Goal: Task Accomplishment & Management: Use online tool/utility

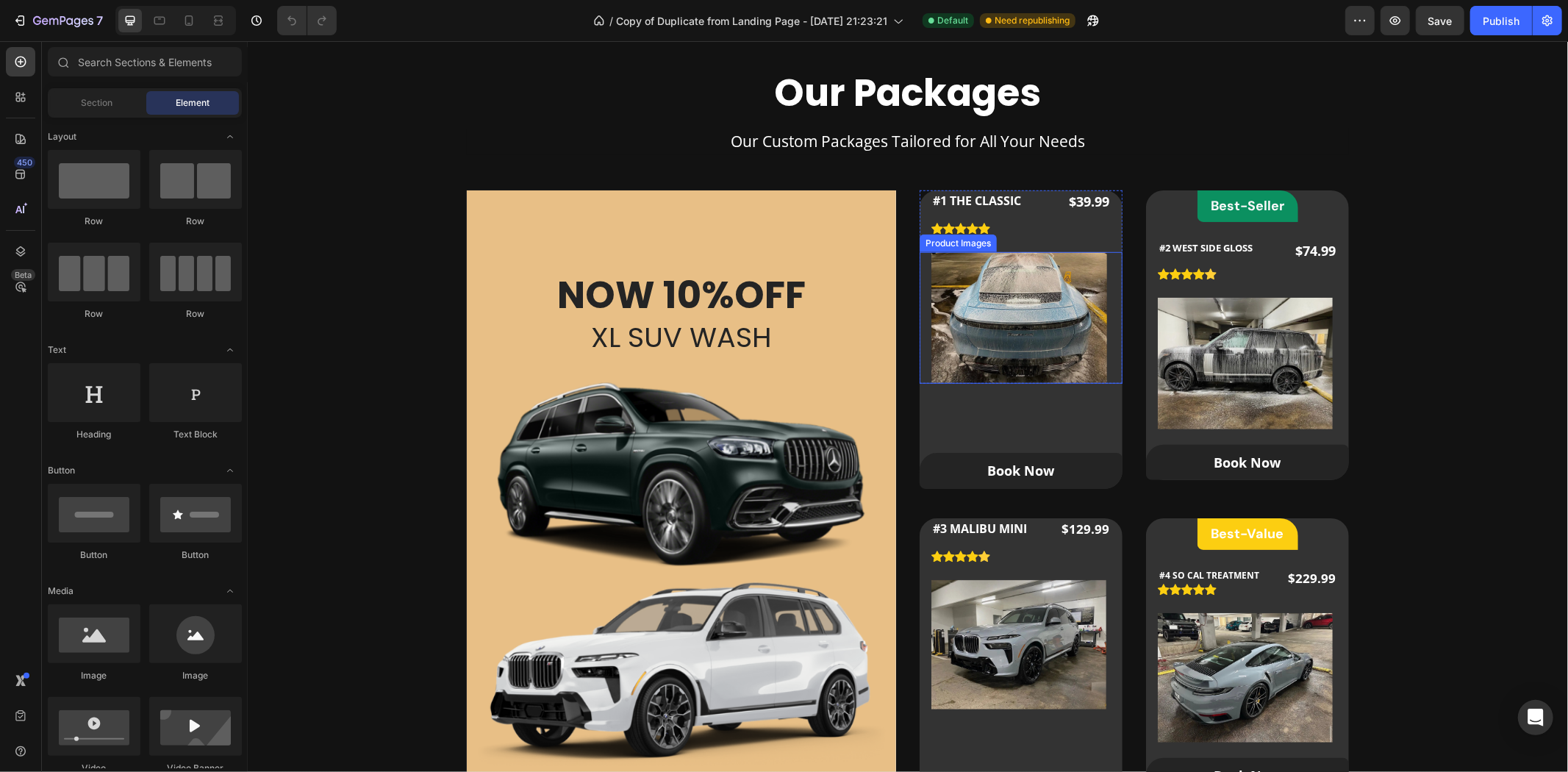
click at [977, 313] on img at bounding box center [1018, 317] width 175 height 132
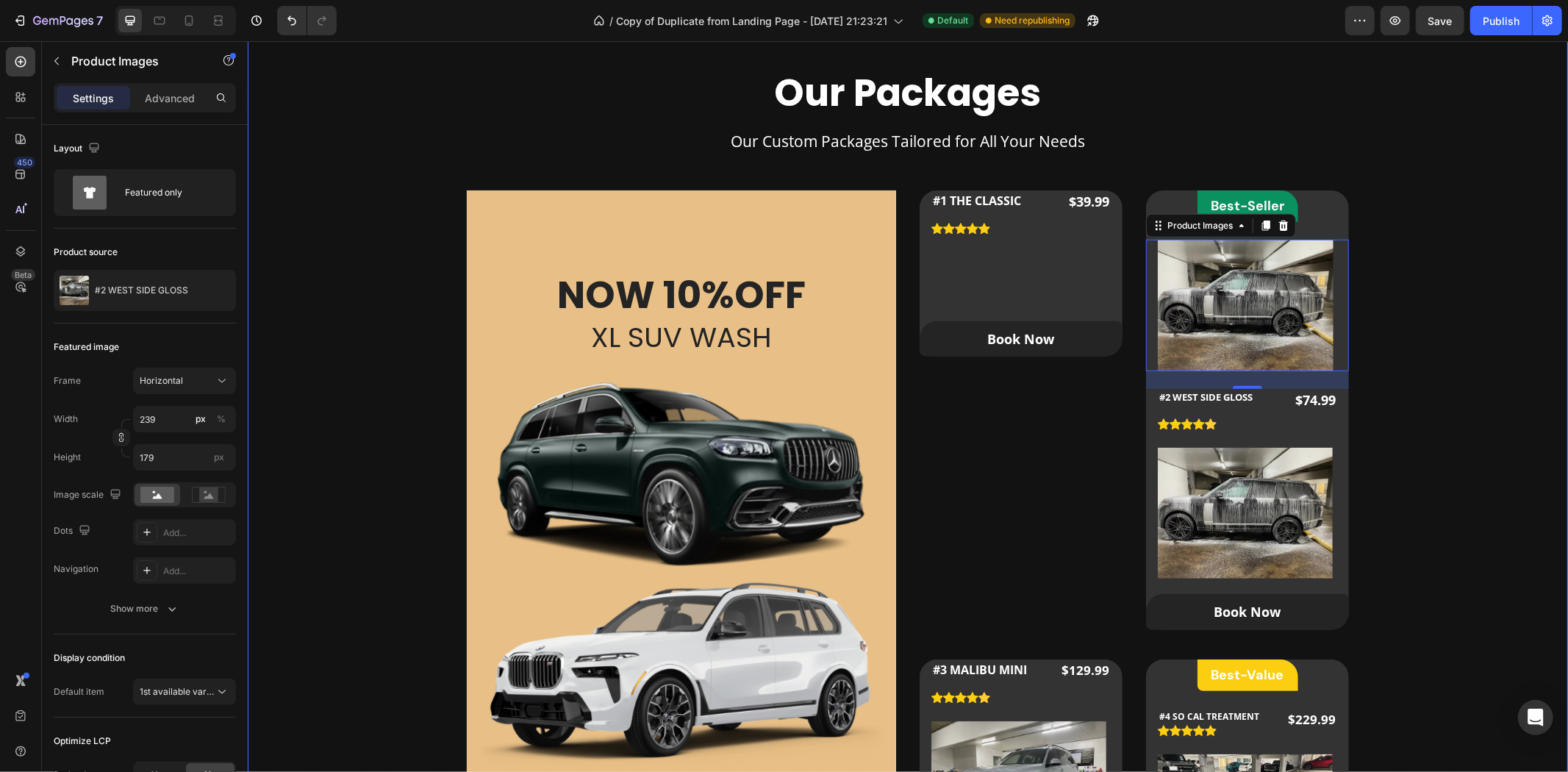
click at [1472, 385] on div "Our Packages Heading Our Custom Packages Tailored for All Your Needs Text block…" at bounding box center [907, 515] width 1274 height 895
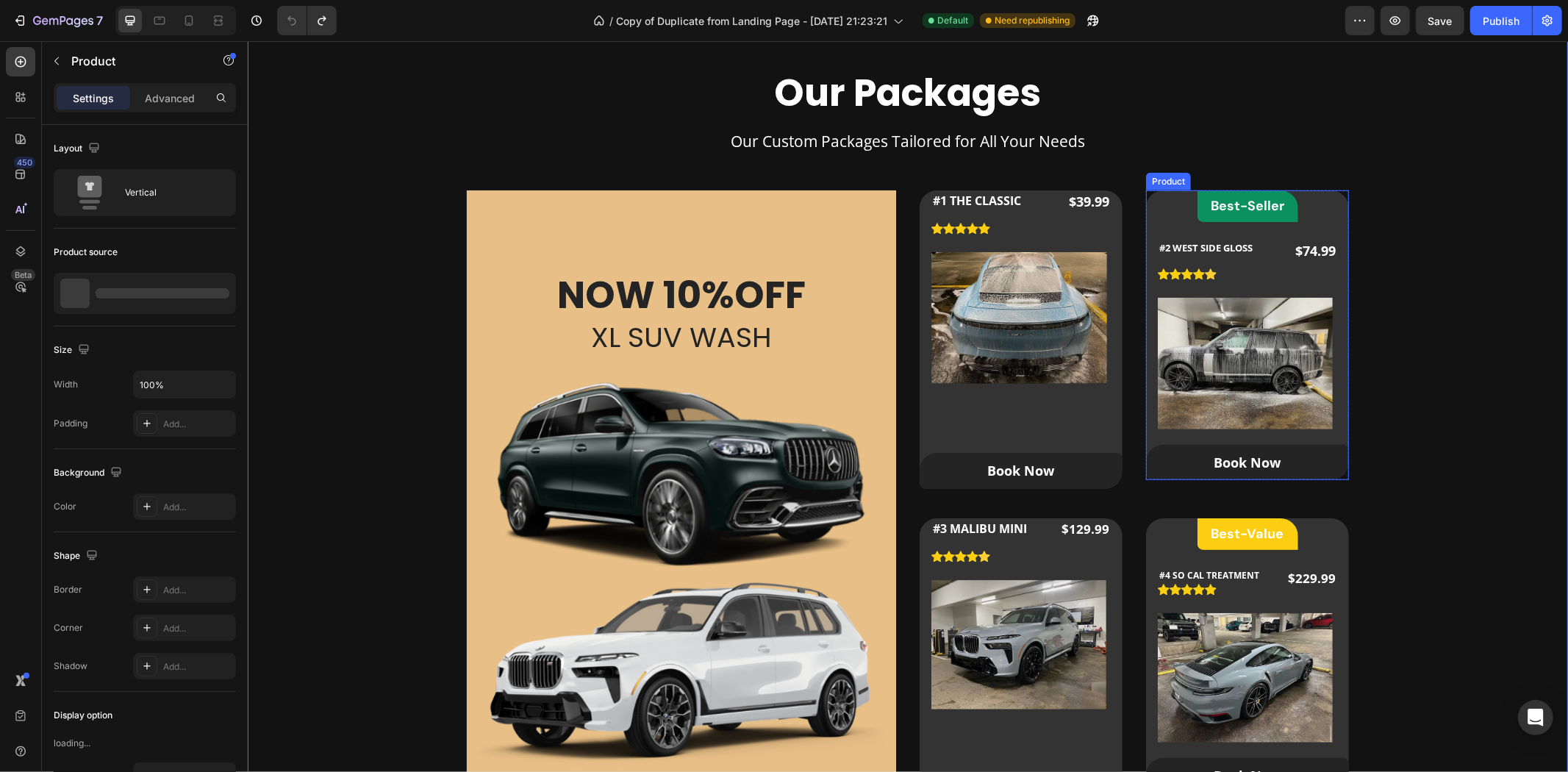
click at [1310, 192] on div "Best-Seller Heading Row #2 WEST SIDE GLOSS (P) Title Icon Icon Icon Icon Icon I…" at bounding box center [1247, 334] width 203 height 290
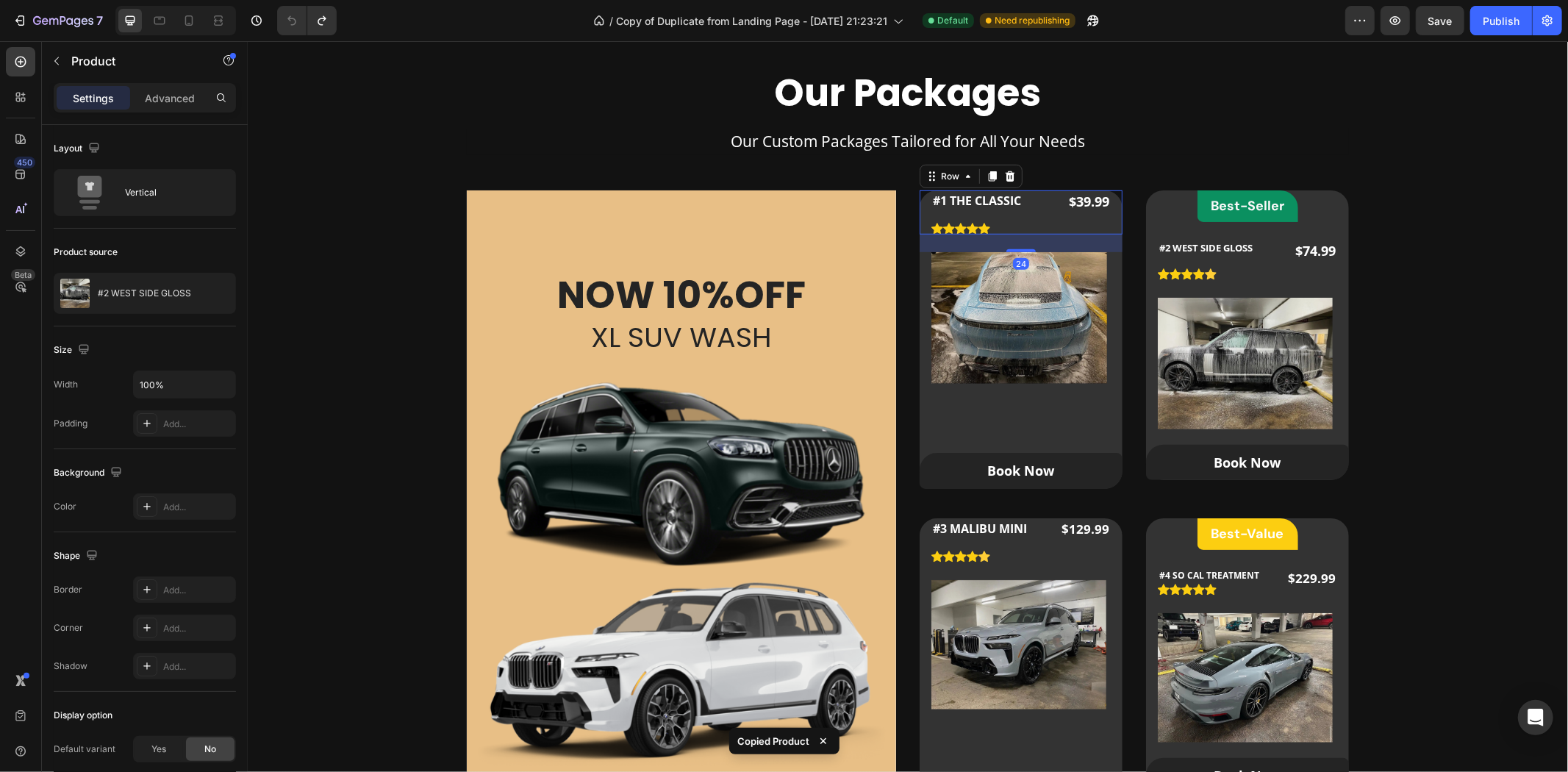
click at [1109, 202] on div "#1 THE CLASSIC Product Title Icon Icon Icon Icon Icon Icon List Hoz $39.99 Prod…" at bounding box center [1020, 211] width 203 height 44
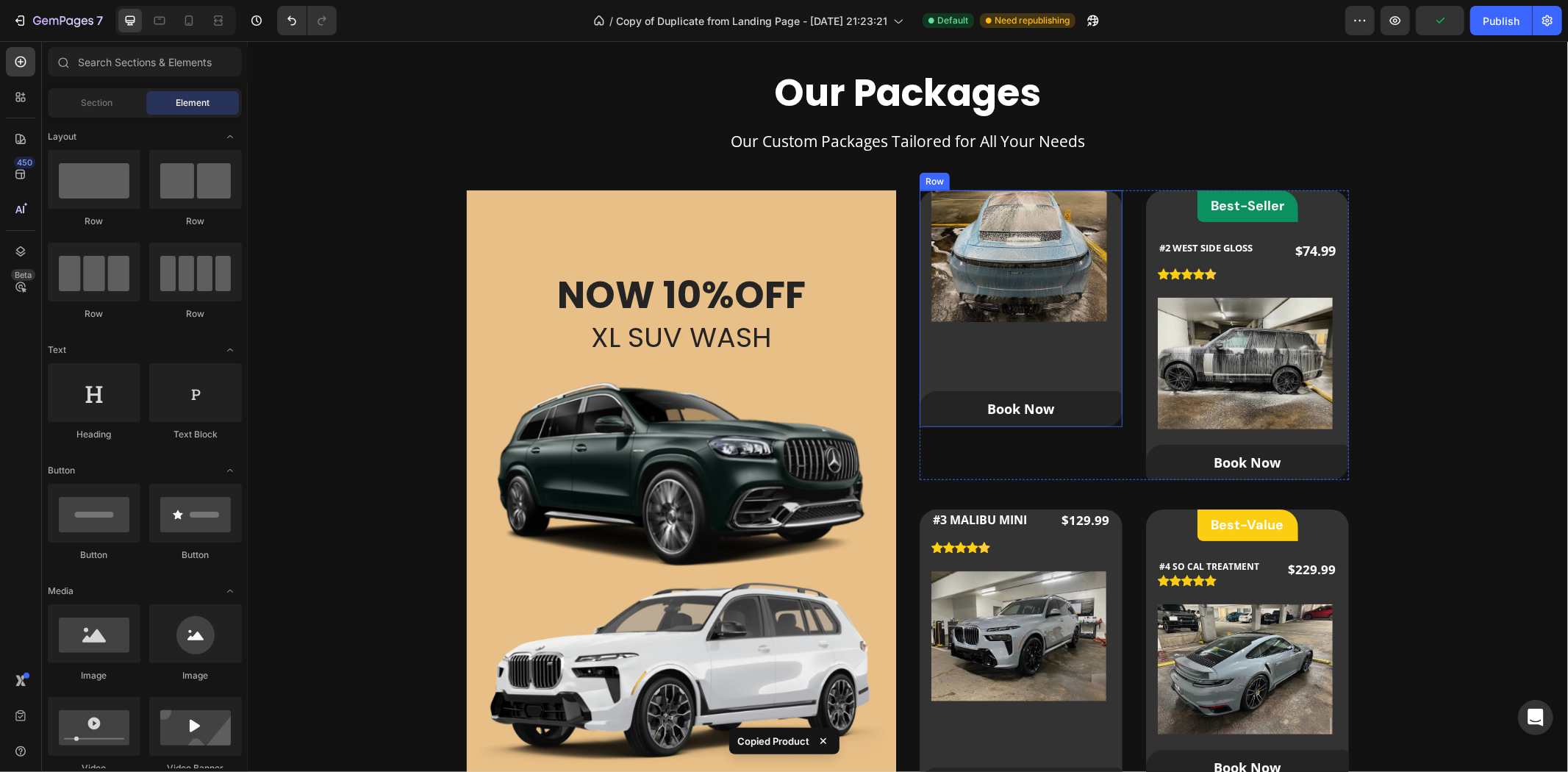
click at [1102, 365] on div "Product Images Product Book Now Button" at bounding box center [1020, 308] width 203 height 237
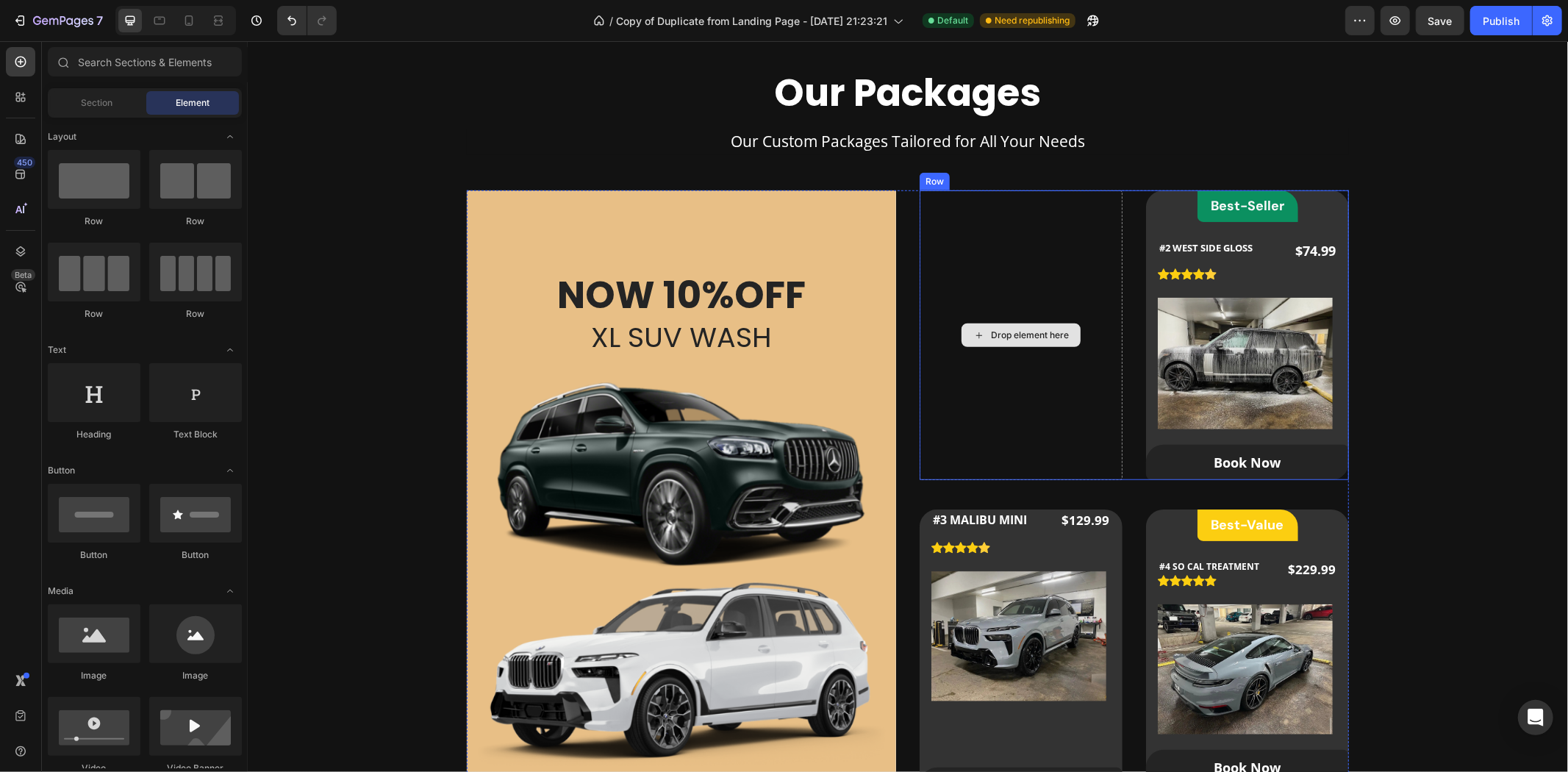
click at [1015, 336] on div "Drop element here" at bounding box center [1029, 335] width 78 height 12
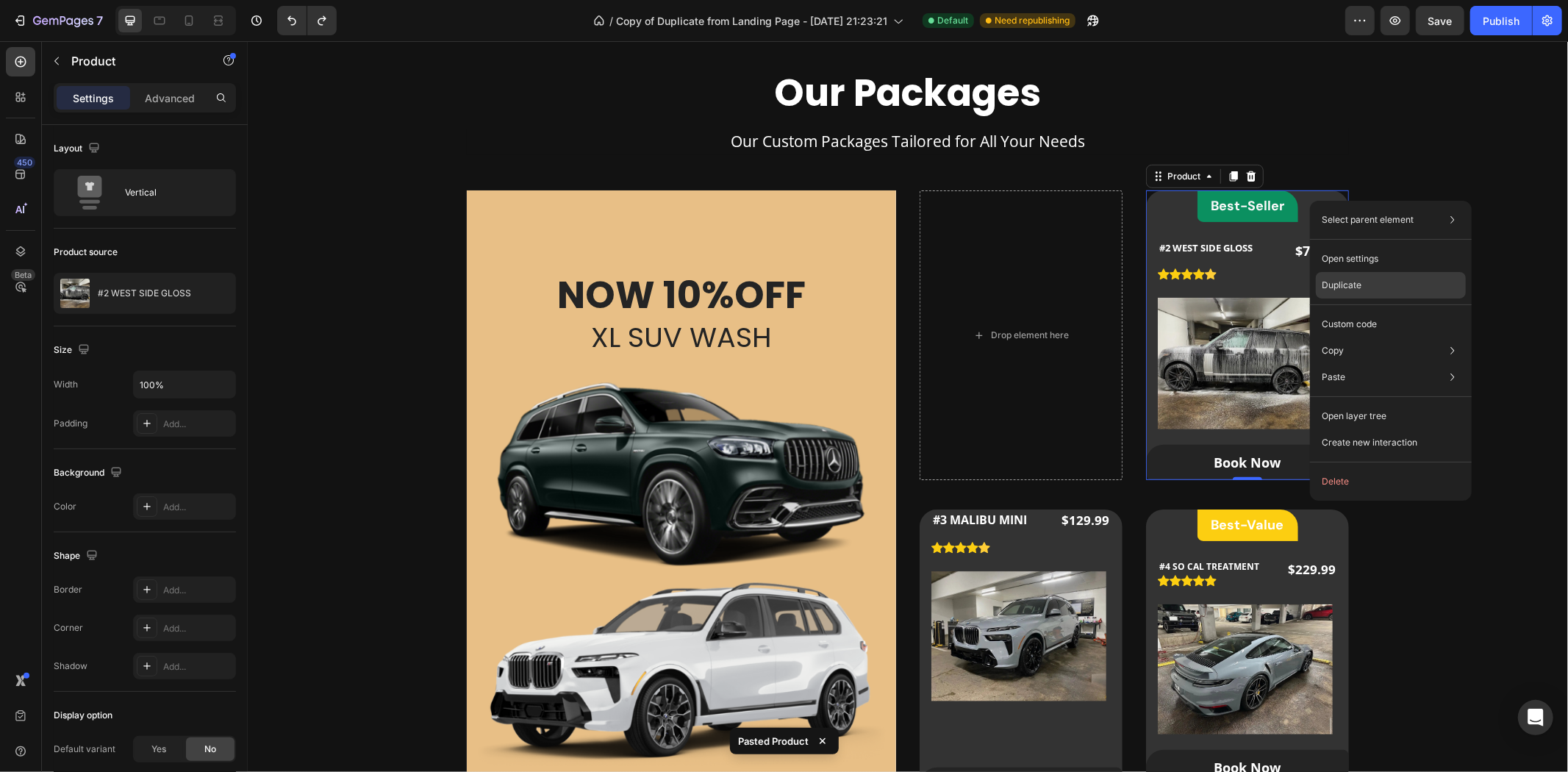
drag, startPoint x: 1362, startPoint y: 277, endPoint x: 1102, endPoint y: 236, distance: 263.2
click at [1362, 277] on div "Duplicate" at bounding box center [1390, 285] width 150 height 27
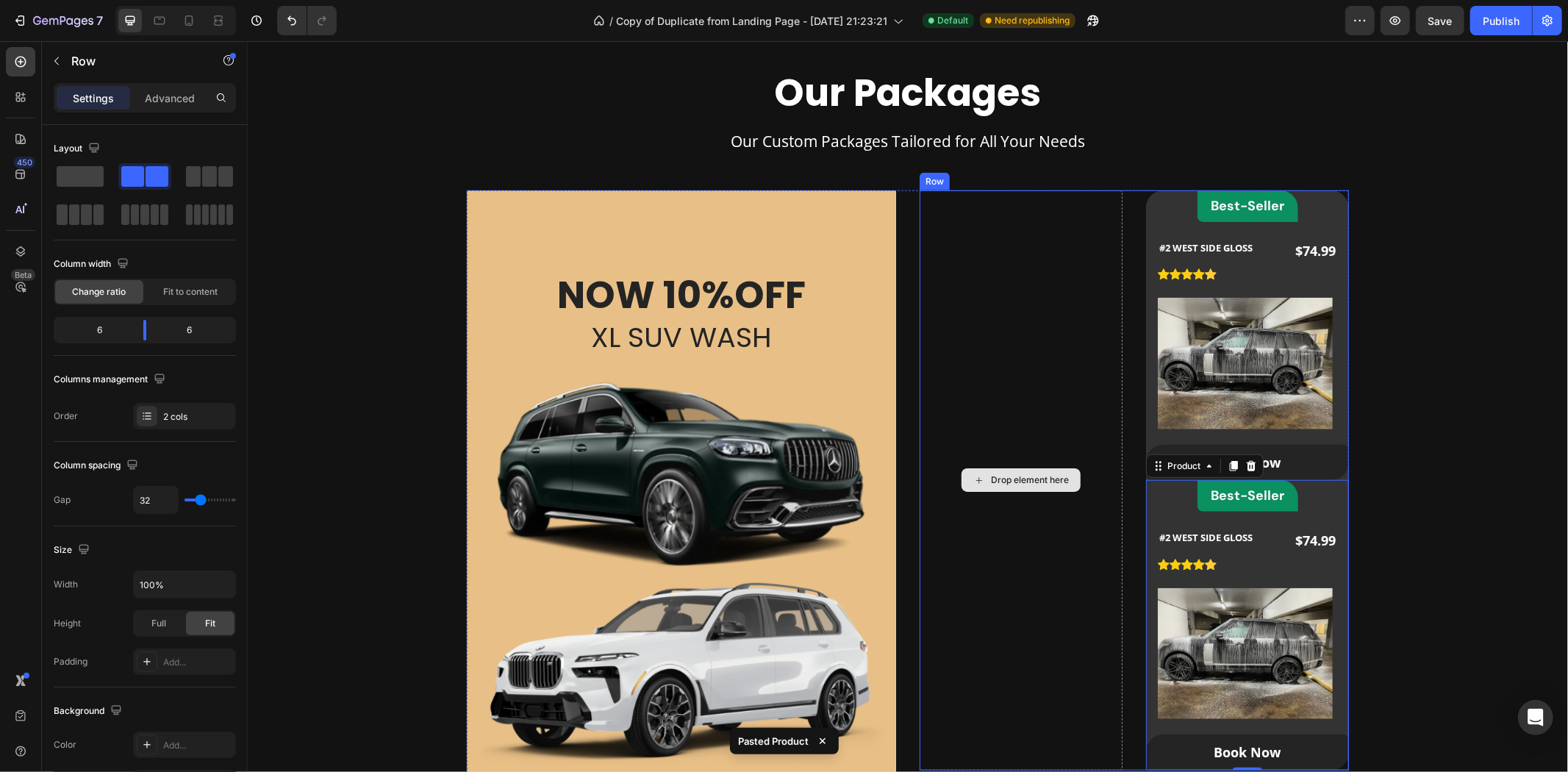
click at [1029, 262] on div "Drop element here" at bounding box center [1020, 479] width 203 height 580
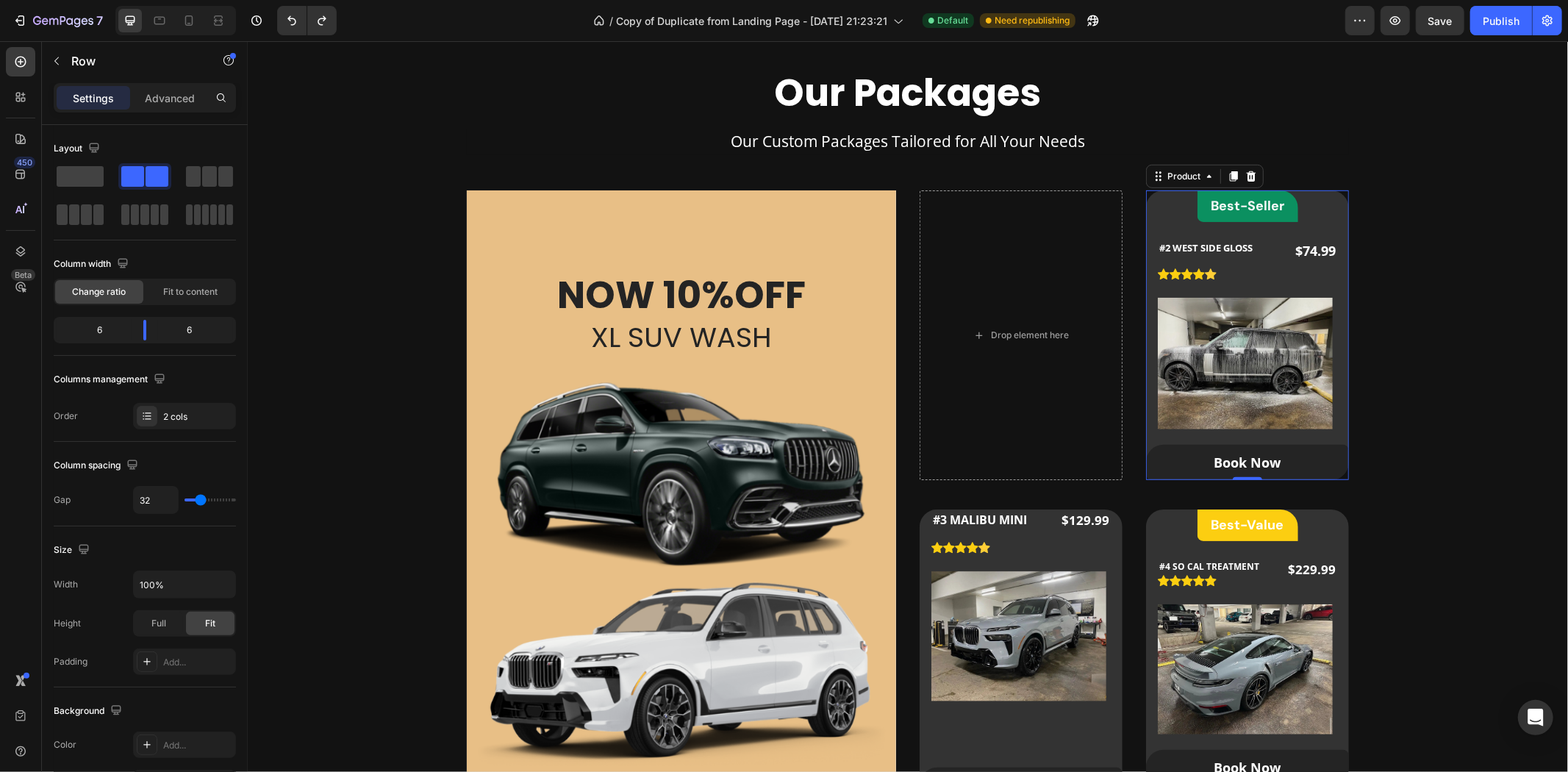
click at [1324, 204] on div "Best-Seller Heading Row #2 WEST SIDE GLOSS (P) Title Icon Icon Icon Icon Icon I…" at bounding box center [1247, 334] width 203 height 290
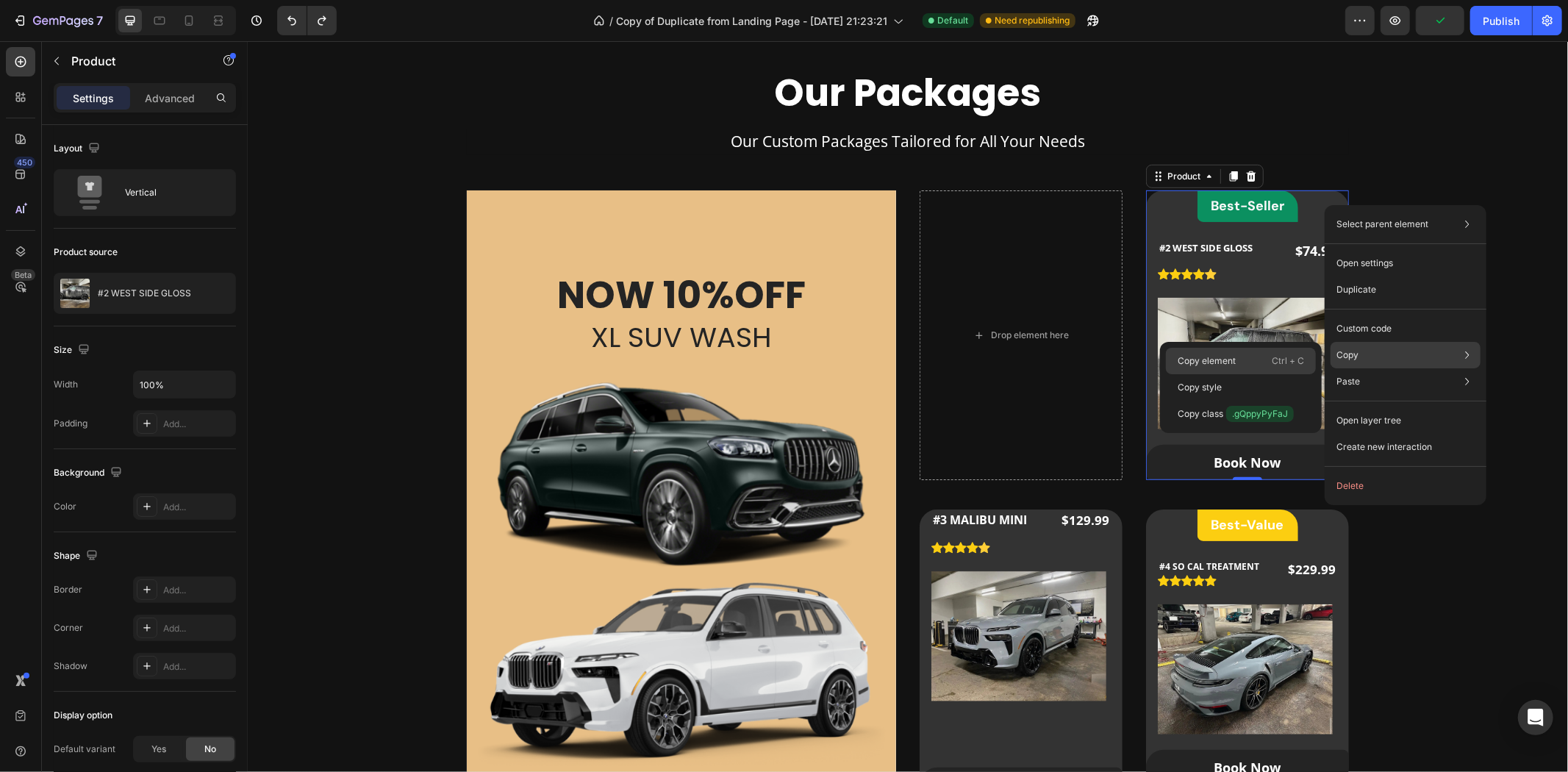
drag, startPoint x: 1284, startPoint y: 352, endPoint x: 846, endPoint y: 237, distance: 452.8
click at [1284, 352] on div "Copy element Ctrl + C" at bounding box center [1241, 361] width 150 height 27
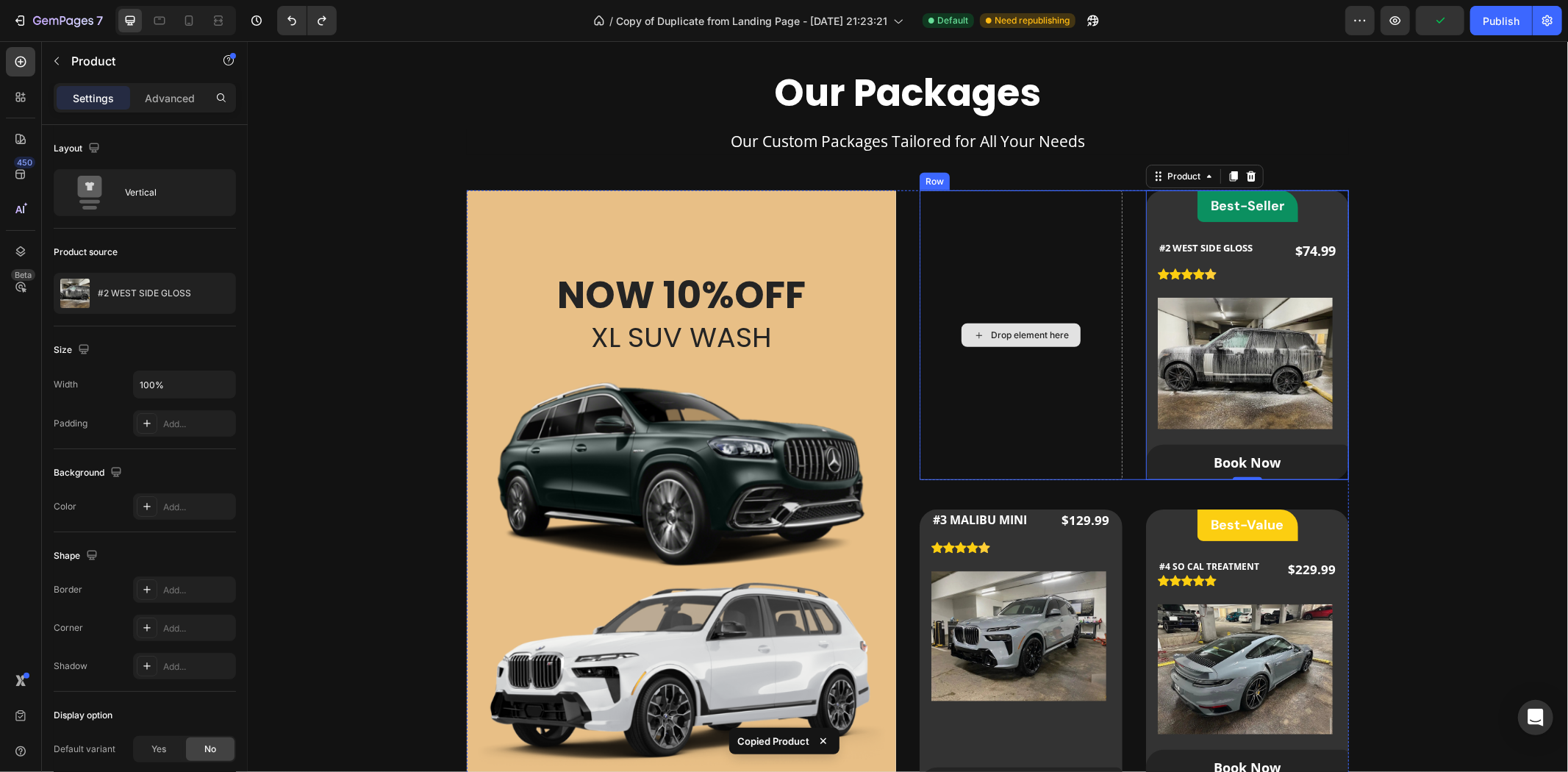
click at [1046, 249] on div "Drop element here" at bounding box center [1020, 334] width 203 height 290
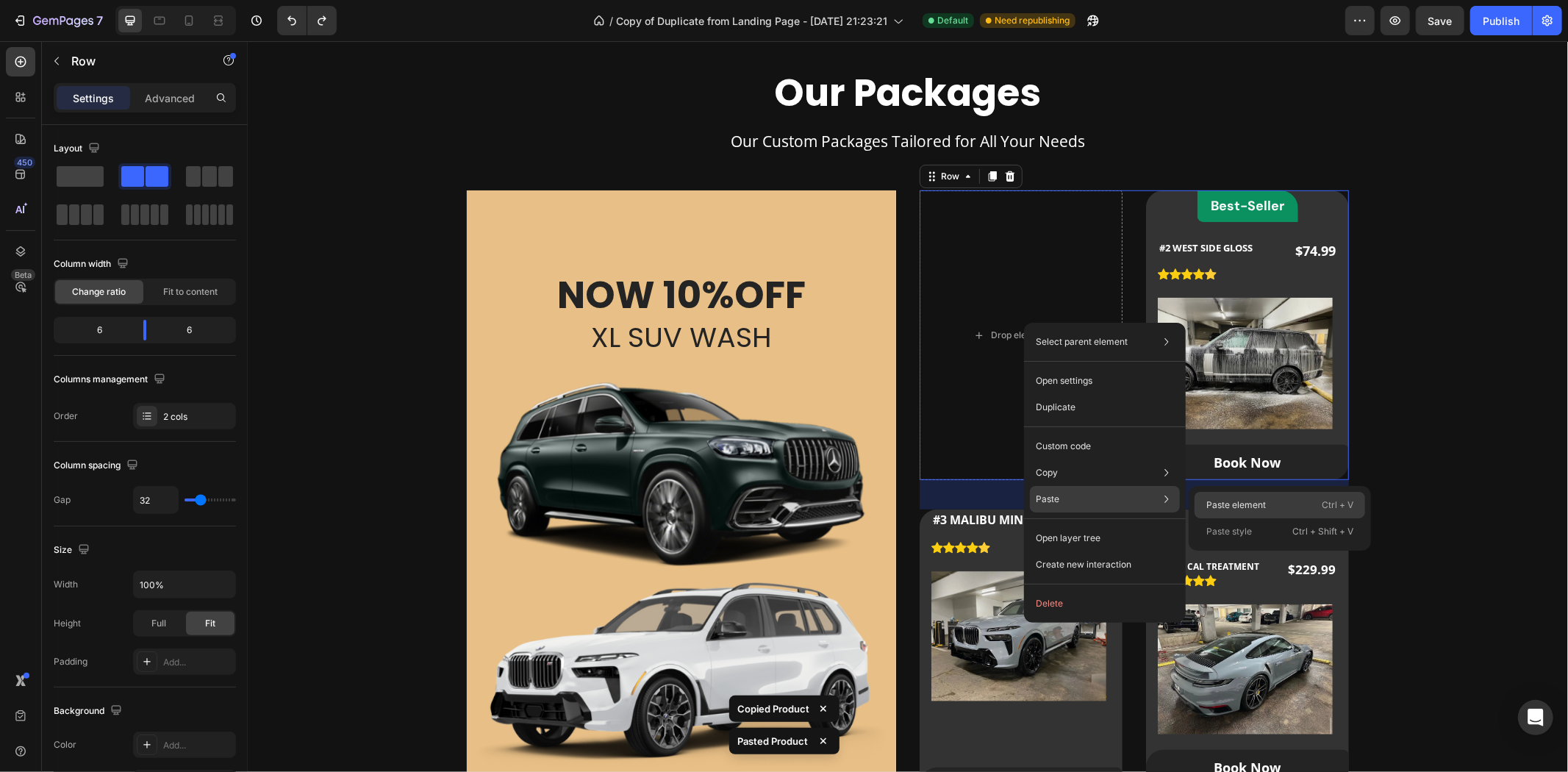
click at [1235, 493] on div "Paste element Ctrl + V" at bounding box center [1279, 505] width 170 height 27
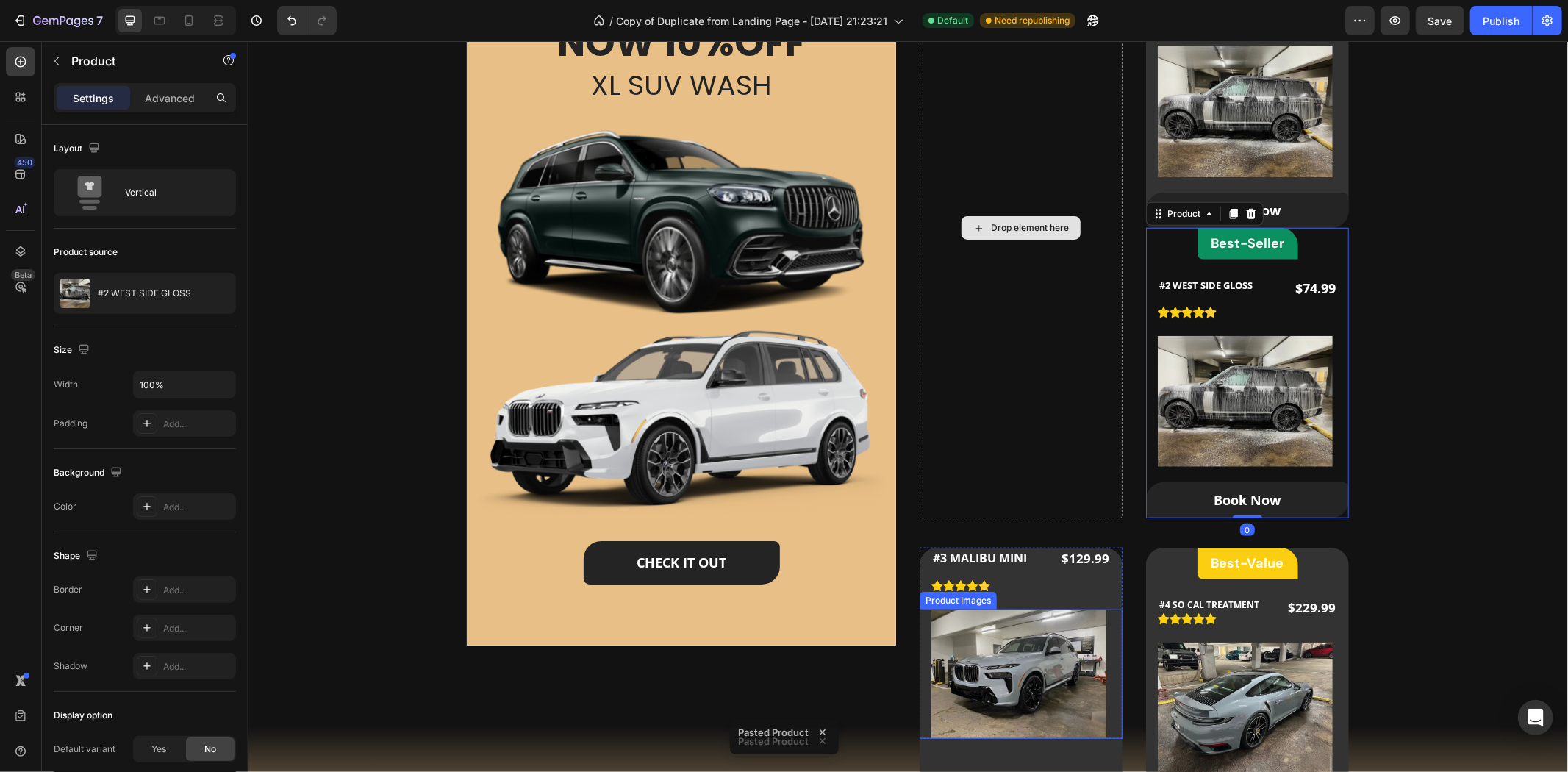
scroll to position [1062, 0]
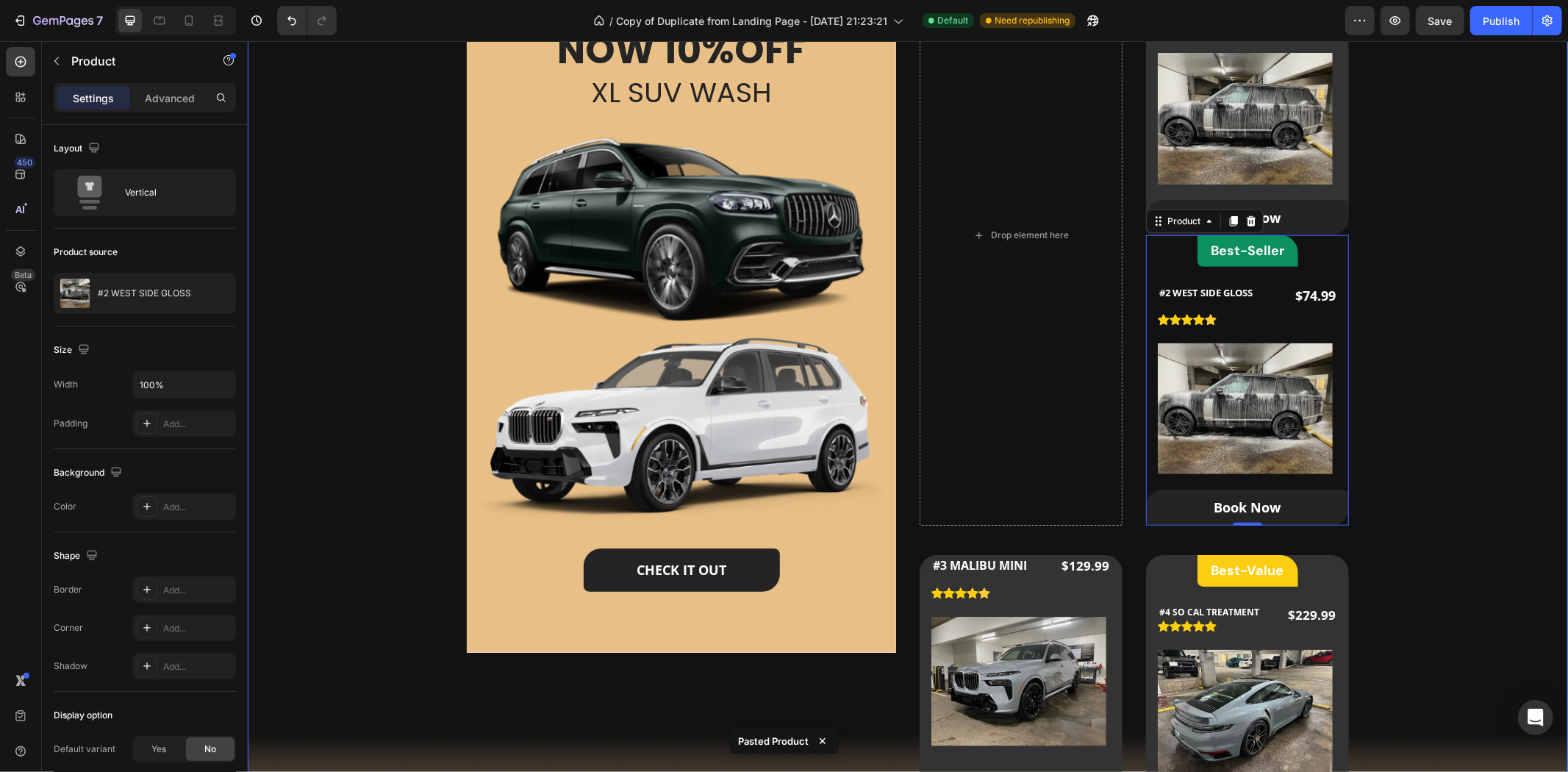
click at [1425, 184] on div "Our Packages Heading Our Custom Packages Tailored for All Your Needs Text block…" at bounding box center [907, 342] width 1274 height 1035
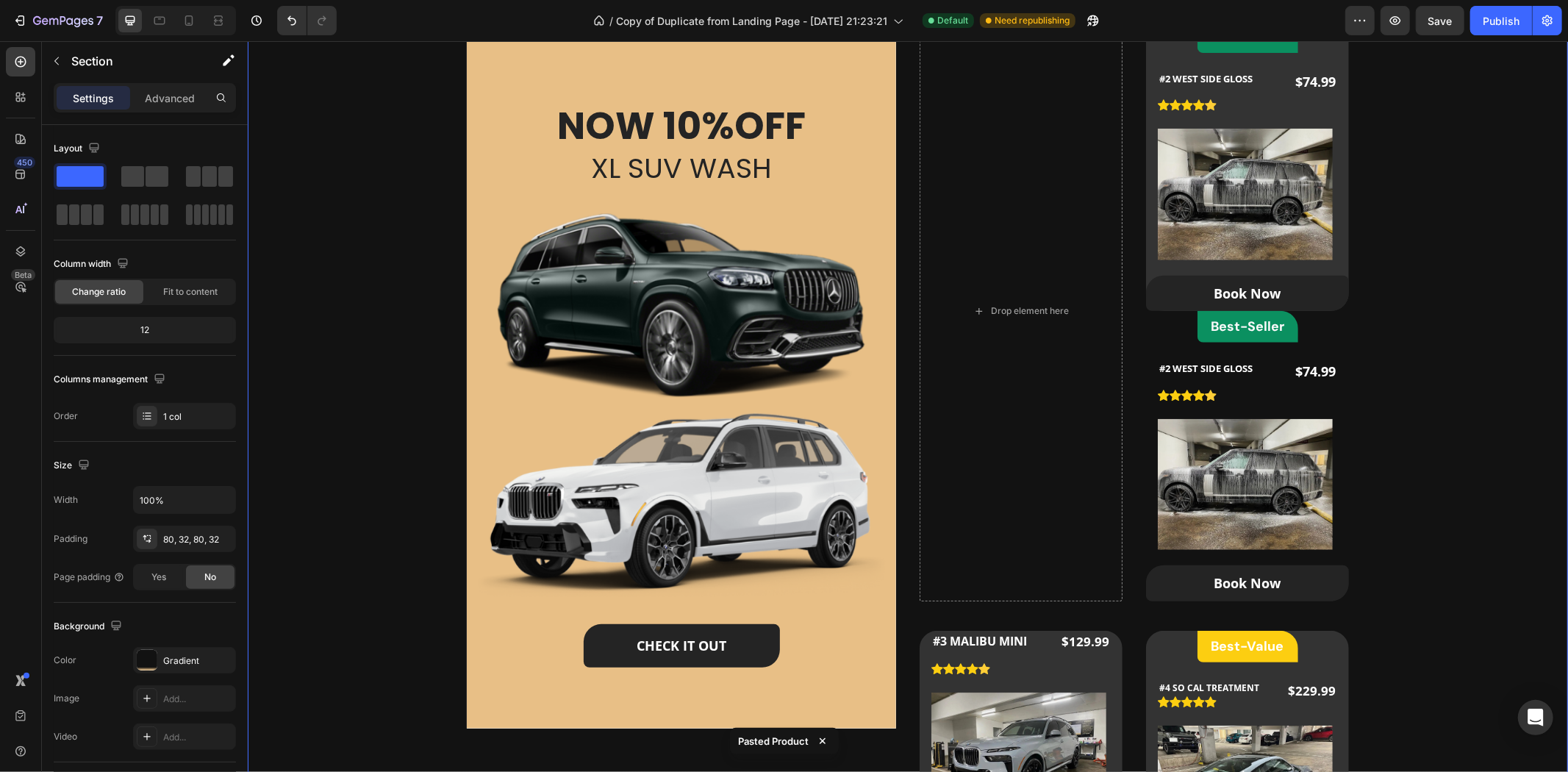
scroll to position [816, 0]
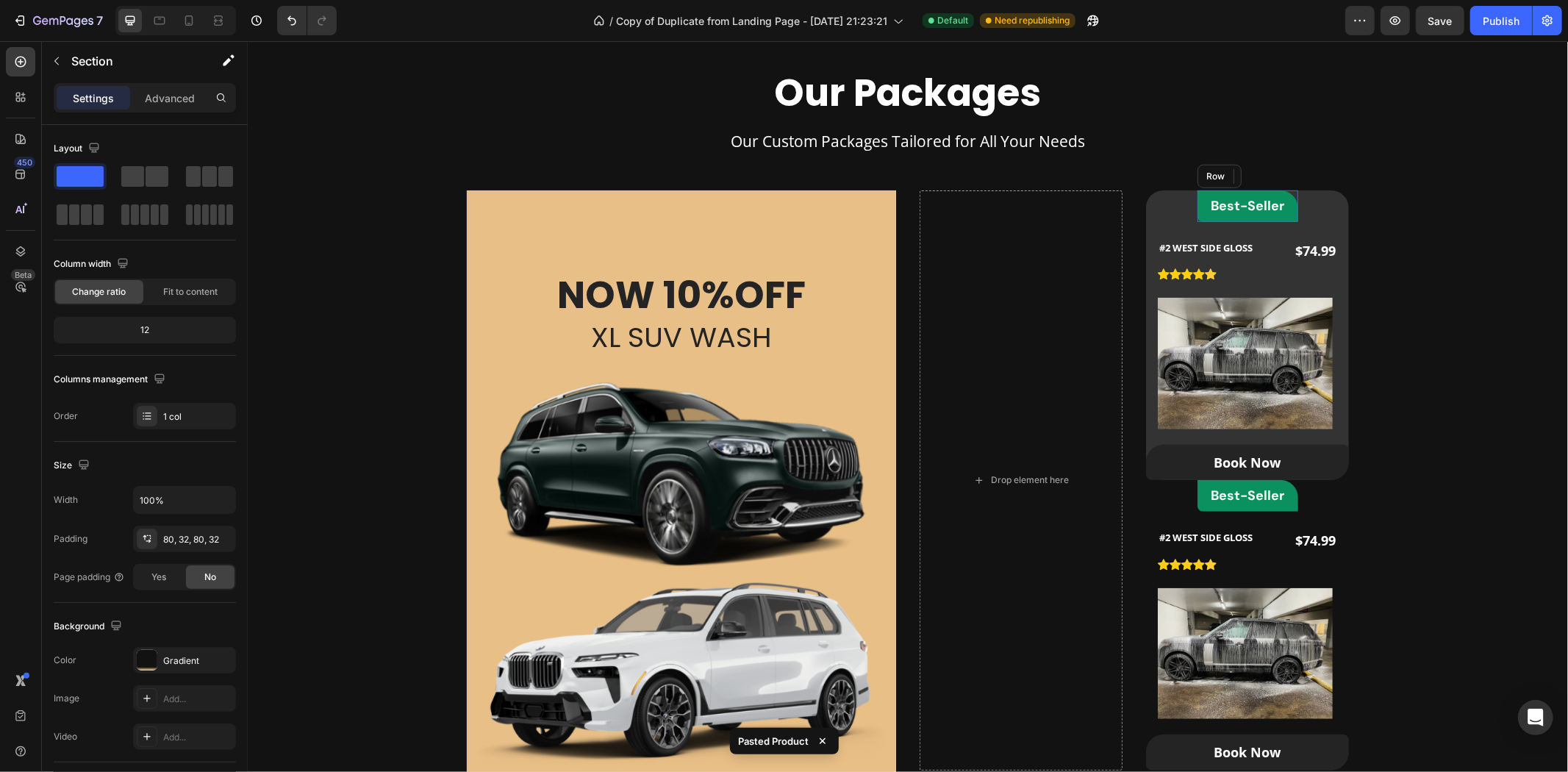
click at [1253, 190] on div "Best-Seller Heading Row" at bounding box center [1247, 206] width 101 height 32
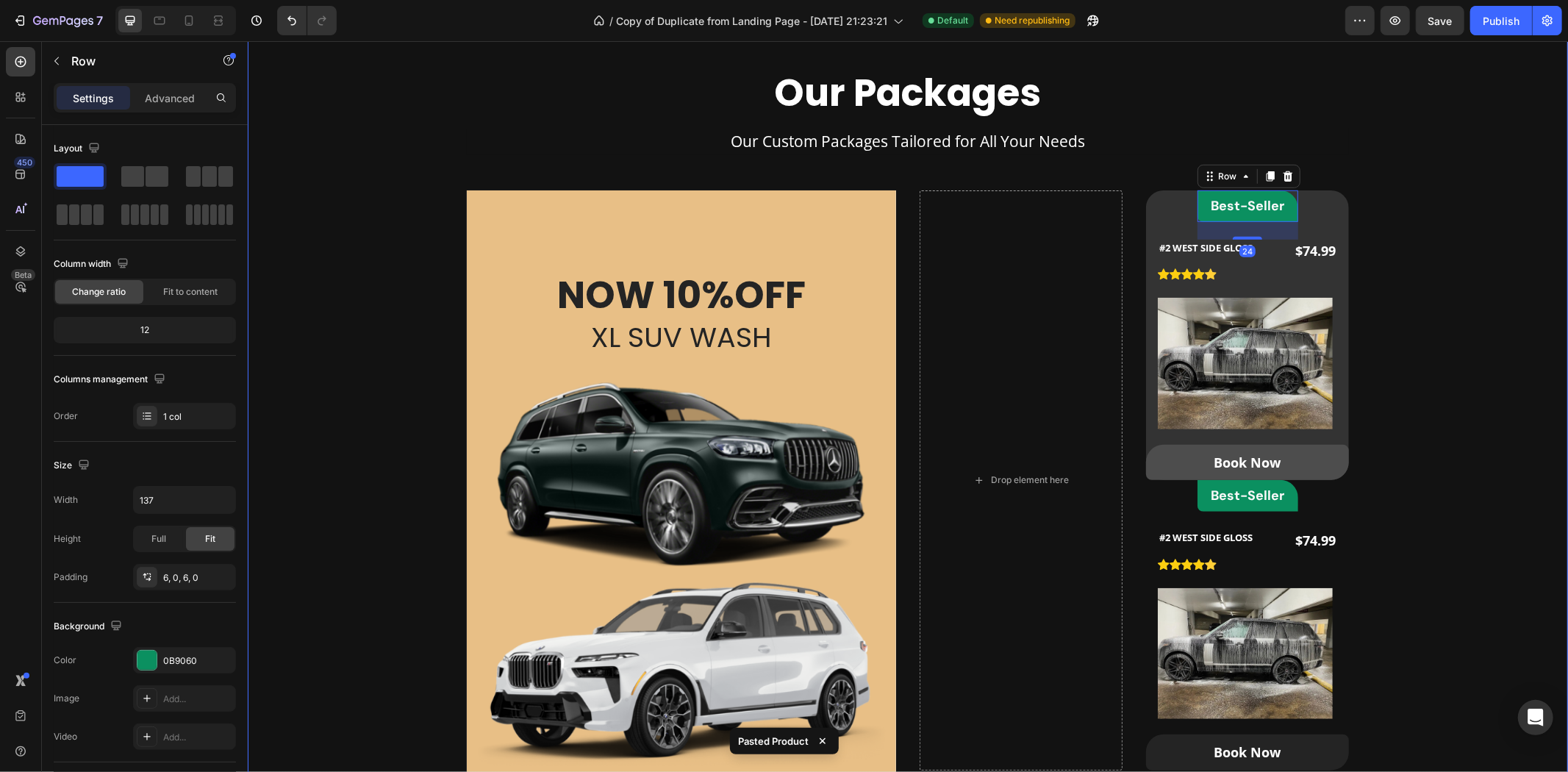
click at [1289, 473] on link "Book Now" at bounding box center [1247, 462] width 203 height 35
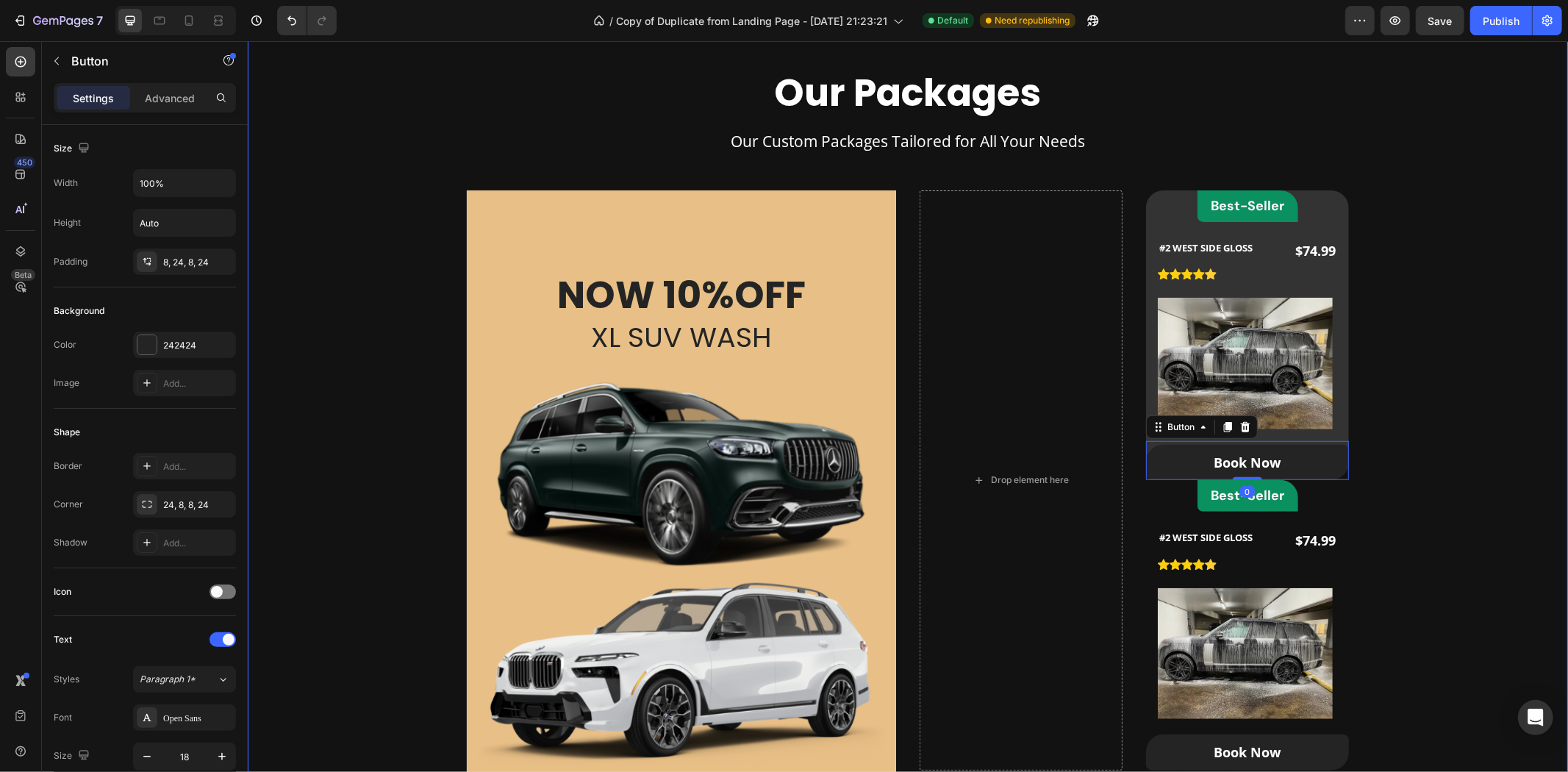
click at [1365, 501] on div "Our Packages Heading Our Custom Packages Tailored for All Your Needs Text block…" at bounding box center [907, 586] width 1274 height 1035
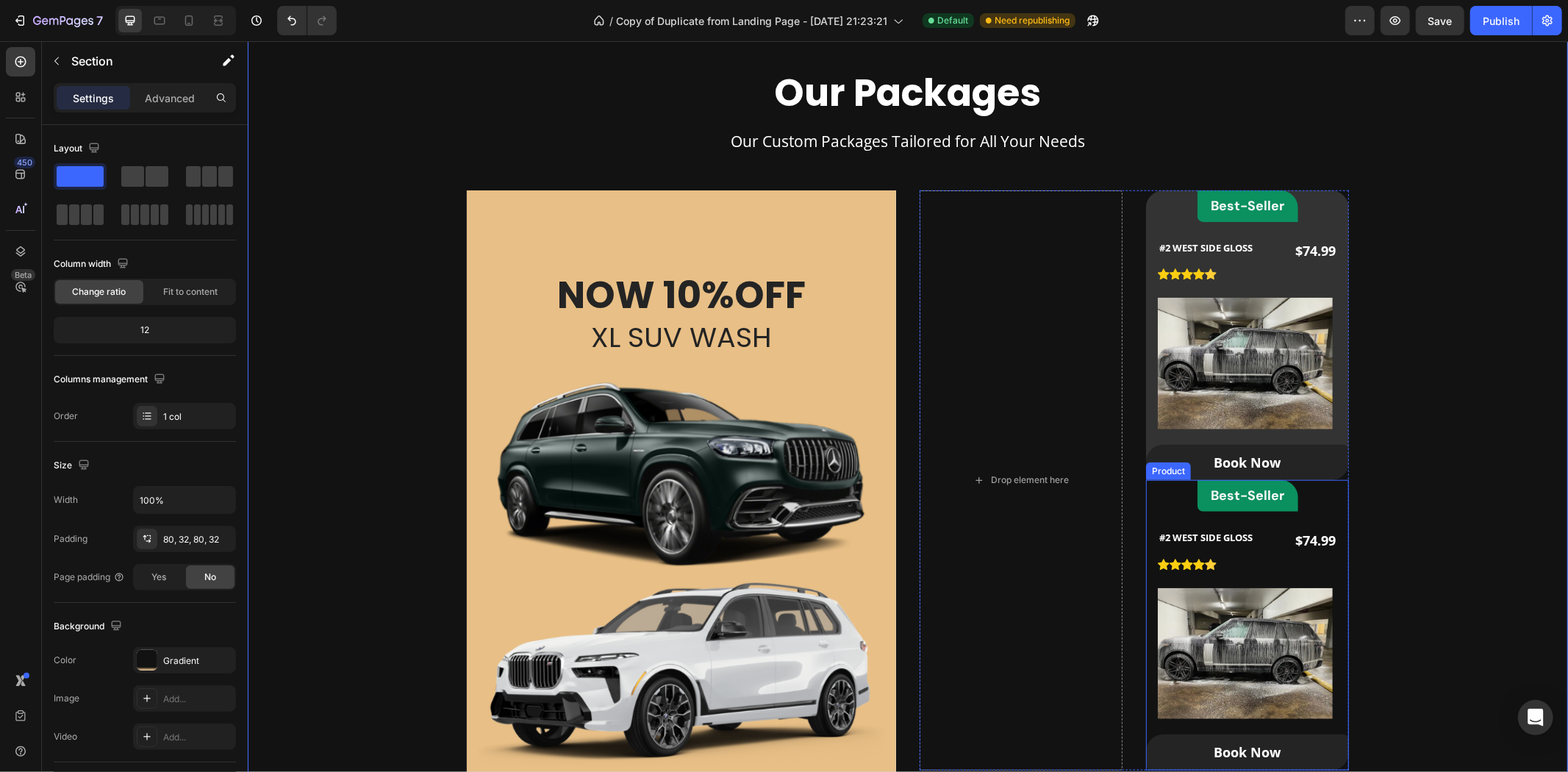
click at [1318, 501] on div "Best-Seller Heading Row #2 WEST SIDE GLOSS (P) Title Icon Icon Icon Icon Icon I…" at bounding box center [1247, 623] width 203 height 290
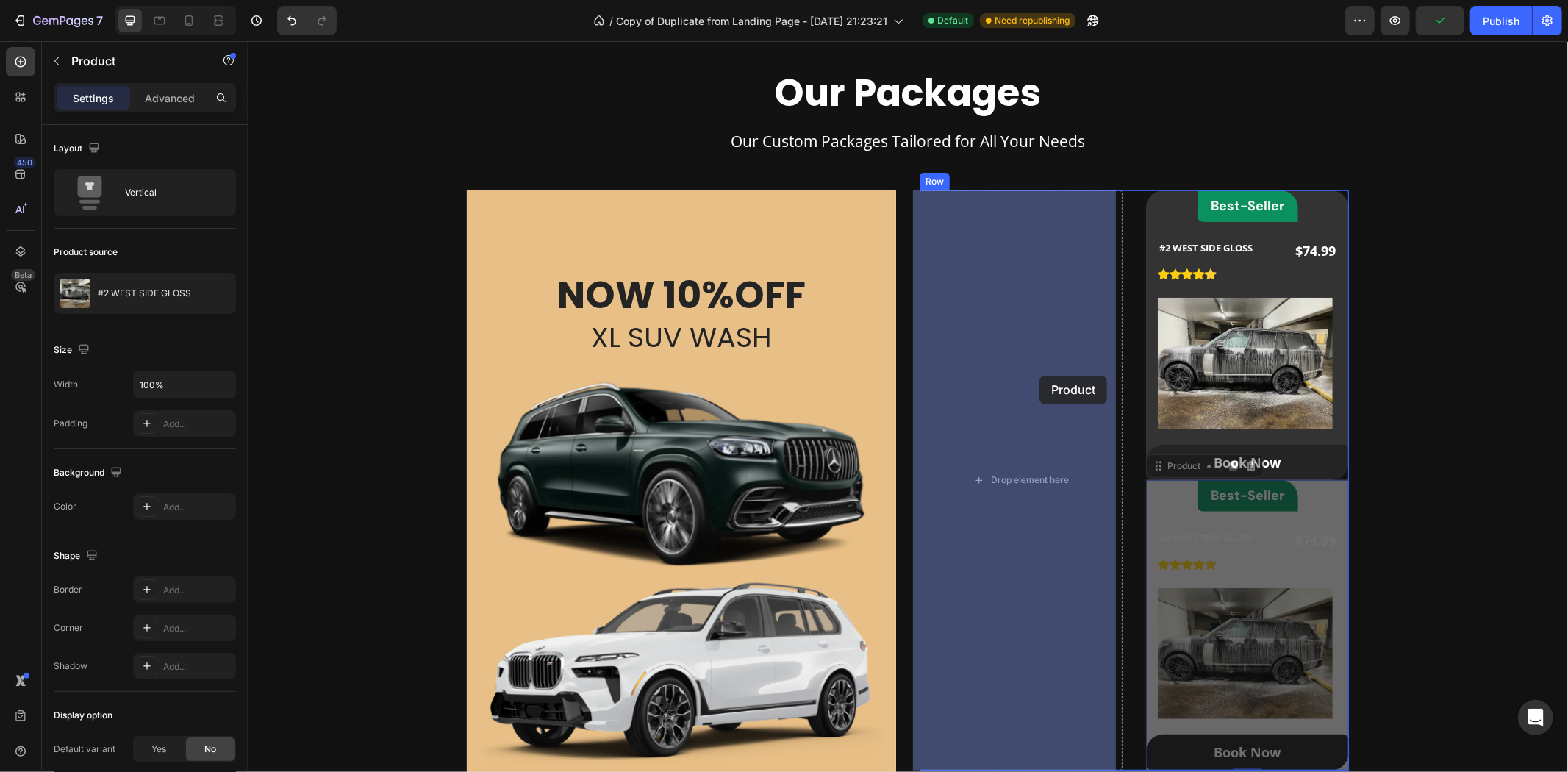
drag, startPoint x: 1171, startPoint y: 461, endPoint x: 1038, endPoint y: 374, distance: 158.9
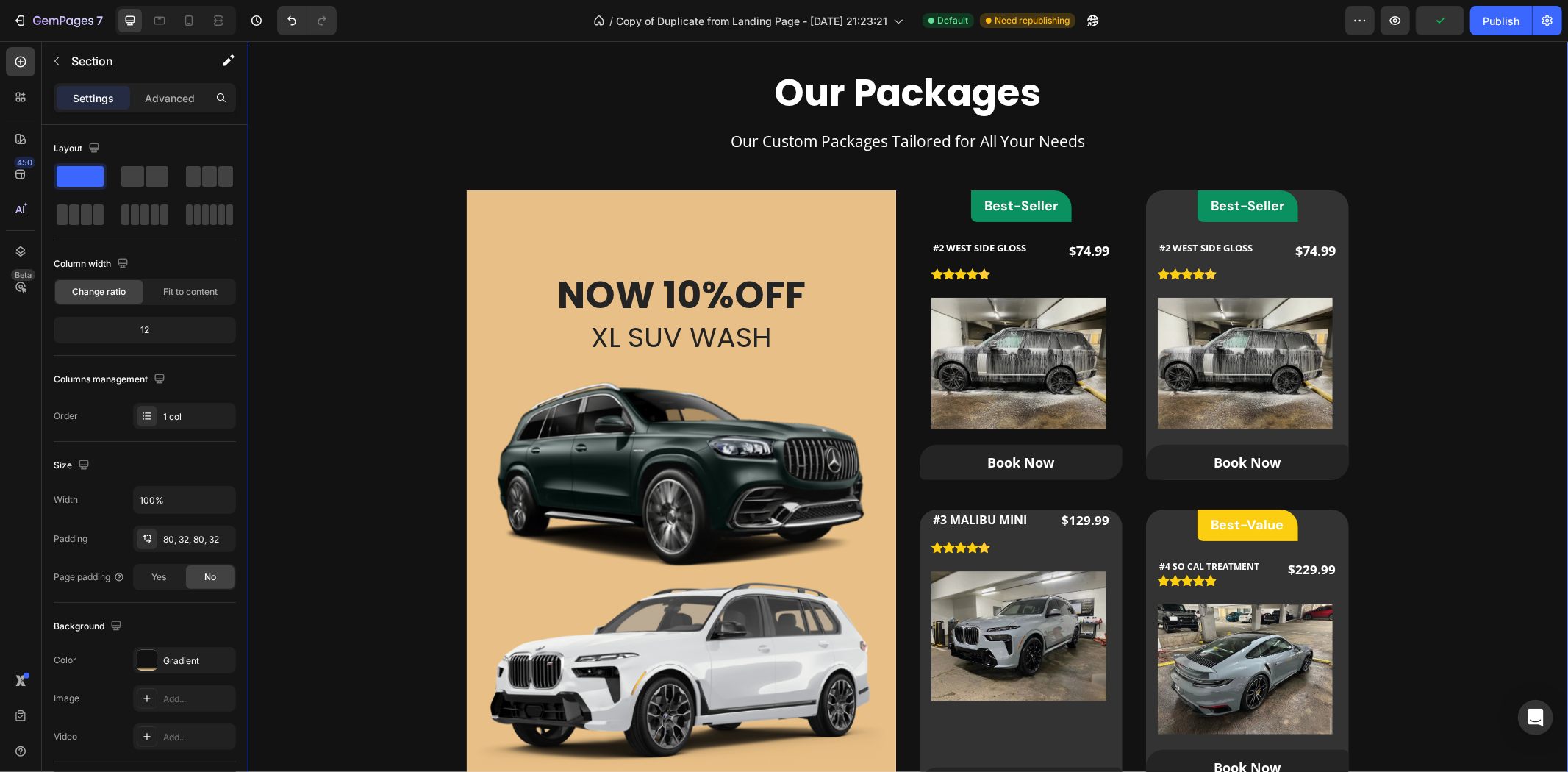
click at [1430, 347] on div "Our Packages Heading Our Custom Packages Tailored for All Your Needs Text block…" at bounding box center [907, 488] width 1274 height 840
click at [1433, 222] on div "Our Packages Heading Our Custom Packages Tailored for All Your Needs Text block…" at bounding box center [907, 488] width 1274 height 840
click at [1321, 196] on div "Best-Seller Heading Row #2 WEST SIDE GLOSS (P) Title Icon Icon Icon Icon Icon I…" at bounding box center [1247, 334] width 203 height 290
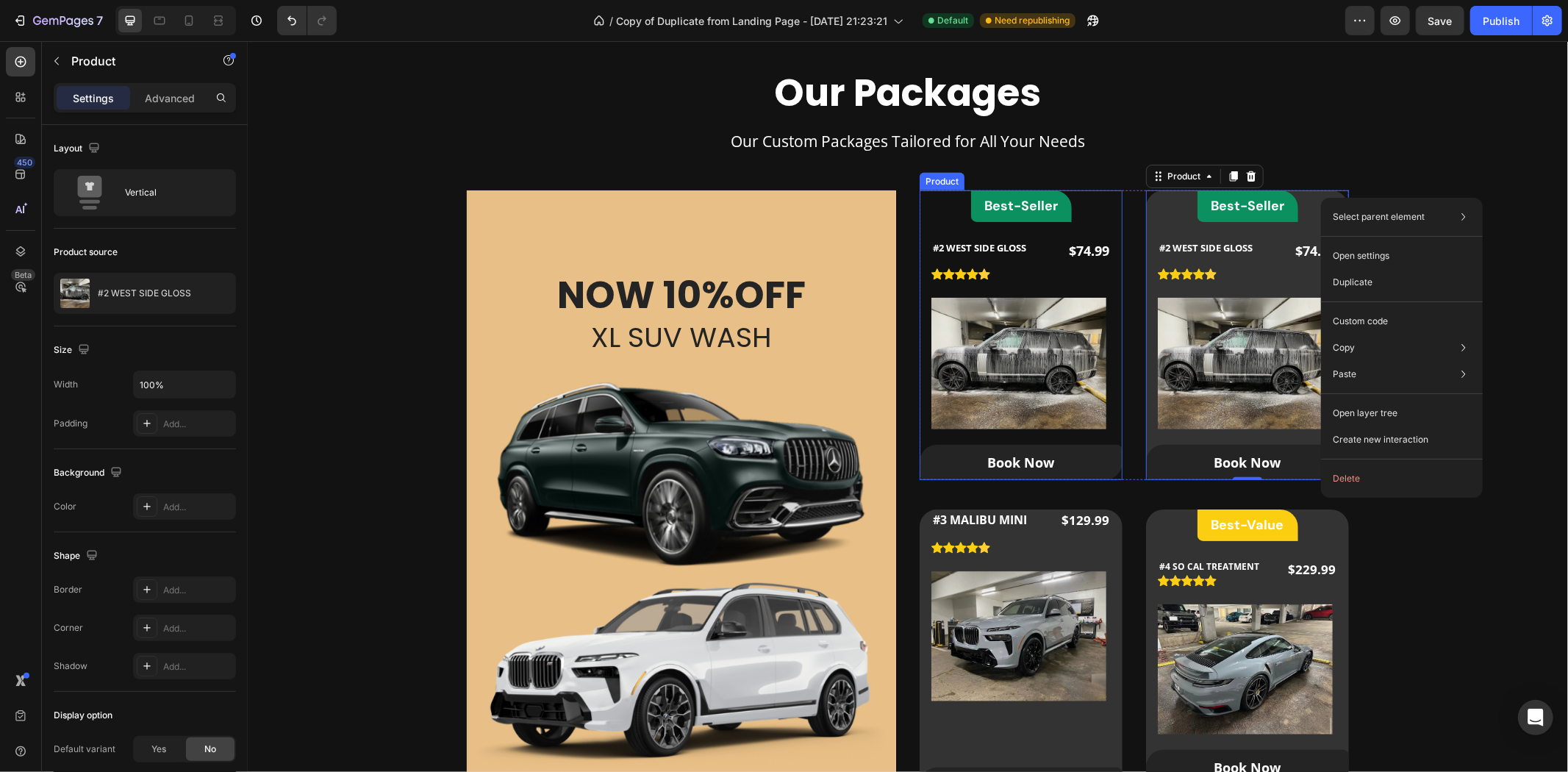
click at [1104, 217] on div "Best-Seller Heading Row #2 WEST SIDE GLOSS (P) Title Icon Icon Icon Icon Icon I…" at bounding box center [1020, 334] width 203 height 290
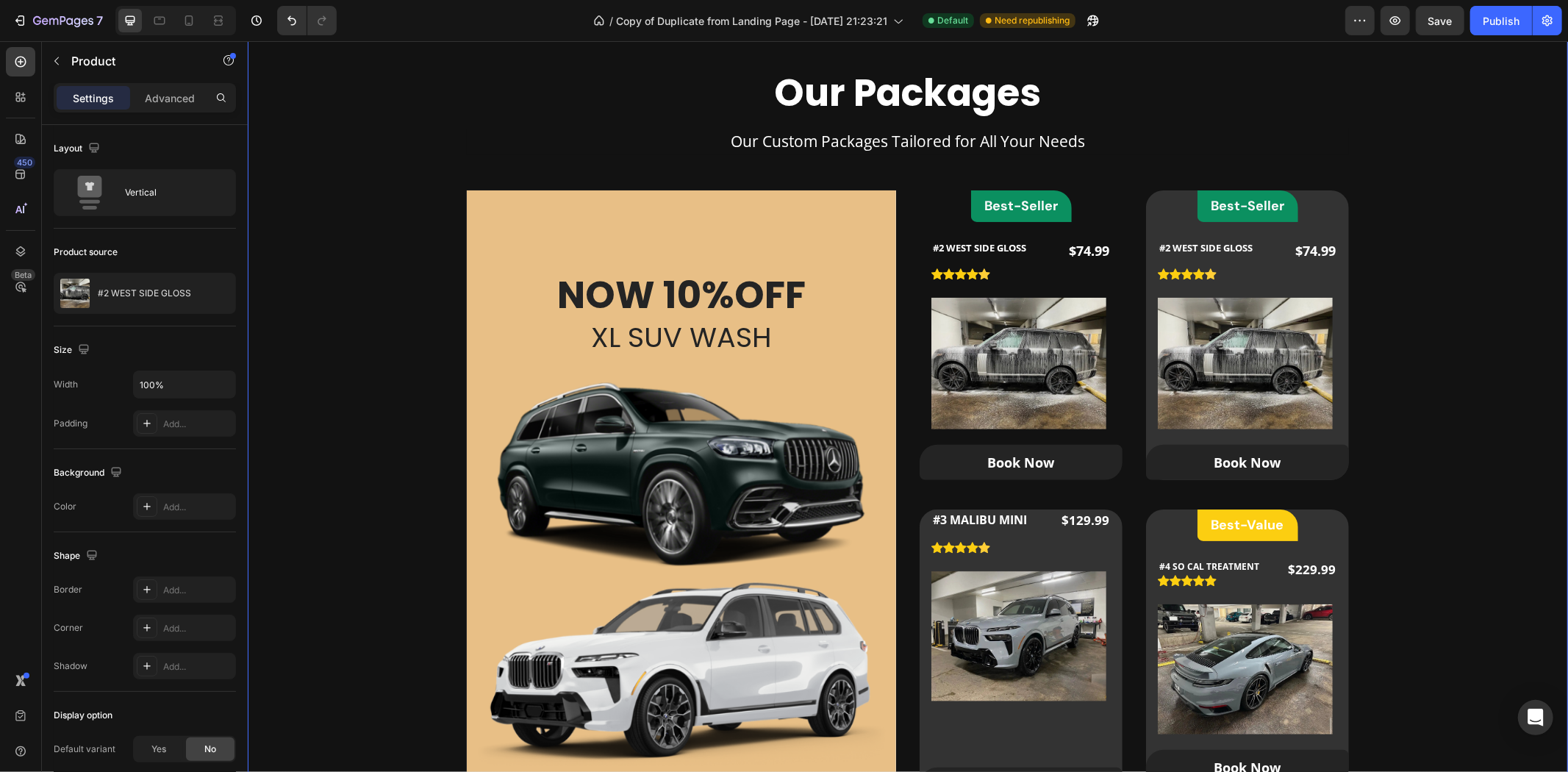
click at [1429, 310] on div "Our Packages Heading Our Custom Packages Tailored for All Your Needs Text block…" at bounding box center [907, 488] width 1274 height 840
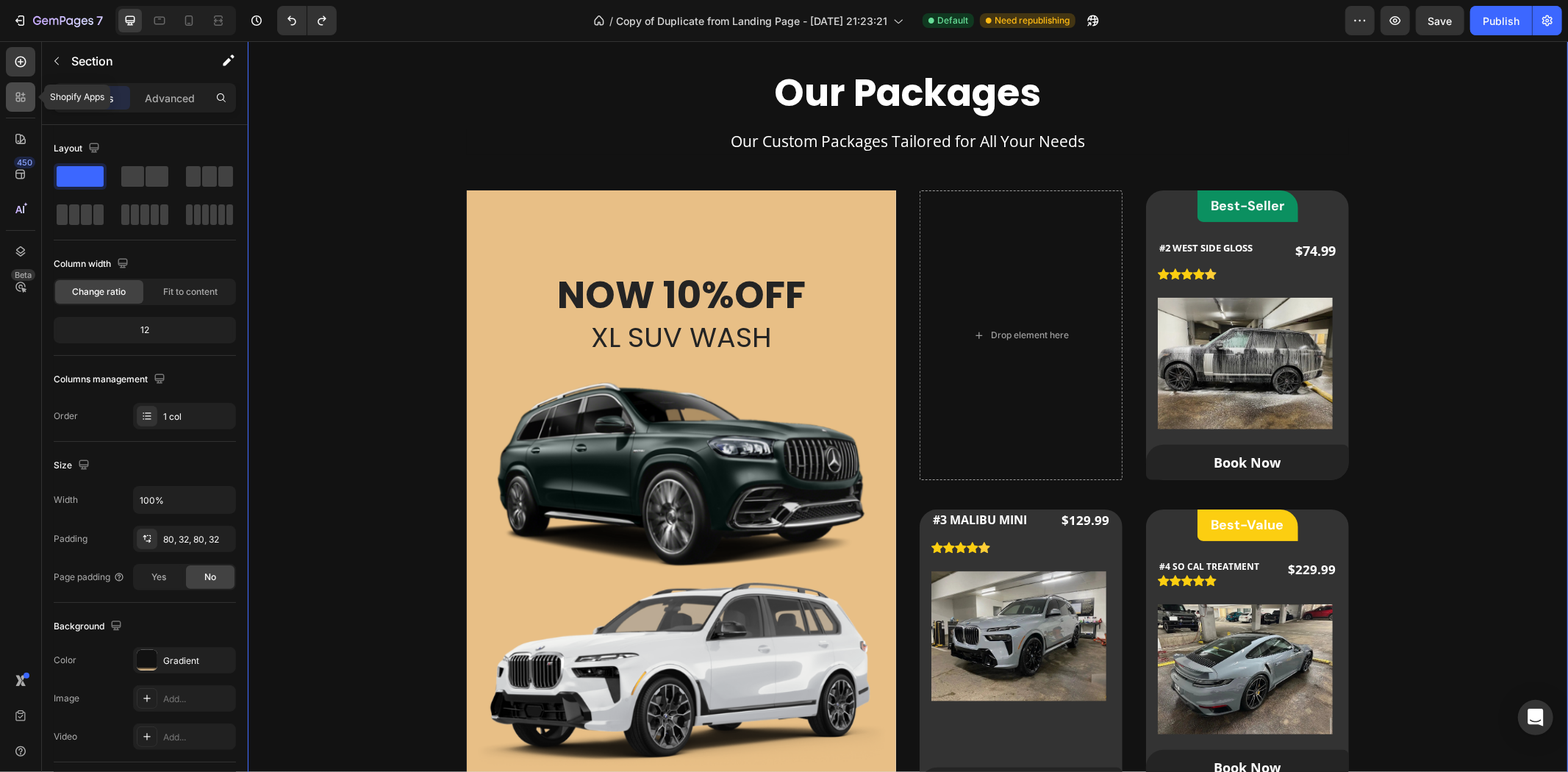
click at [18, 88] on div at bounding box center [20, 96] width 29 height 29
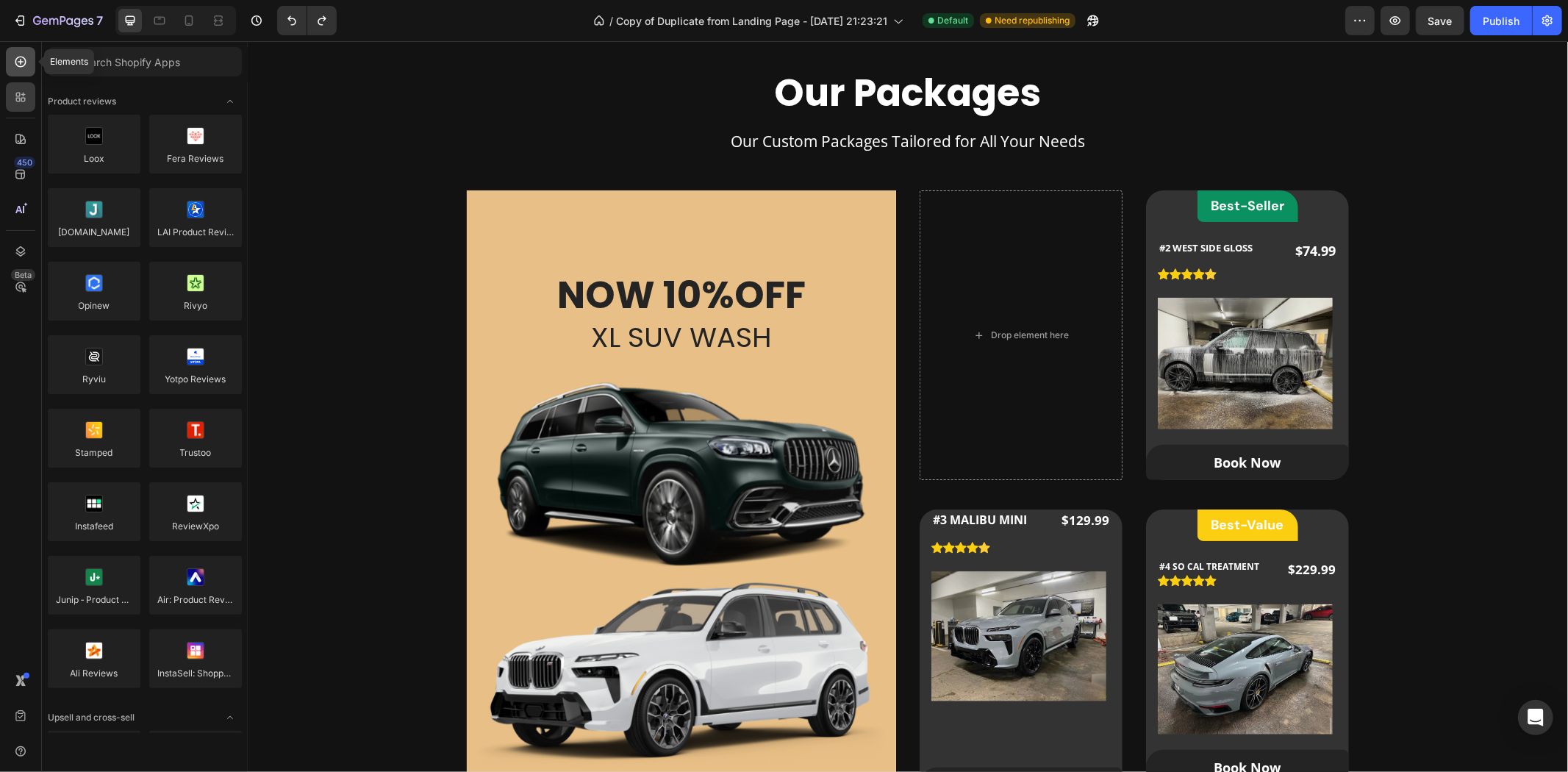
click at [24, 64] on icon at bounding box center [20, 61] width 11 height 11
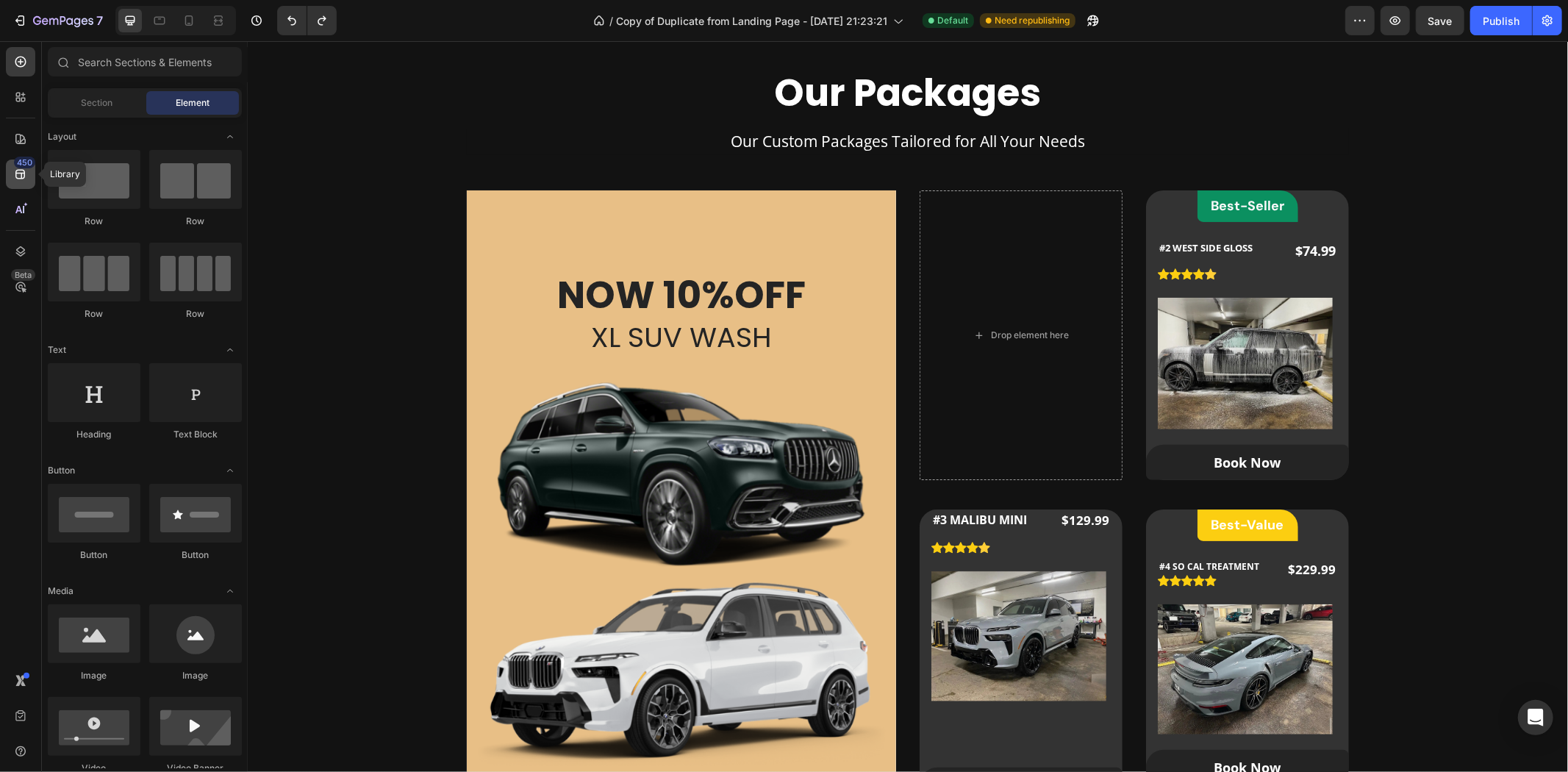
click at [20, 177] on icon at bounding box center [21, 175] width 15 height 15
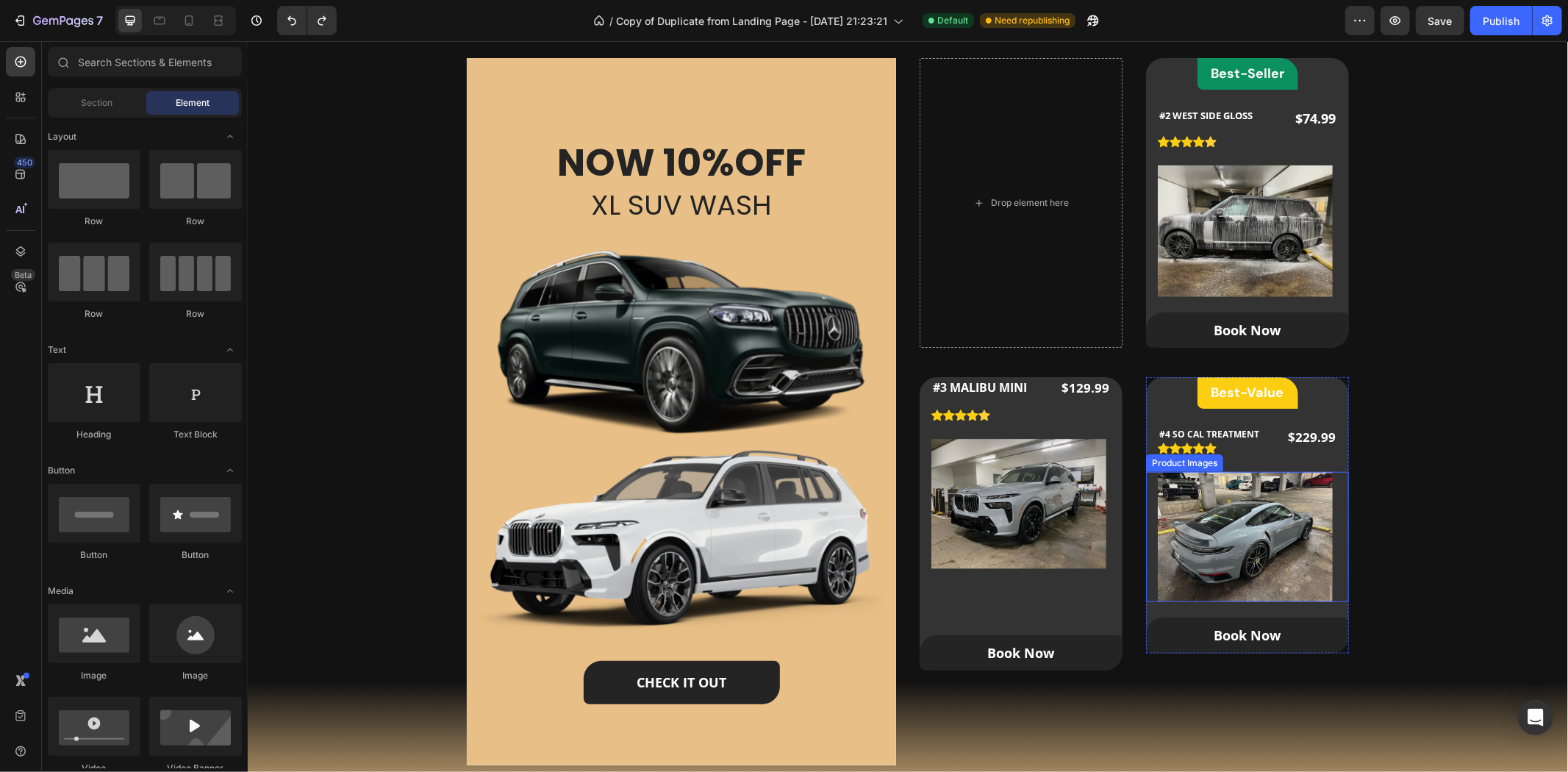
scroll to position [899, 0]
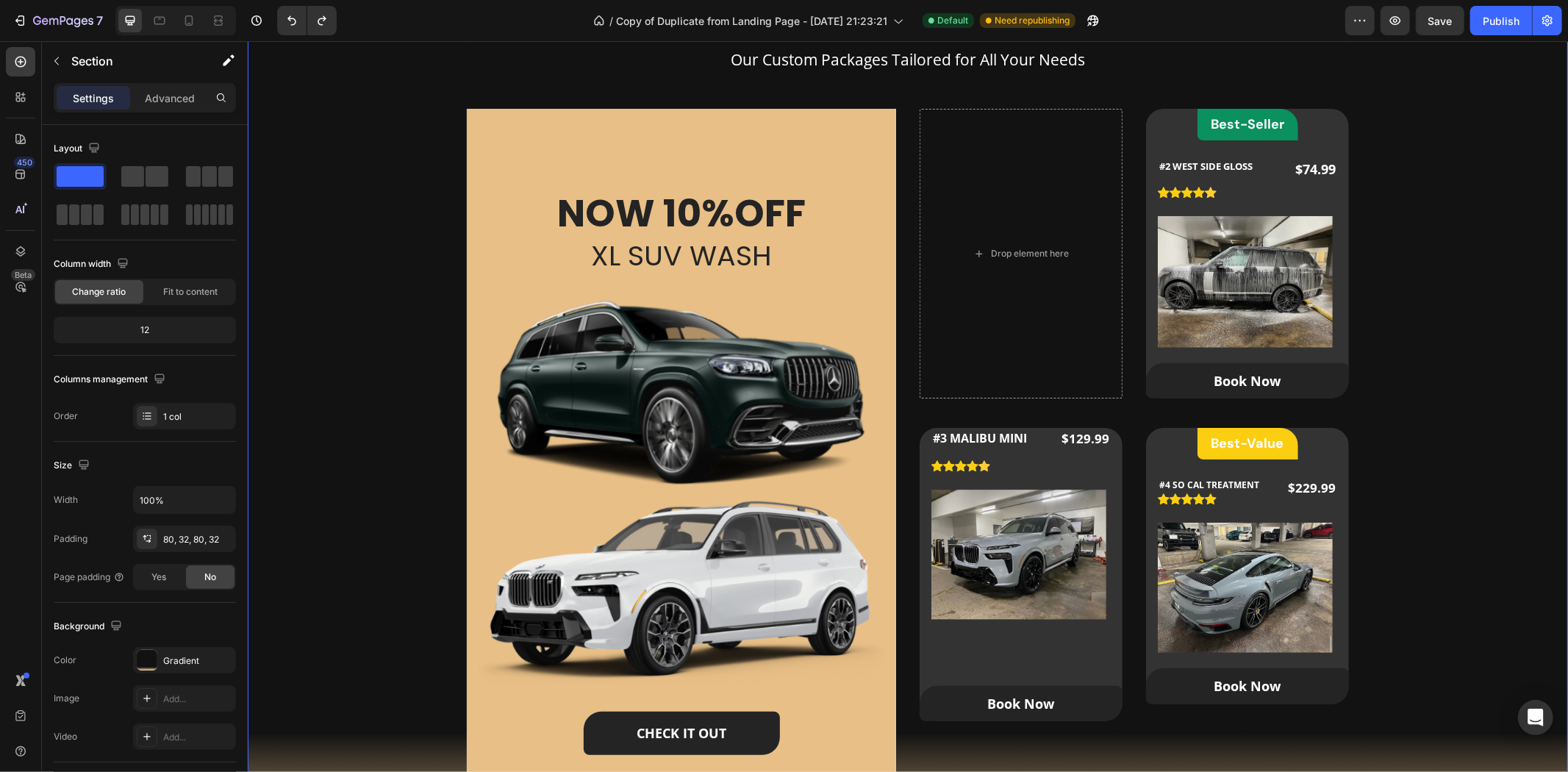
click at [1427, 330] on div "Our Packages Heading Our Custom Packages Tailored for All Your Needs Text block…" at bounding box center [907, 406] width 1274 height 840
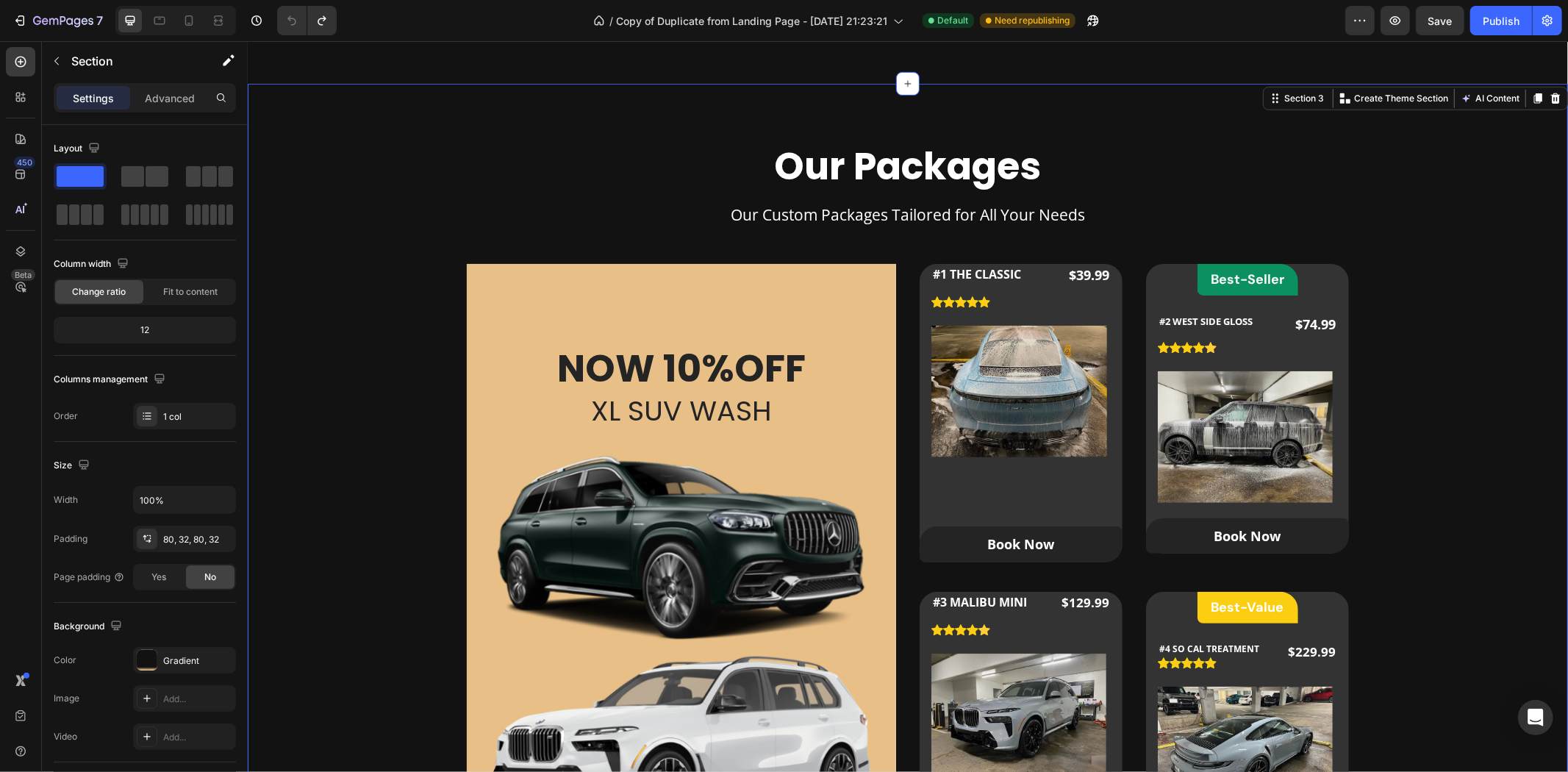
scroll to position [735, 0]
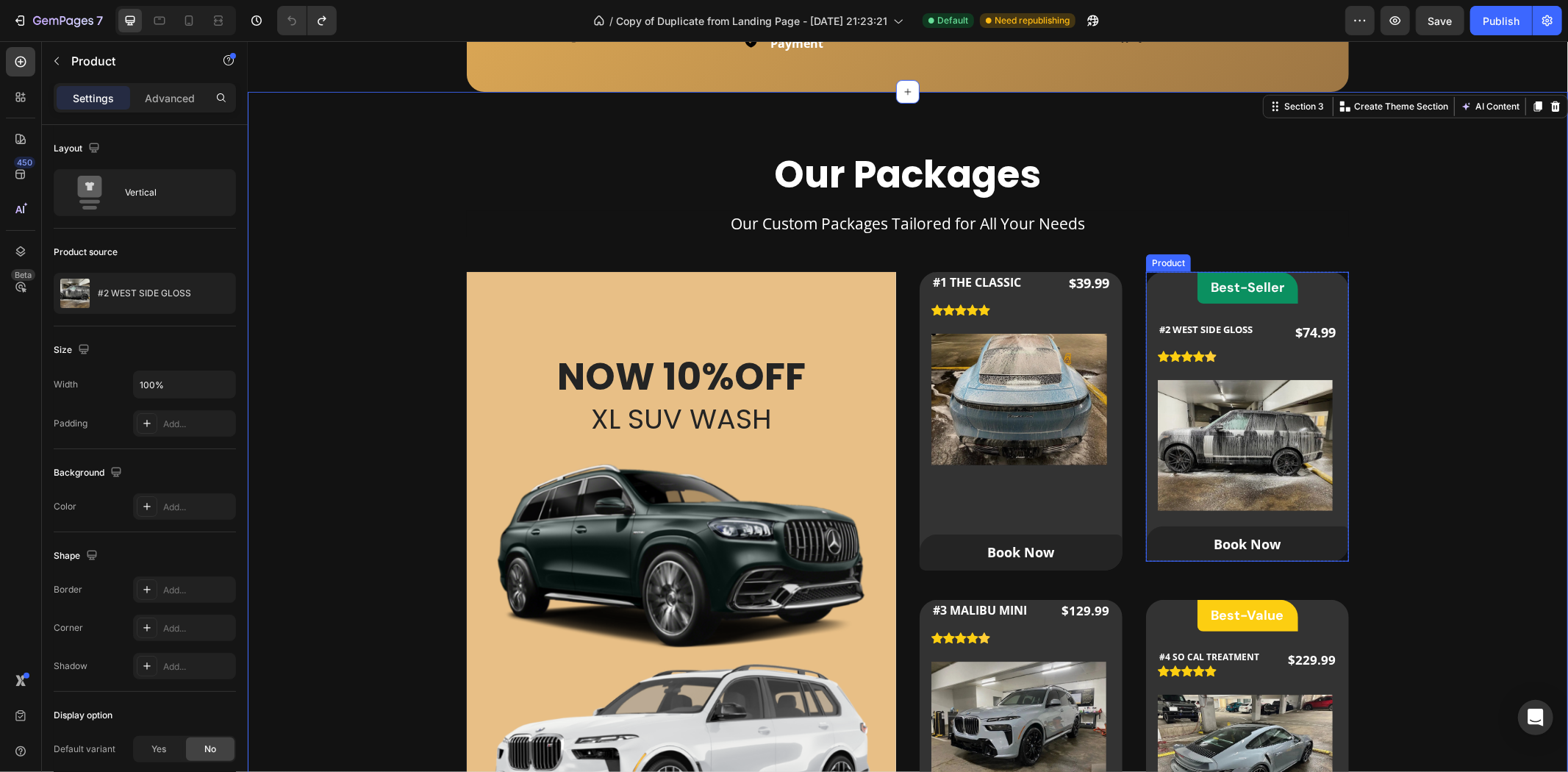
click at [1324, 284] on div "Best-Seller Heading Row #2 WEST SIDE GLOSS (P) Title Icon Icon Icon Icon Icon I…" at bounding box center [1247, 415] width 203 height 290
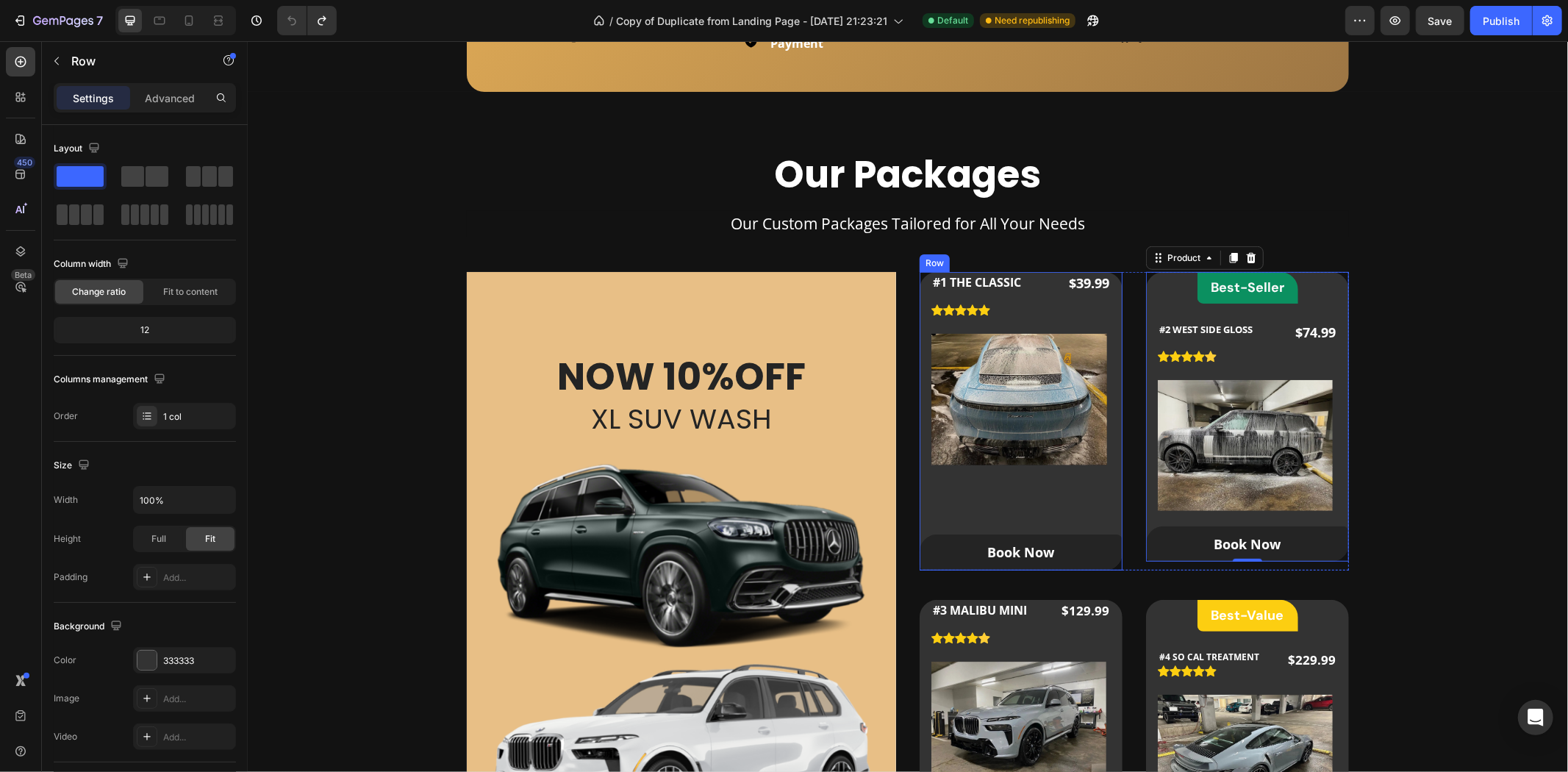
click at [937, 493] on div "#1 THE CLASSIC Product Title Icon Icon Icon Icon Icon Icon List Hoz $39.99 Prod…" at bounding box center [1020, 420] width 203 height 299
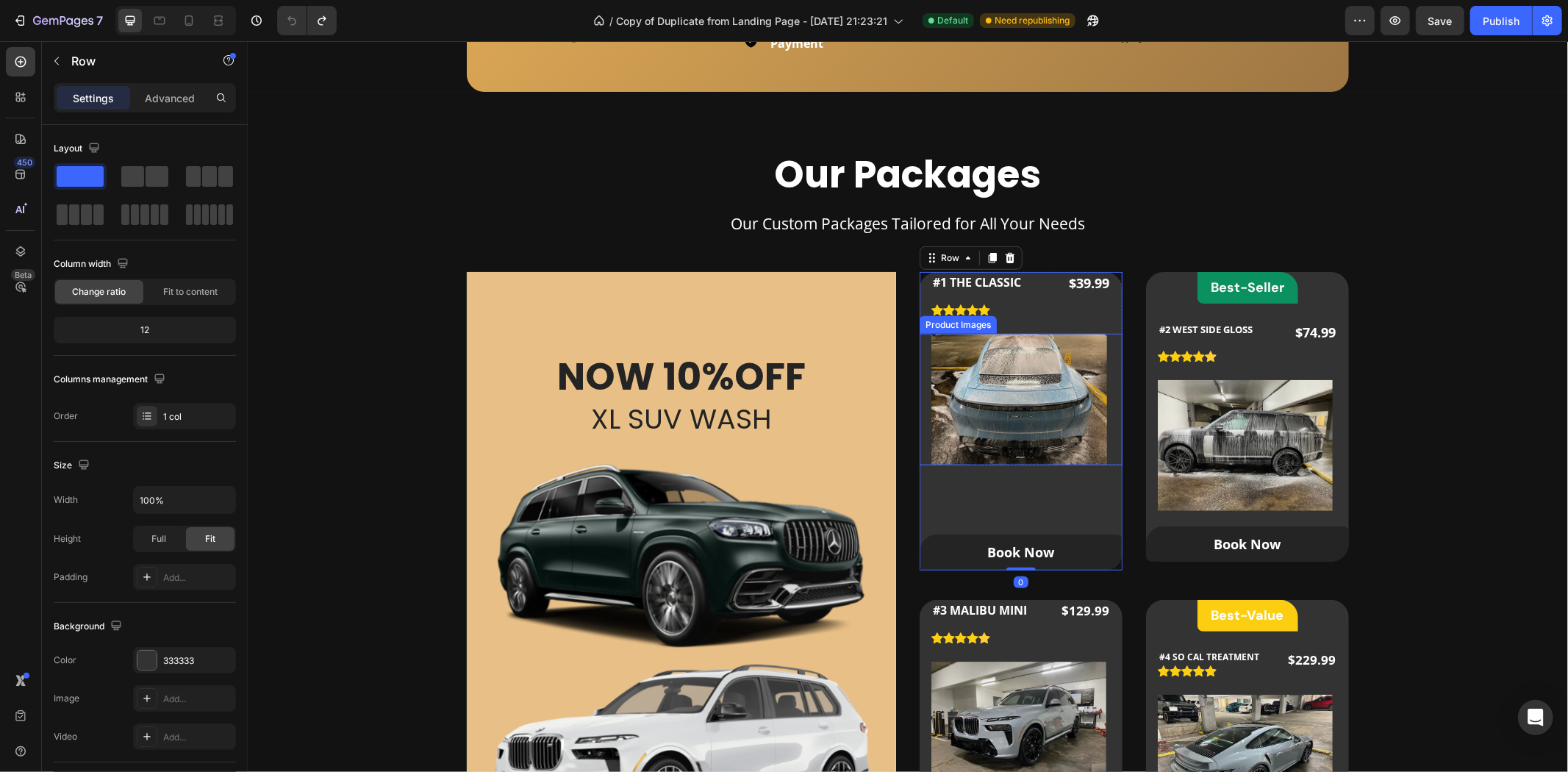
click at [1040, 378] on img at bounding box center [1018, 399] width 175 height 132
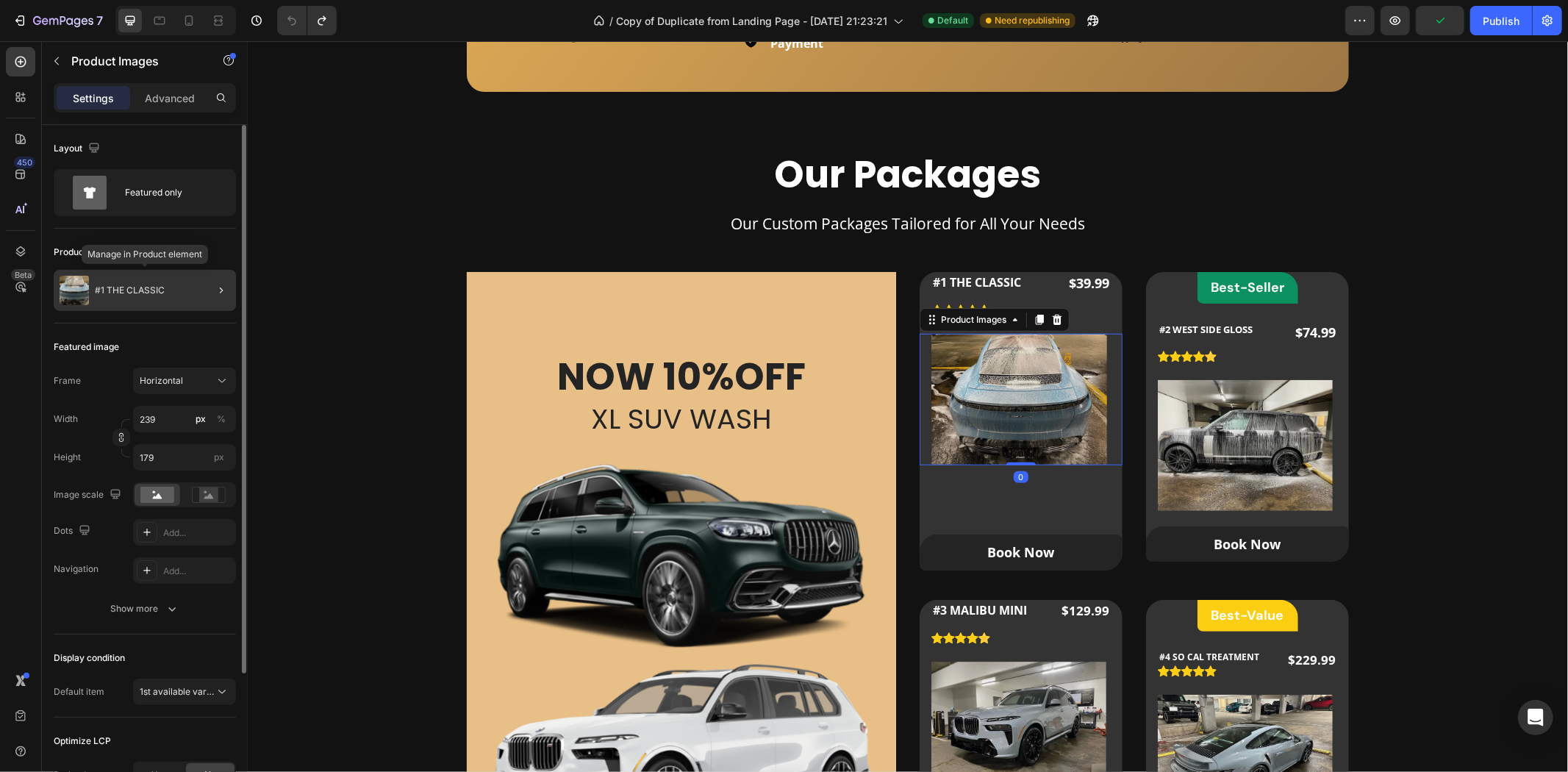
click at [134, 287] on p "#1 THE CLASSIC" at bounding box center [129, 290] width 70 height 10
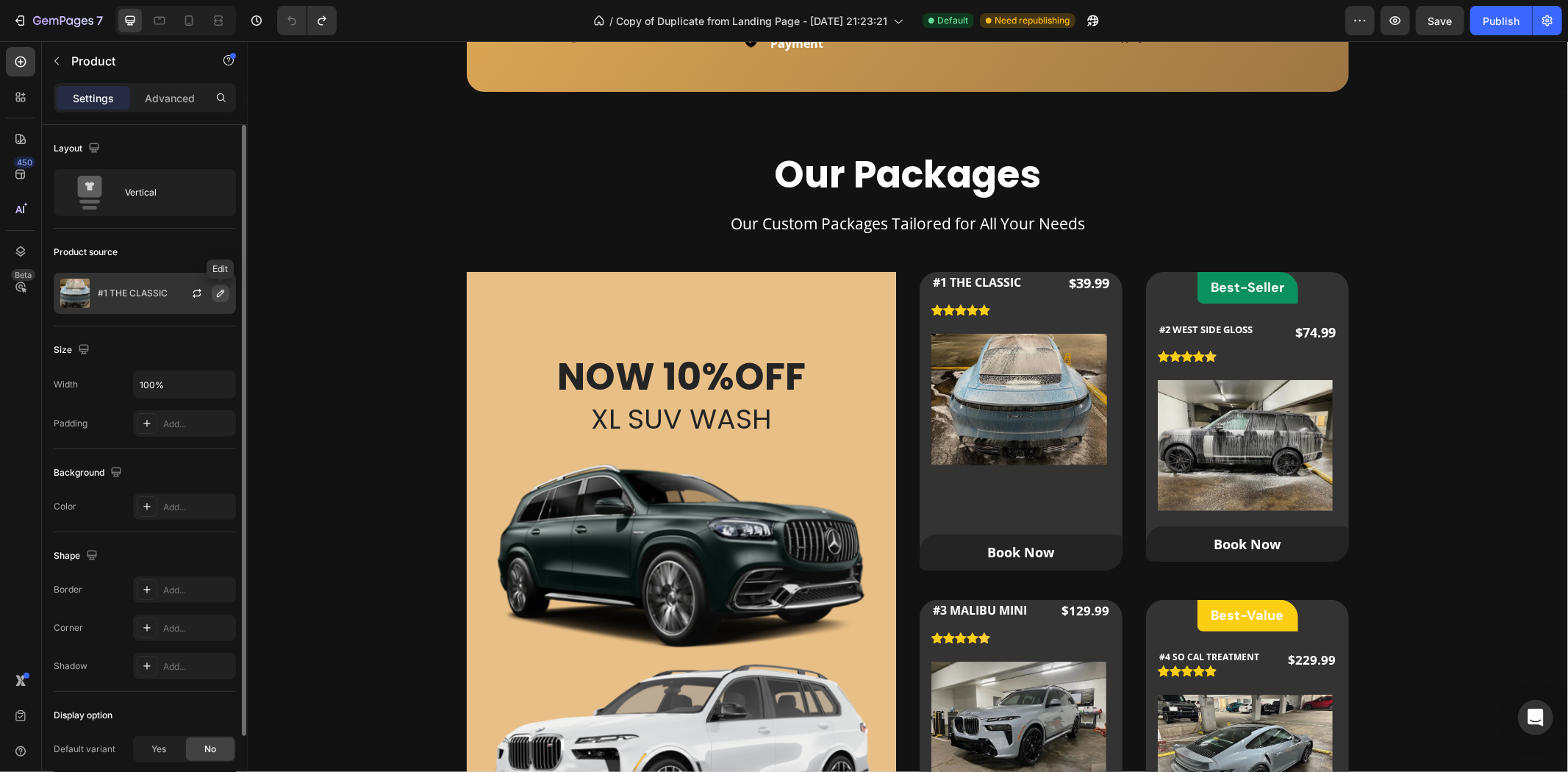
click at [221, 292] on icon "button" at bounding box center [221, 294] width 12 height 12
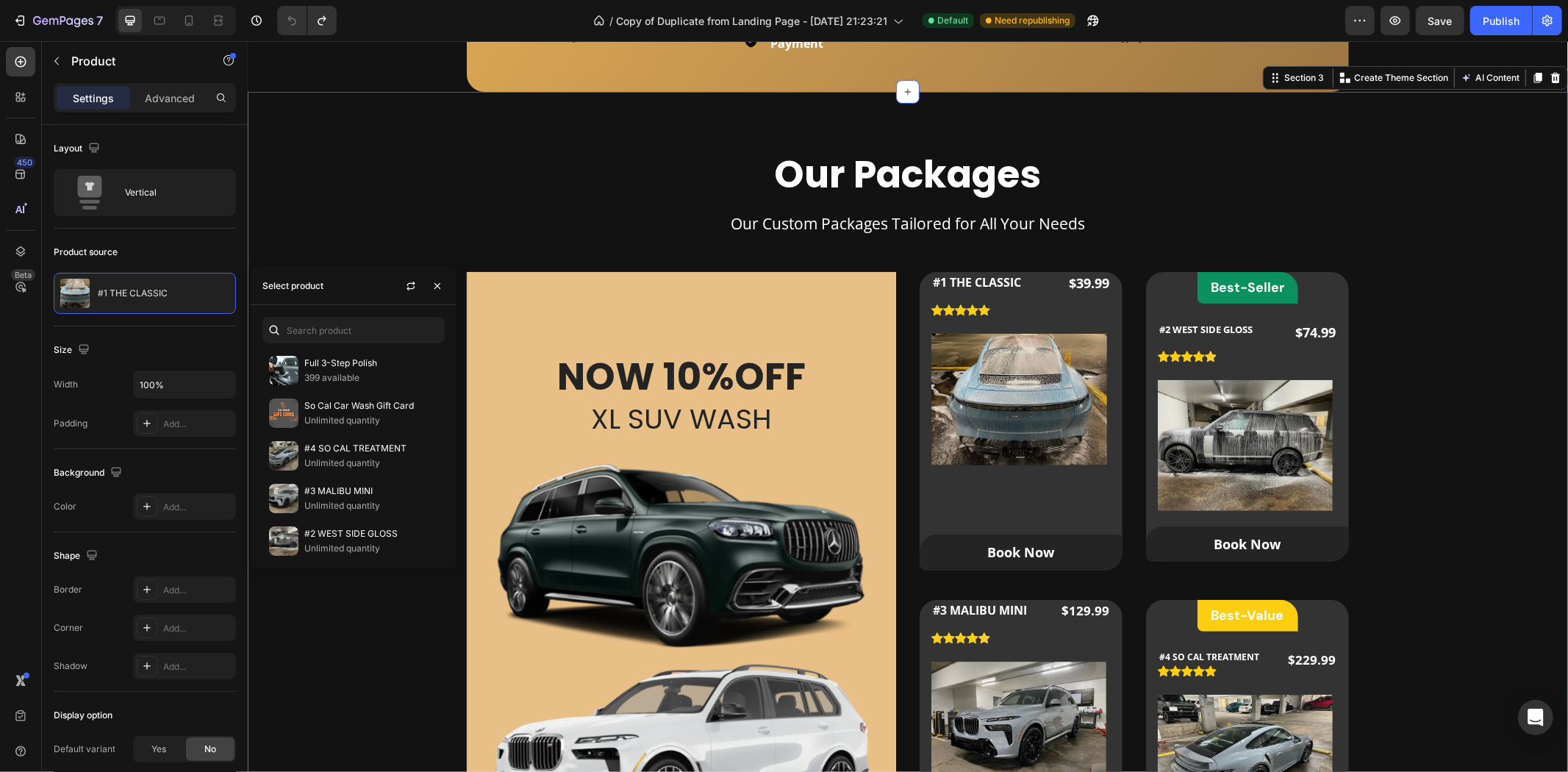
click at [1406, 347] on div "Our Packages Heading Our Custom Packages Tailored for All Your Needs Text block…" at bounding box center [907, 570] width 1274 height 840
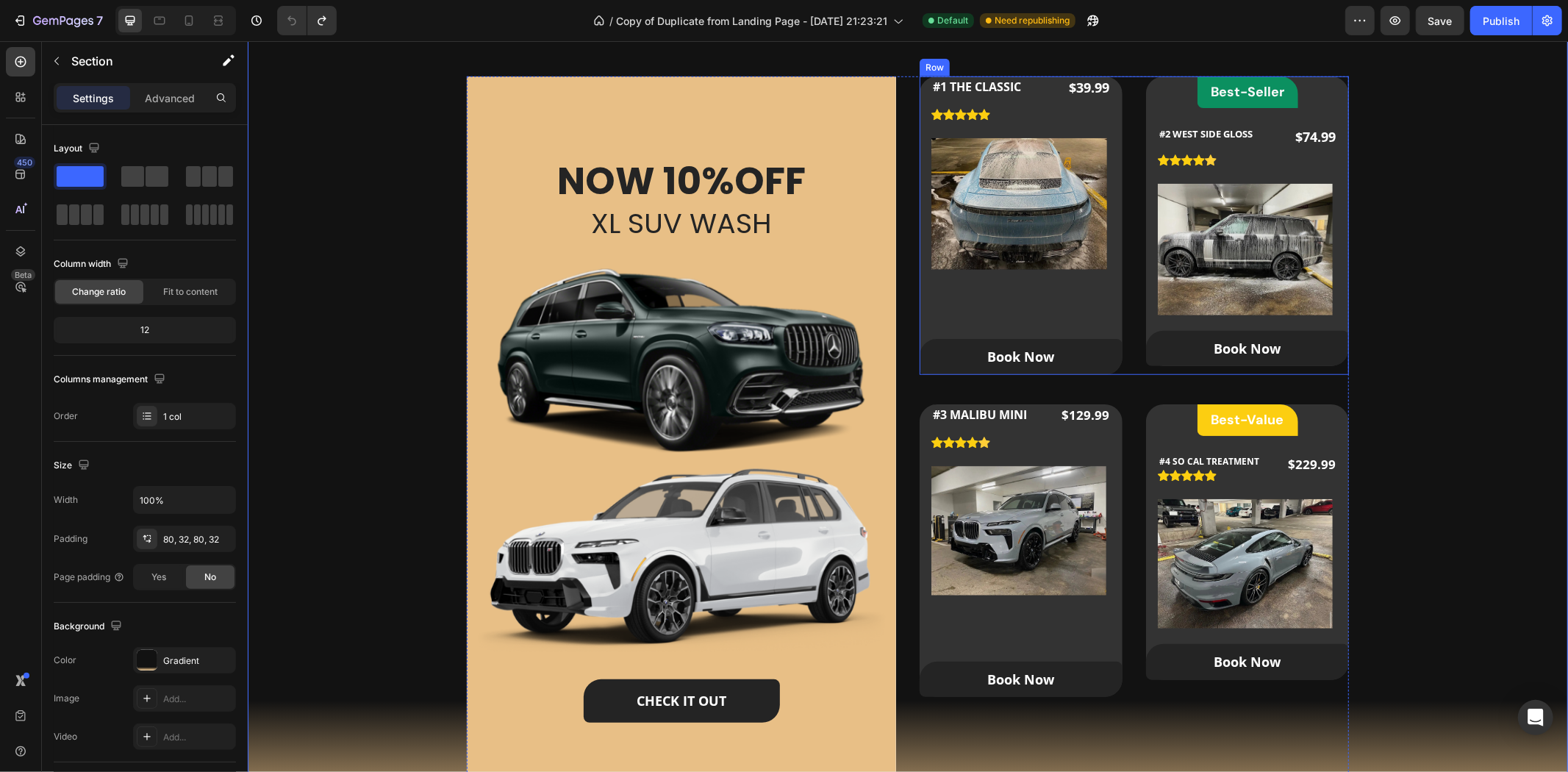
scroll to position [899, 0]
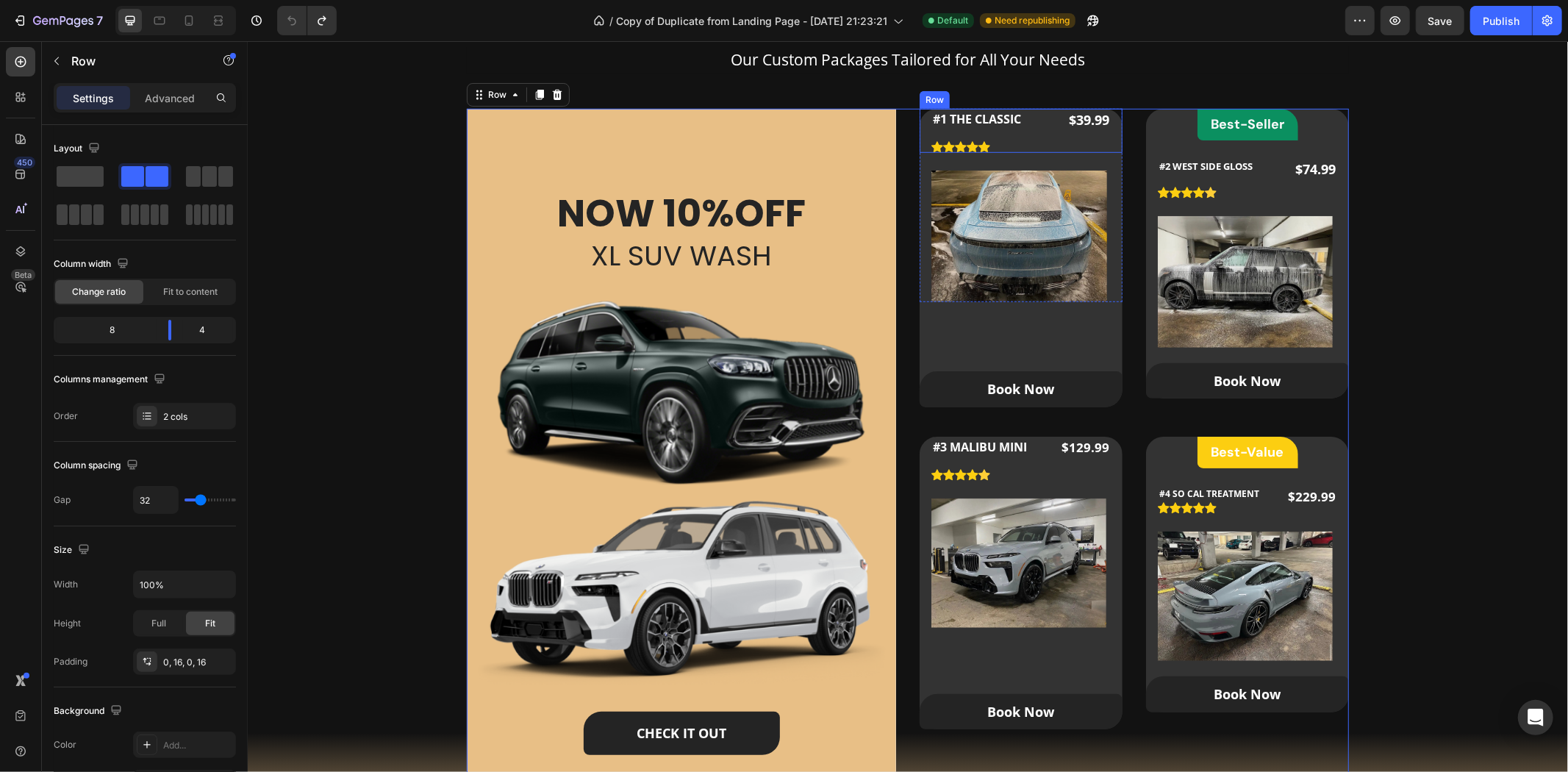
click at [919, 117] on div "#1 THE CLASSIC Product Title Icon Icon Icon Icon Icon Icon List Hoz $39.99 Prod…" at bounding box center [1020, 130] width 203 height 44
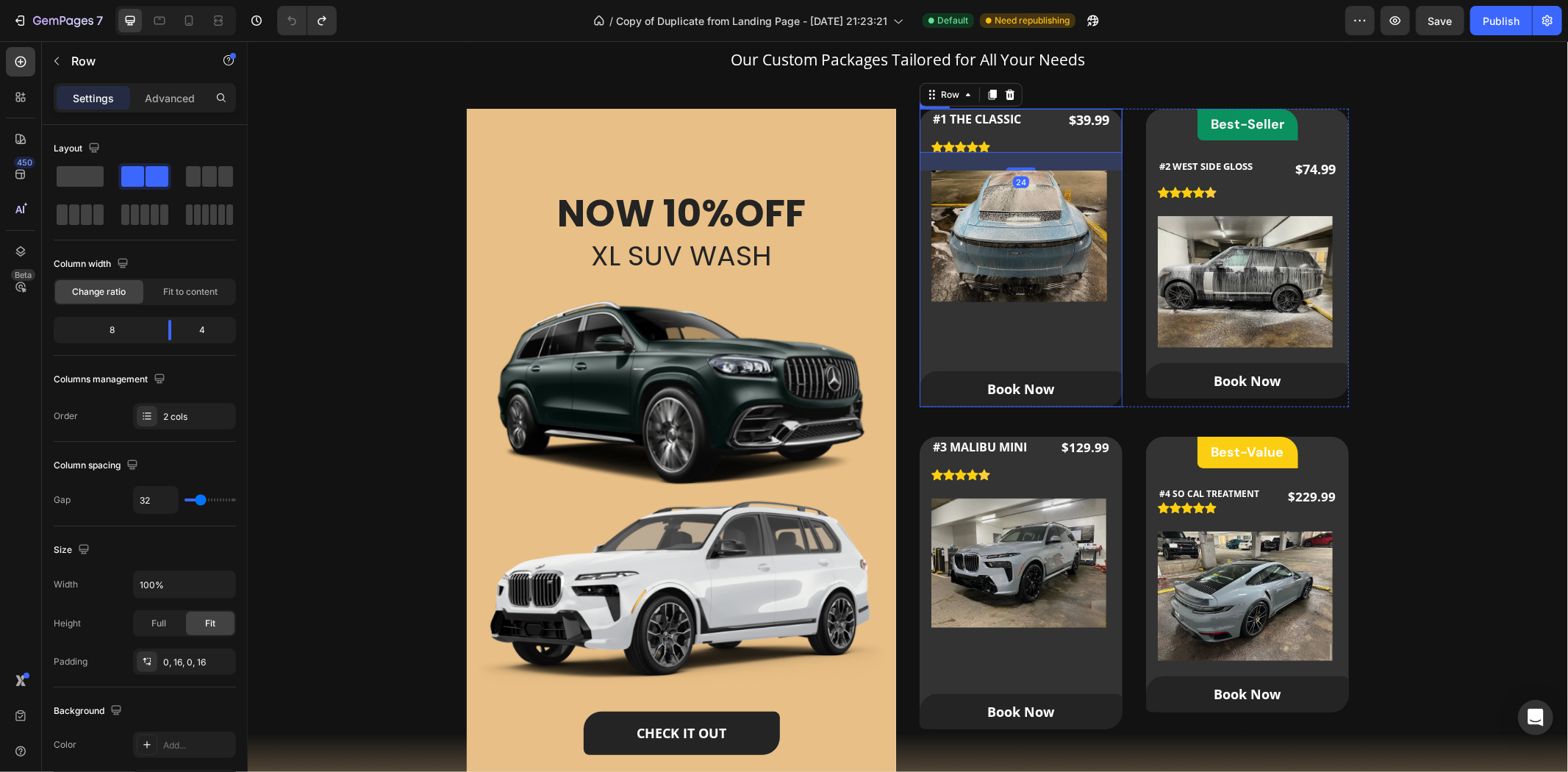
click at [920, 349] on div "#1 THE CLASSIC Product Title Icon Icon Icon Icon Icon Icon List Hoz $39.99 Prod…" at bounding box center [1020, 258] width 203 height 299
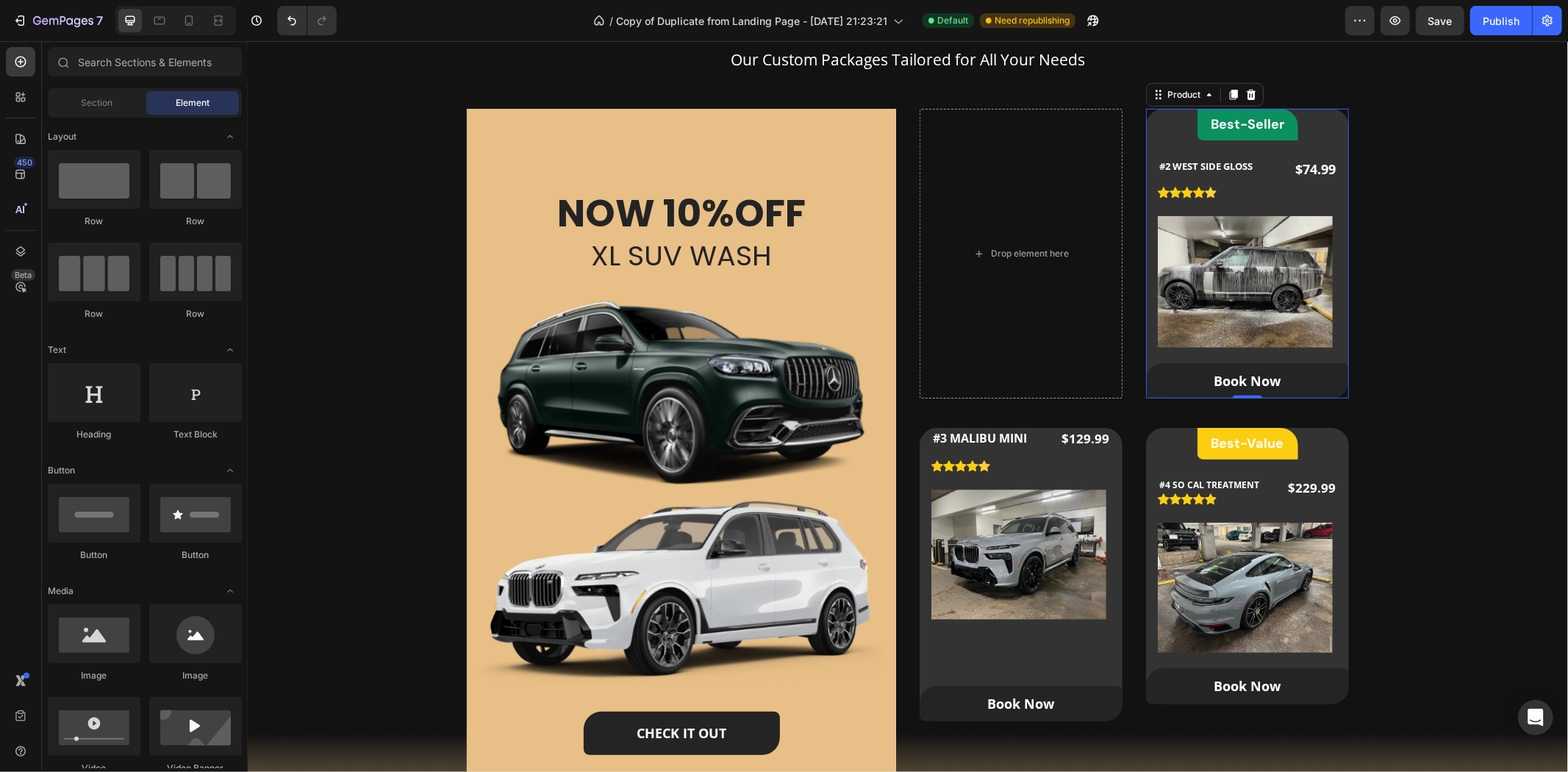
click at [1160, 122] on div "Best-Seller Heading Row #2 WEST SIDE GLOSS (P) Title Icon Icon Icon Icon Icon I…" at bounding box center [1247, 253] width 203 height 290
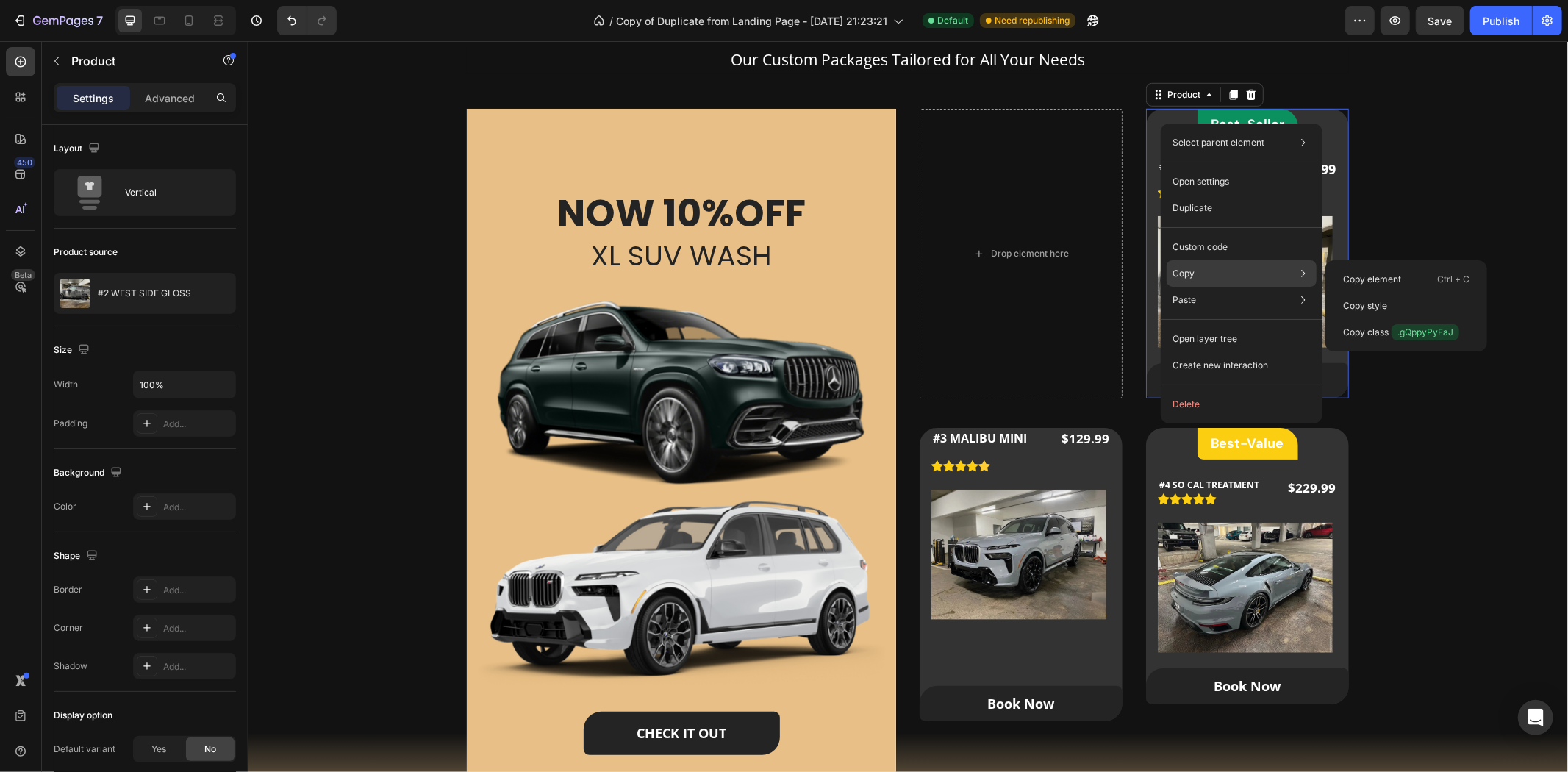
click at [1201, 262] on div "Copy Copy element Ctrl + C Copy style Copy class .gQppyPyFaJ" at bounding box center [1241, 274] width 150 height 27
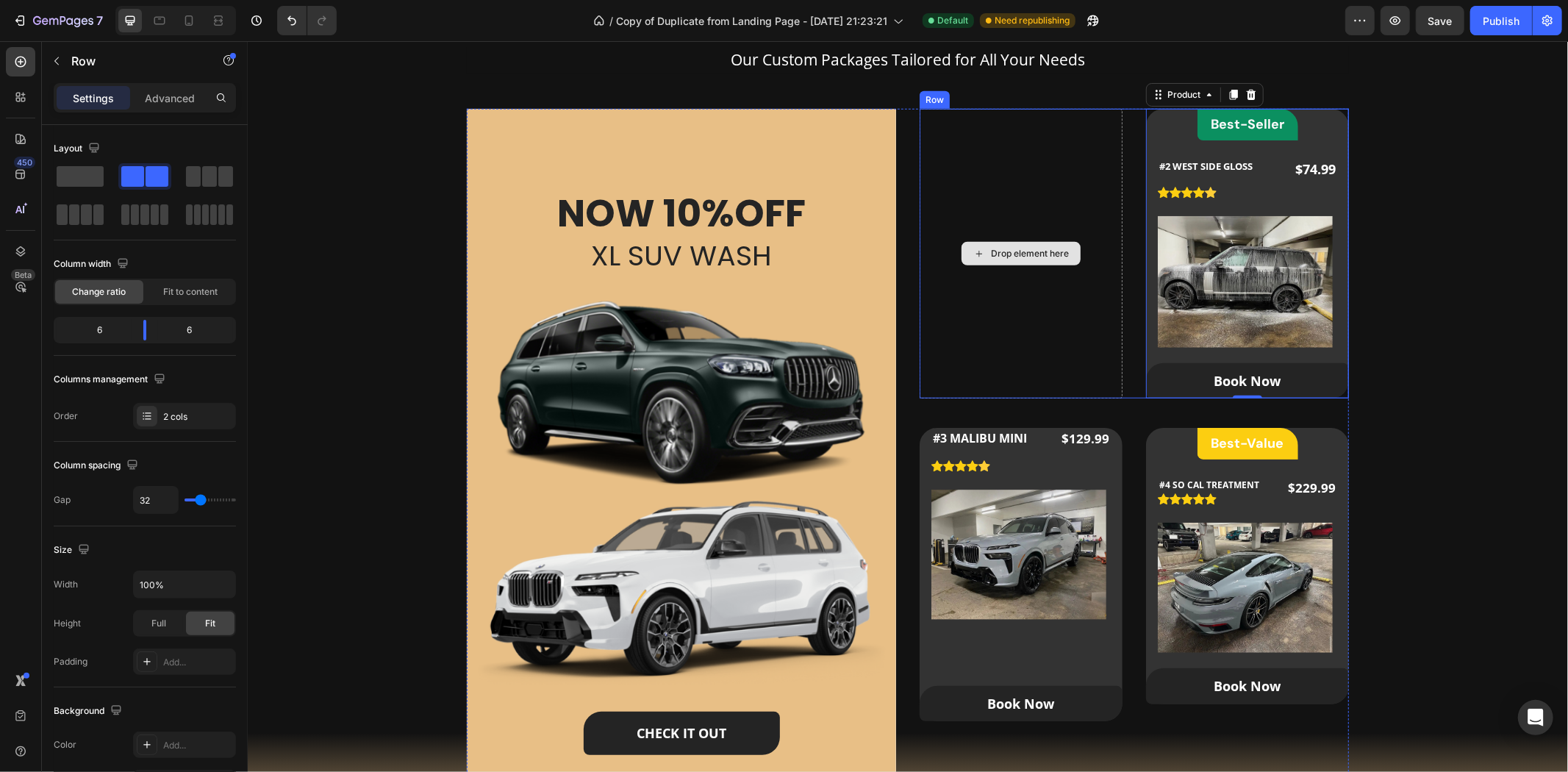
click at [974, 188] on div "Drop element here" at bounding box center [1020, 253] width 203 height 290
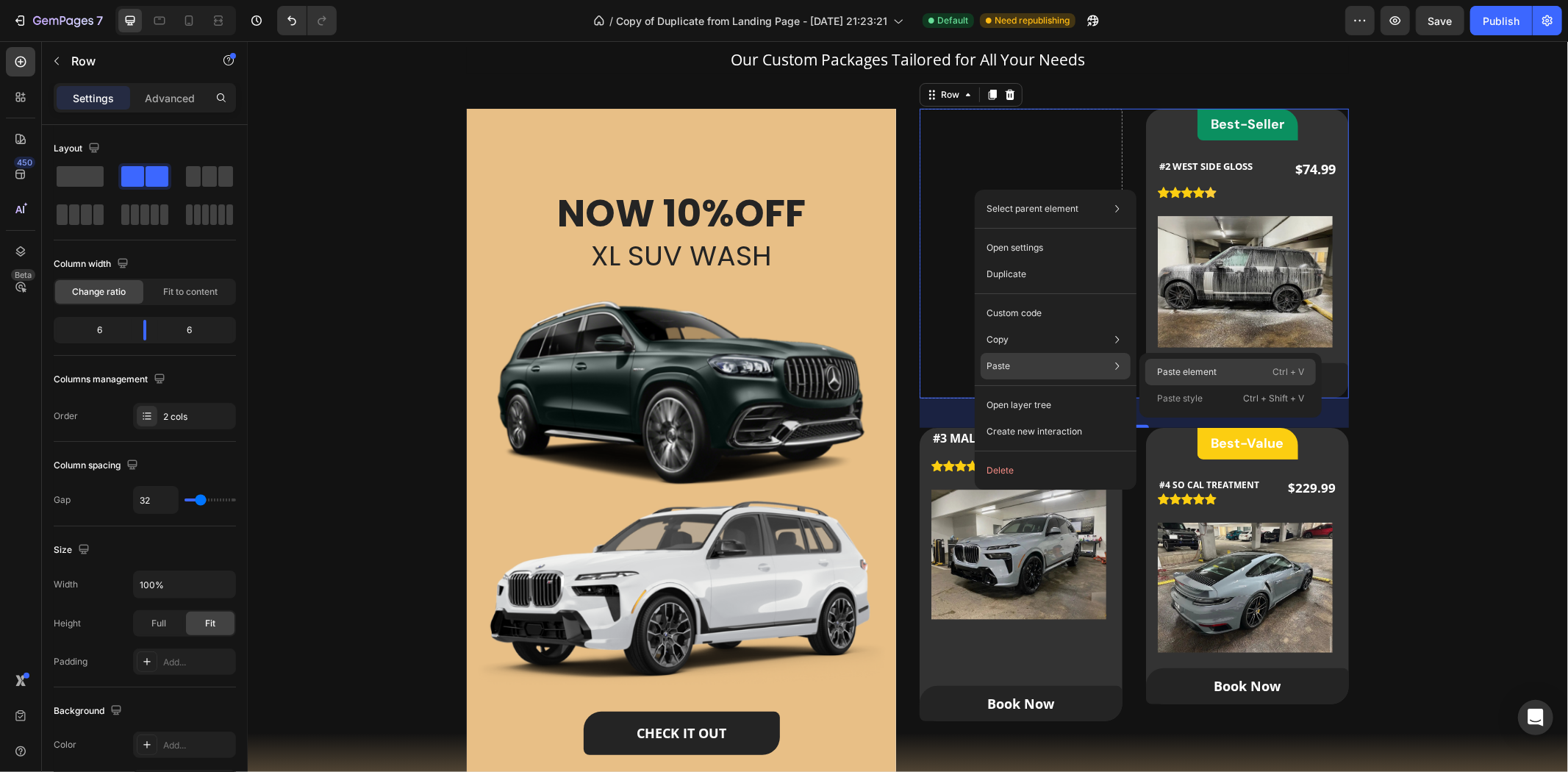
click at [1201, 363] on div "Paste element Ctrl + V" at bounding box center [1230, 373] width 170 height 27
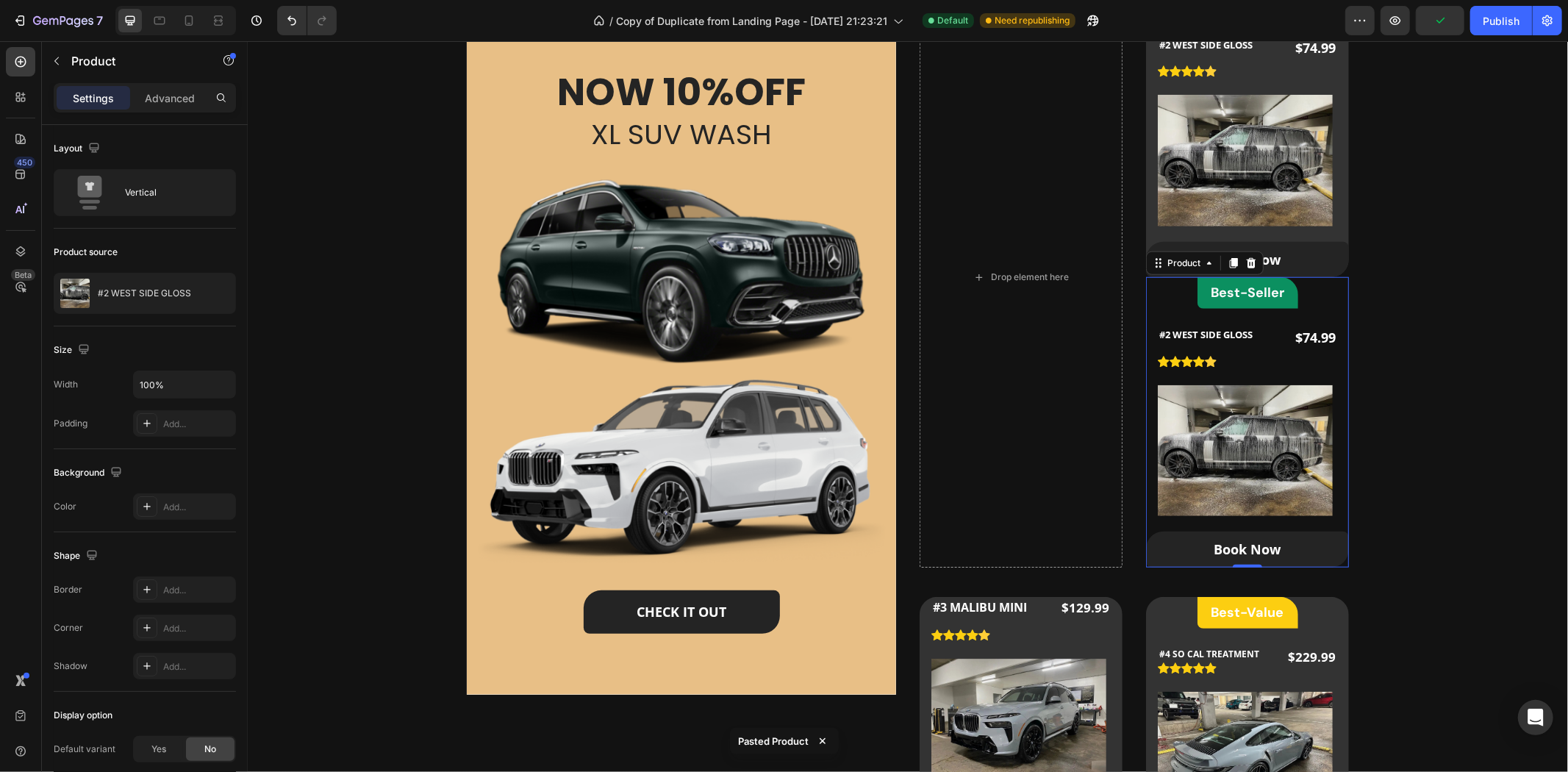
scroll to position [816, 0]
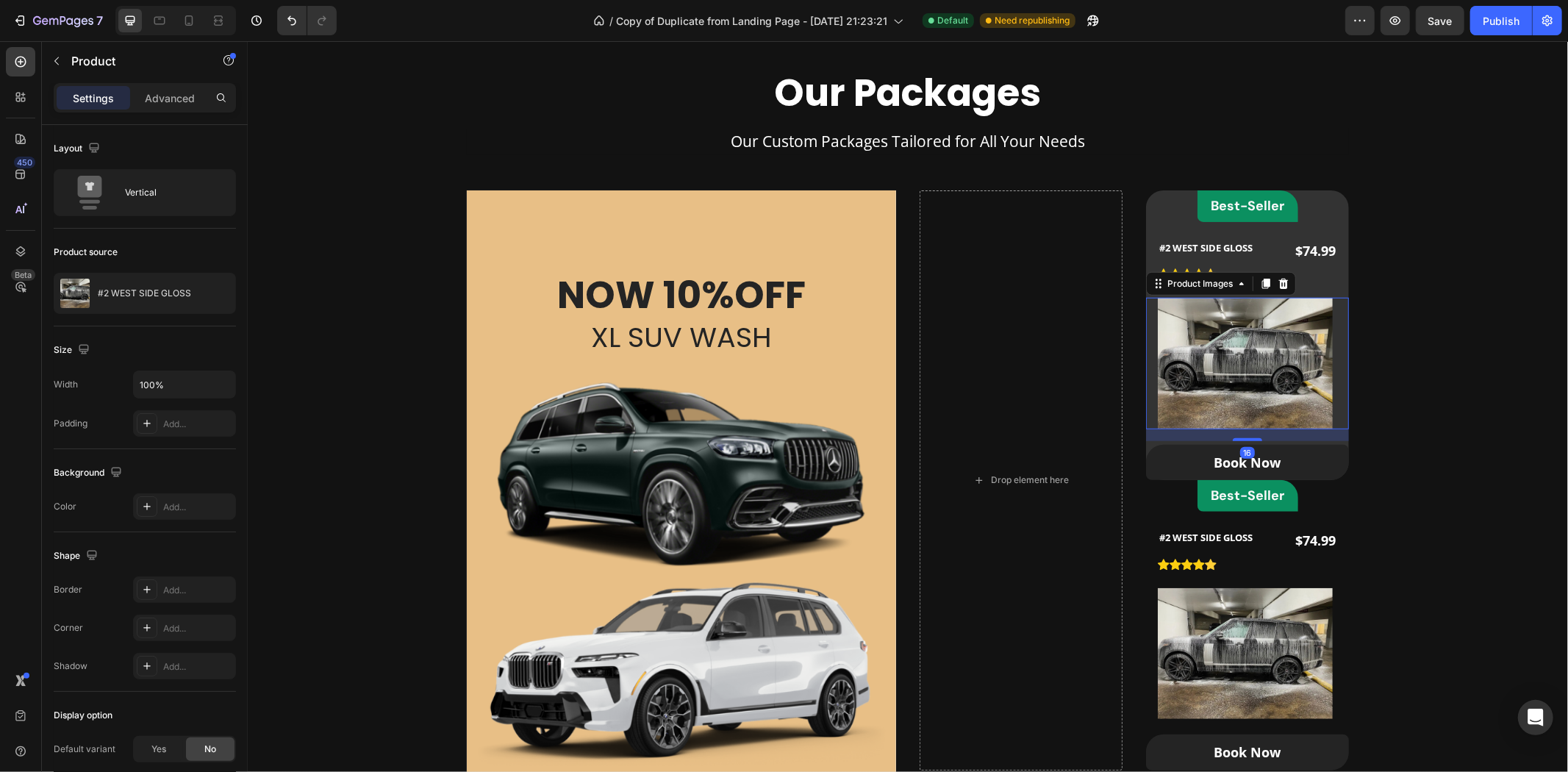
click at [1336, 383] on div "Product Images 16" at bounding box center [1247, 363] width 203 height 132
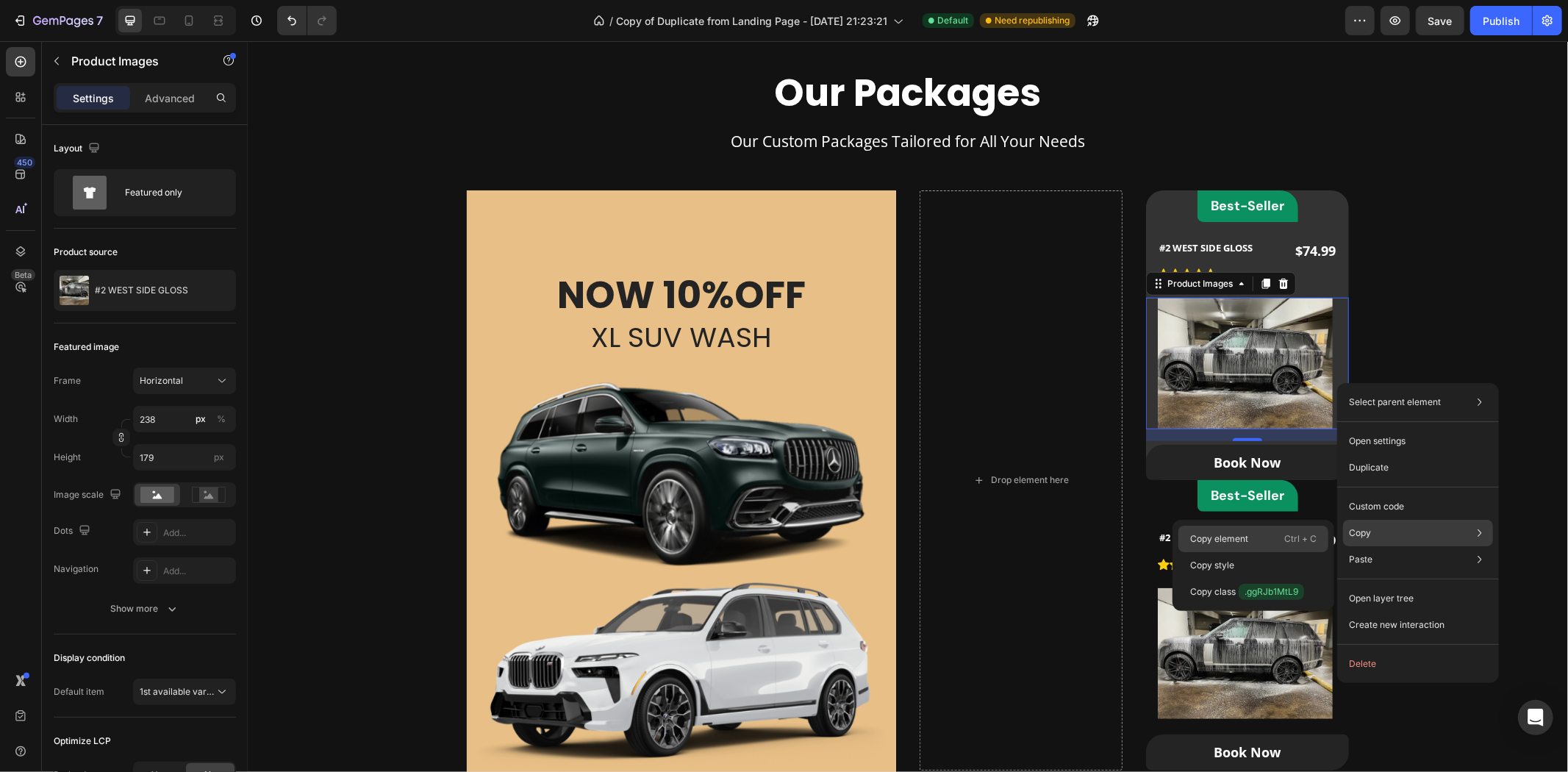
click at [1267, 529] on div "Copy element Ctrl + C" at bounding box center [1253, 539] width 150 height 27
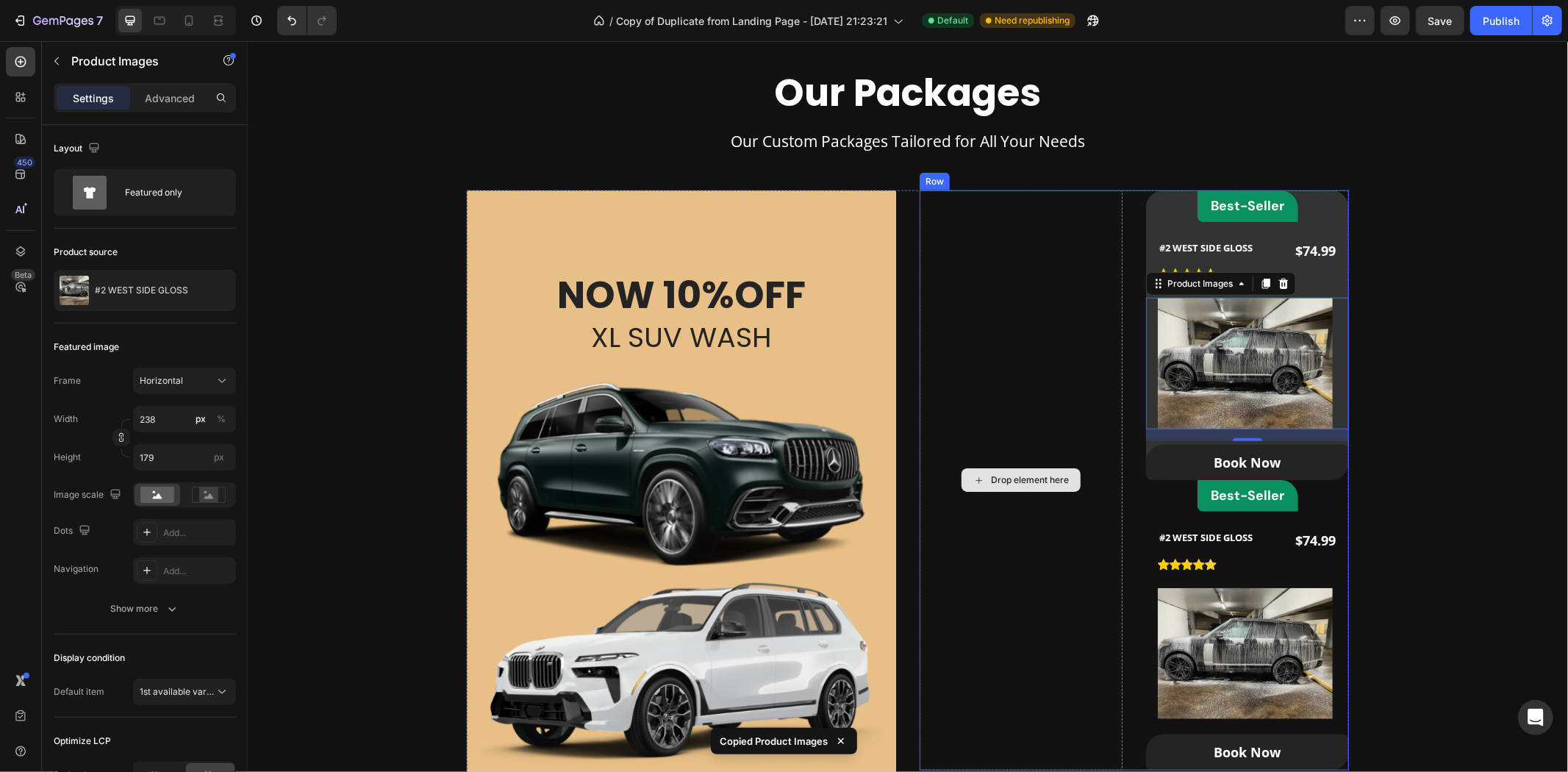
click at [999, 348] on div "Drop element here" at bounding box center [1020, 479] width 203 height 580
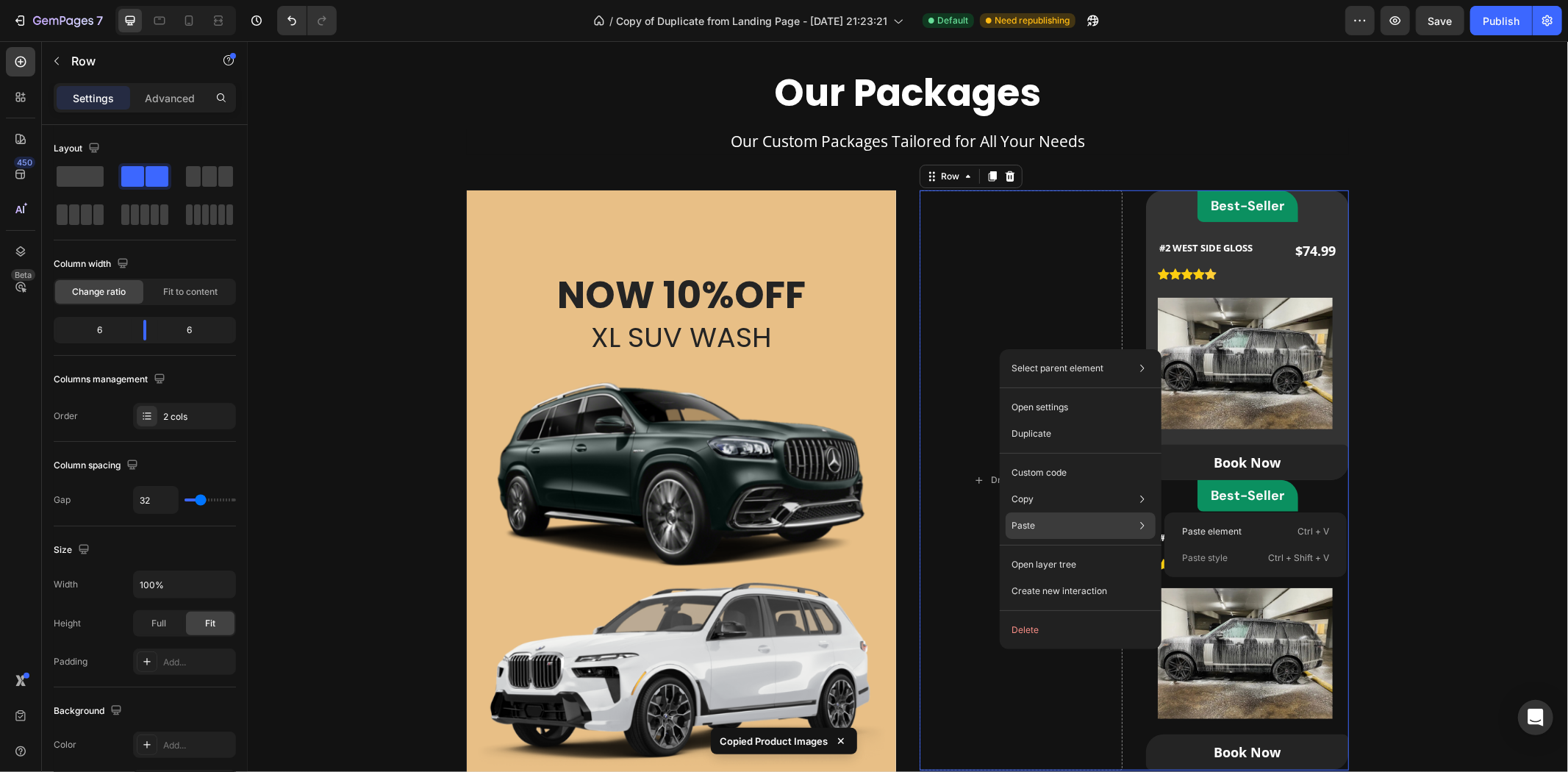
click at [1067, 525] on div "Paste Paste element Ctrl + V Paste style Ctrl + Shift + V" at bounding box center [1081, 526] width 150 height 27
click at [1225, 527] on p "Paste element" at bounding box center [1211, 532] width 60 height 13
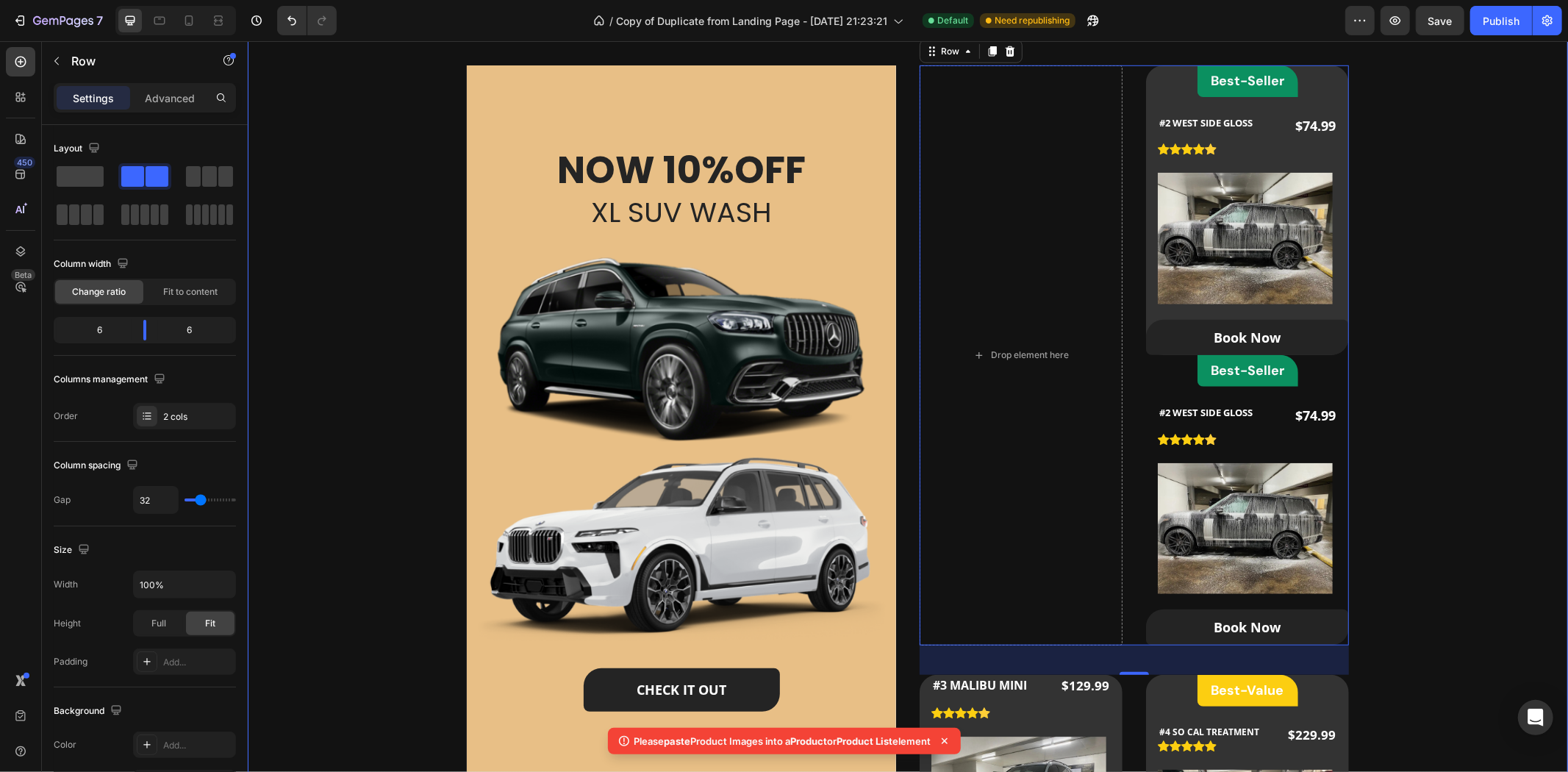
scroll to position [899, 0]
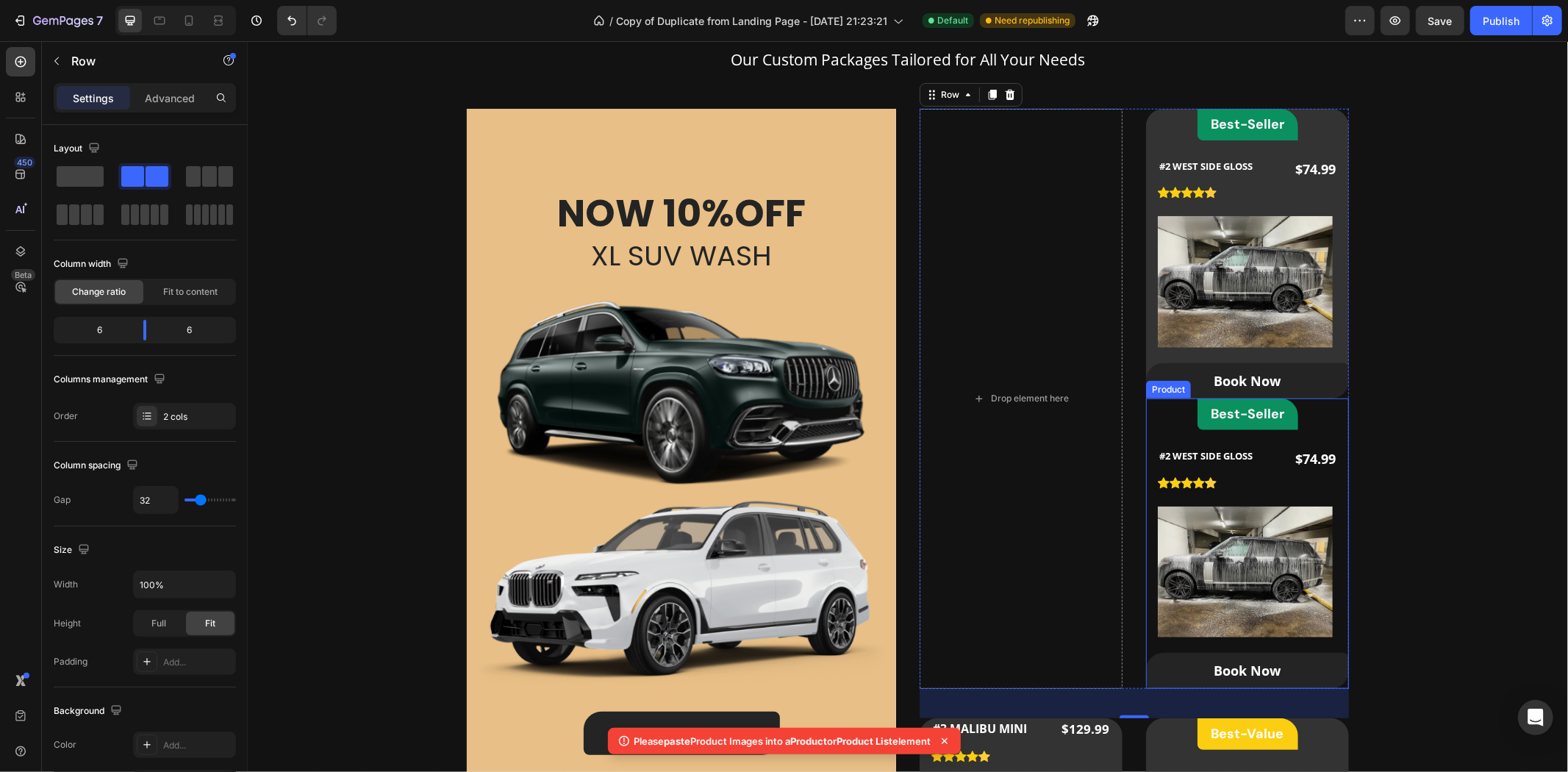
click at [1164, 411] on div "Best-Seller Heading Row #2 WEST SIDE GLOSS (P) Title Icon Icon Icon Icon Icon I…" at bounding box center [1247, 542] width 203 height 290
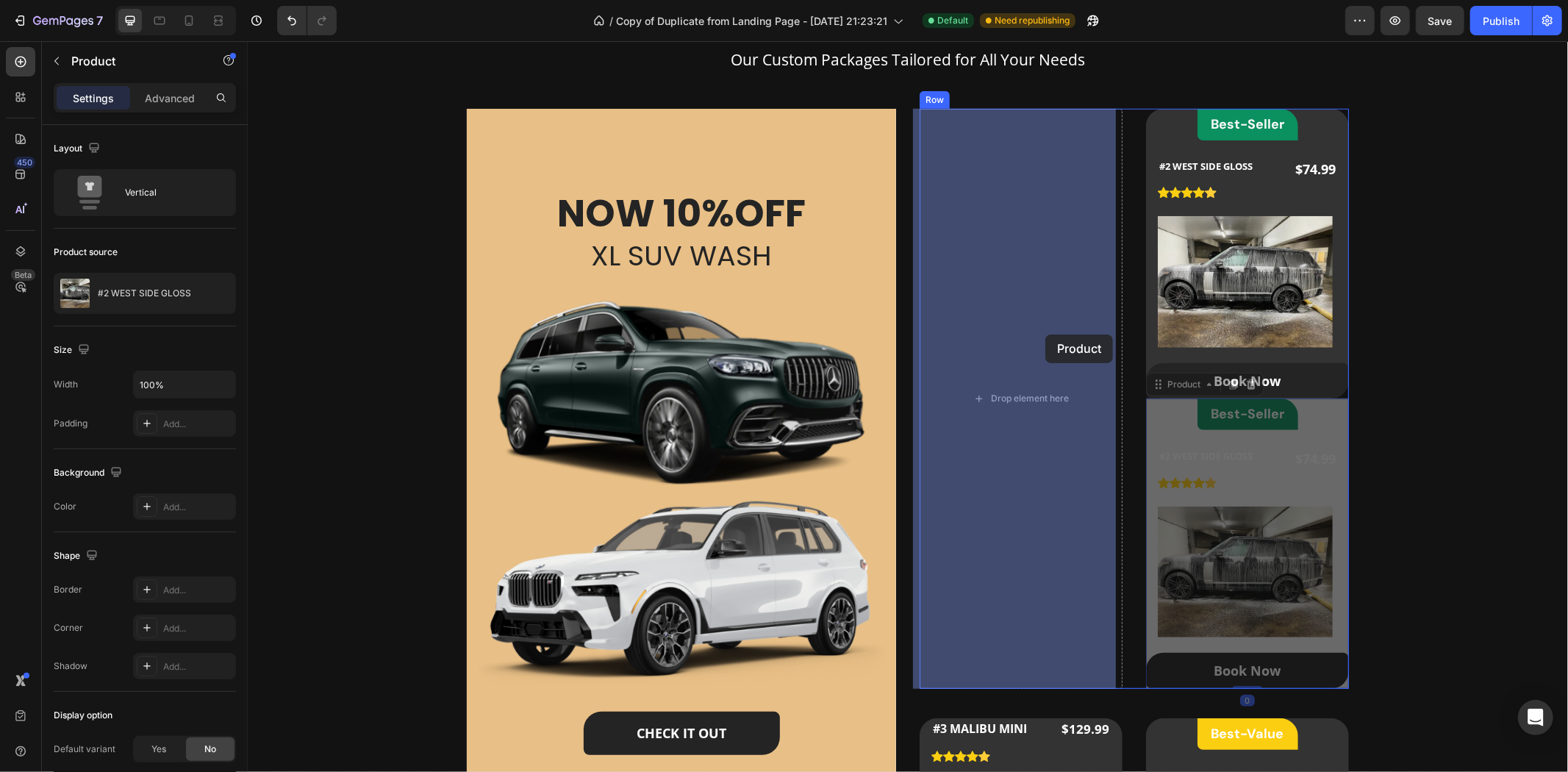
drag, startPoint x: 1184, startPoint y: 387, endPoint x: 1044, endPoint y: 334, distance: 149.7
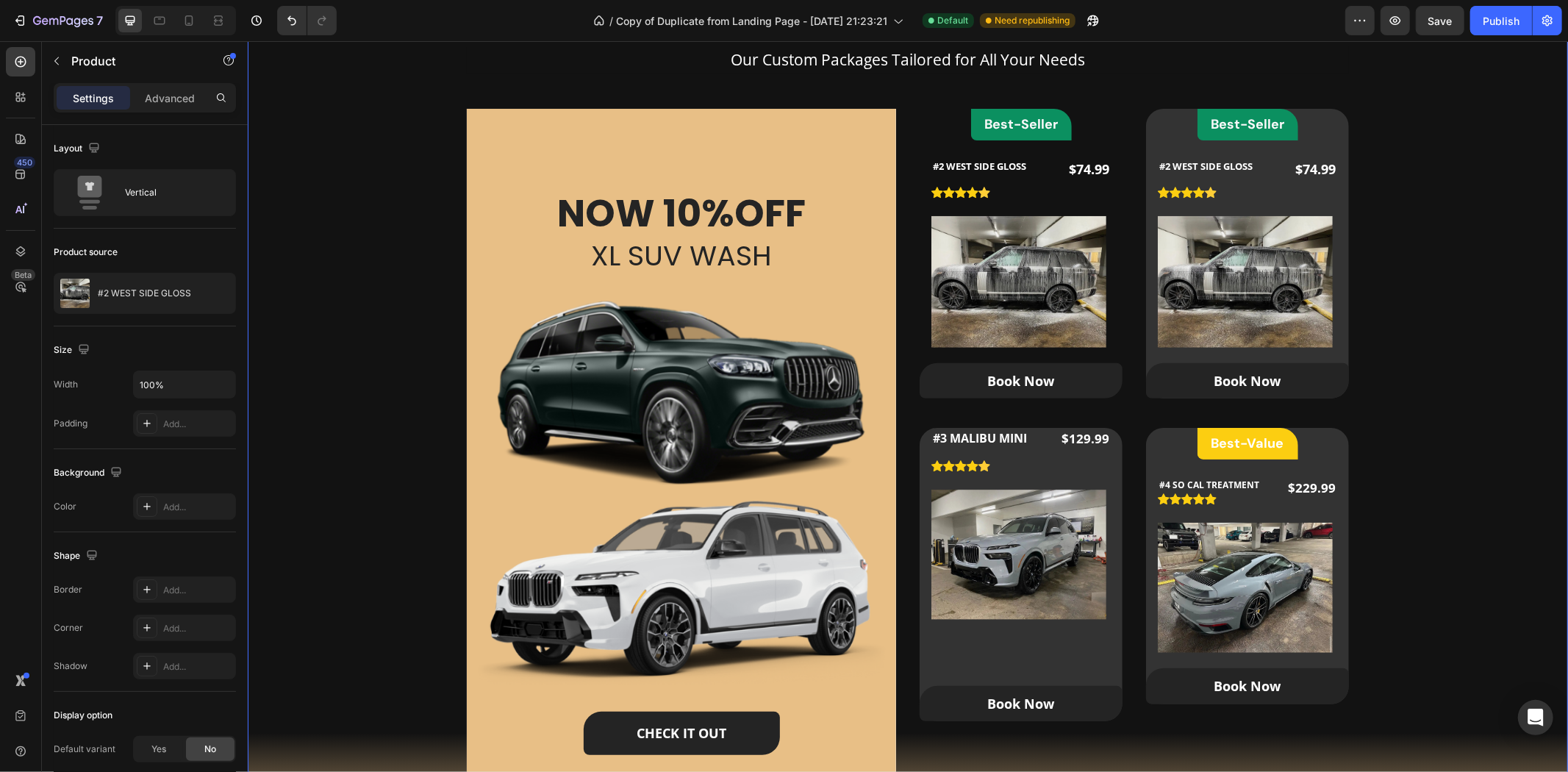
click at [1524, 349] on div "Our Packages Heading Our Custom Packages Tailored for All Your Needs Text block…" at bounding box center [907, 406] width 1274 height 840
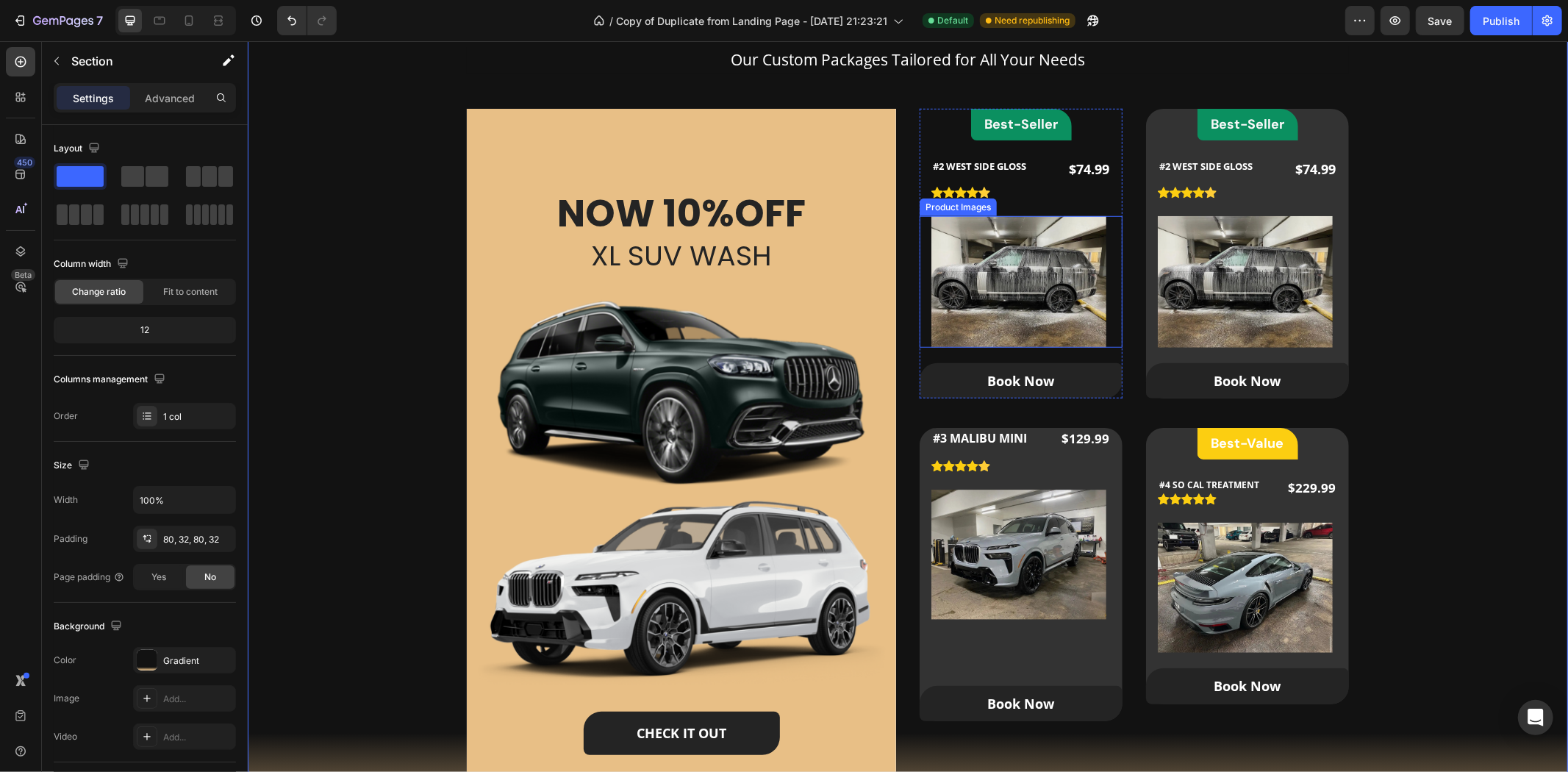
click at [1050, 232] on img at bounding box center [1018, 281] width 175 height 132
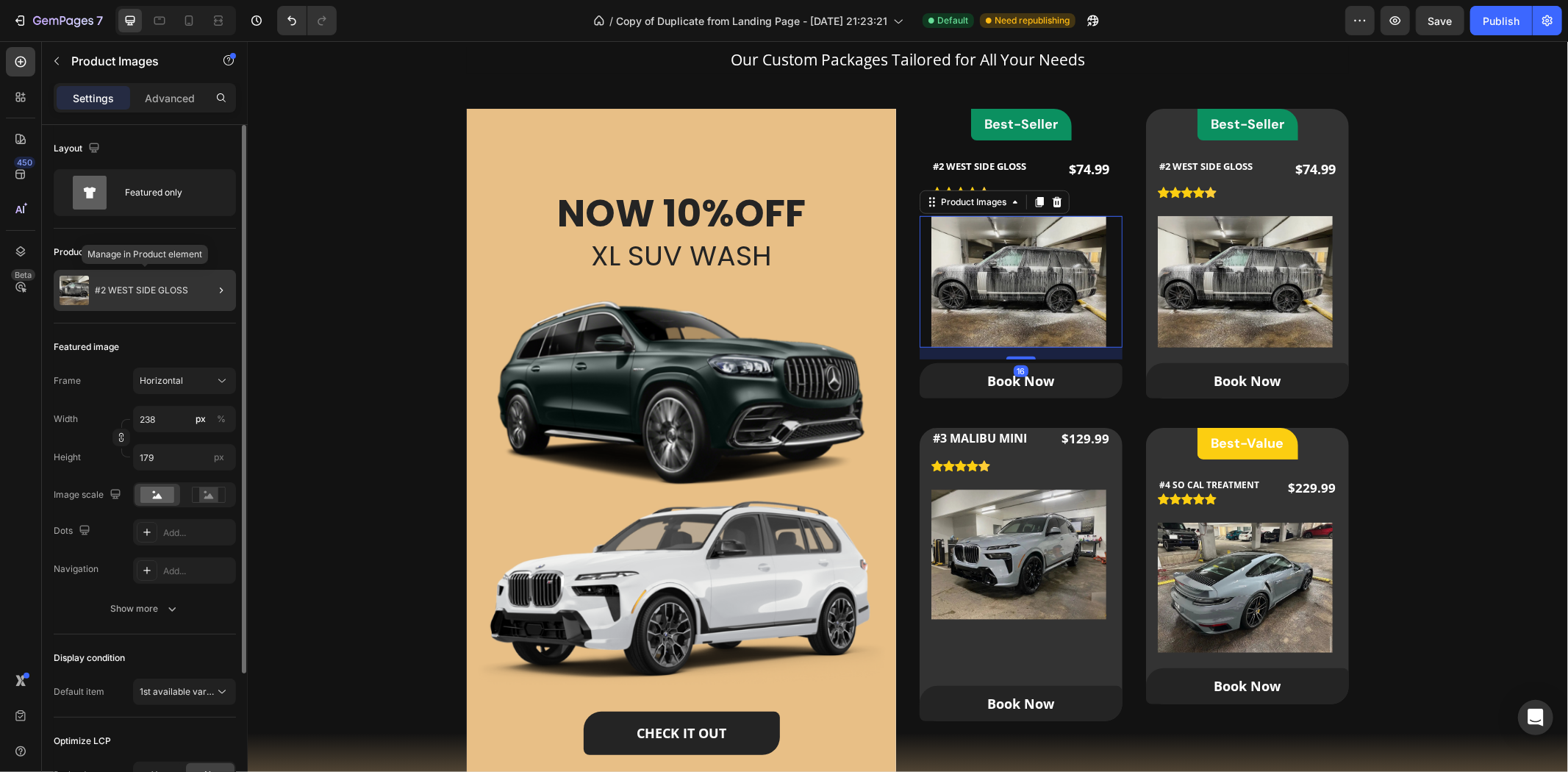
click at [119, 270] on div "#2 WEST SIDE GLOSS" at bounding box center [144, 290] width 182 height 41
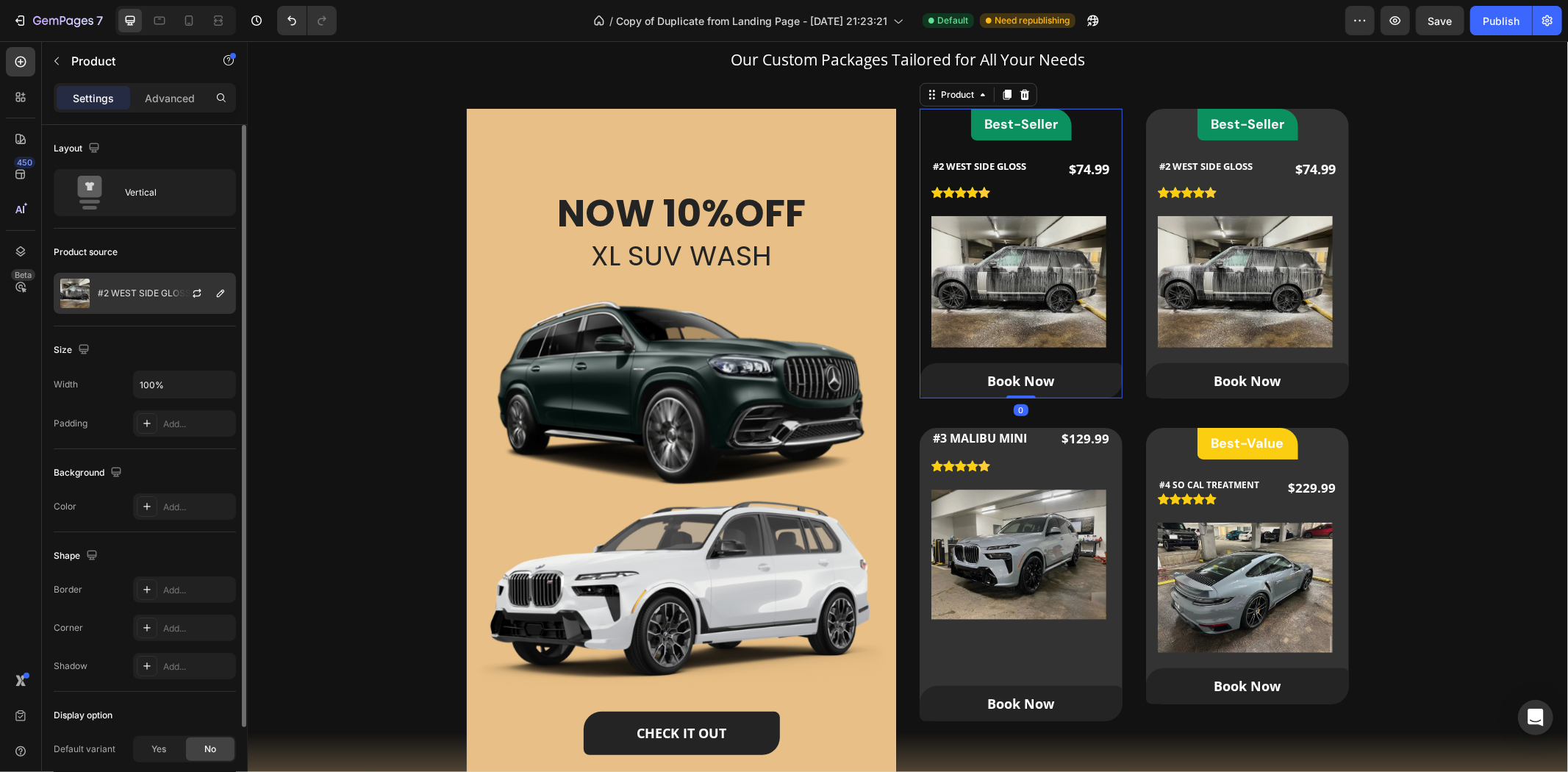
click at [127, 290] on p "#2 WEST SIDE GLOSS" at bounding box center [144, 293] width 93 height 10
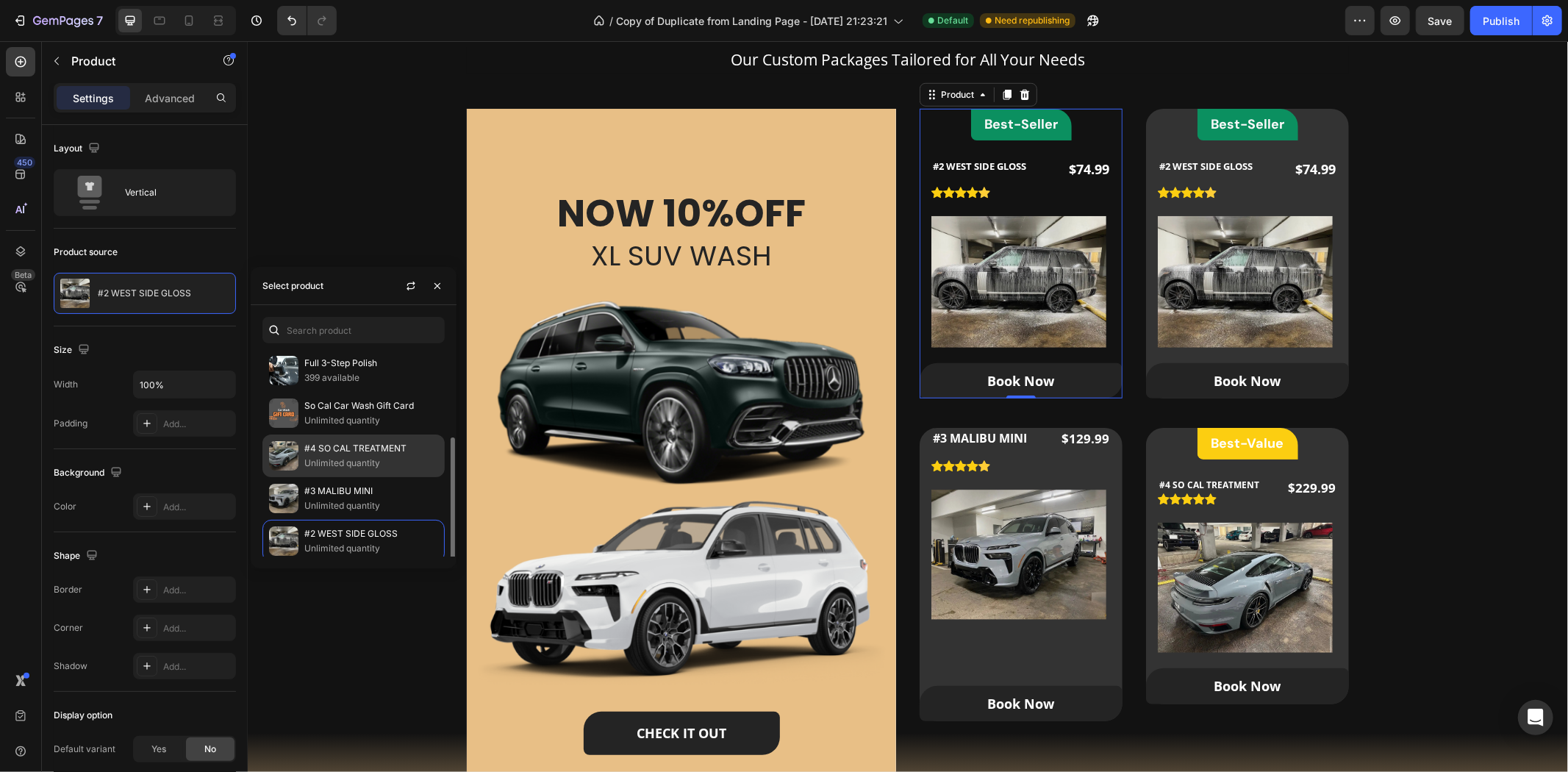
scroll to position [49, 0]
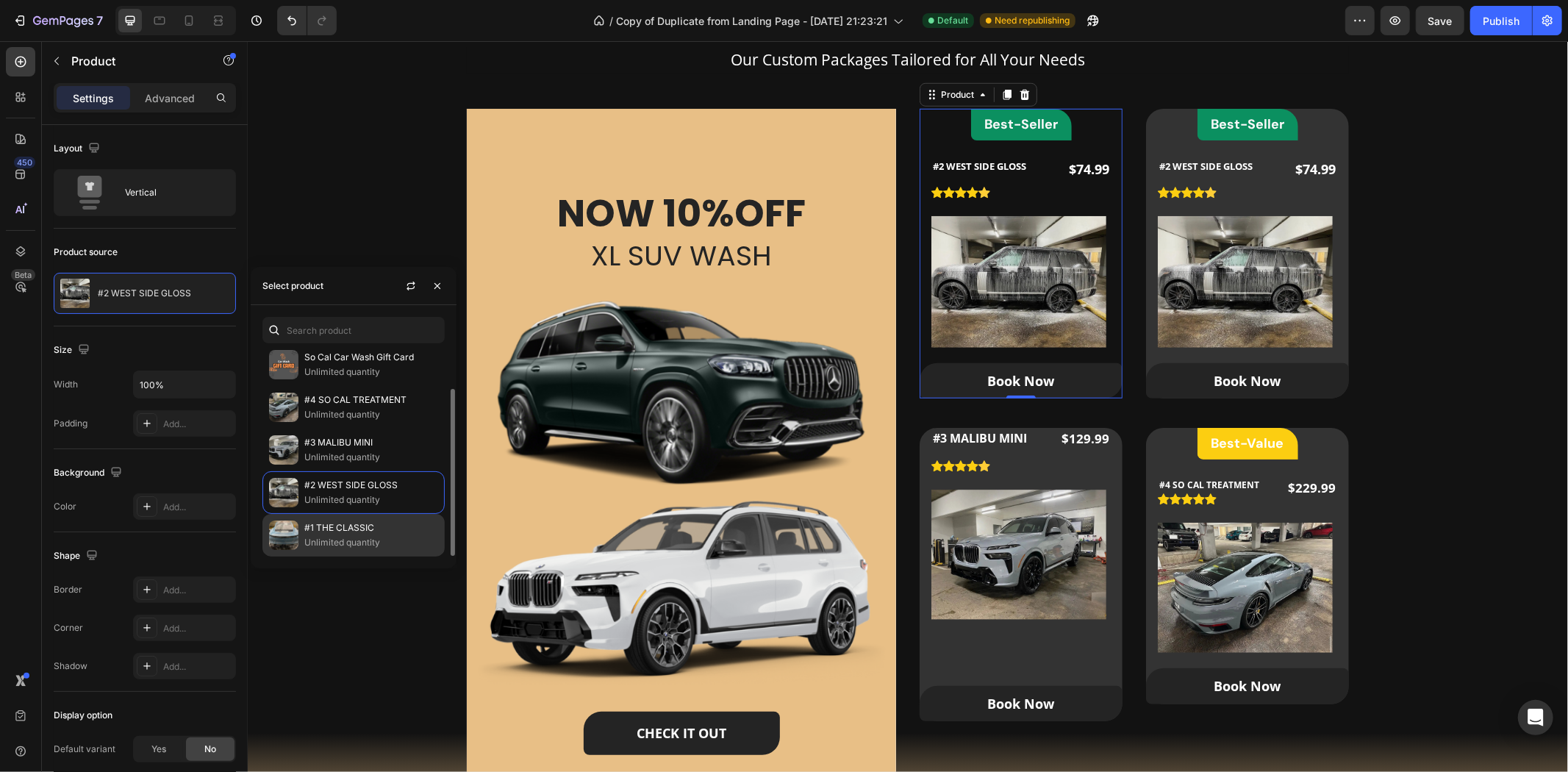
click at [398, 535] on p "Unlimited quantity" at bounding box center [371, 543] width 133 height 15
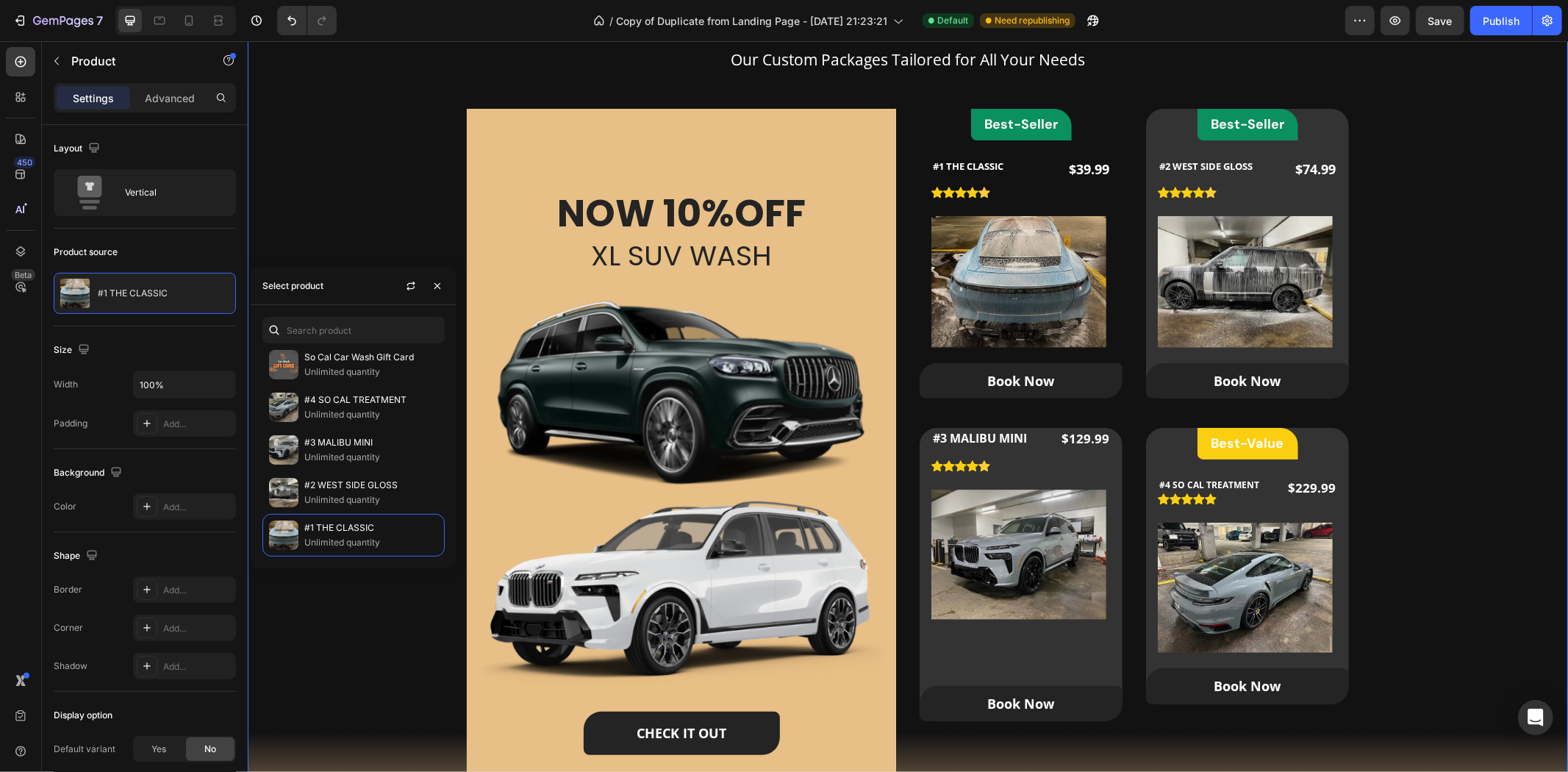
click at [1432, 279] on div "Our Packages Heading Our Custom Packages Tailored for All Your Needs Text block…" at bounding box center [907, 406] width 1274 height 840
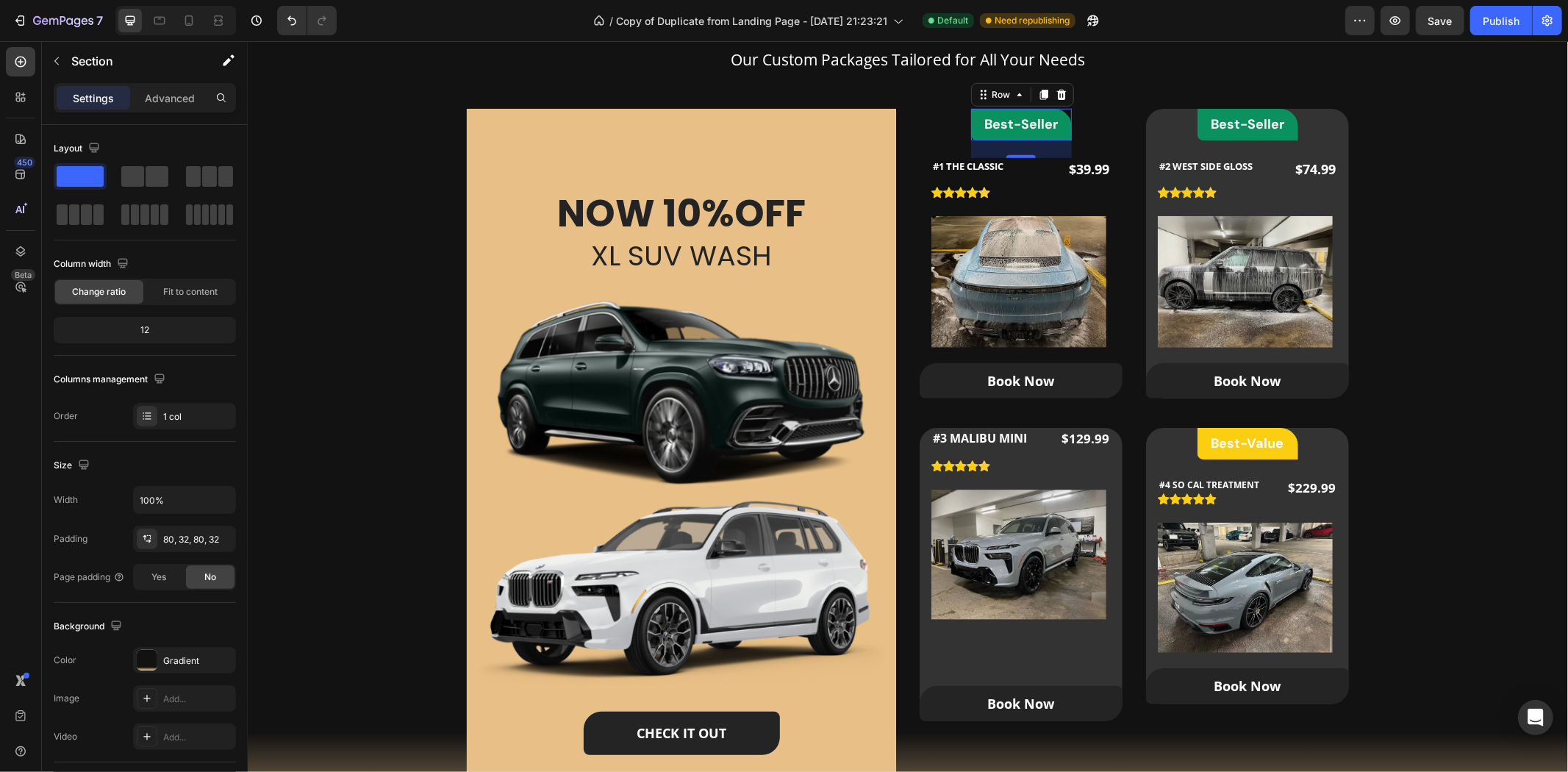
click at [1055, 135] on div "Best-Seller Heading Row 0" at bounding box center [1021, 124] width 101 height 32
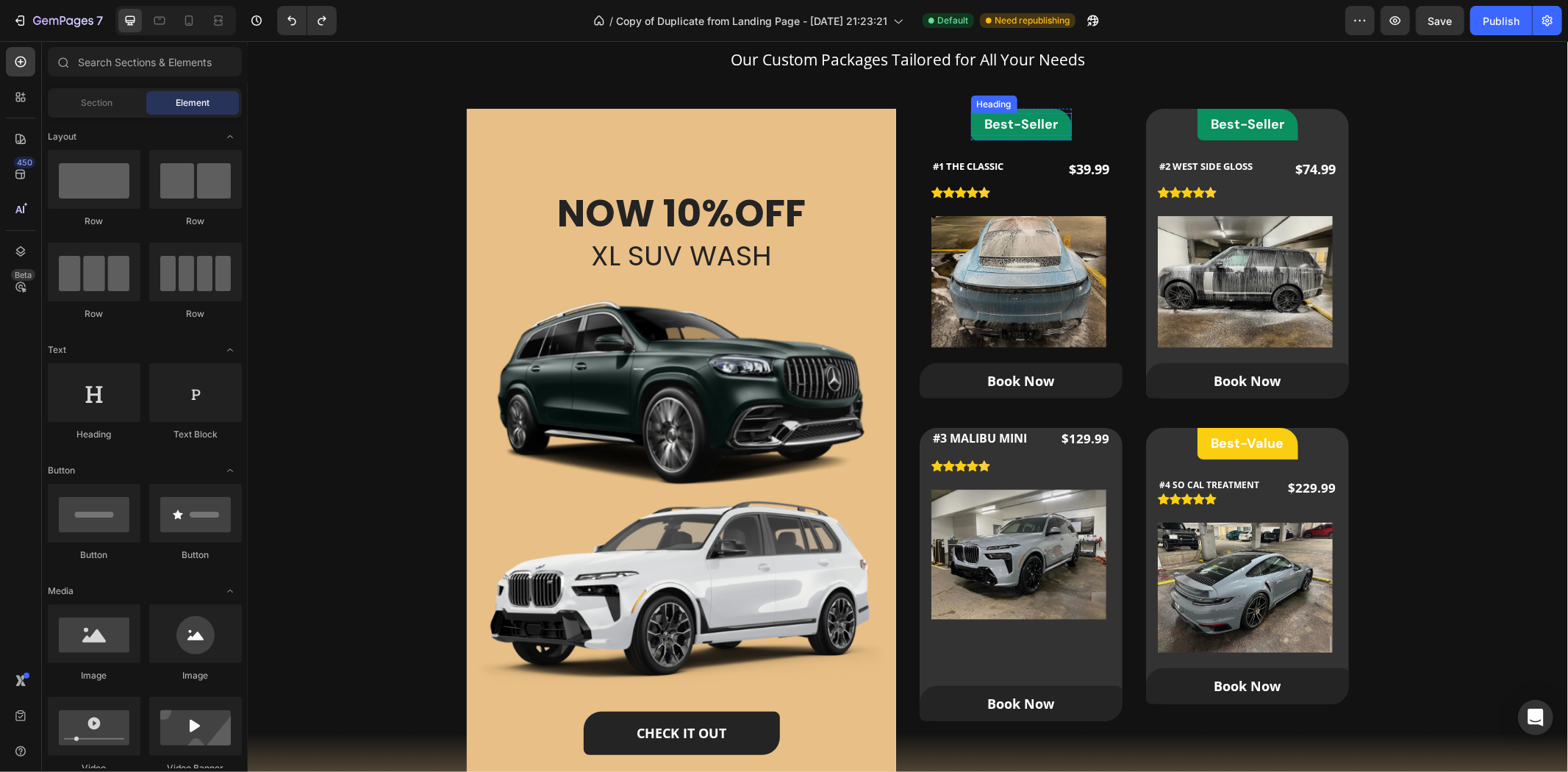
click at [1037, 128] on span "Best-Seller" at bounding box center [1020, 123] width 74 height 18
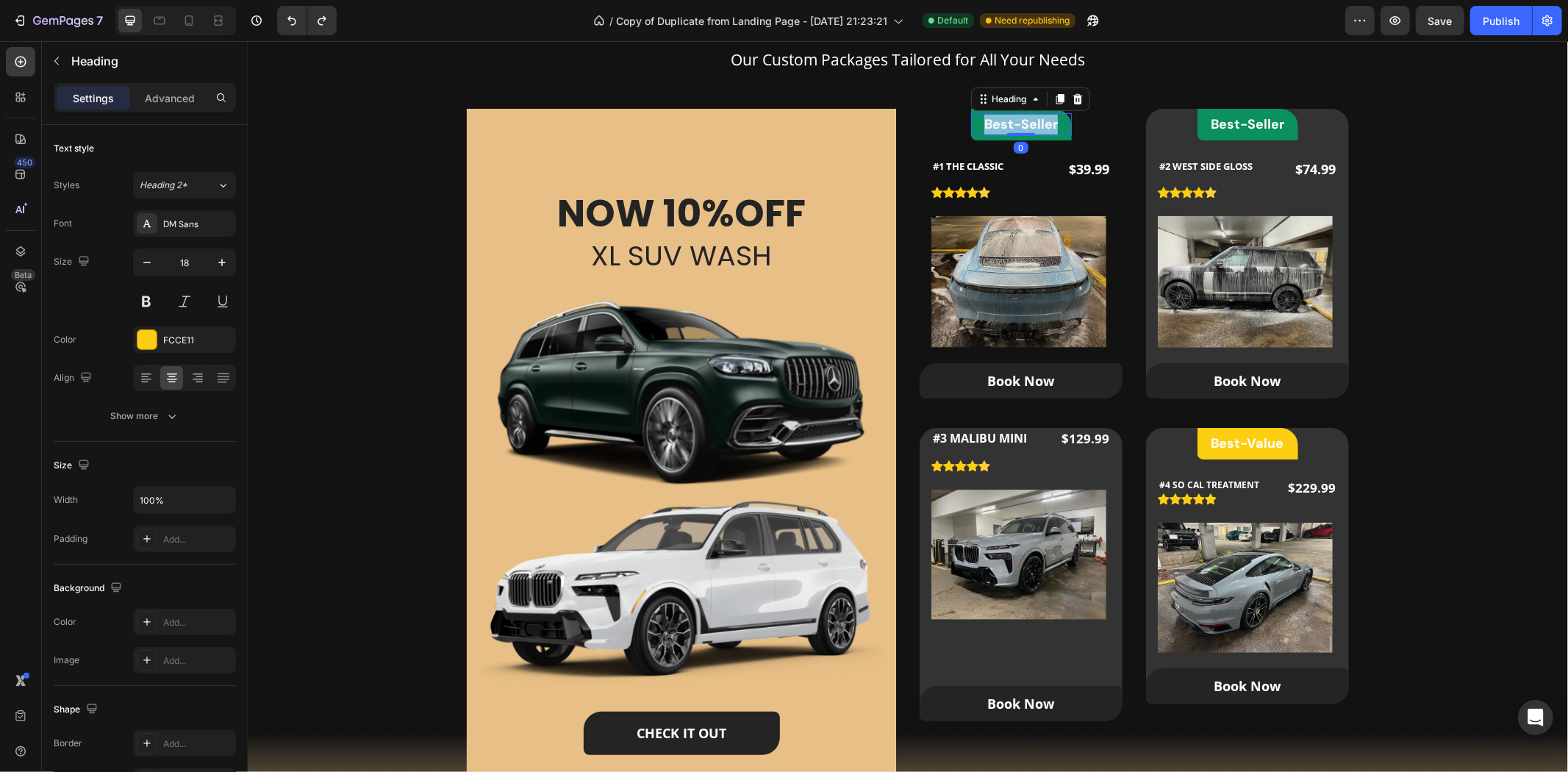
click at [1037, 128] on span "Best-Seller" at bounding box center [1020, 123] width 74 height 18
click at [1006, 130] on h2 "Rich Text Editor. Editing area: main" at bounding box center [1021, 123] width 101 height 23
click at [990, 133] on h2 "Rich Text Editor. Editing area: main" at bounding box center [1021, 123] width 101 height 23
click at [1422, 269] on div "Our Packages Heading Our Custom Packages Tailored for All Your Needs Text block…" at bounding box center [907, 406] width 1274 height 840
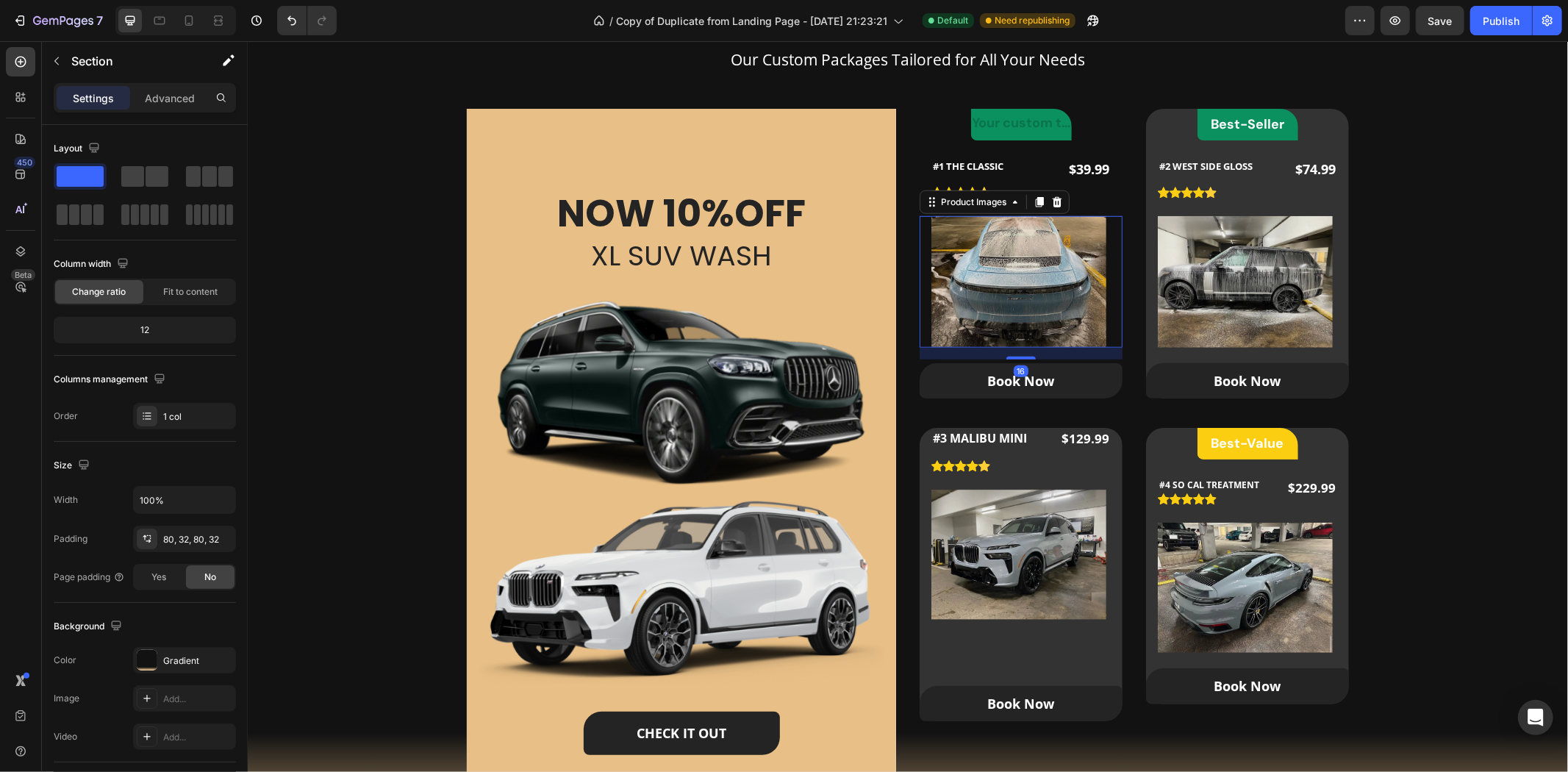
click at [1103, 345] on div at bounding box center [1020, 281] width 180 height 132
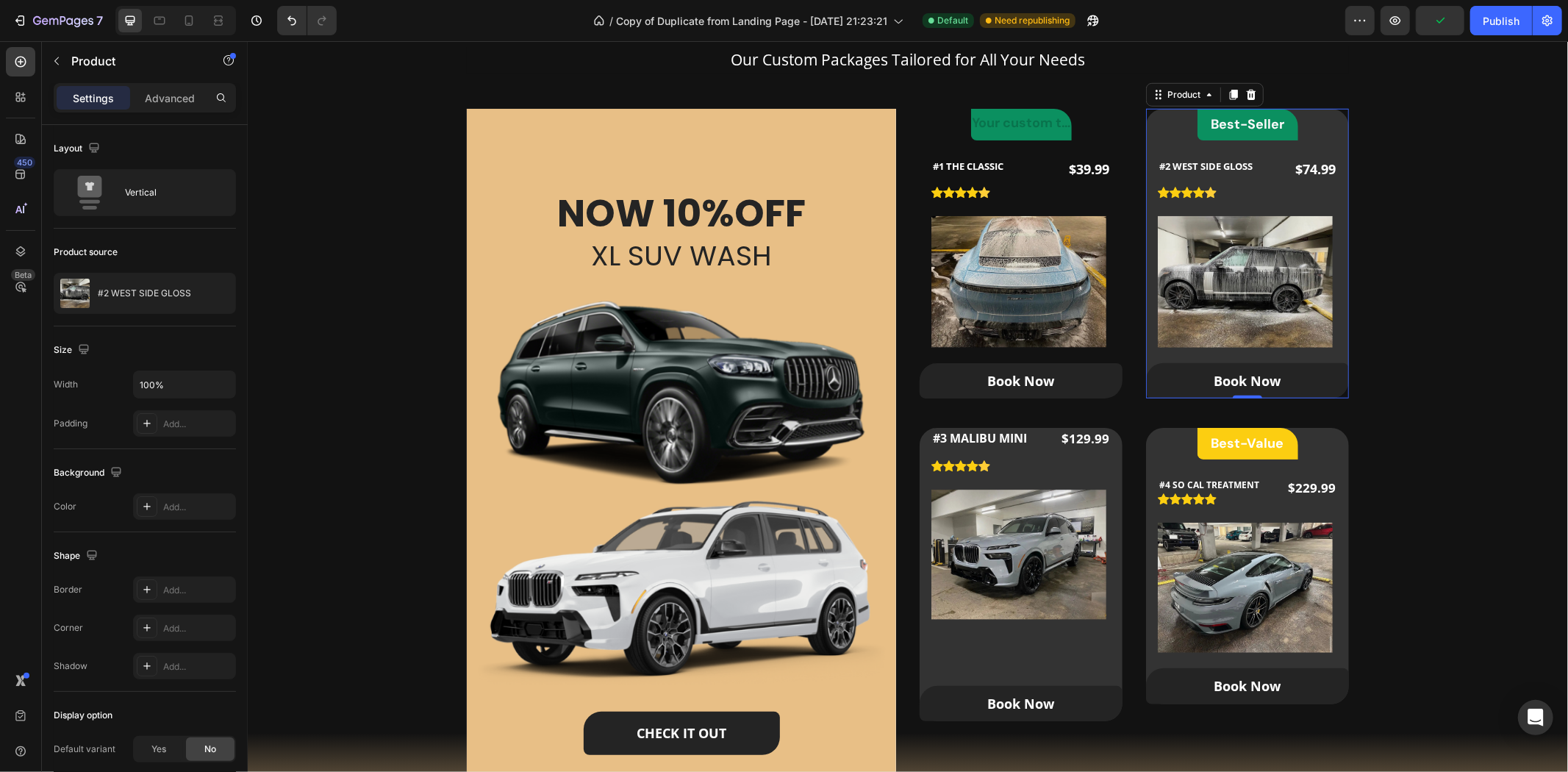
click at [1159, 347] on div "Best-Seller Heading Row #2 WEST SIDE GLOSS (P) Title Icon Icon Icon Icon Icon I…" at bounding box center [1247, 253] width 203 height 290
click at [1145, 356] on div "Best-Seller Heading Row #2 WEST SIDE GLOSS (P) Title Icon Icon Icon Icon Icon I…" at bounding box center [1247, 253] width 203 height 290
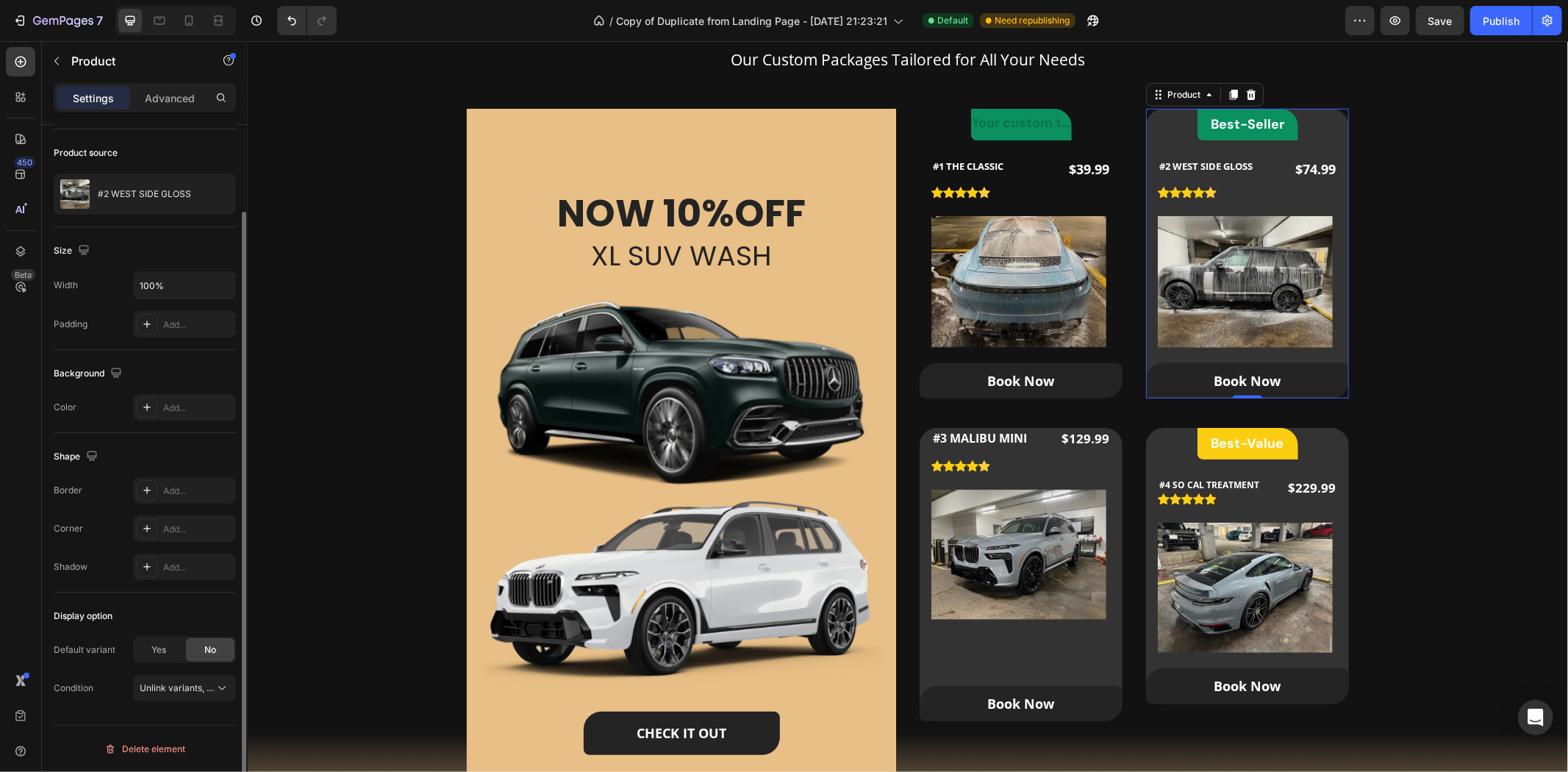
scroll to position [0, 0]
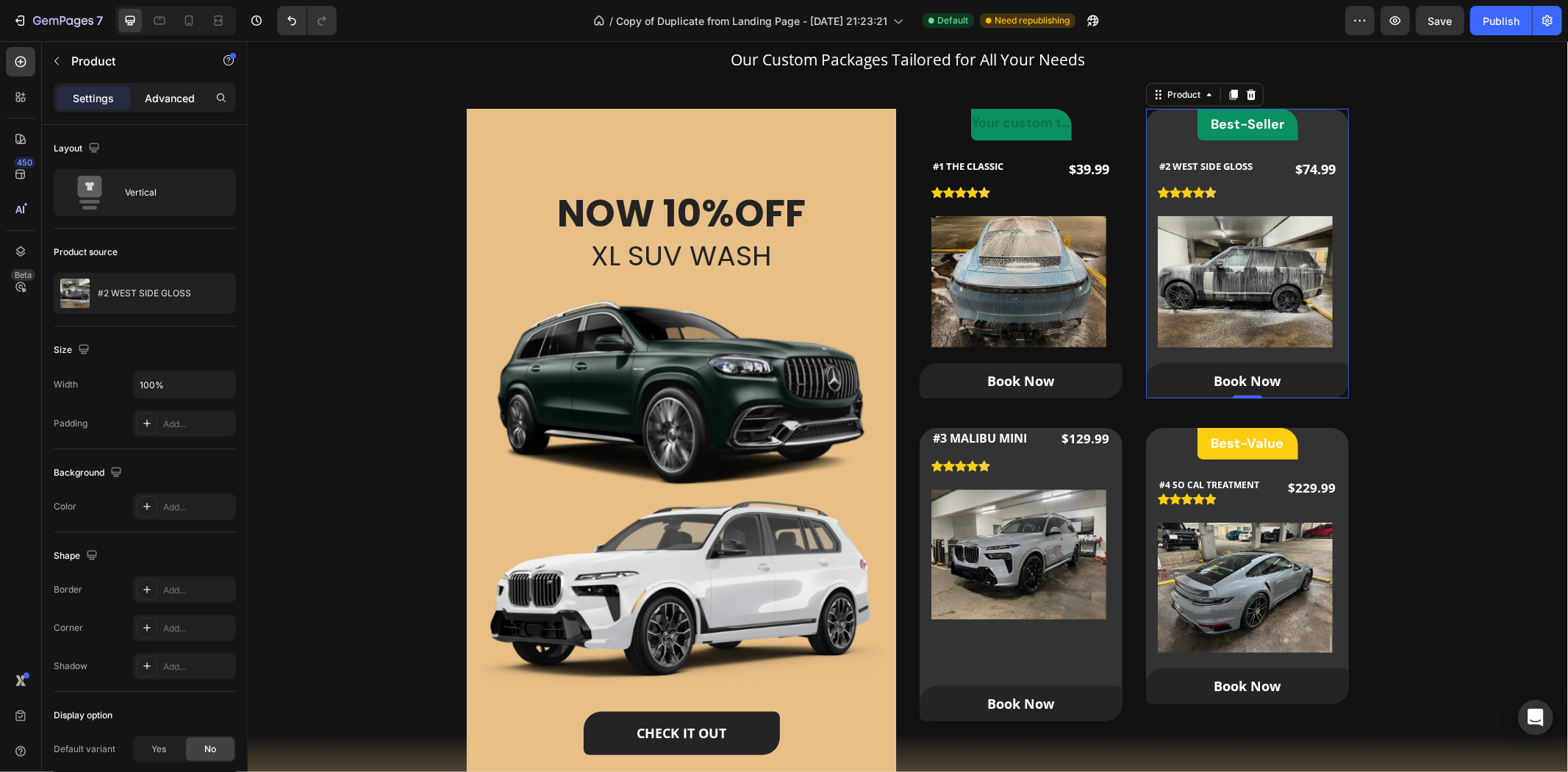
click at [145, 93] on p "Advanced" at bounding box center [170, 98] width 50 height 15
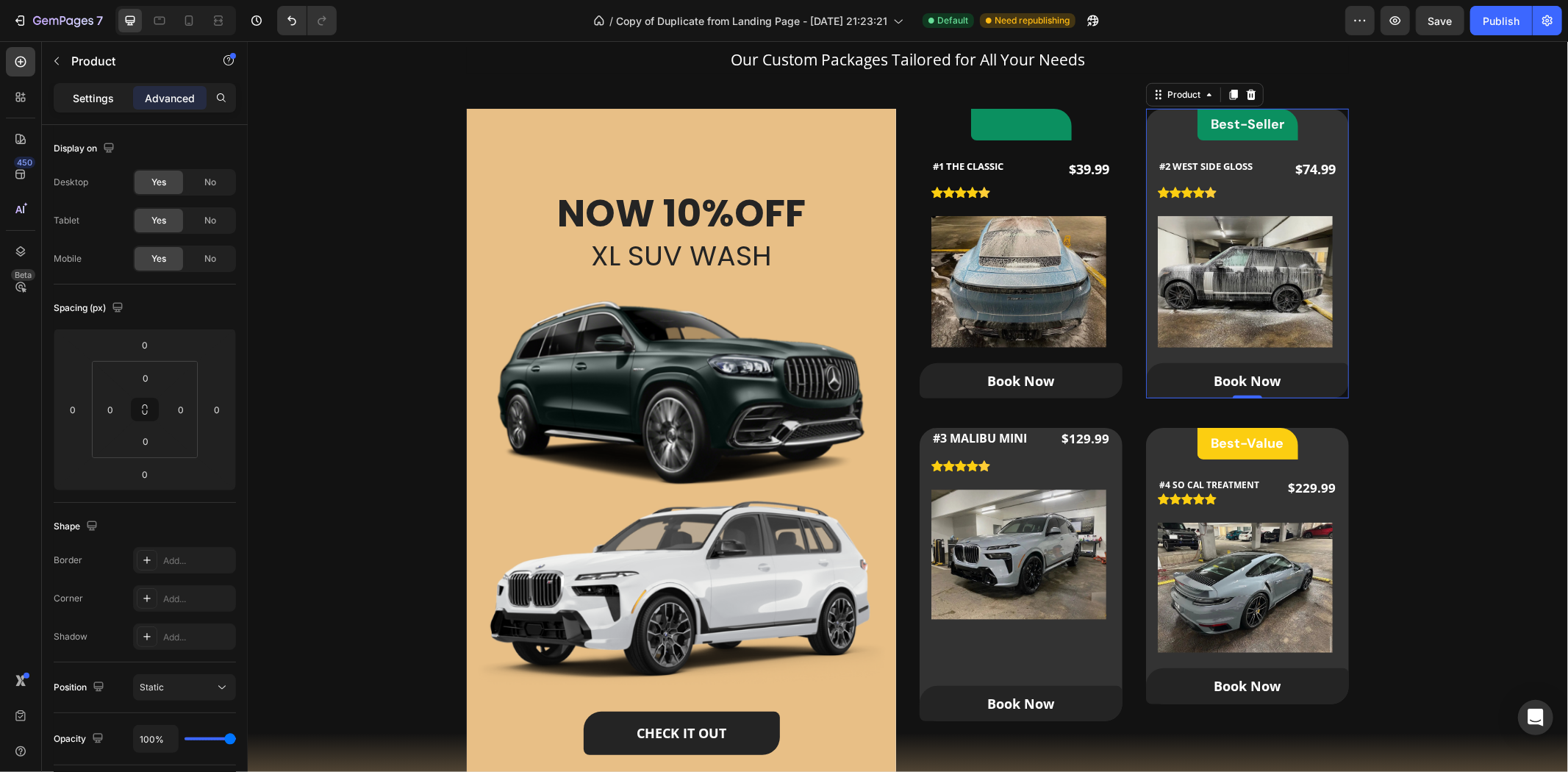
click at [86, 88] on div "Settings" at bounding box center [93, 98] width 74 height 23
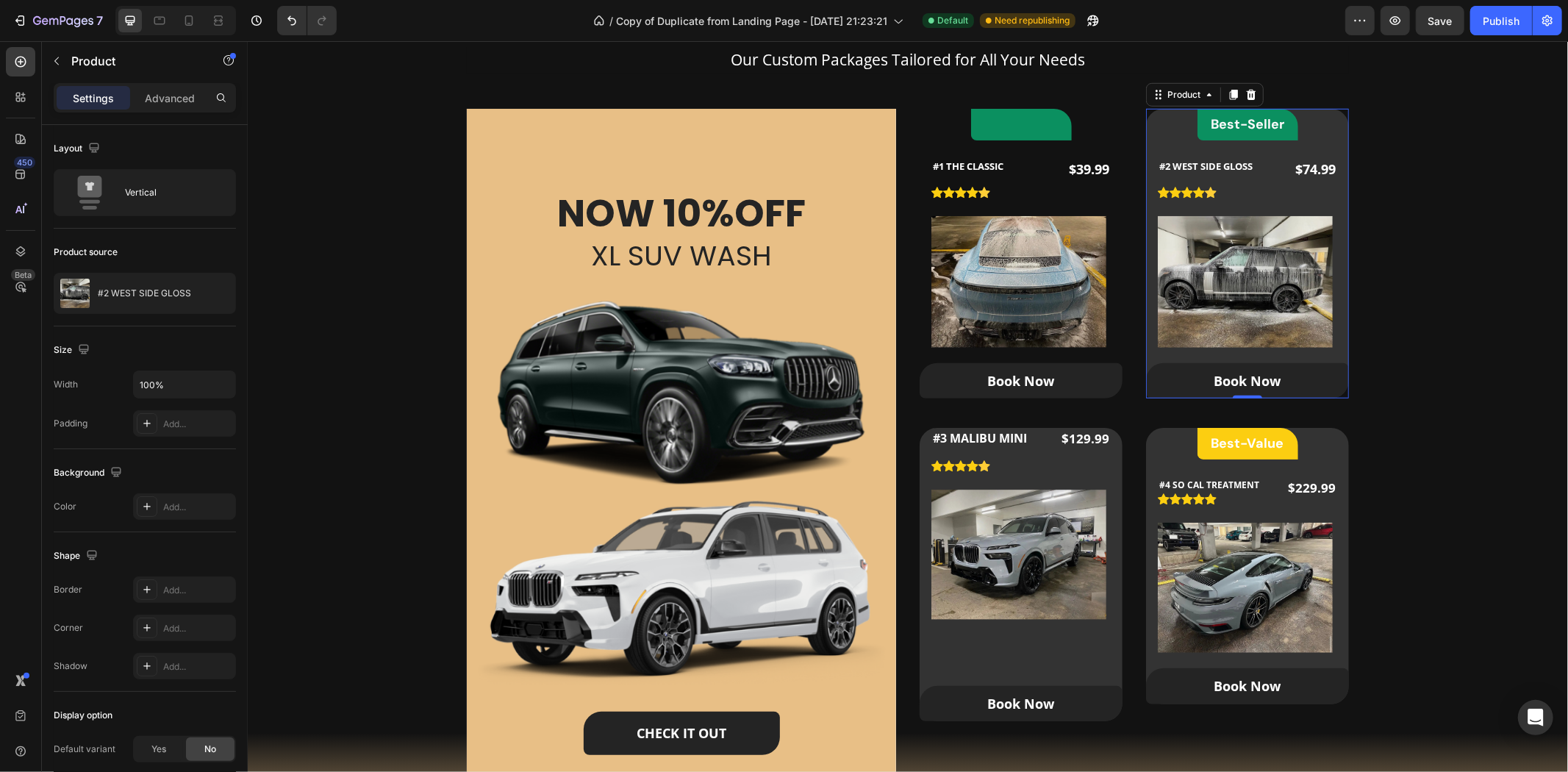
click at [1170, 143] on div "Best-Seller Heading Row #2 WEST SIDE GLOSS (P) Title Icon Icon Icon Icon Icon I…" at bounding box center [1247, 253] width 203 height 290
click at [1018, 198] on div "Icon Icon Icon Icon Icon" at bounding box center [982, 192] width 104 height 12
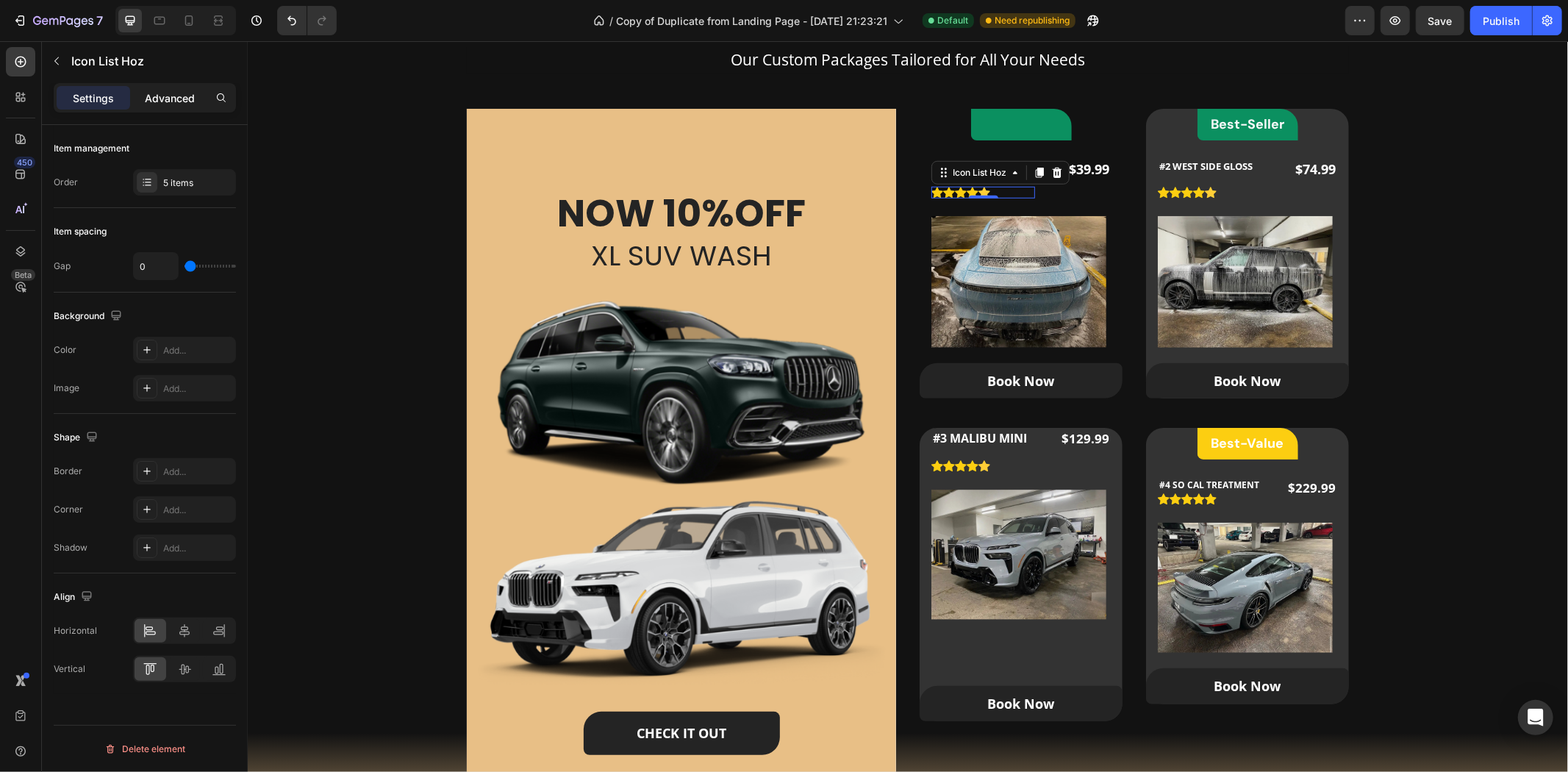
click at [149, 96] on p "Advanced" at bounding box center [170, 98] width 50 height 15
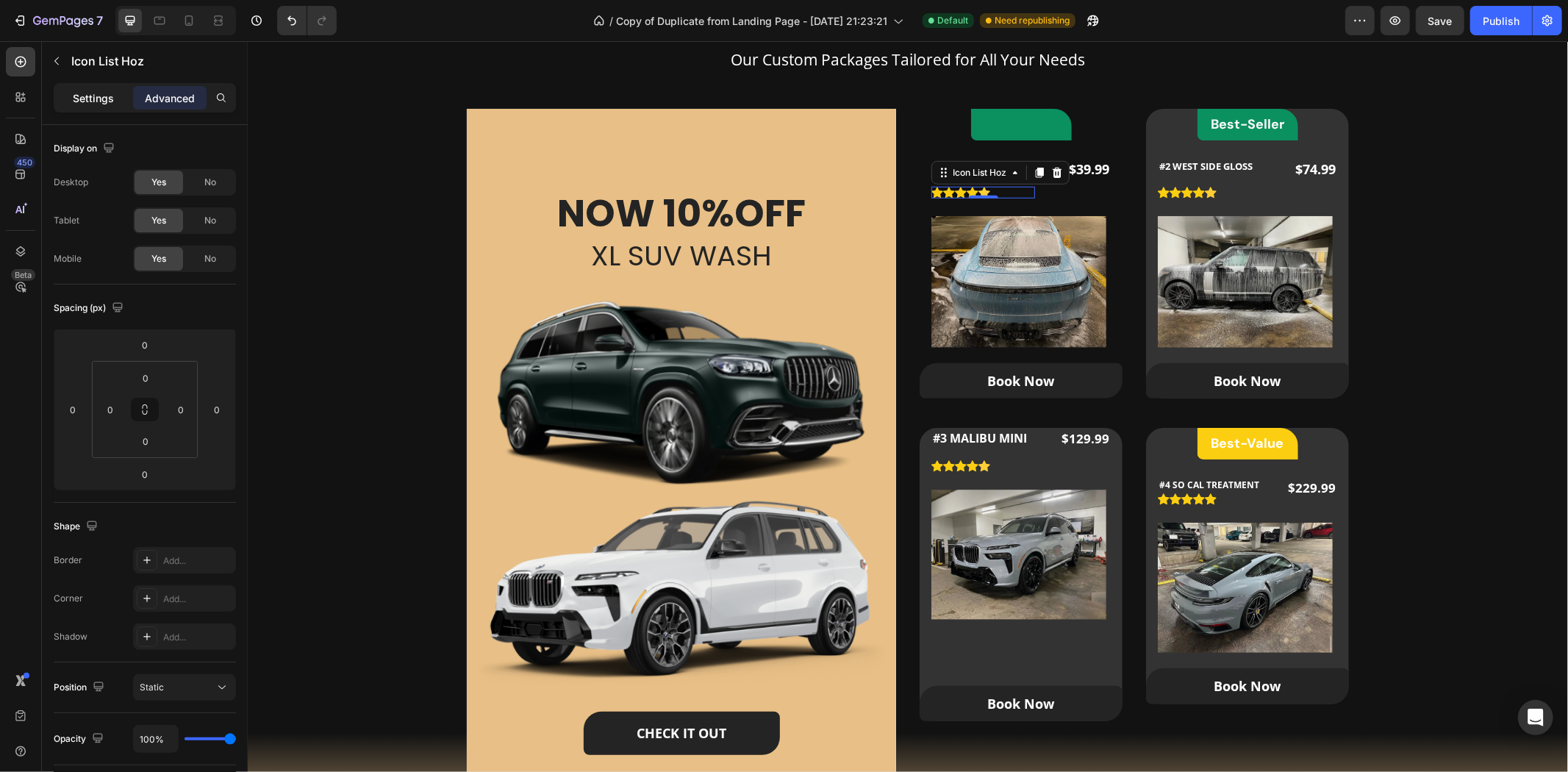
click at [91, 99] on p "Settings" at bounding box center [93, 98] width 41 height 15
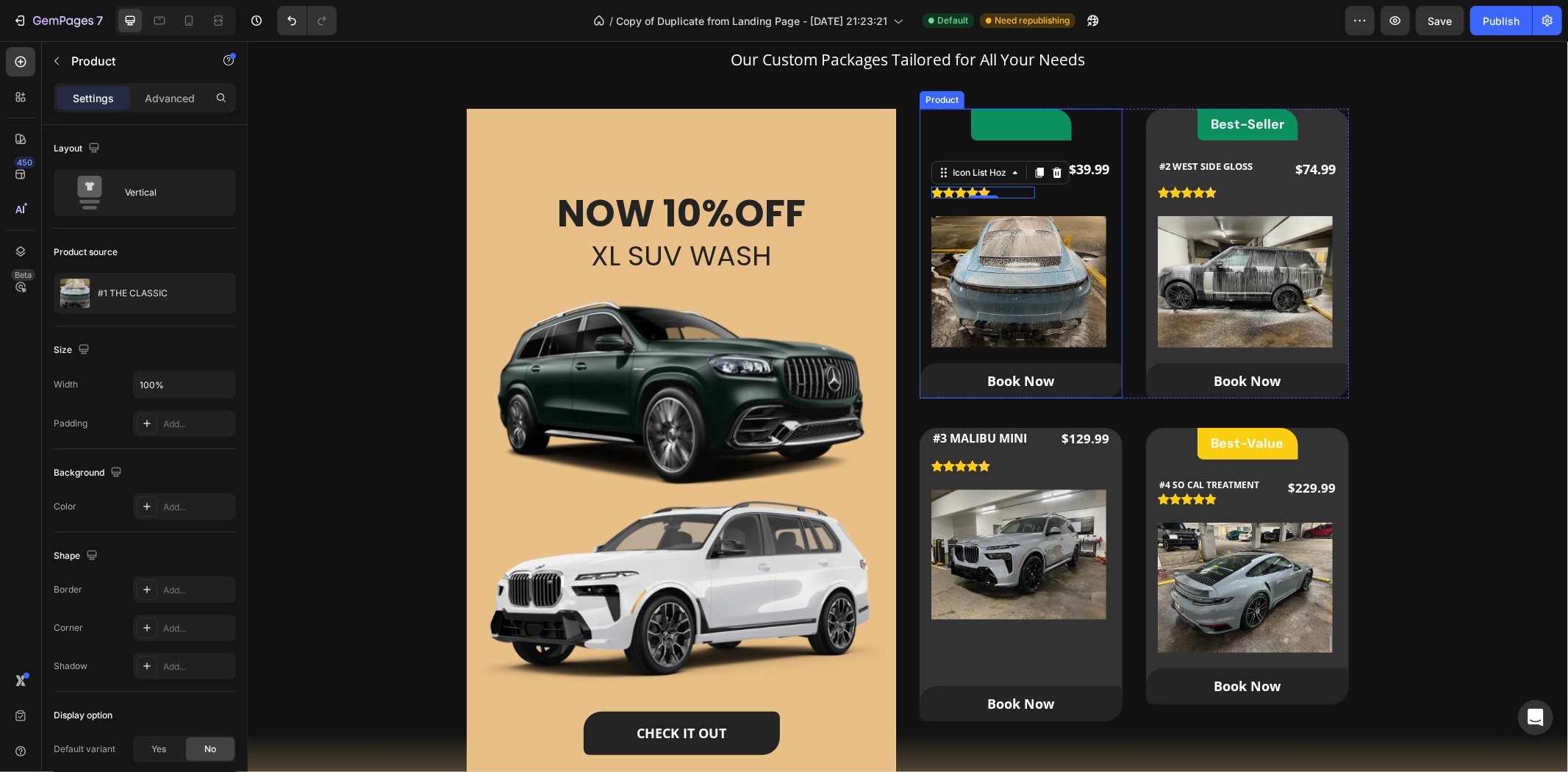
click at [1089, 128] on div "Heading Row #1 THE CLASSIC (P) Title Icon Icon Icon Icon Icon Icon List Hoz 0 $…" at bounding box center [1020, 253] width 203 height 290
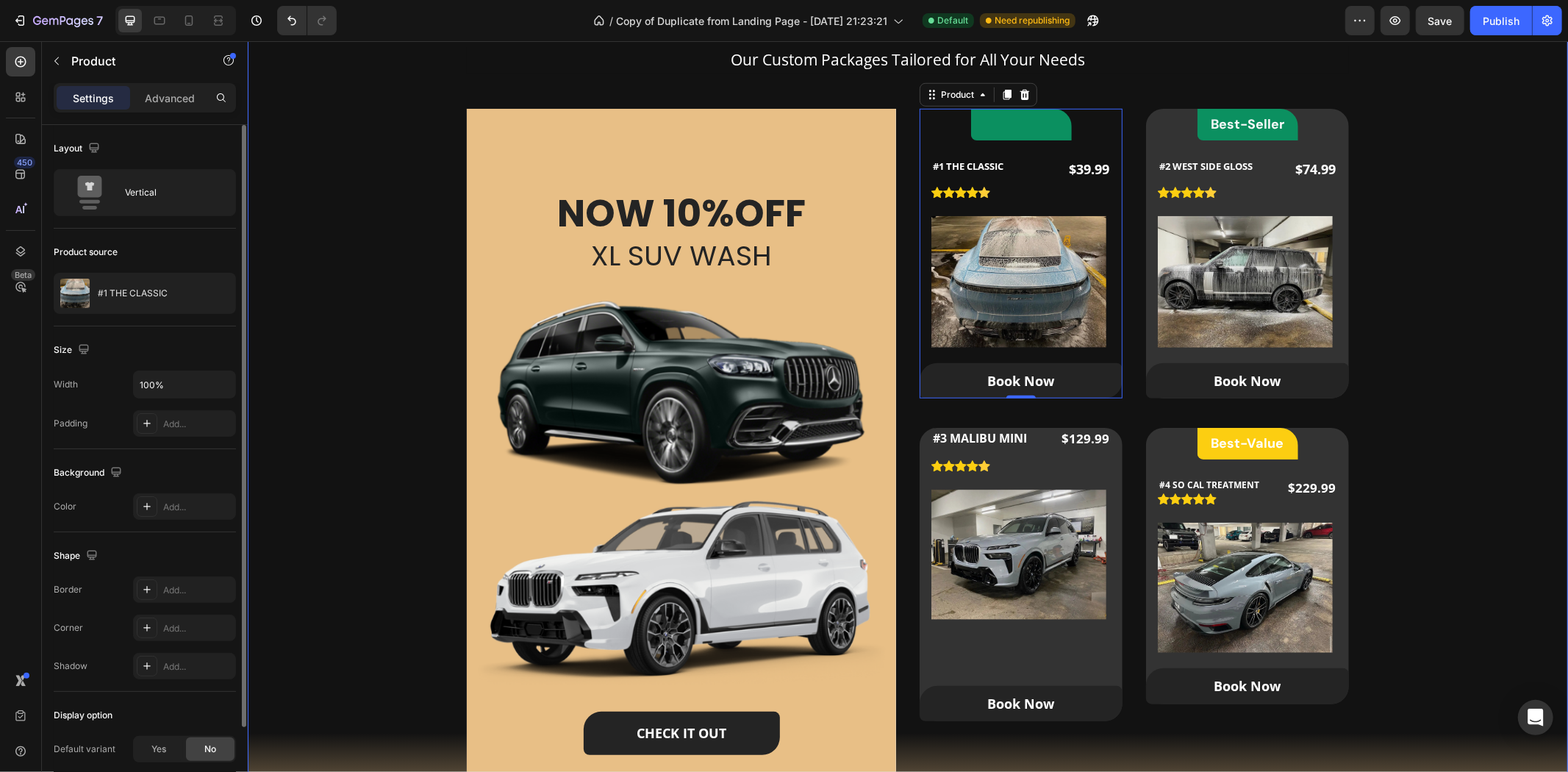
click at [354, 451] on div "Our Packages Heading Our Custom Packages Tailored for All Your Needs Text block…" at bounding box center [907, 406] width 1274 height 840
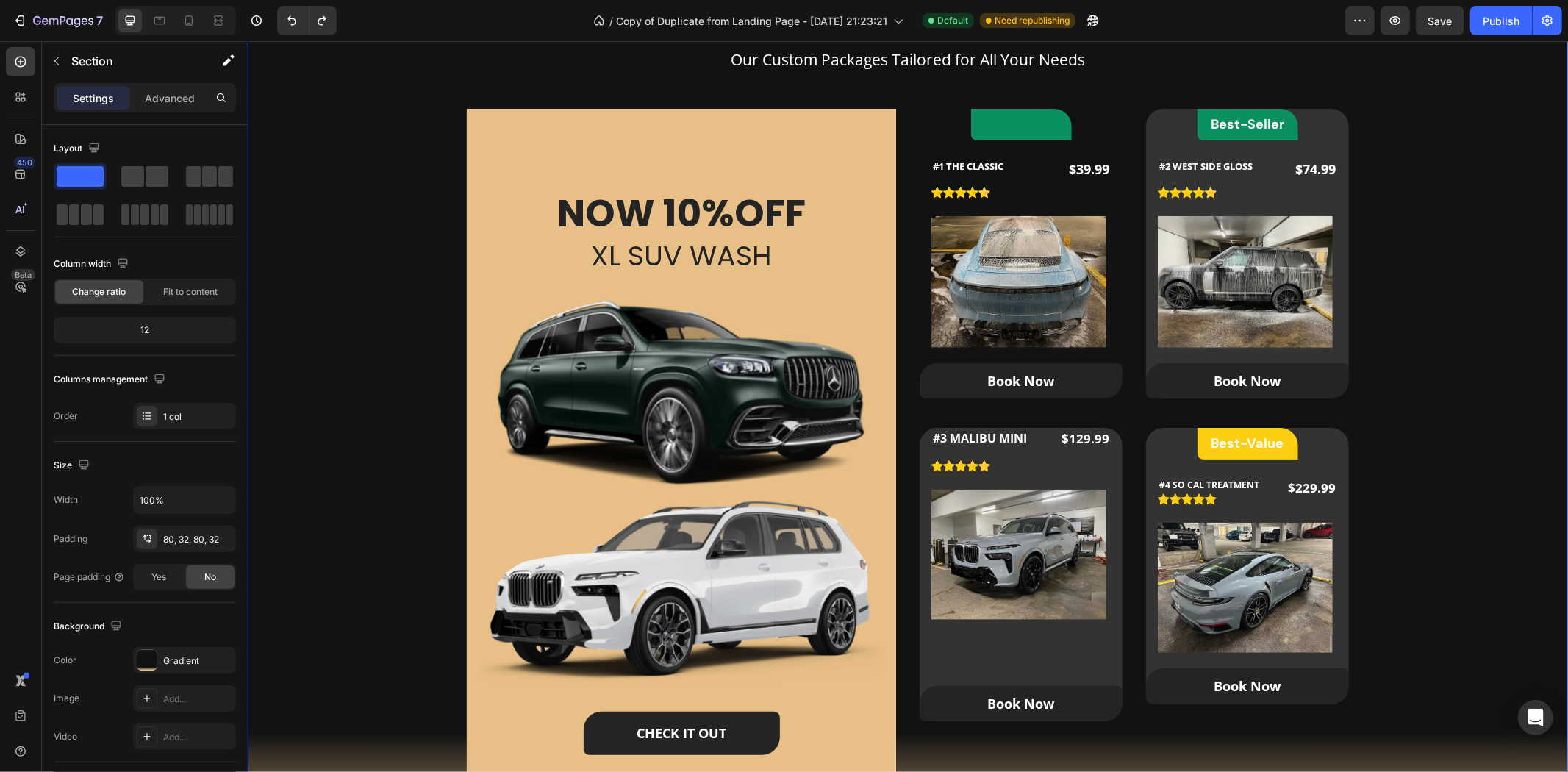
click at [1438, 353] on div "Our Packages Heading Our Custom Packages Tailored for All Your Needs Text block…" at bounding box center [907, 406] width 1274 height 840
click at [1351, 18] on button "button" at bounding box center [1359, 20] width 29 height 29
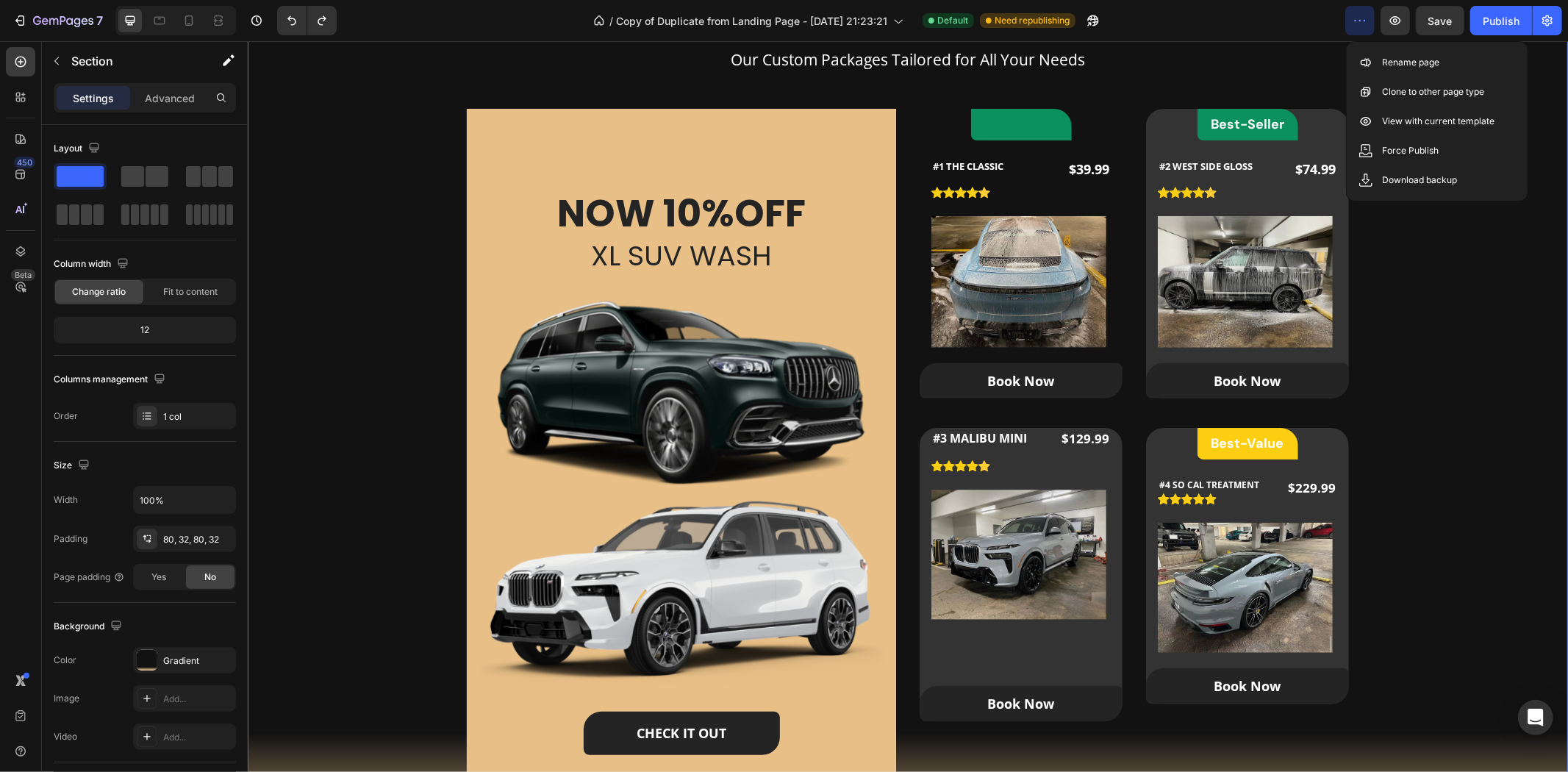
click at [1464, 217] on div "Our Packages Heading Our Custom Packages Tailored for All Your Needs Text block…" at bounding box center [907, 406] width 1274 height 840
click at [1039, 129] on p "Rich Text Editor. Editing area: main" at bounding box center [1020, 124] width 98 height 20
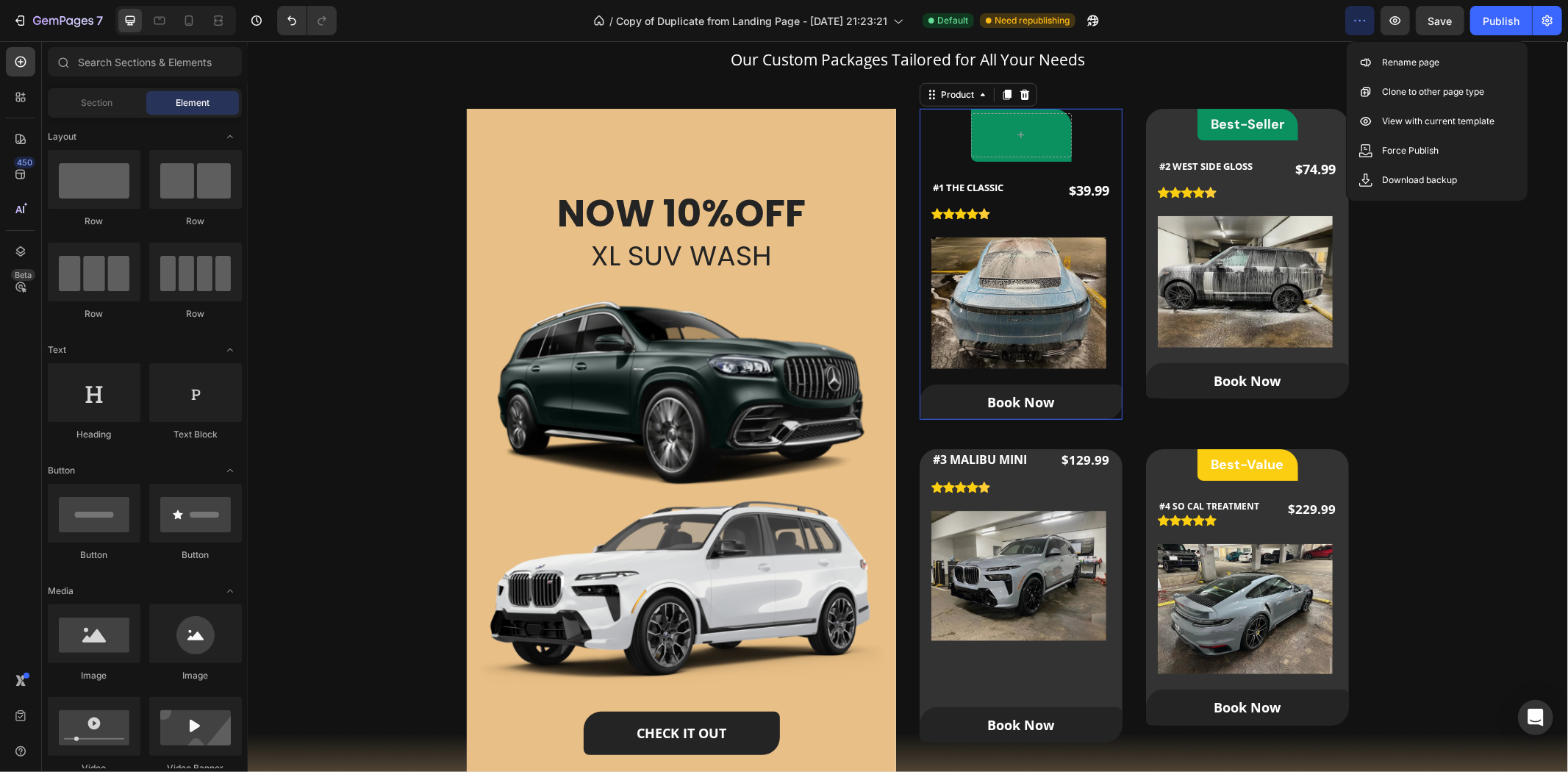
click at [1068, 151] on div "Row #1 THE CLASSIC (P) Title Icon Icon Icon Icon Icon Icon List Hoz $39.99 (P) …" at bounding box center [1020, 263] width 203 height 311
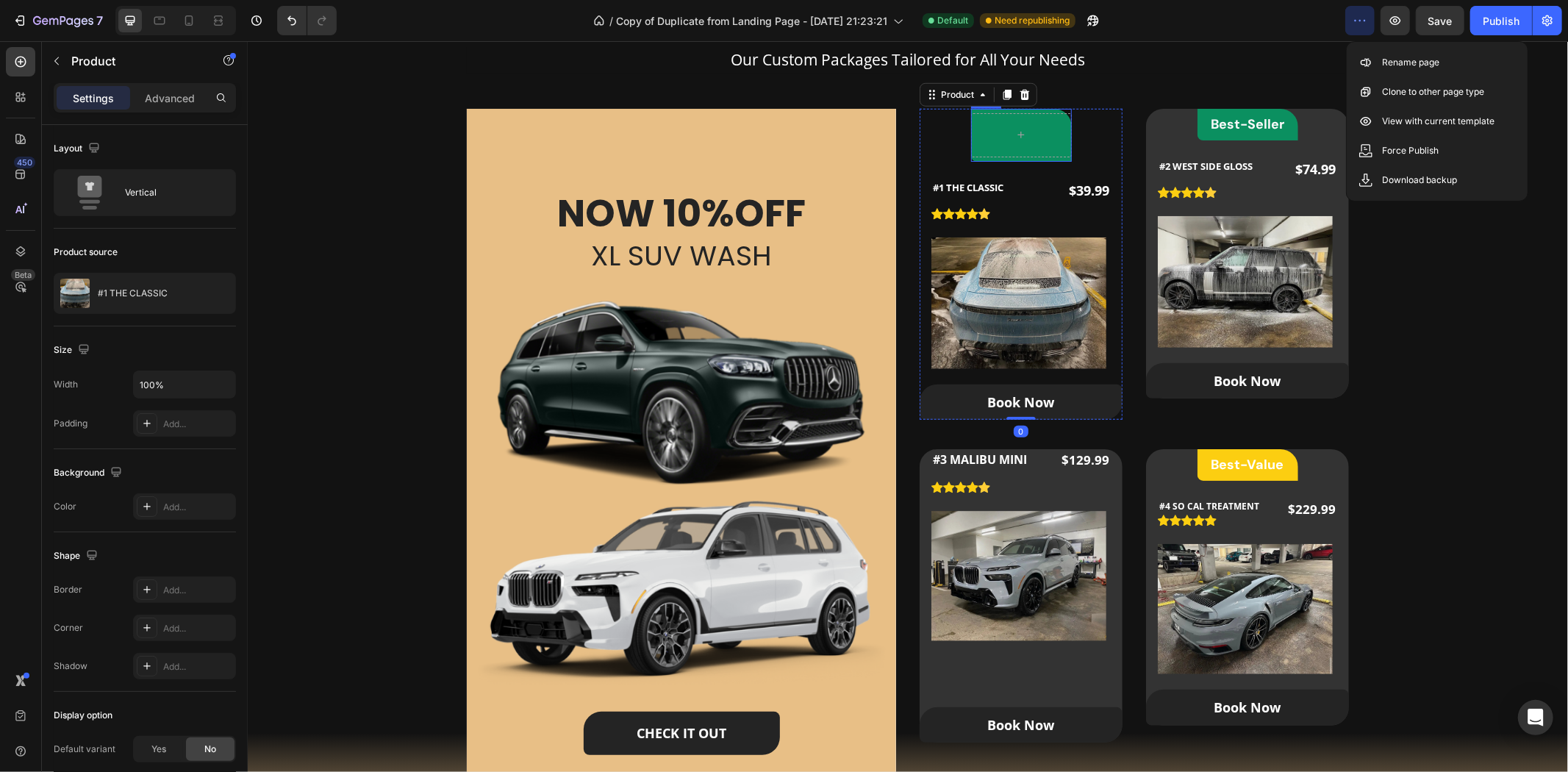
click at [1060, 157] on div "Row" at bounding box center [1021, 134] width 101 height 53
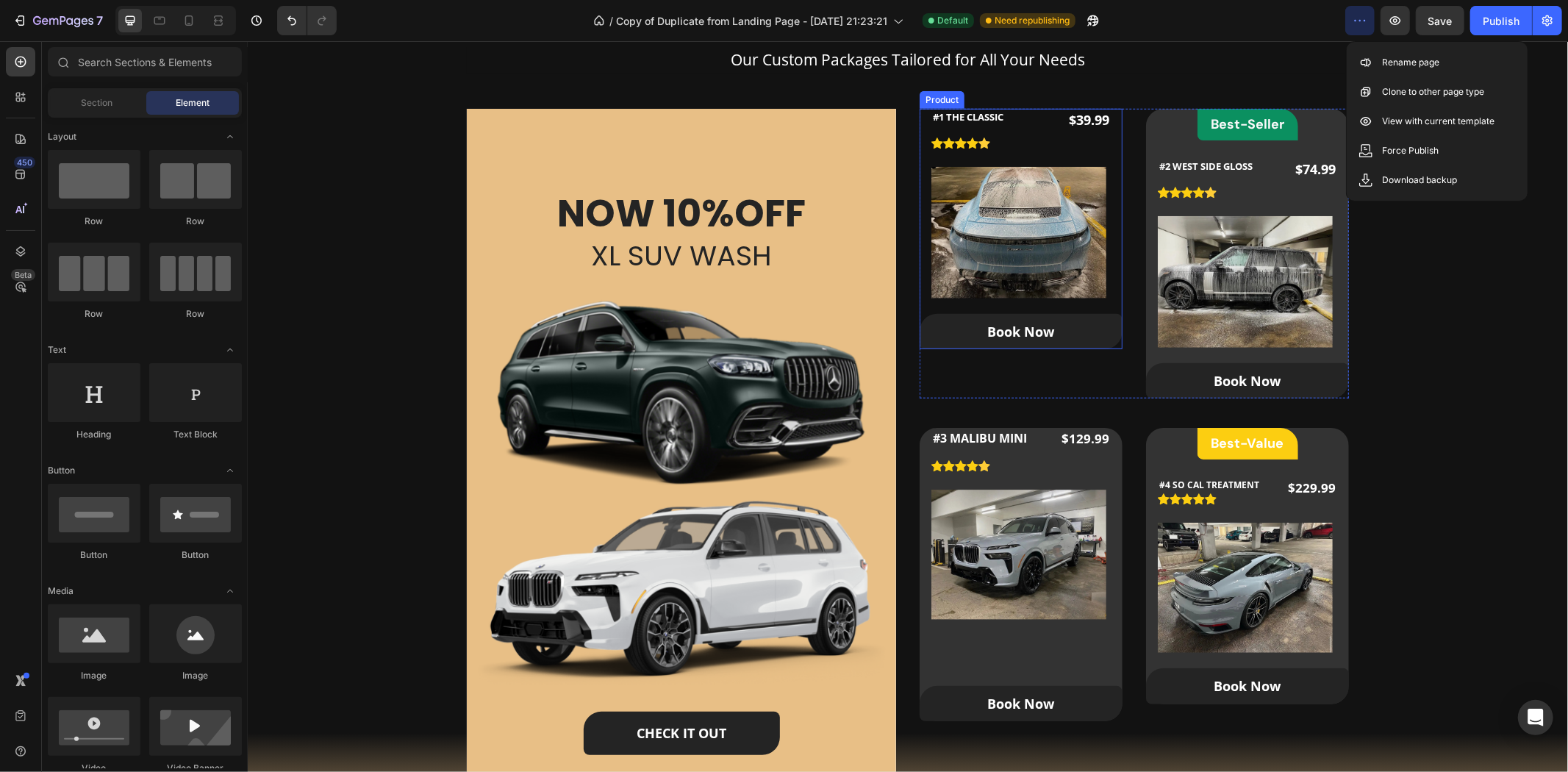
click at [1109, 305] on div "#1 THE CLASSIC (P) Title Icon Icon Icon Icon Icon Icon List Hoz $39.99 (P) Pric…" at bounding box center [1020, 228] width 203 height 241
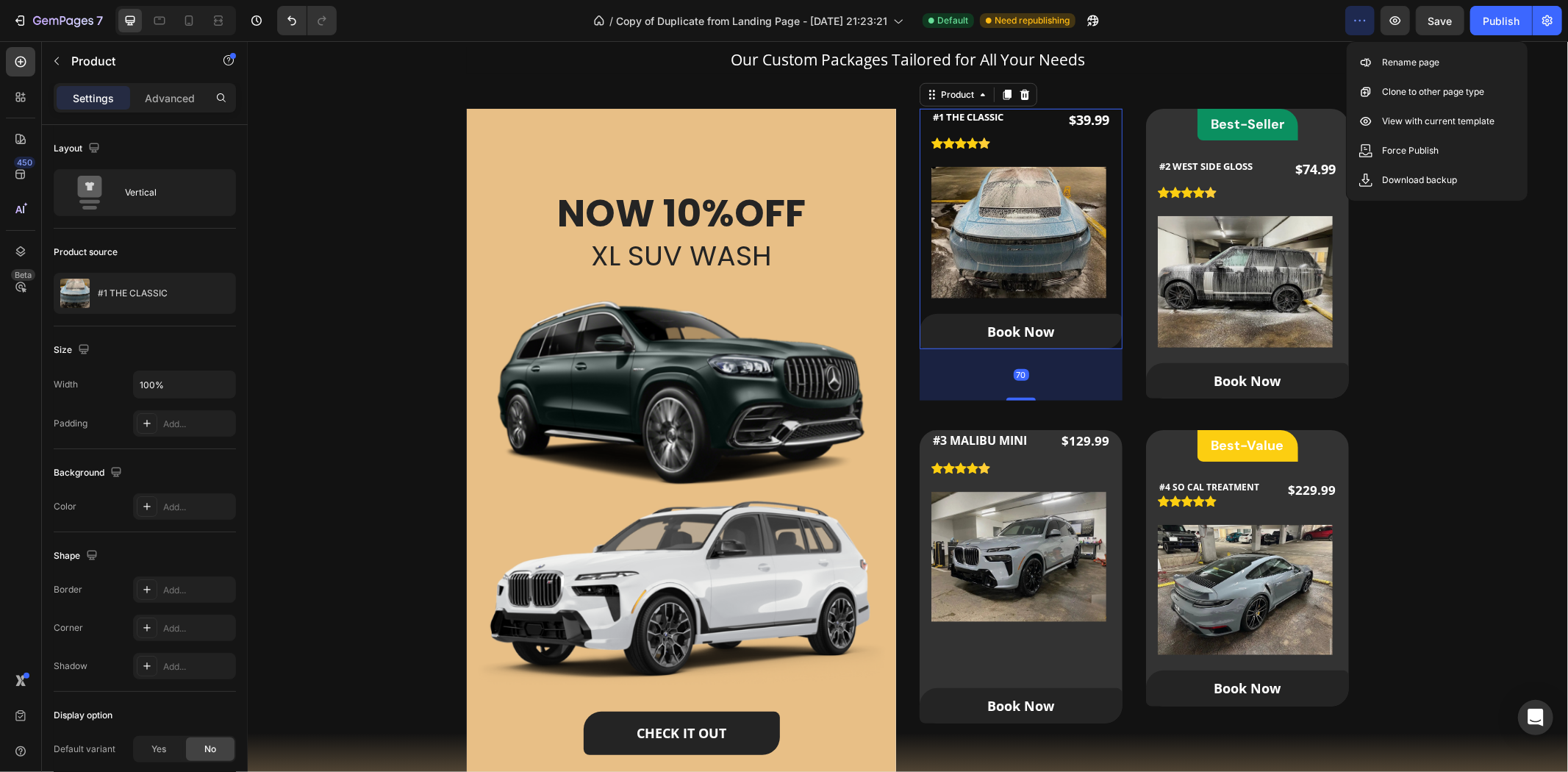
drag, startPoint x: 1015, startPoint y: 345, endPoint x: 1028, endPoint y: 396, distance: 52.6
click at [1028, 348] on div "70" at bounding box center [1020, 348] width 203 height 0
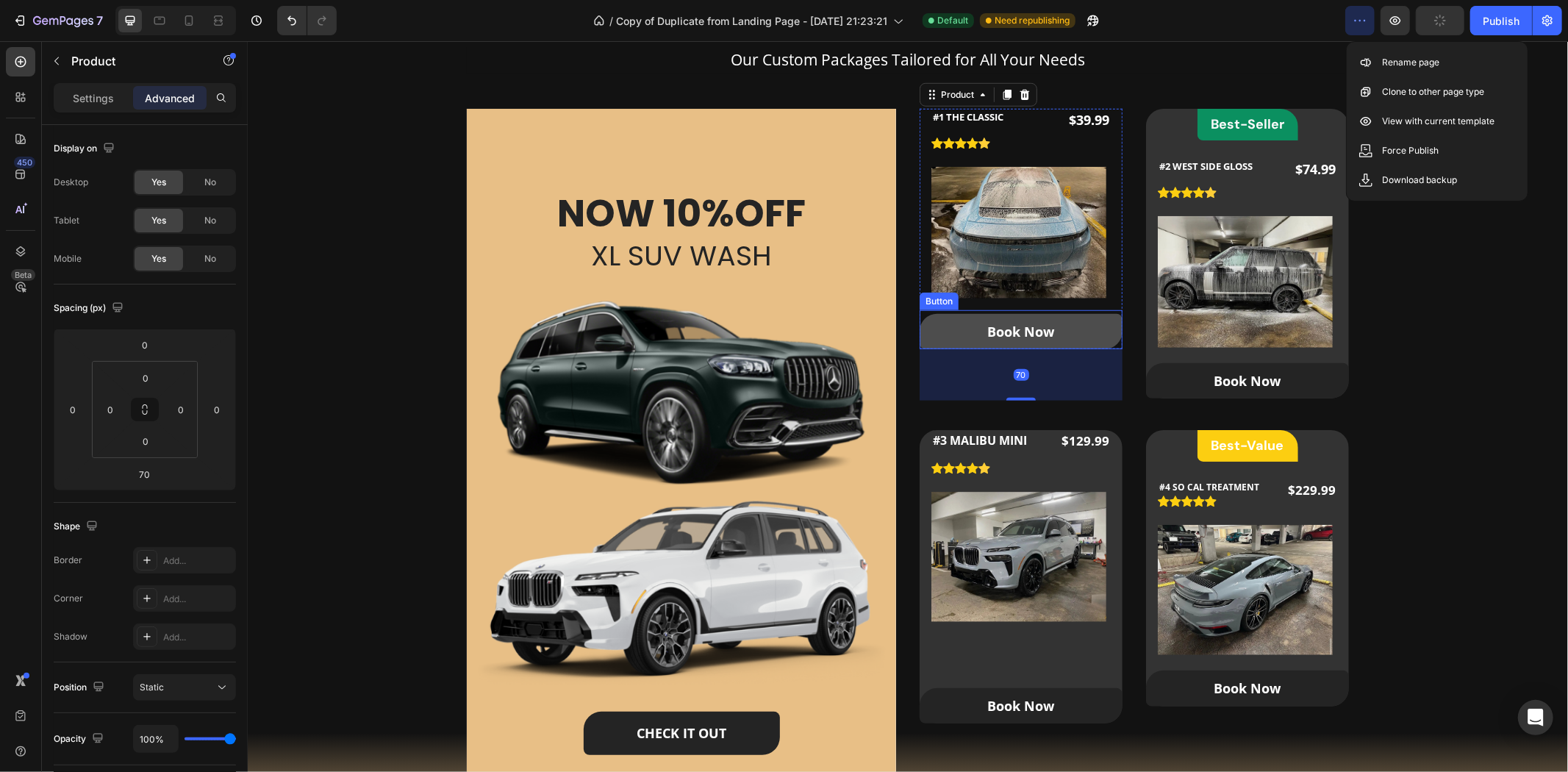
click at [1058, 324] on link "Book Now" at bounding box center [1020, 331] width 203 height 35
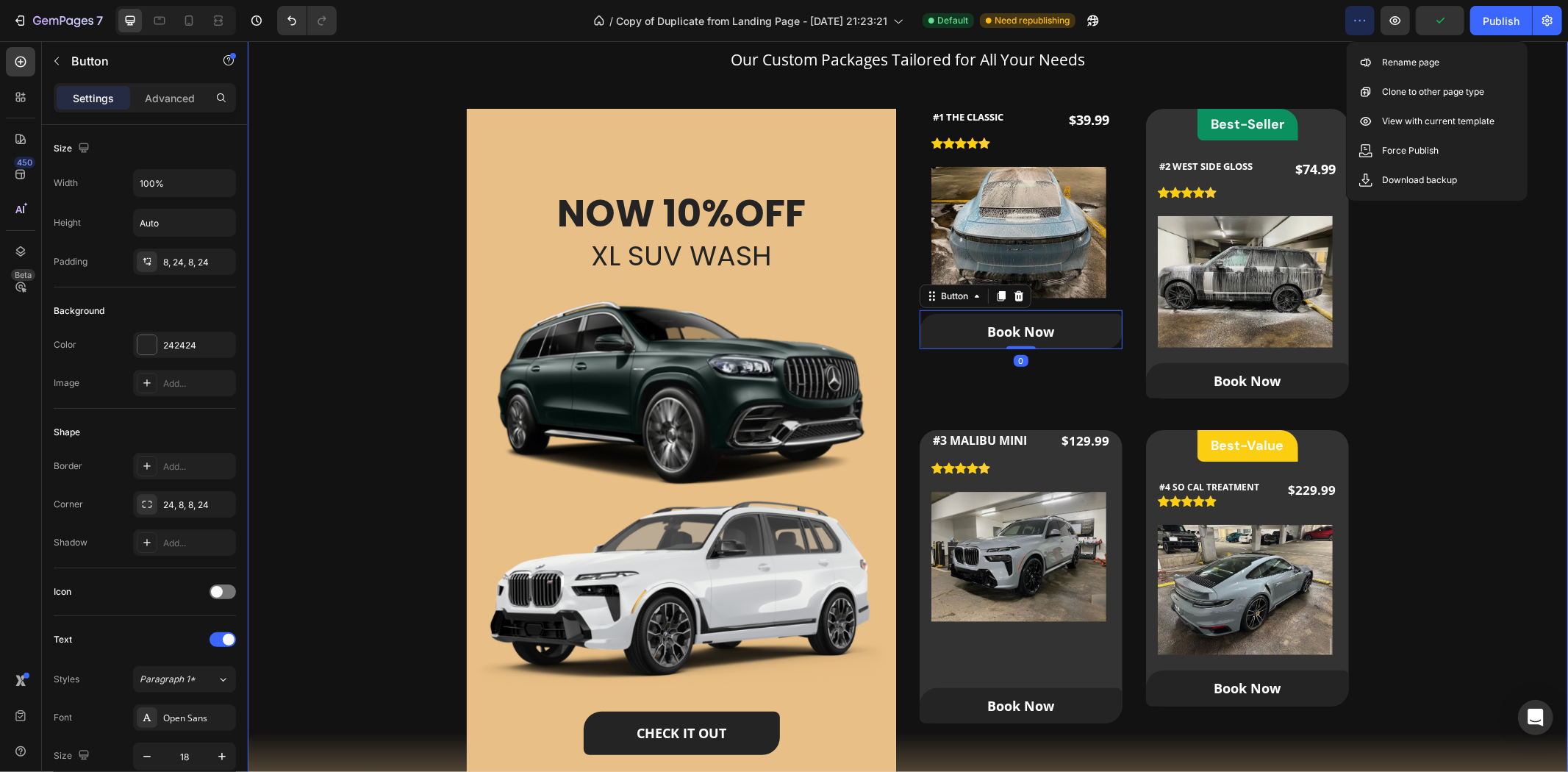
click at [1430, 368] on div "Our Packages Heading Our Custom Packages Tailored for All Your Needs Text block…" at bounding box center [907, 406] width 1274 height 840
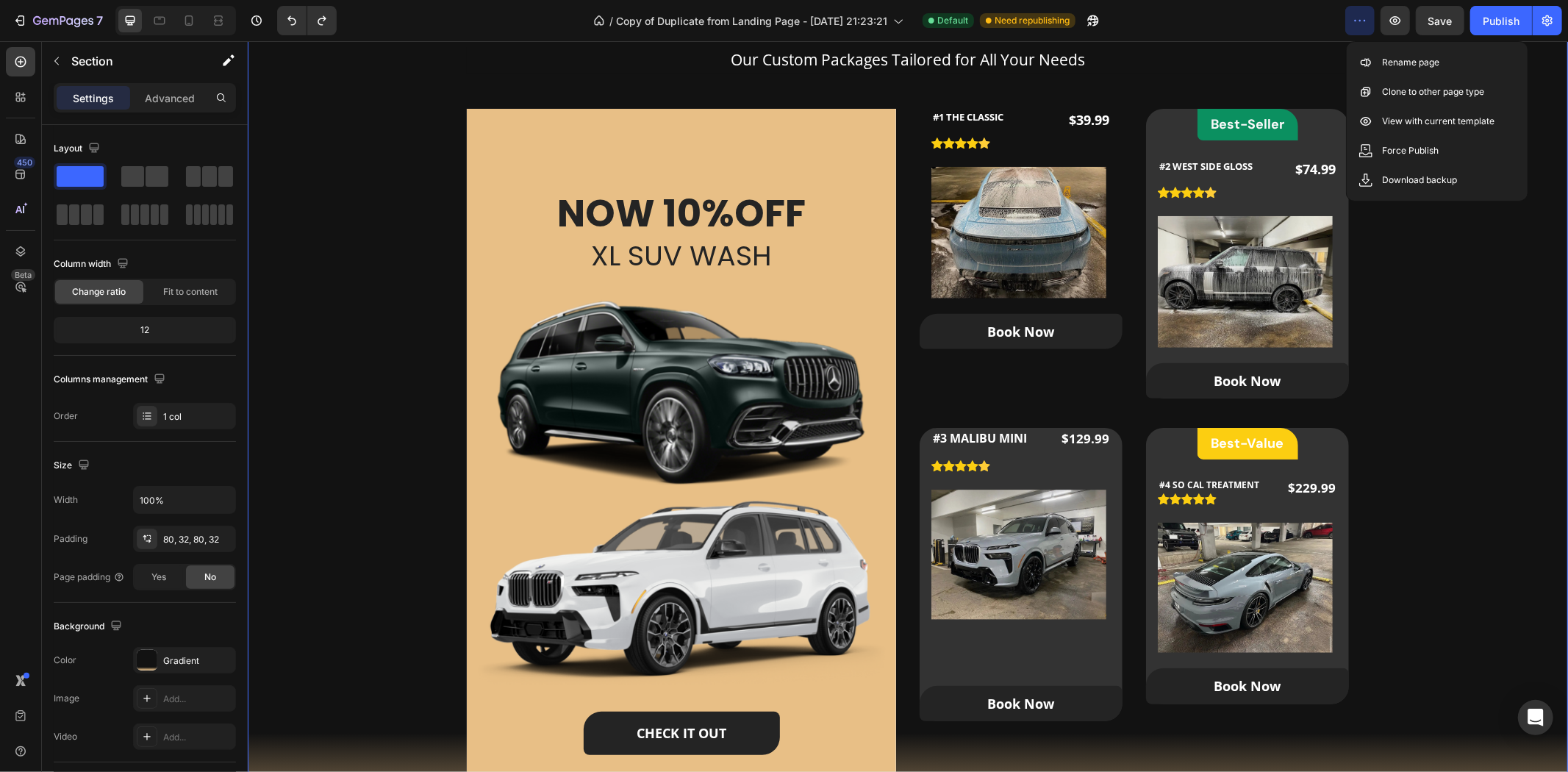
click at [1445, 287] on div "Our Packages Heading Our Custom Packages Tailored for All Your Needs Text block…" at bounding box center [907, 406] width 1274 height 840
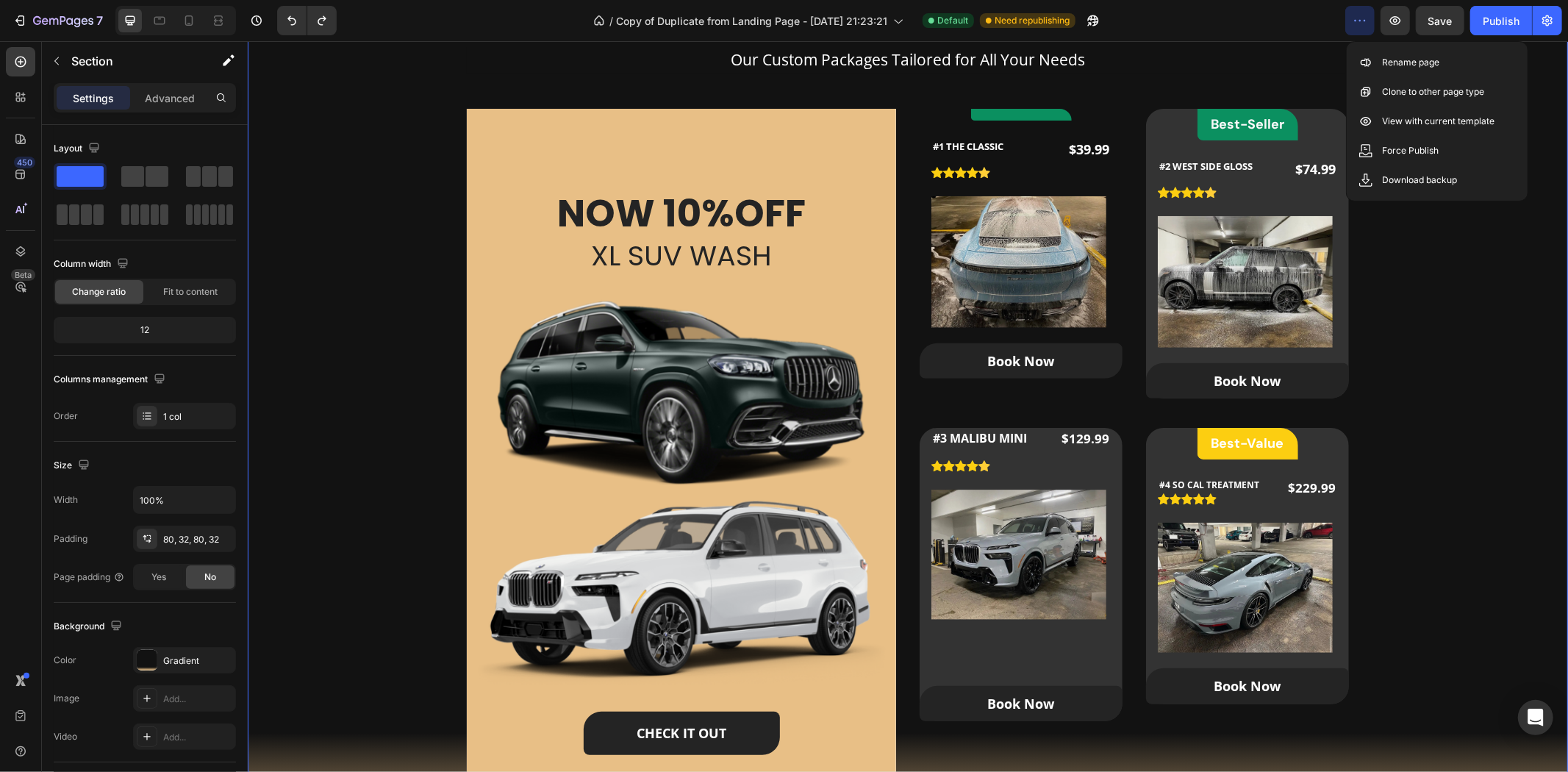
click at [1444, 296] on div "Our Packages Heading Our Custom Packages Tailored for All Your Needs Text block…" at bounding box center [907, 406] width 1274 height 840
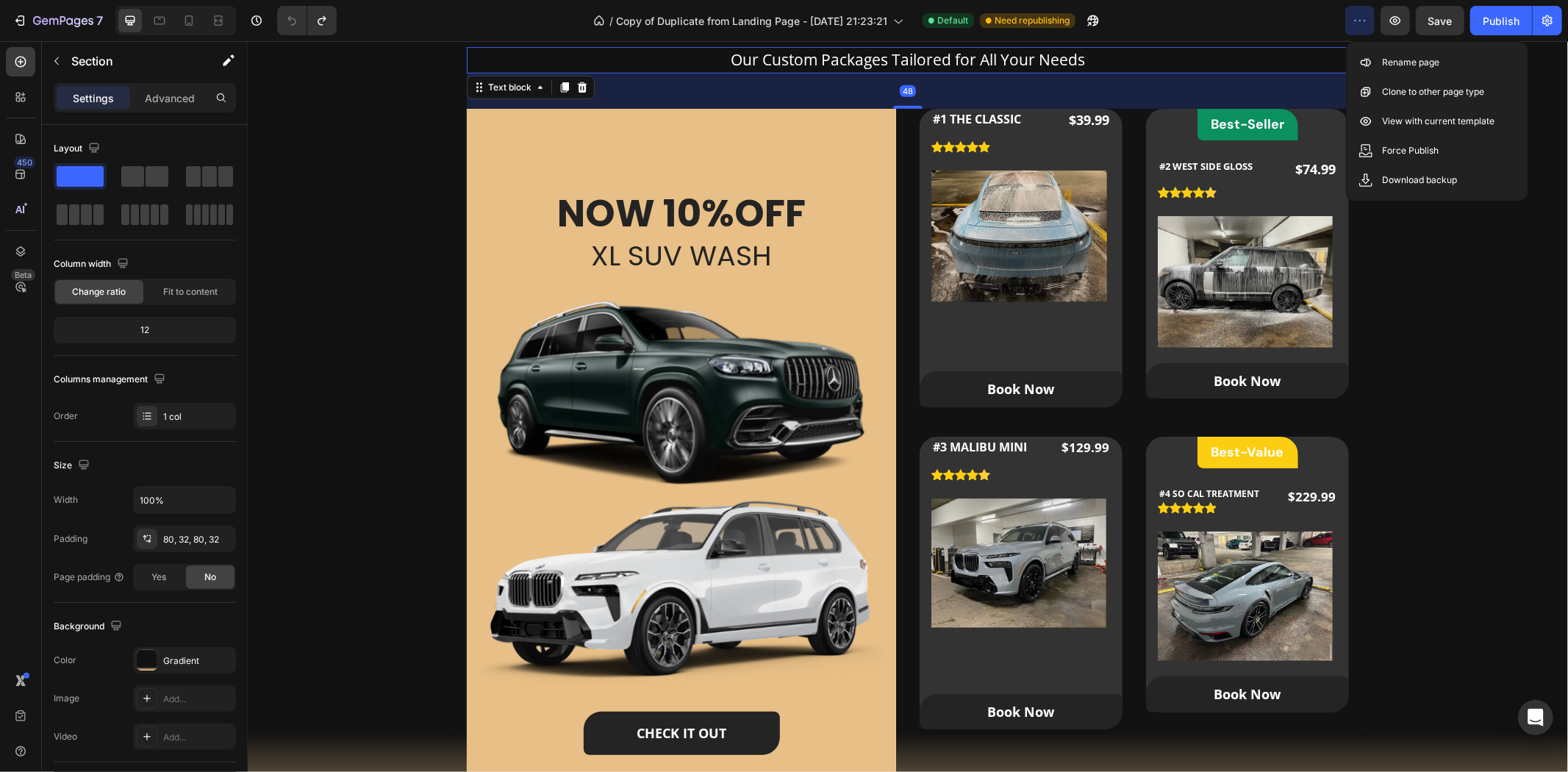
click at [1202, 69] on p "Our Custom Packages Tailored for All Your Needs" at bounding box center [907, 60] width 879 height 23
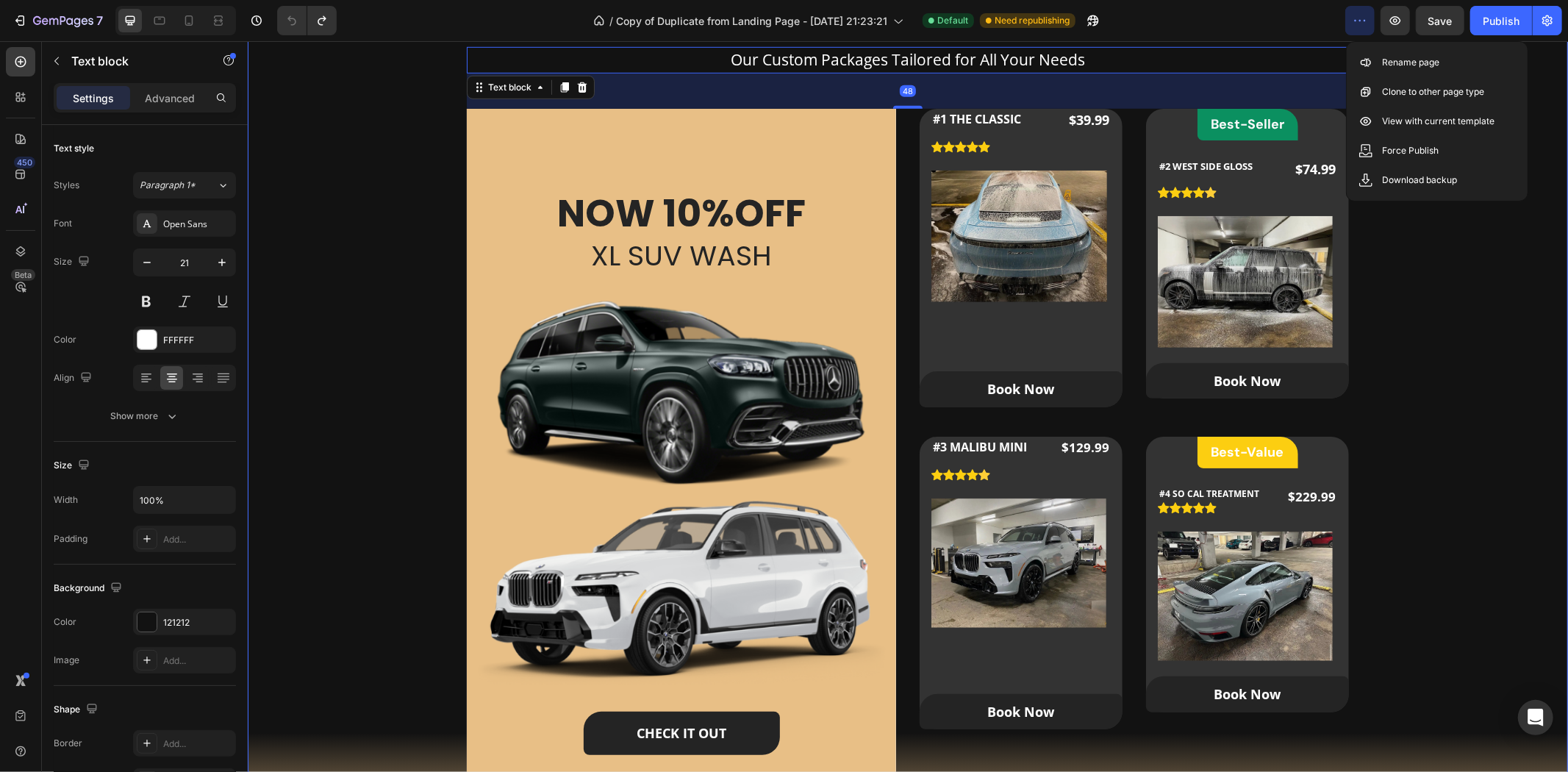
click at [1471, 367] on div "Our Packages Heading Our Custom Packages Tailored for All Your Needs Text block…" at bounding box center [907, 406] width 1274 height 840
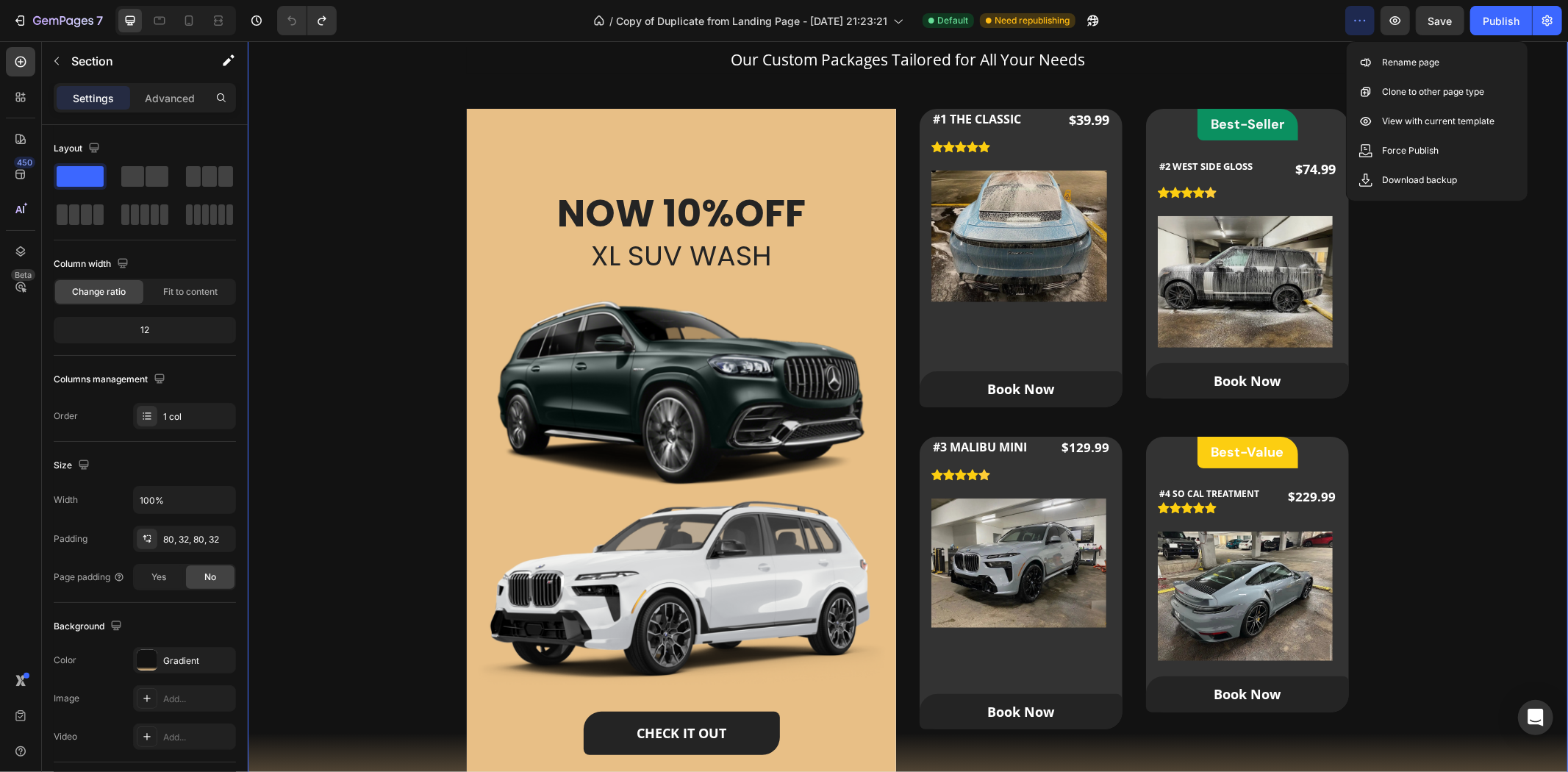
click at [1362, 15] on icon "button" at bounding box center [1360, 21] width 15 height 15
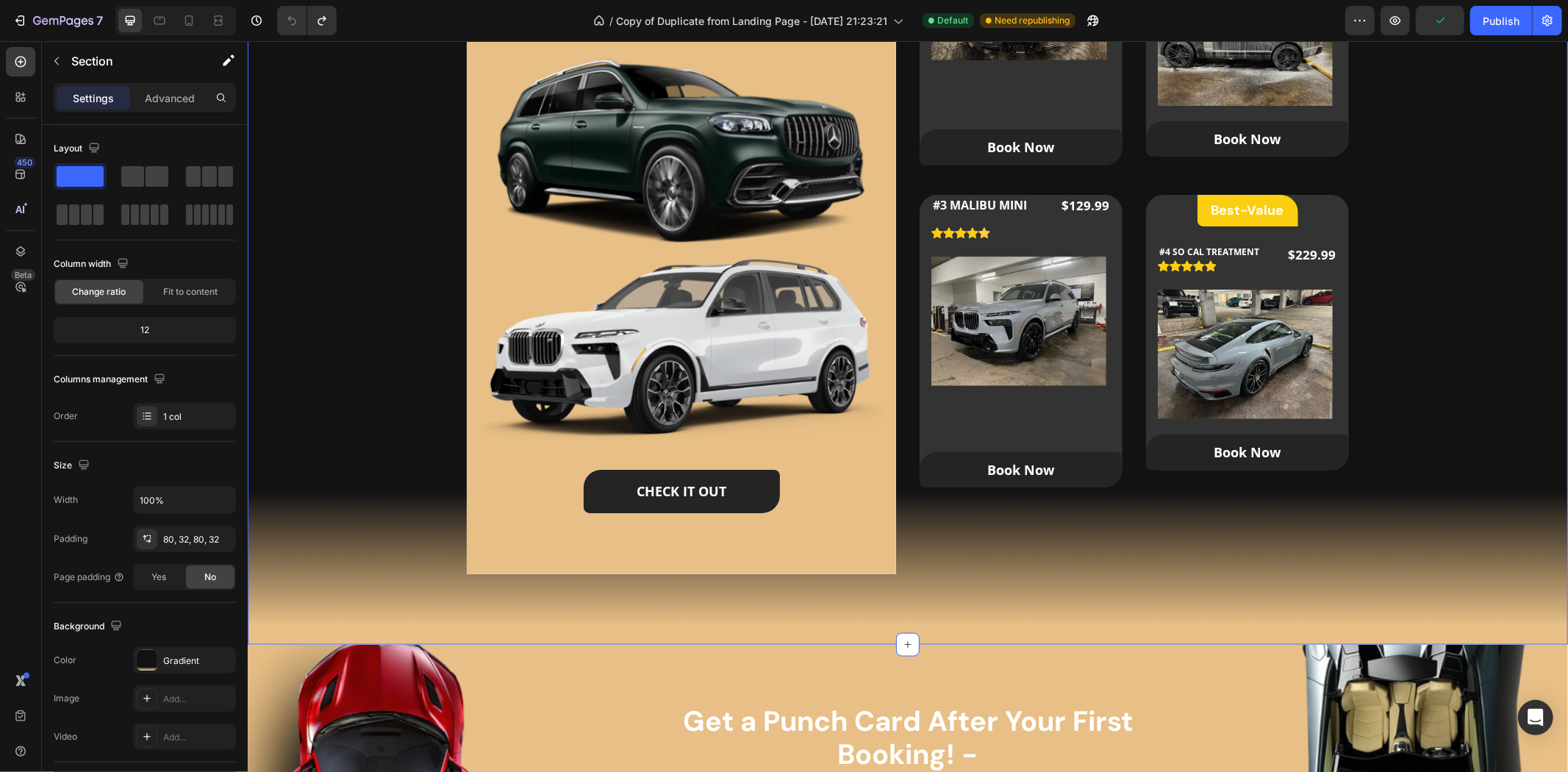
scroll to position [1143, 0]
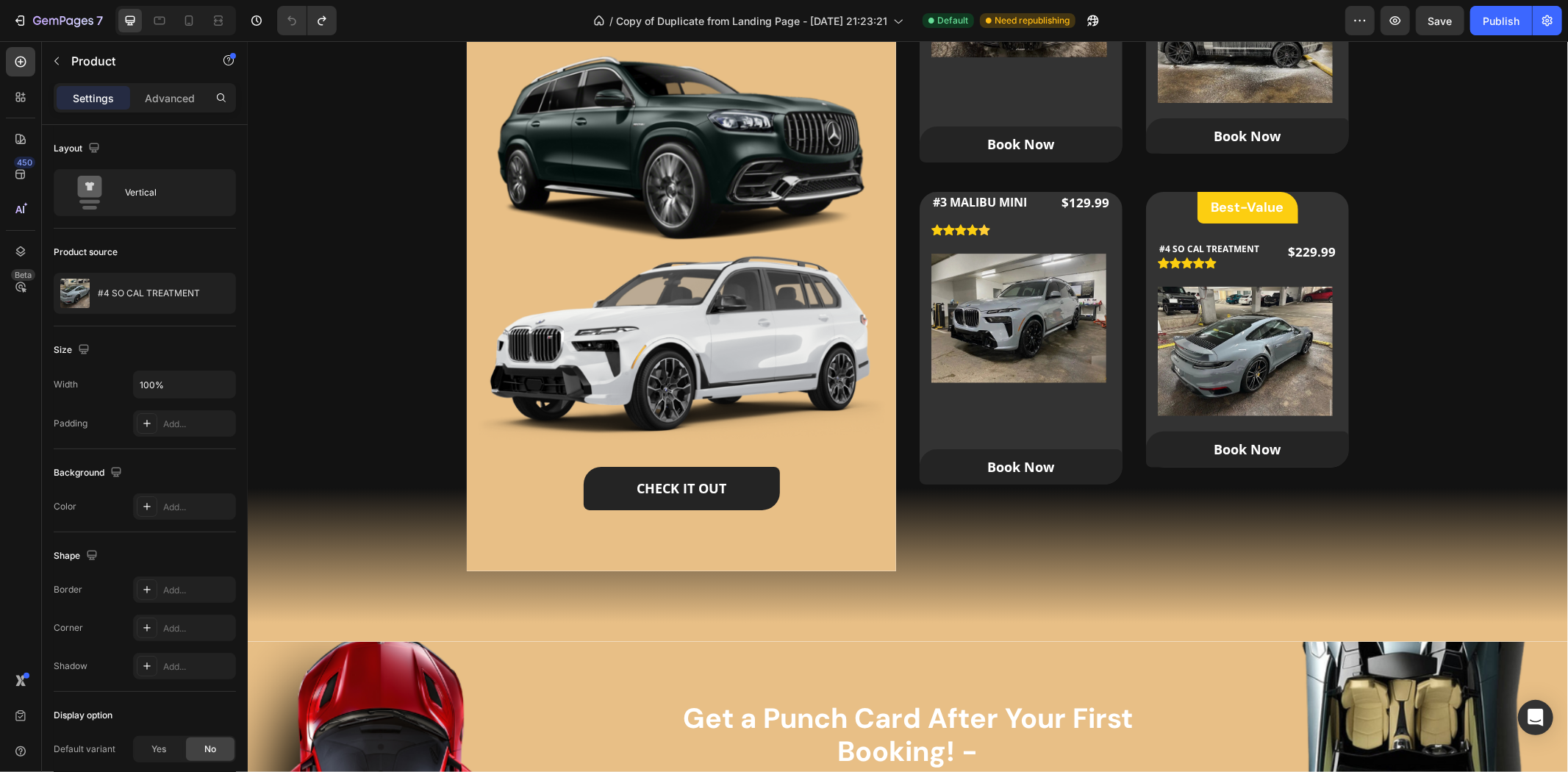
click at [1166, 206] on div "Best-Value Heading Row #4 SO CAL TREATMENT (P) Title Icon Icon Icon Icon Icon I…" at bounding box center [1247, 329] width 203 height 276
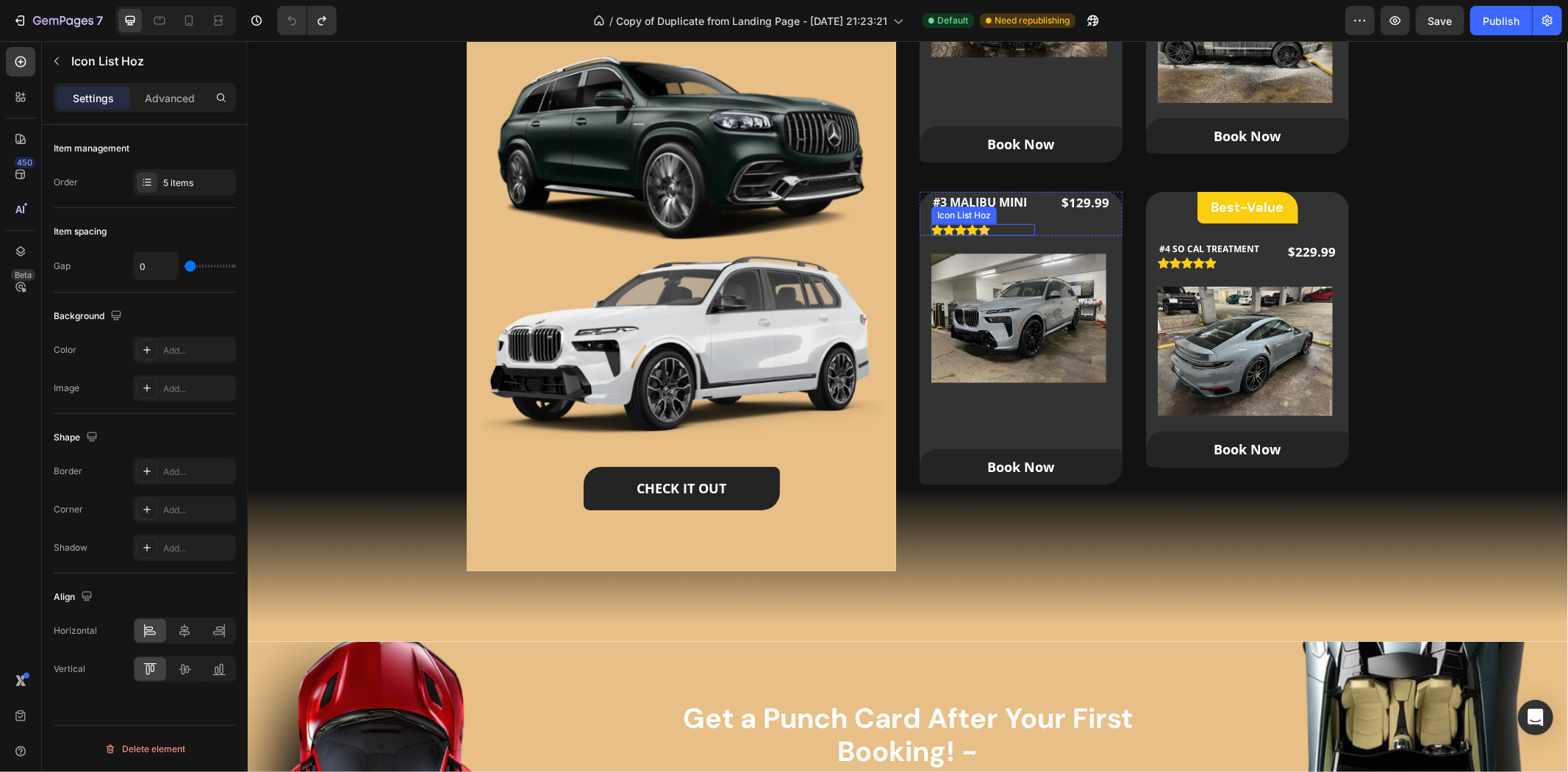
click at [1023, 230] on div "Icon Icon Icon Icon Icon" at bounding box center [982, 229] width 104 height 12
click at [1048, 253] on img at bounding box center [1018, 317] width 175 height 129
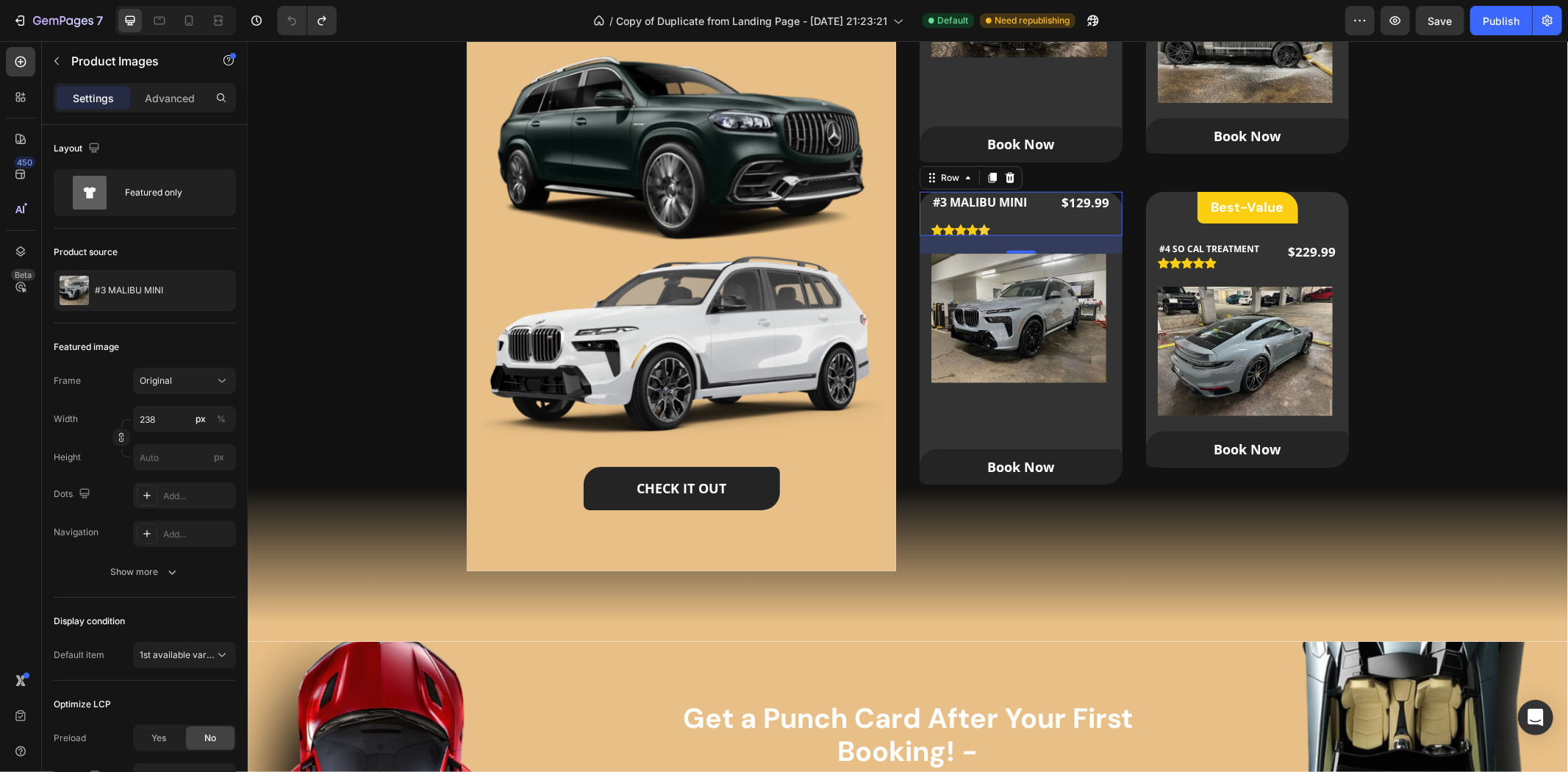
click at [919, 199] on div "#3 MALIBU MINI (P) Title Icon Icon Icon Icon Icon Icon List Hoz $129.99 (P) Pri…" at bounding box center [1020, 213] width 203 height 44
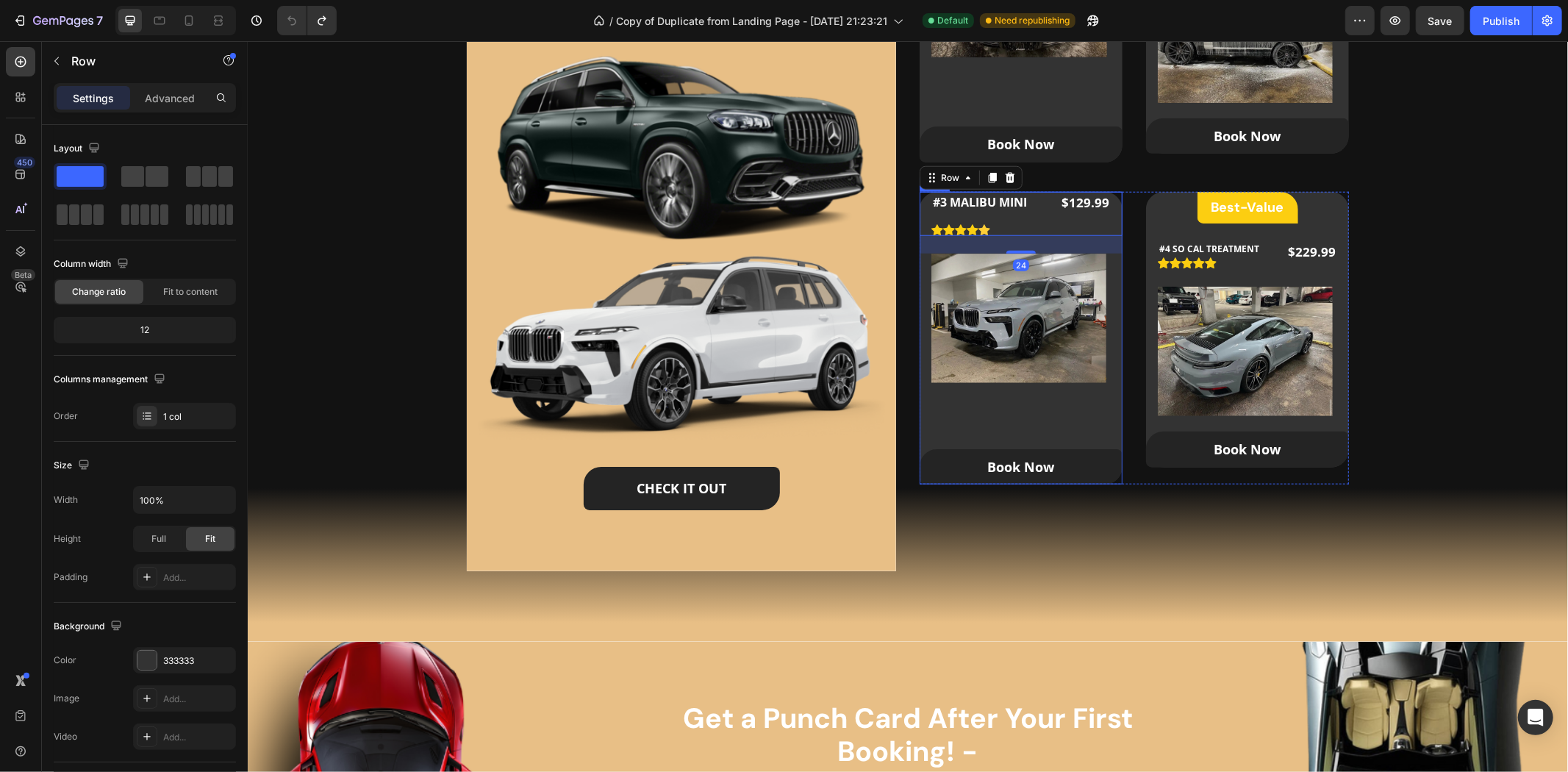
click at [982, 413] on div "#3 MALIBU MINI (P) Title Icon Icon Icon Icon Icon Icon List Hoz $129.99 (P) Pri…" at bounding box center [1020, 338] width 203 height 294
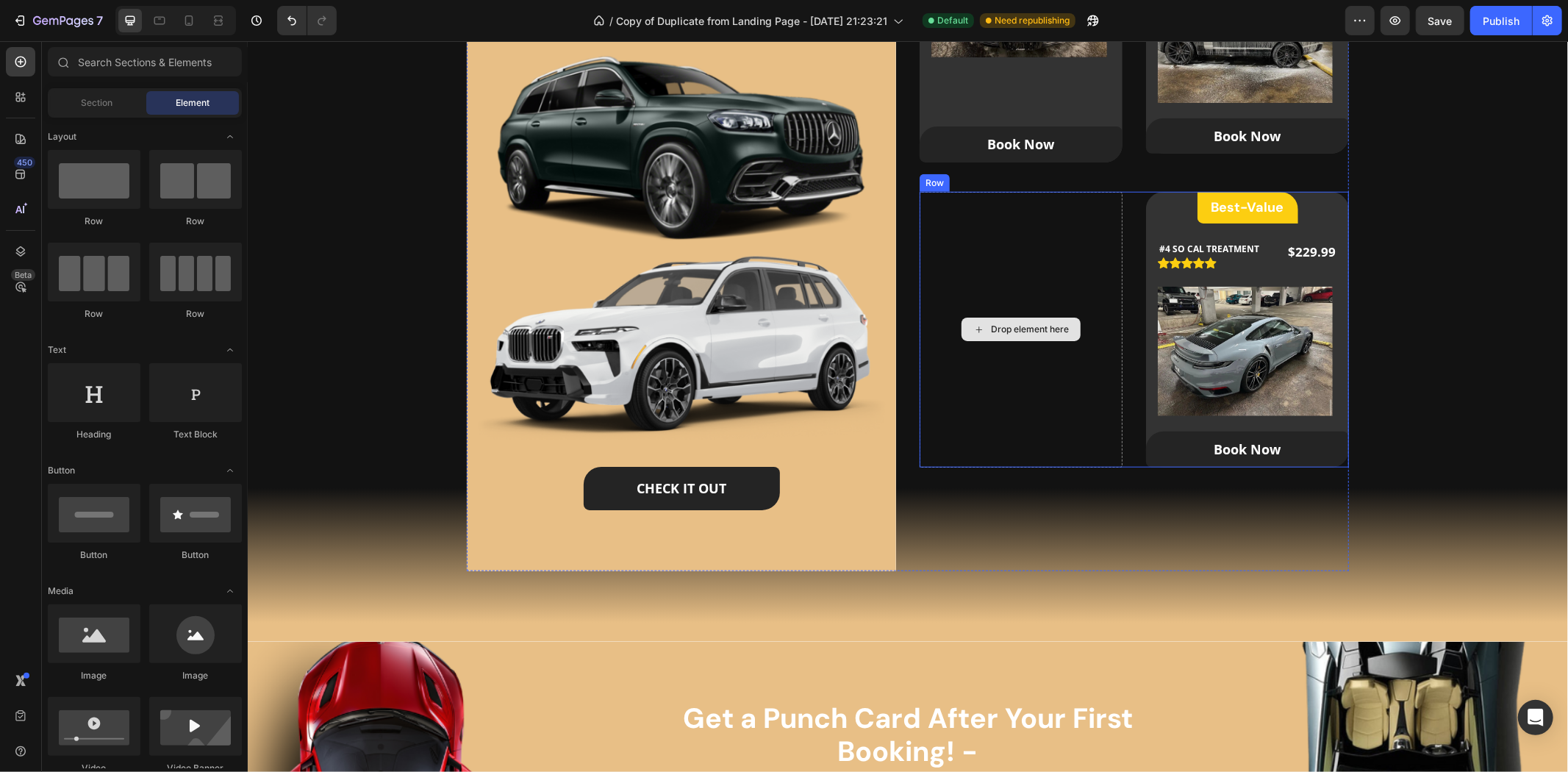
click at [993, 350] on div "Drop element here" at bounding box center [1020, 329] width 203 height 276
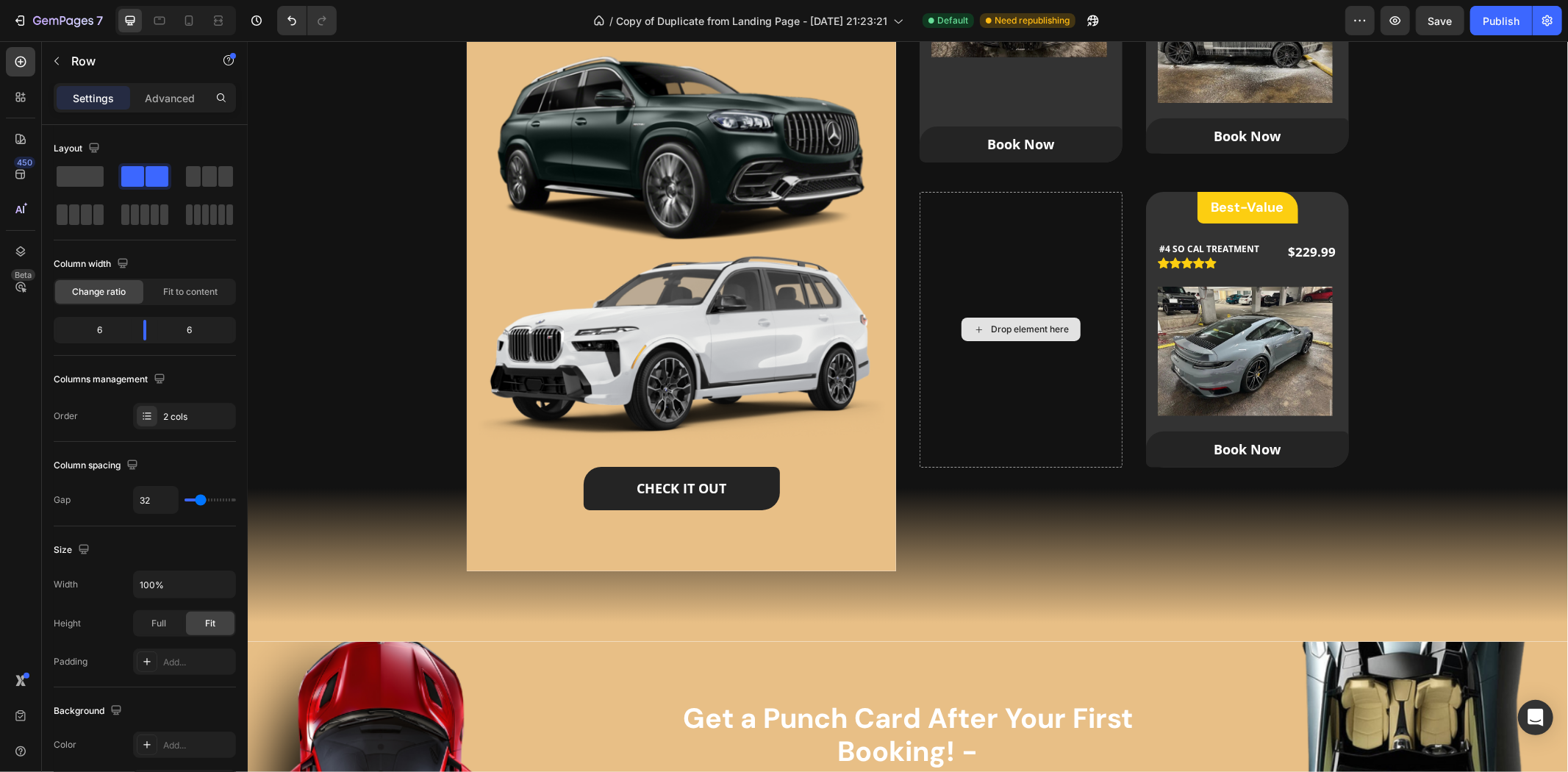
click at [988, 317] on div "Drop element here" at bounding box center [1020, 329] width 119 height 23
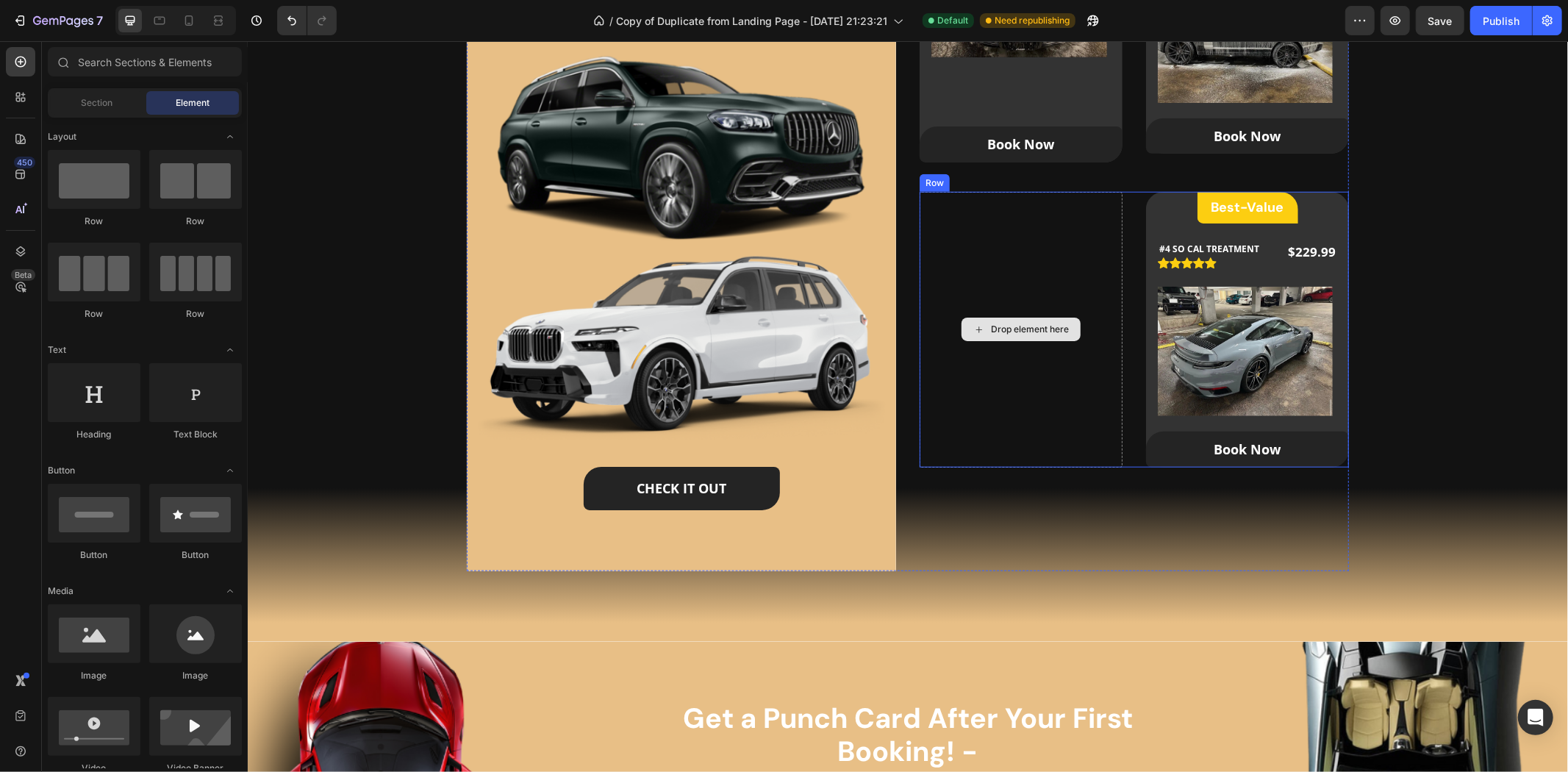
click at [990, 323] on div "Drop element here" at bounding box center [1029, 329] width 78 height 12
click at [169, 51] on input "text" at bounding box center [144, 61] width 194 height 29
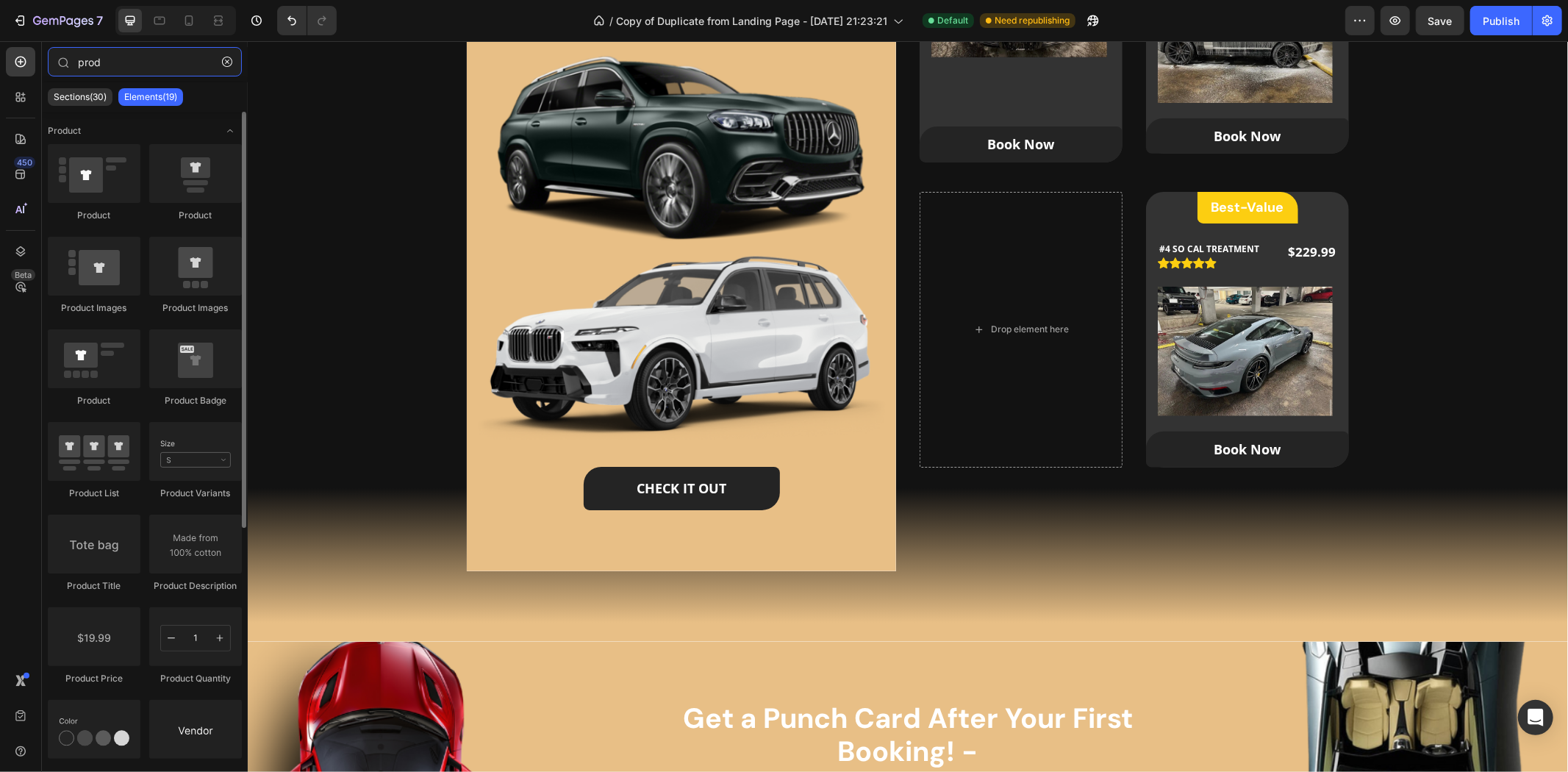
type input "prod"
drag, startPoint x: 197, startPoint y: 210, endPoint x: 191, endPoint y: 181, distance: 29.6
click at [197, 185] on div "Product" at bounding box center [195, 183] width 92 height 78
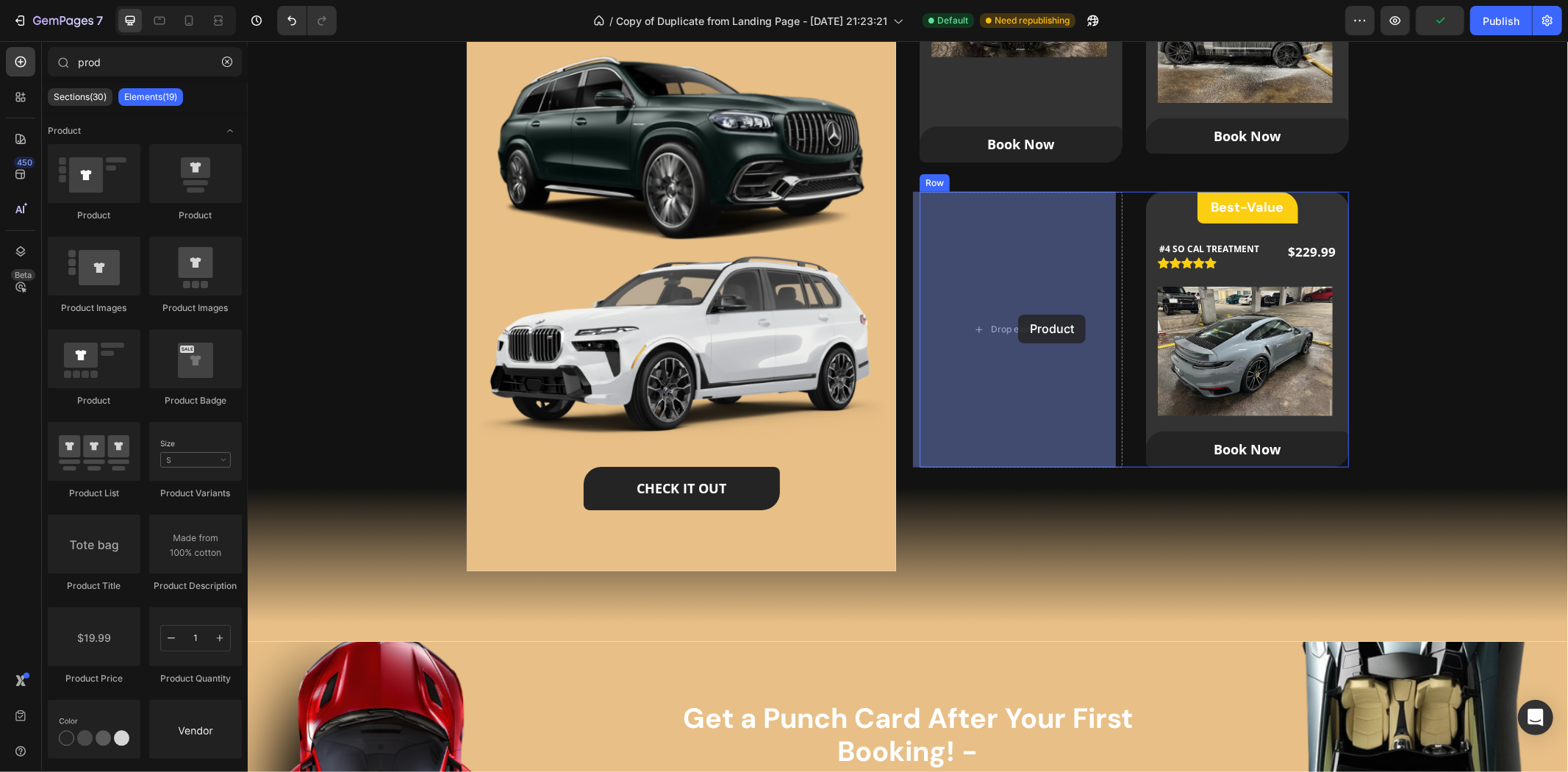
drag, startPoint x: 441, startPoint y: 220, endPoint x: 1018, endPoint y: 314, distance: 584.6
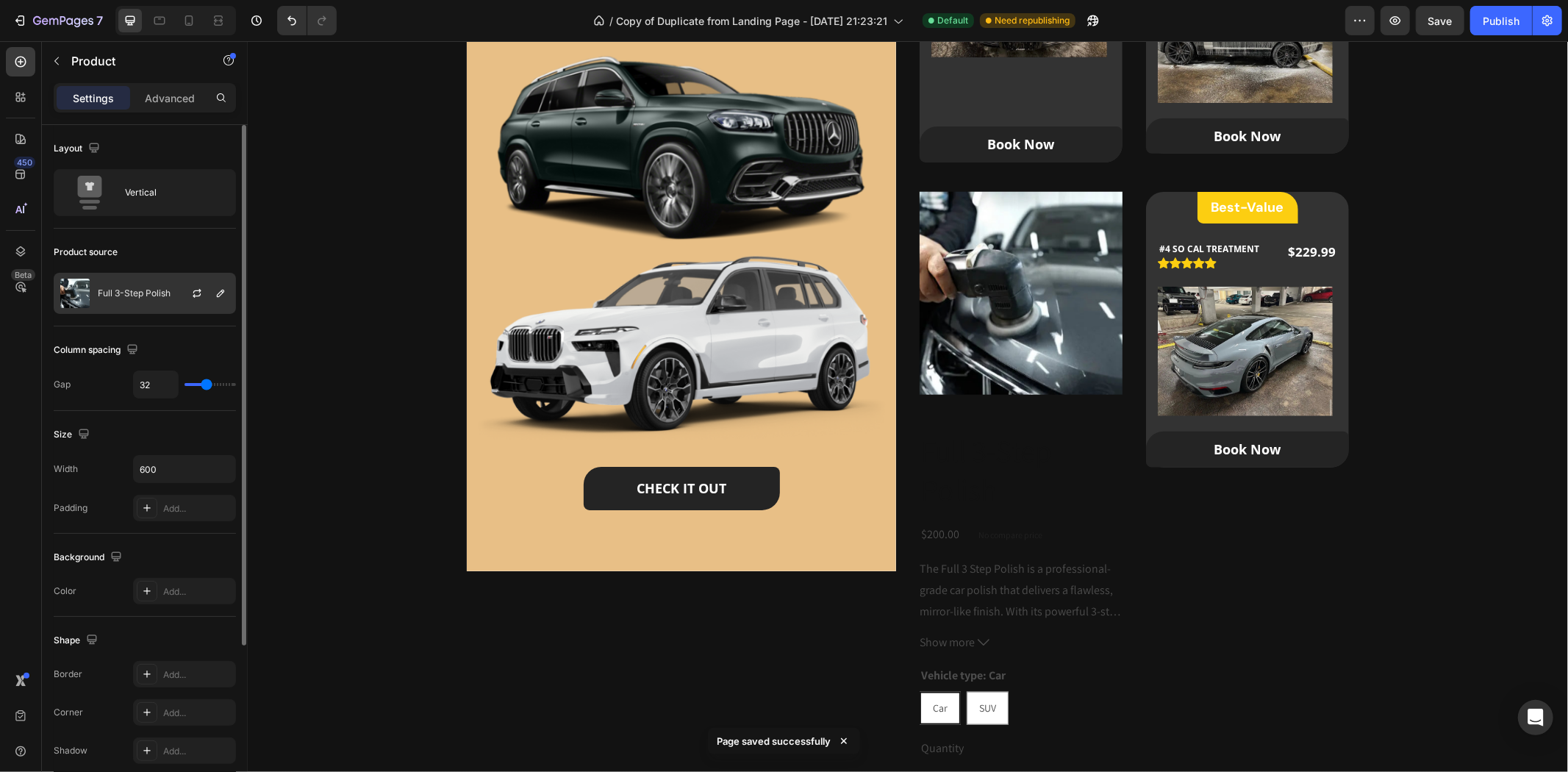
click at [164, 295] on p "Full 3-Step Polish" at bounding box center [134, 293] width 73 height 10
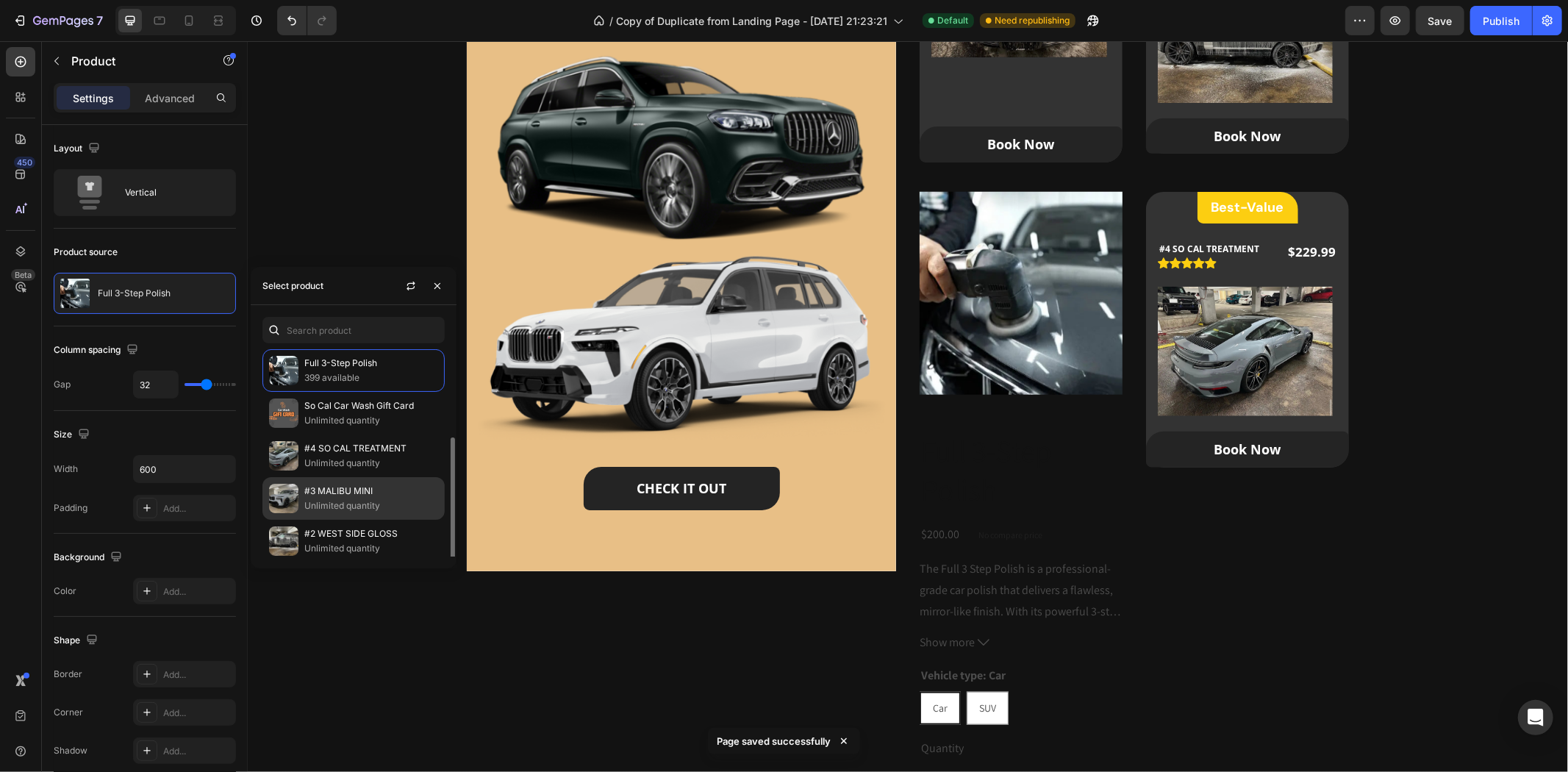
scroll to position [49, 0]
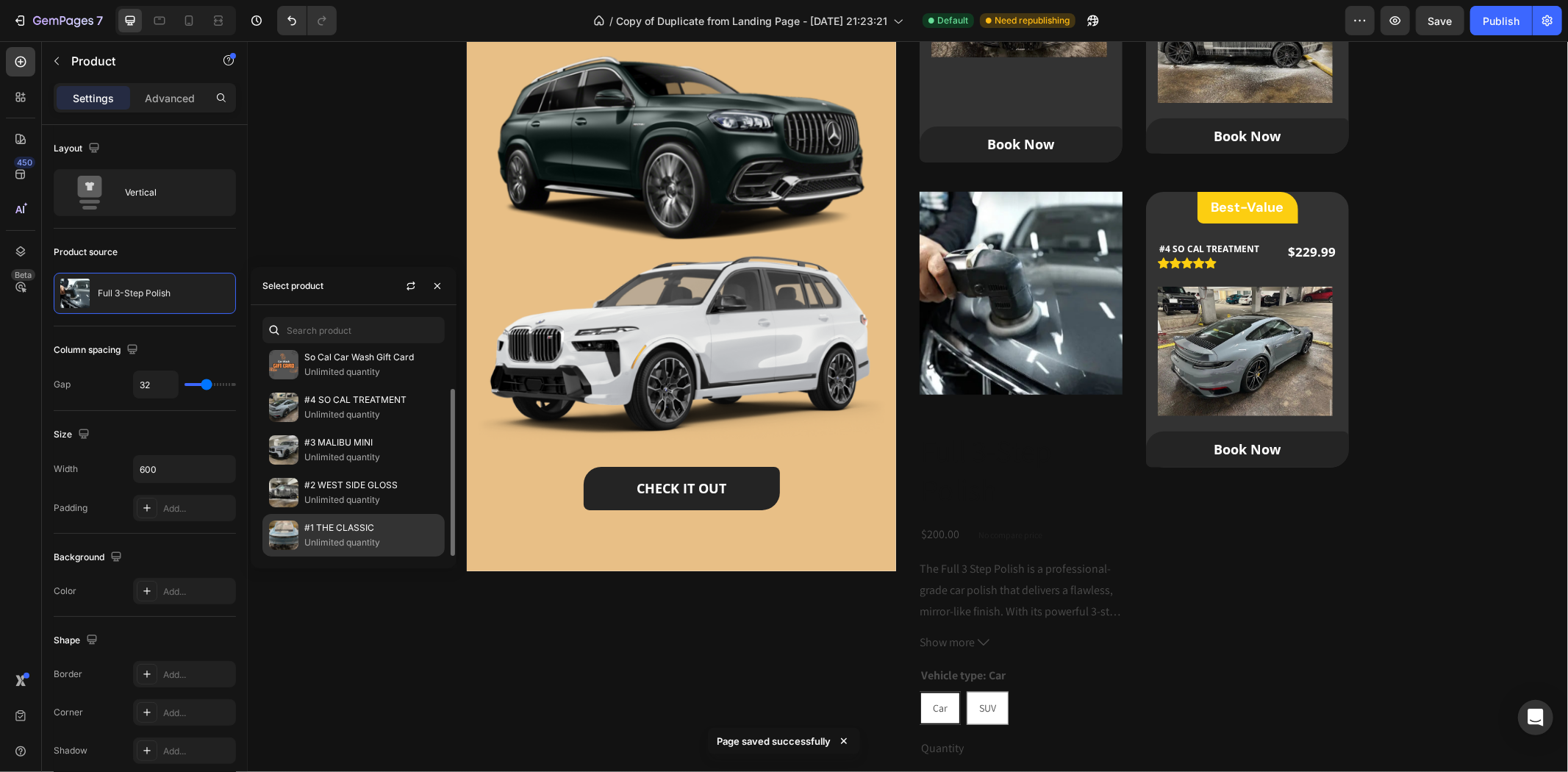
click at [354, 523] on p "#1 THE CLASSIC" at bounding box center [371, 528] width 133 height 15
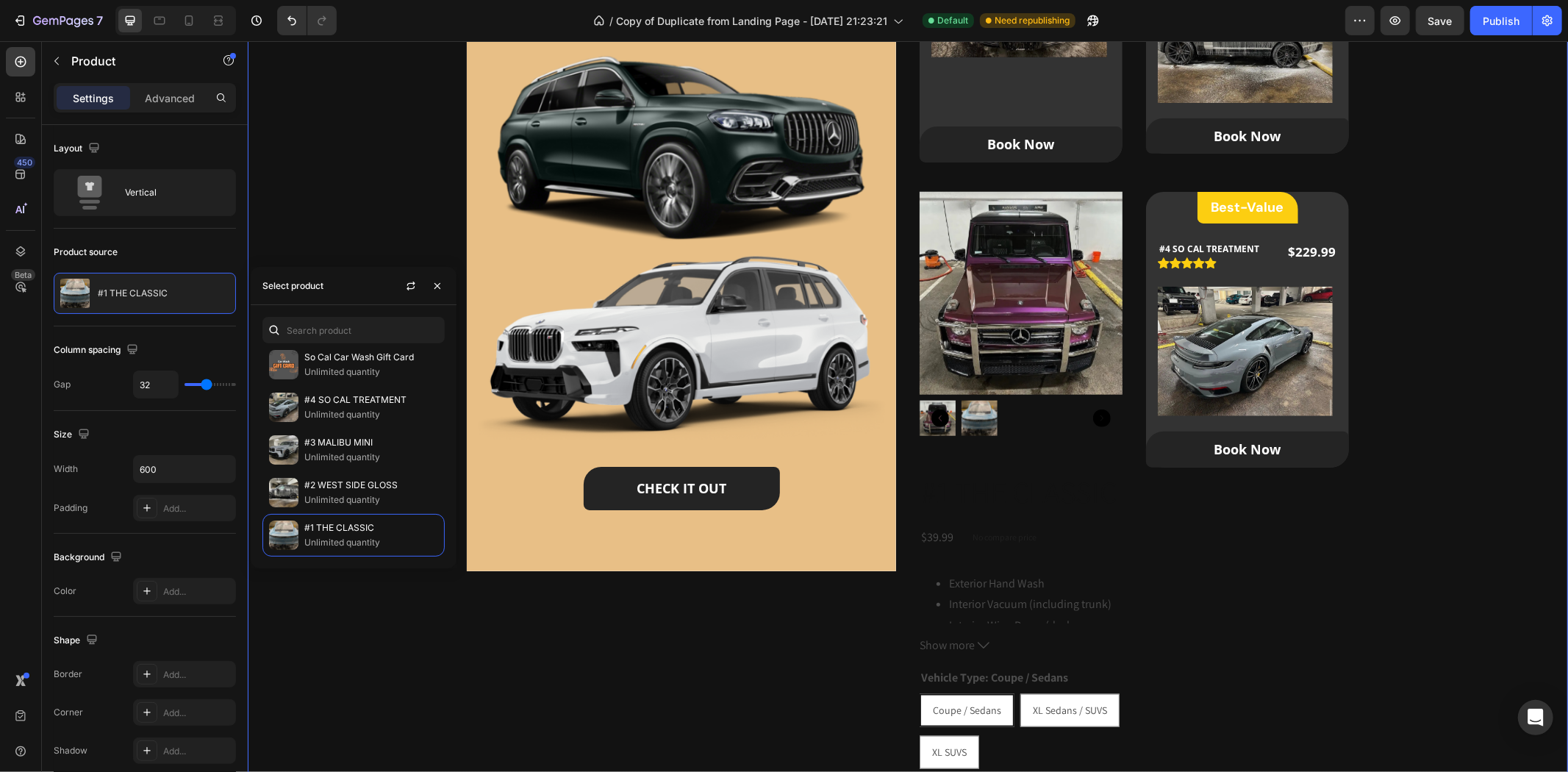
click at [1424, 544] on div "Our Packages Heading Our Custom Packages Tailored for All Your Needs Text block…" at bounding box center [907, 357] width 1274 height 1232
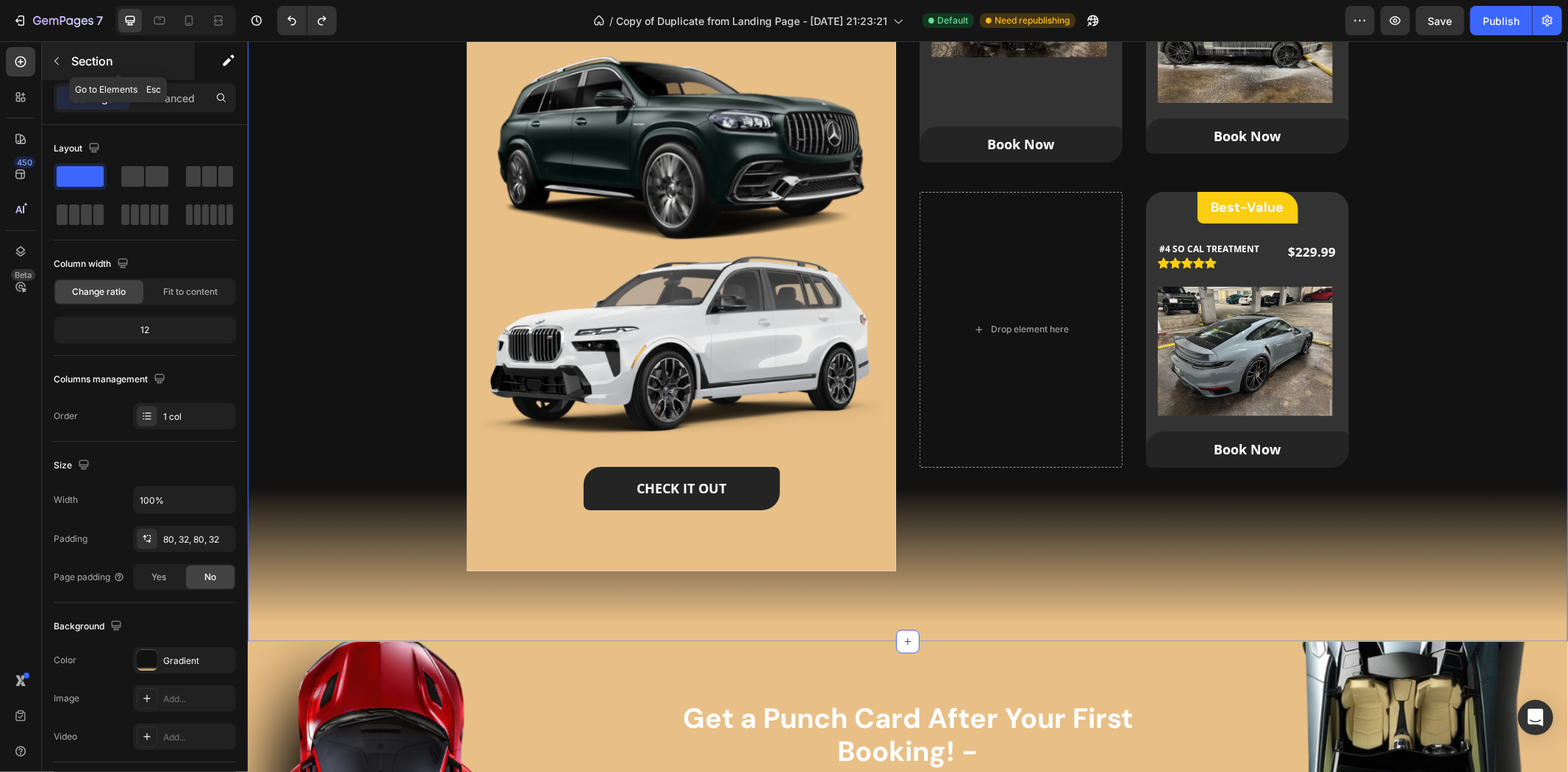
click at [72, 56] on p "Section" at bounding box center [132, 60] width 121 height 18
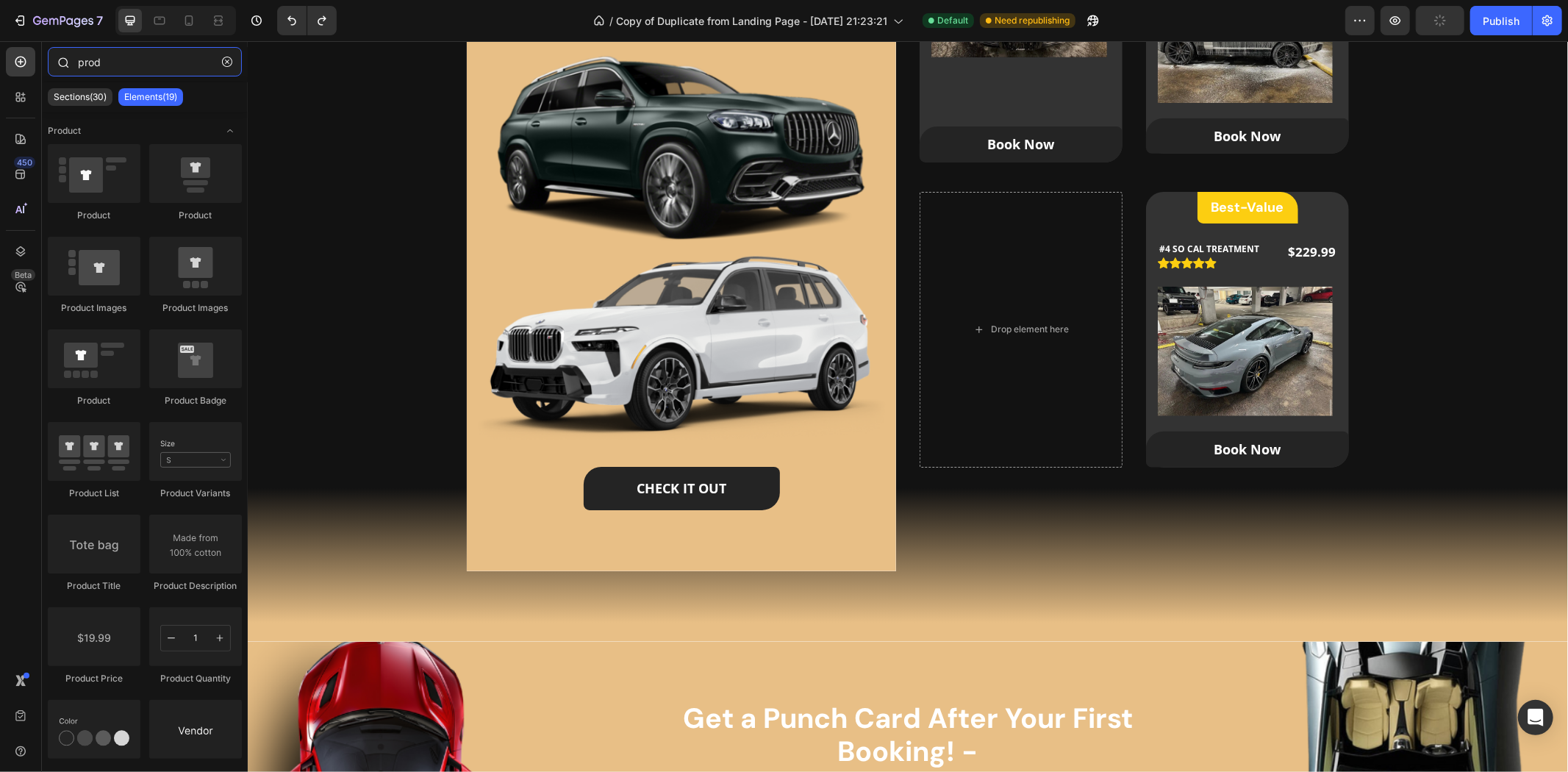
click at [170, 76] on input "prod" at bounding box center [144, 61] width 194 height 29
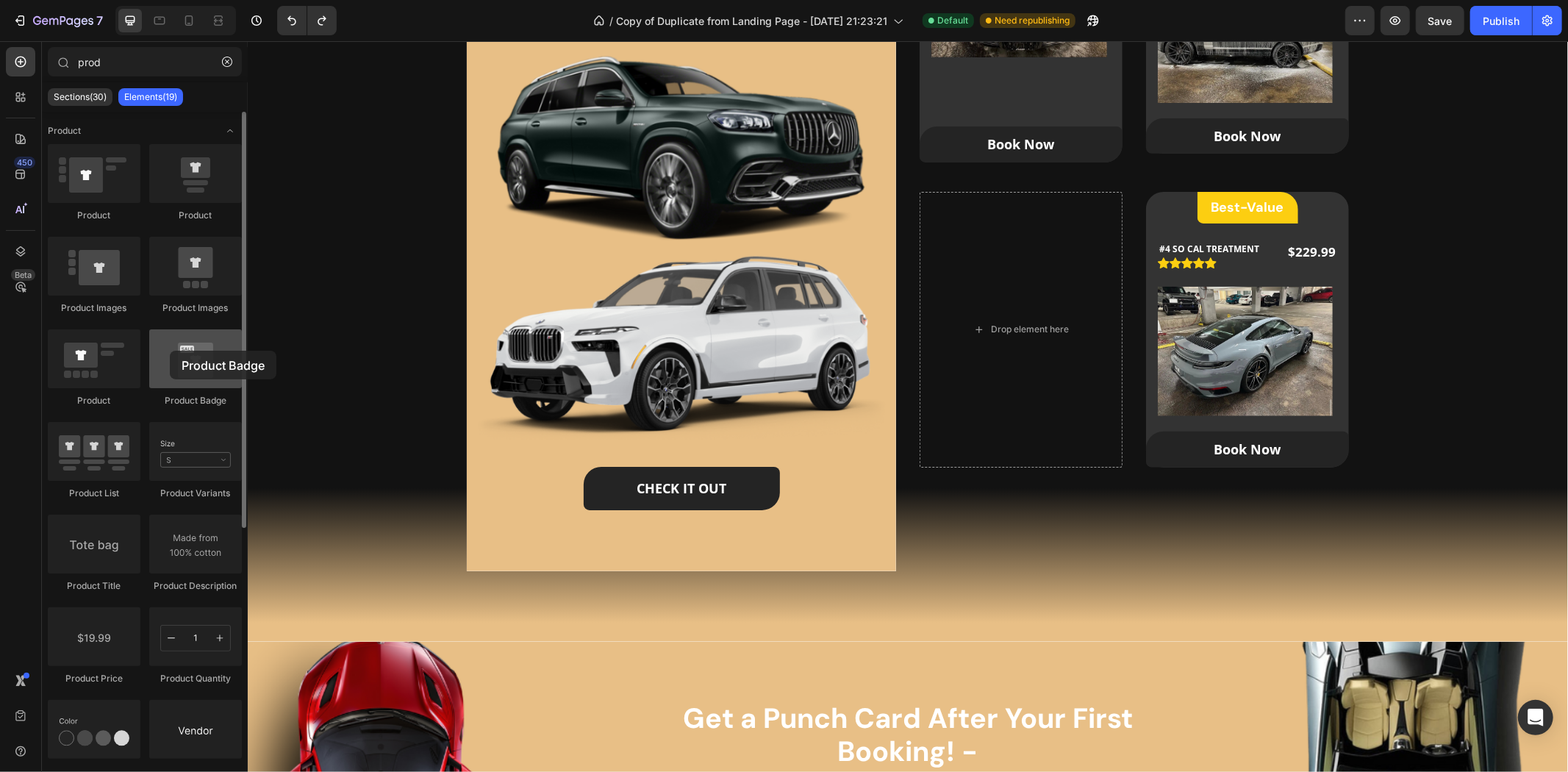
drag, startPoint x: 211, startPoint y: 359, endPoint x: 169, endPoint y: 351, distance: 42.8
click at [169, 351] on div at bounding box center [195, 359] width 92 height 59
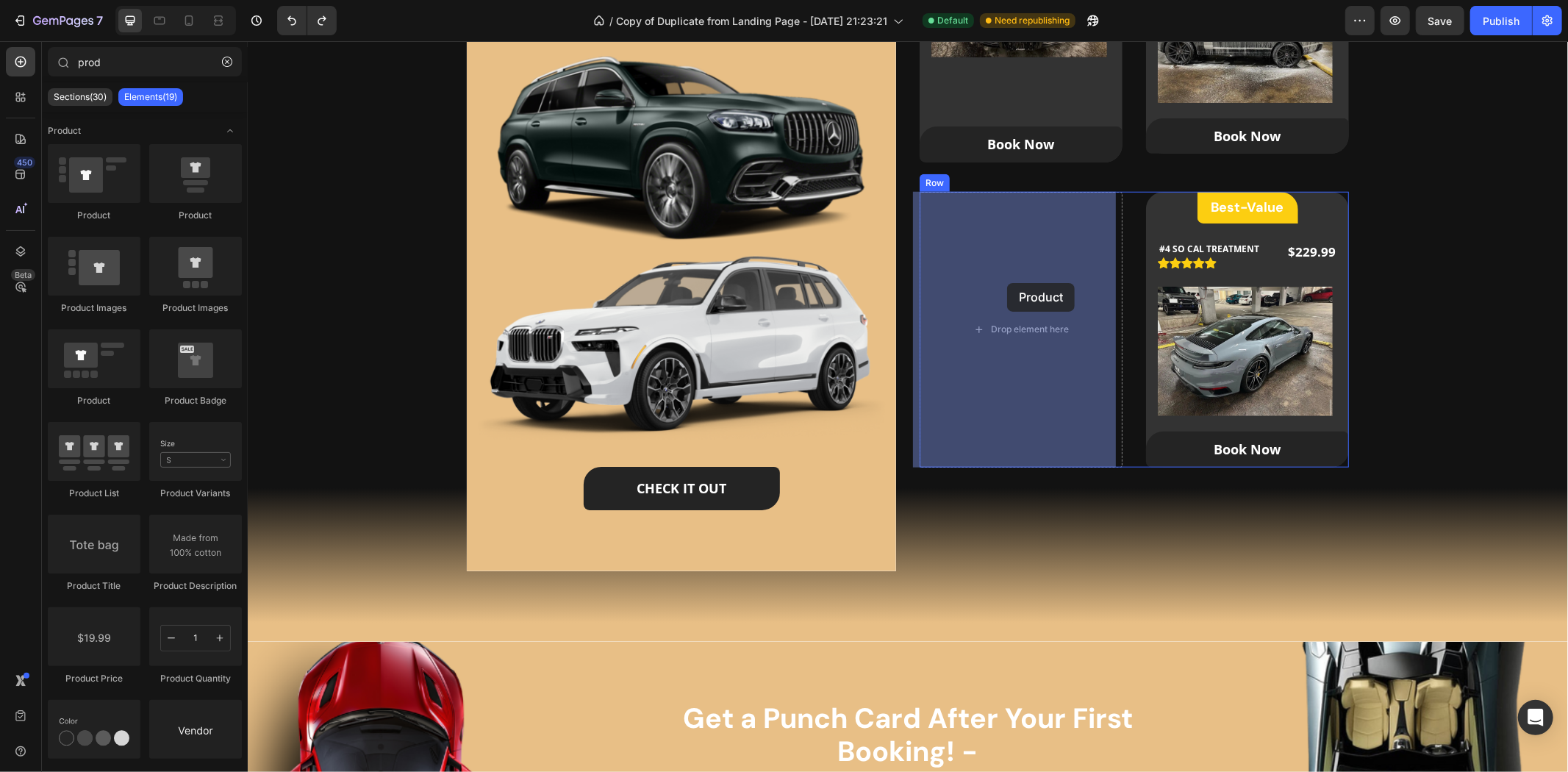
drag, startPoint x: 330, startPoint y: 235, endPoint x: 1008, endPoint y: 283, distance: 679.7
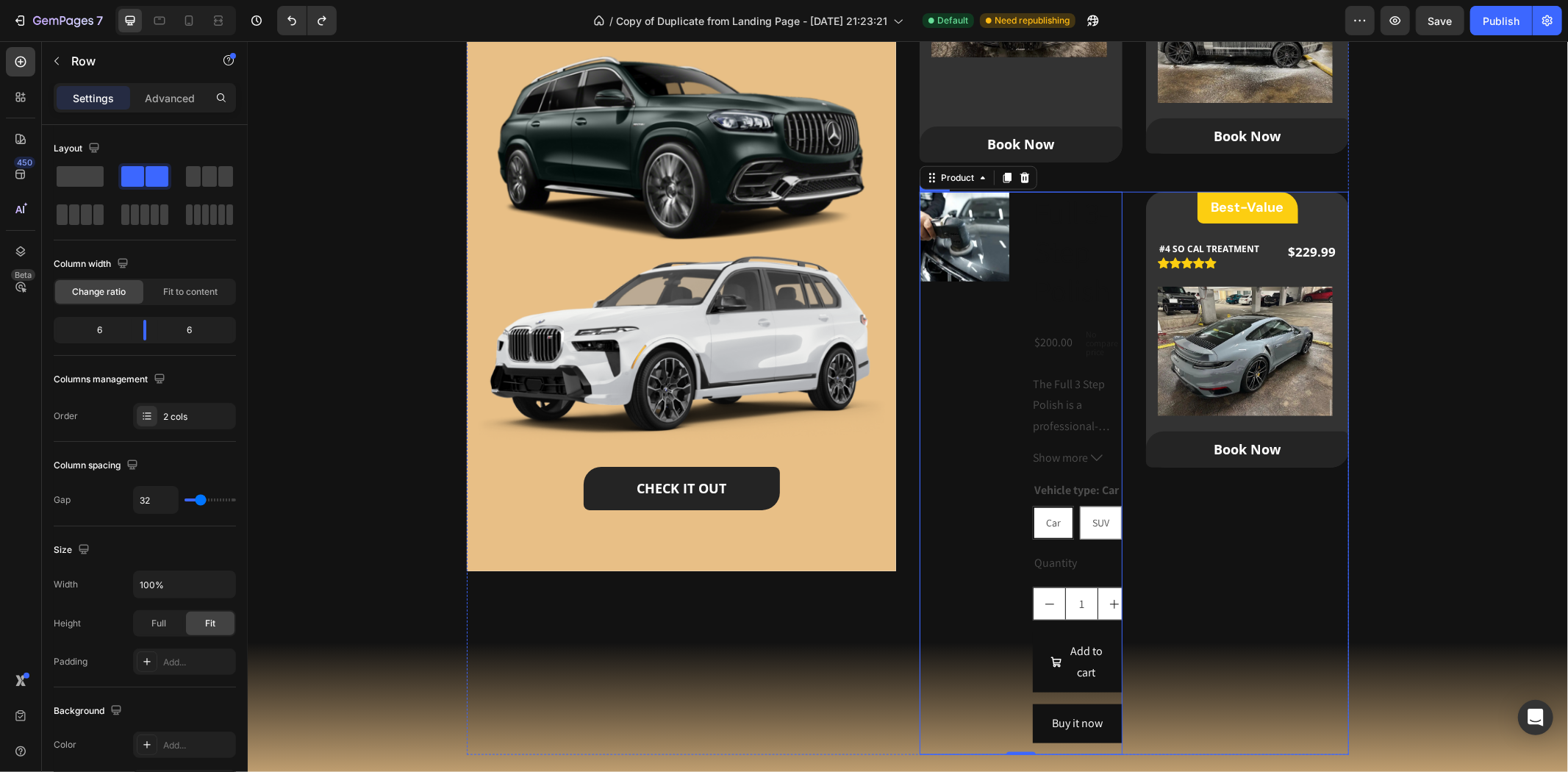
click at [1268, 596] on div "Best-Value Heading Row #4 SO CAL TREATMENT (P) Title Icon Icon Icon Icon Icon I…" at bounding box center [1247, 472] width 203 height 563
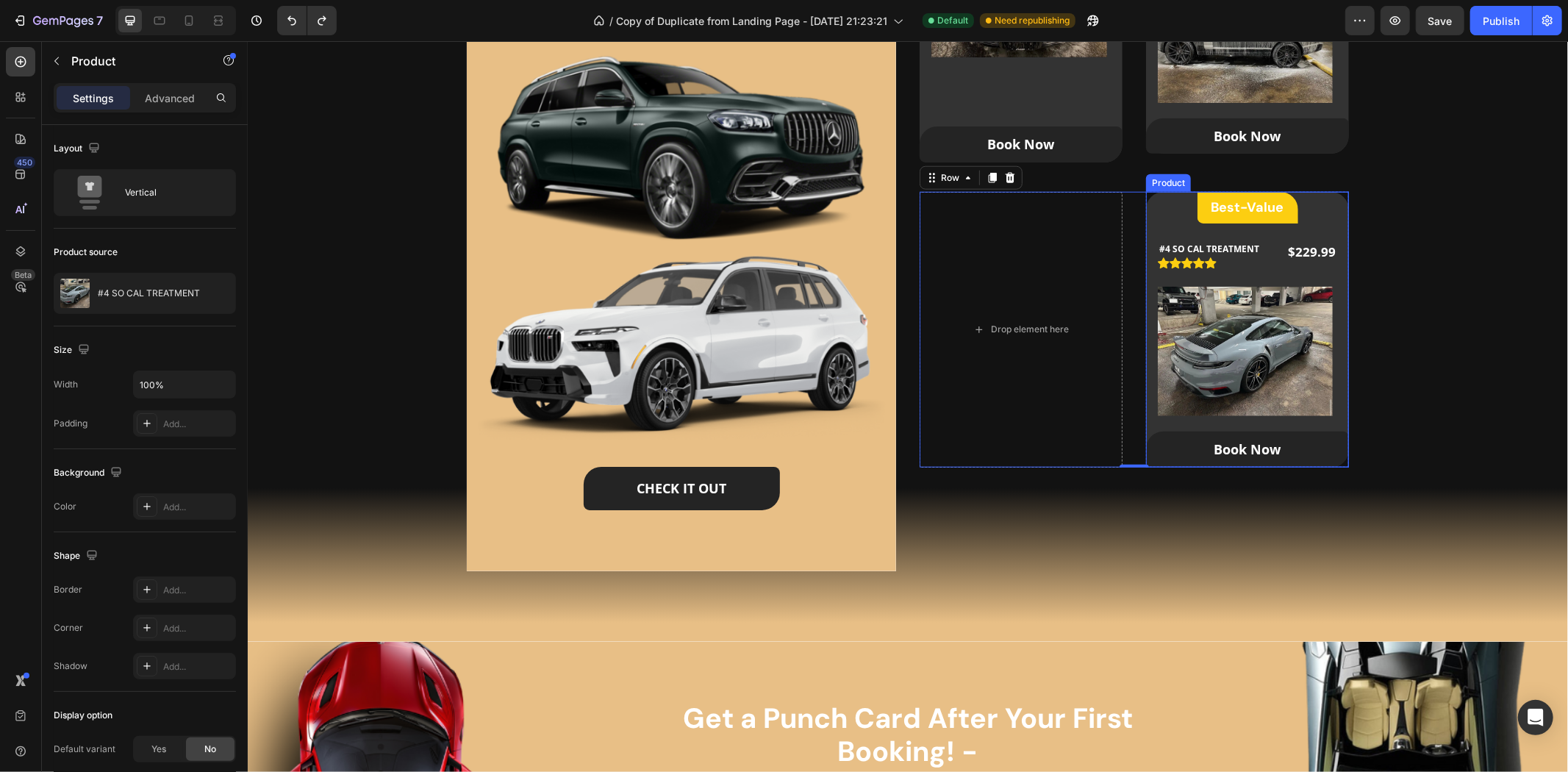
click at [1316, 196] on div "Best-Value Heading Row #4 SO CAL TREATMENT (P) Title Icon Icon Icon Icon Icon I…" at bounding box center [1247, 329] width 203 height 276
click at [74, 52] on p "Product" at bounding box center [133, 60] width 125 height 18
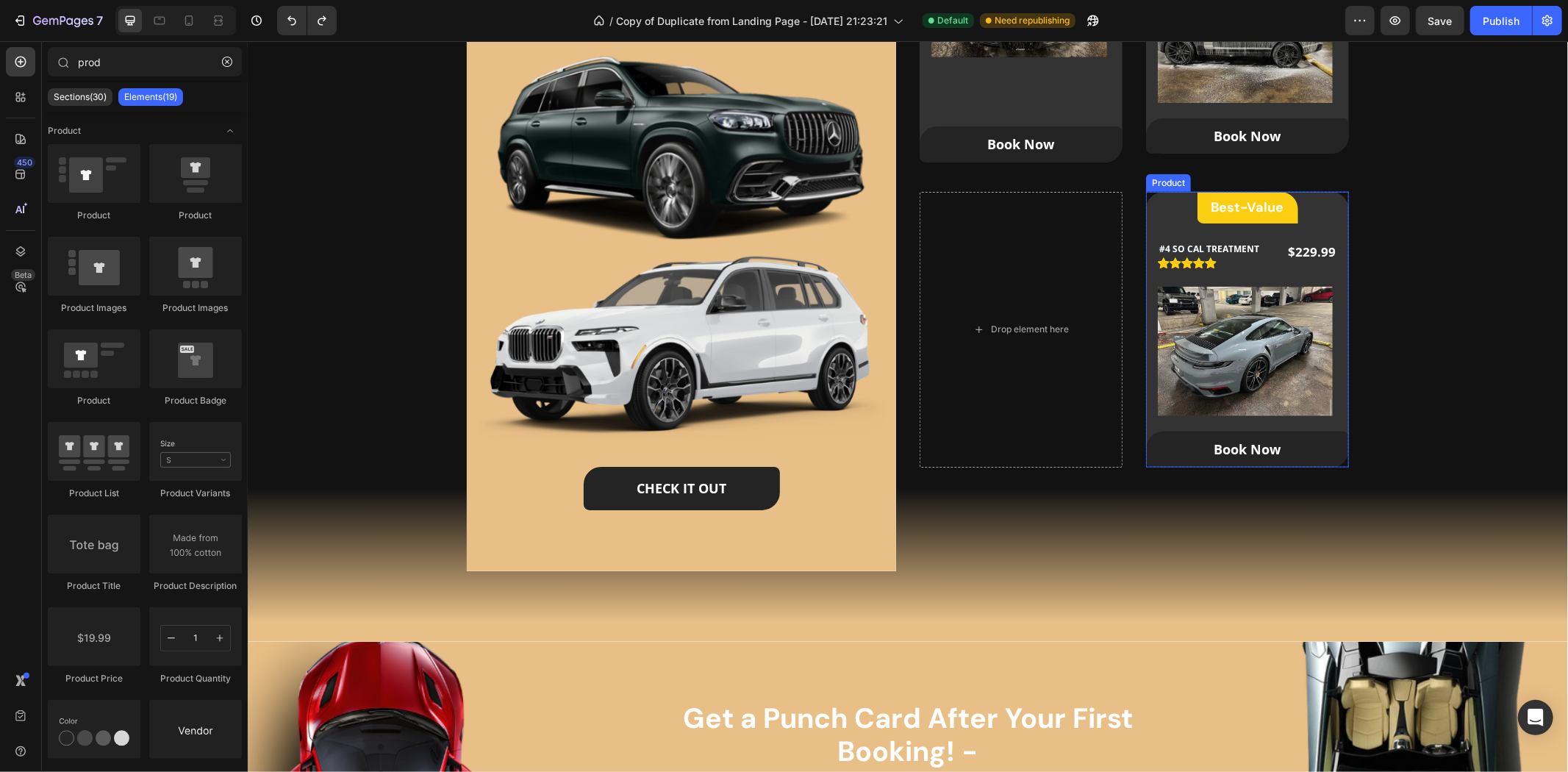
click at [1310, 206] on div "Best-Value Heading Row #4 SO CAL TREATMENT (P) Title Icon Icon Icon Icon Icon I…" at bounding box center [1247, 329] width 203 height 276
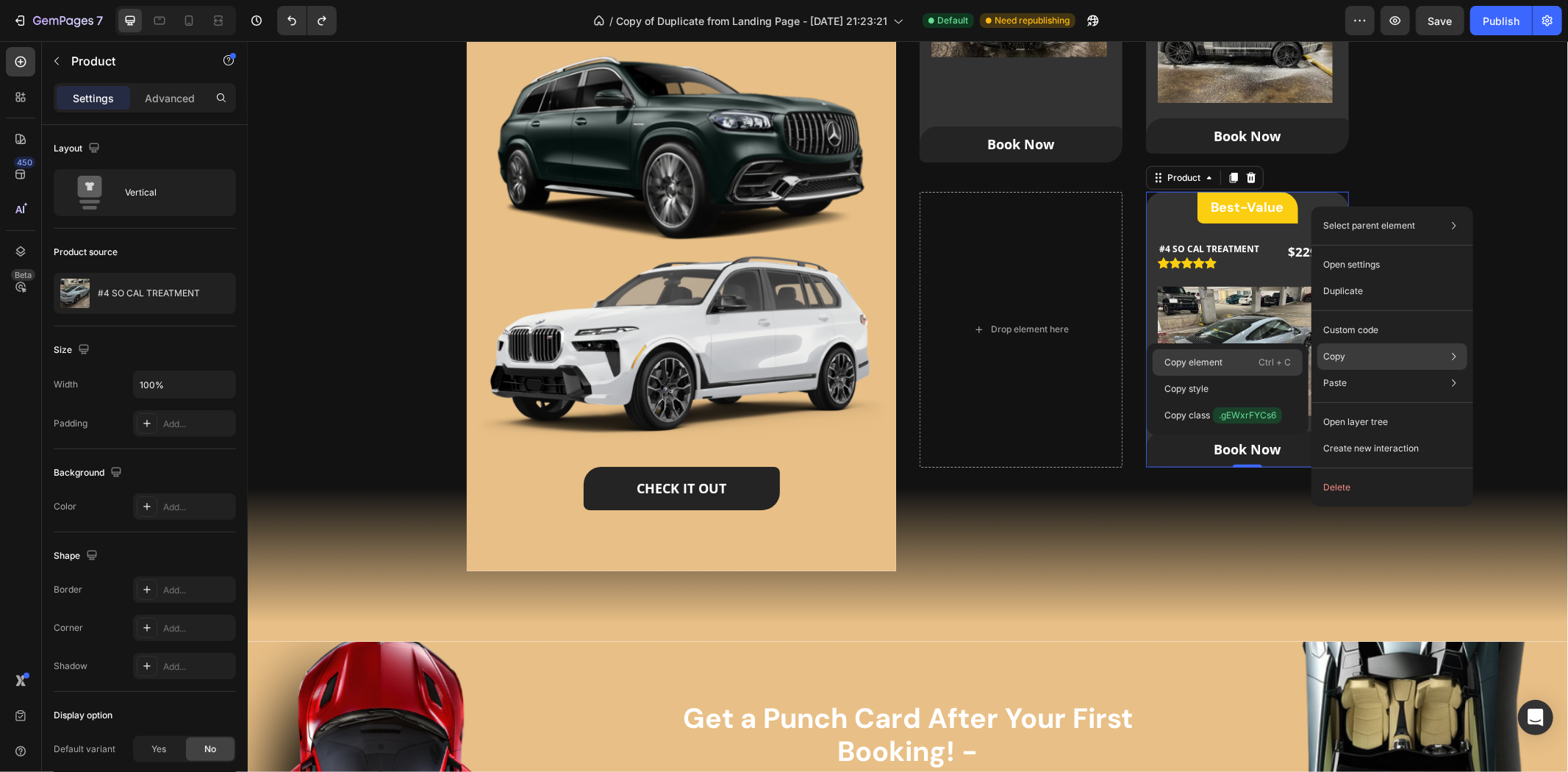
click at [1274, 363] on p "Ctrl + C" at bounding box center [1274, 363] width 33 height 15
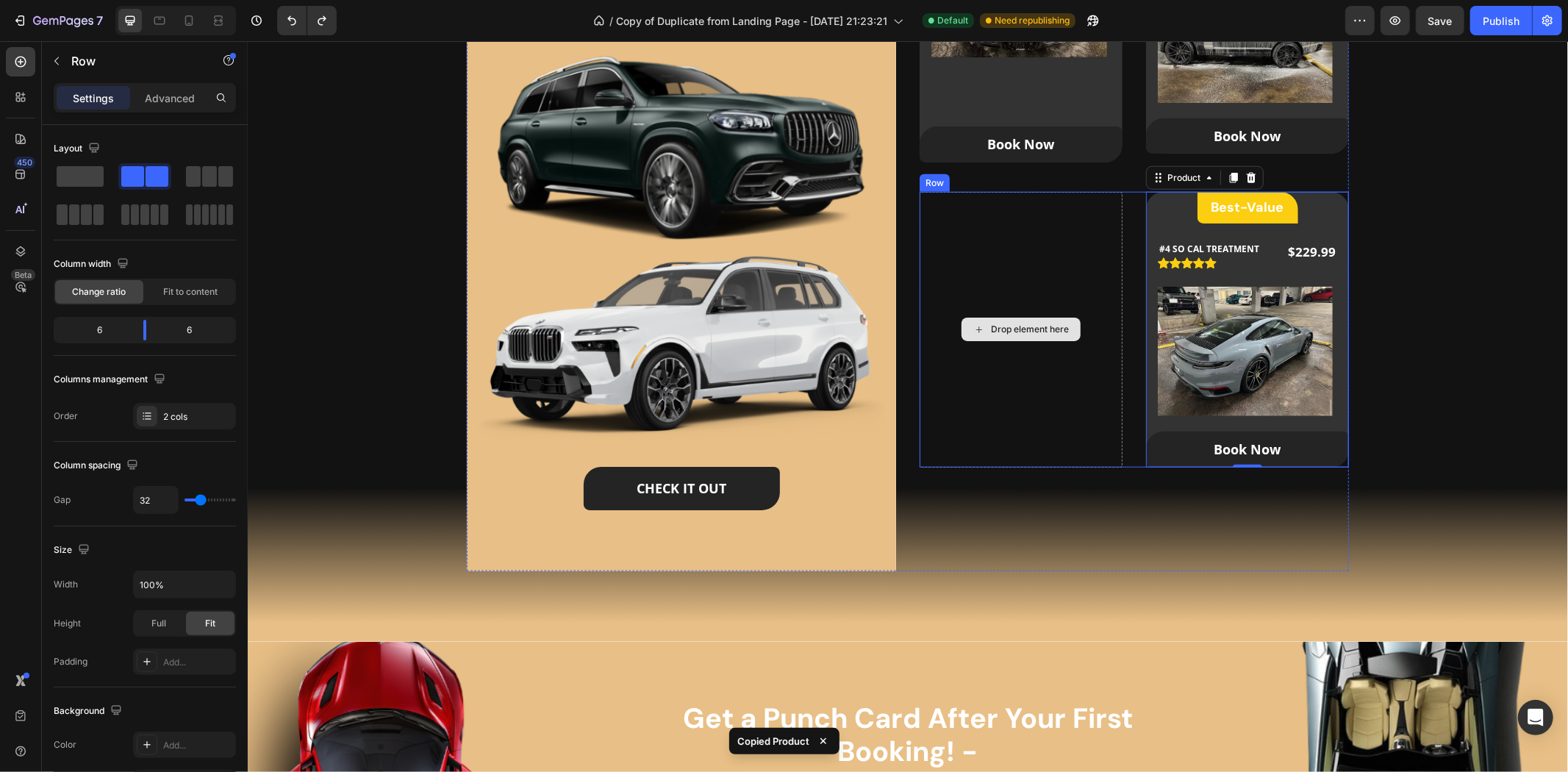
click at [1024, 237] on div "Drop element here" at bounding box center [1020, 329] width 203 height 276
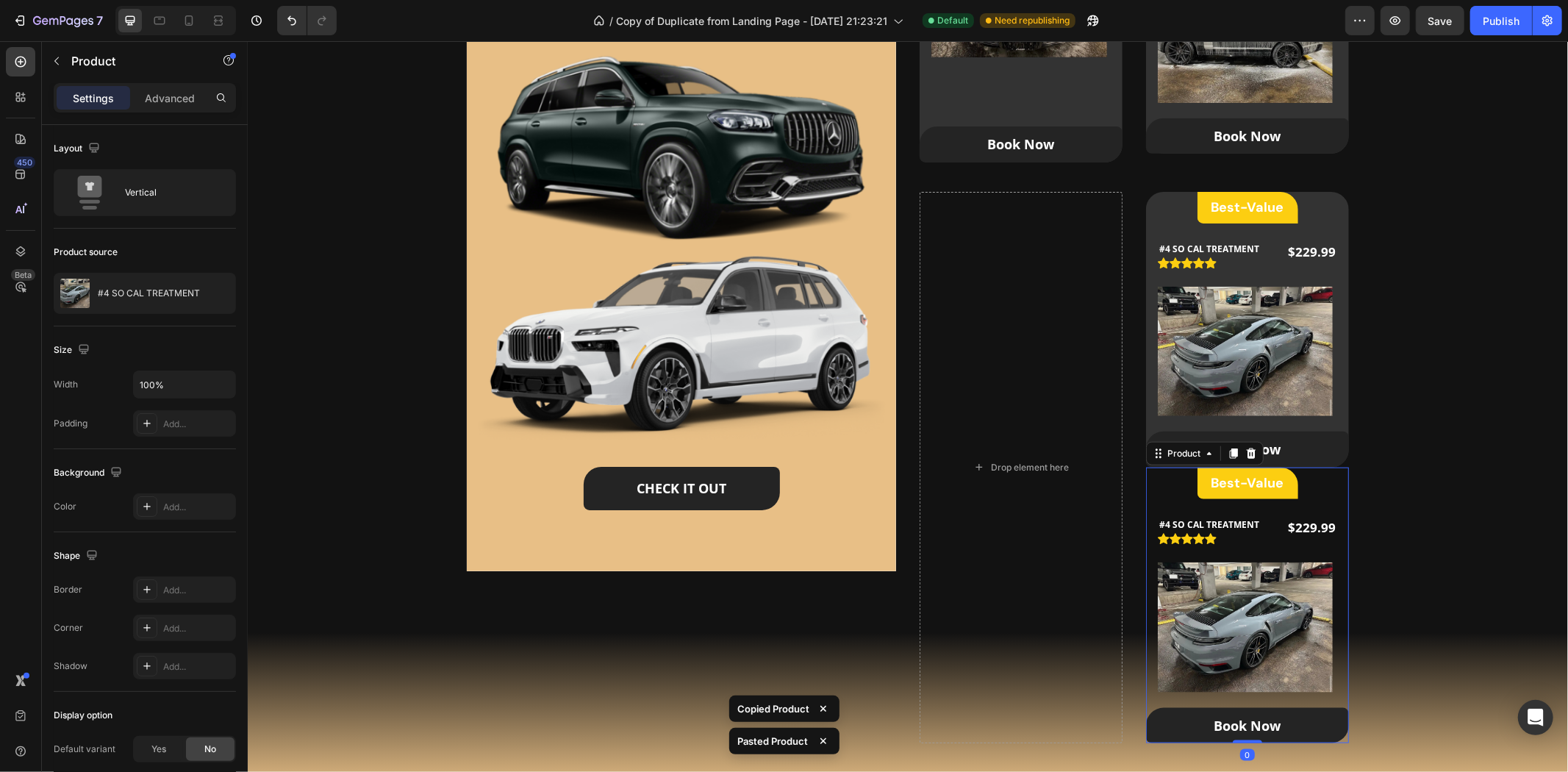
click at [1331, 481] on div "Best-Value Heading Row #4 SO CAL TREATMENT (P) Title Icon Icon Icon Icon Icon I…" at bounding box center [1247, 604] width 203 height 276
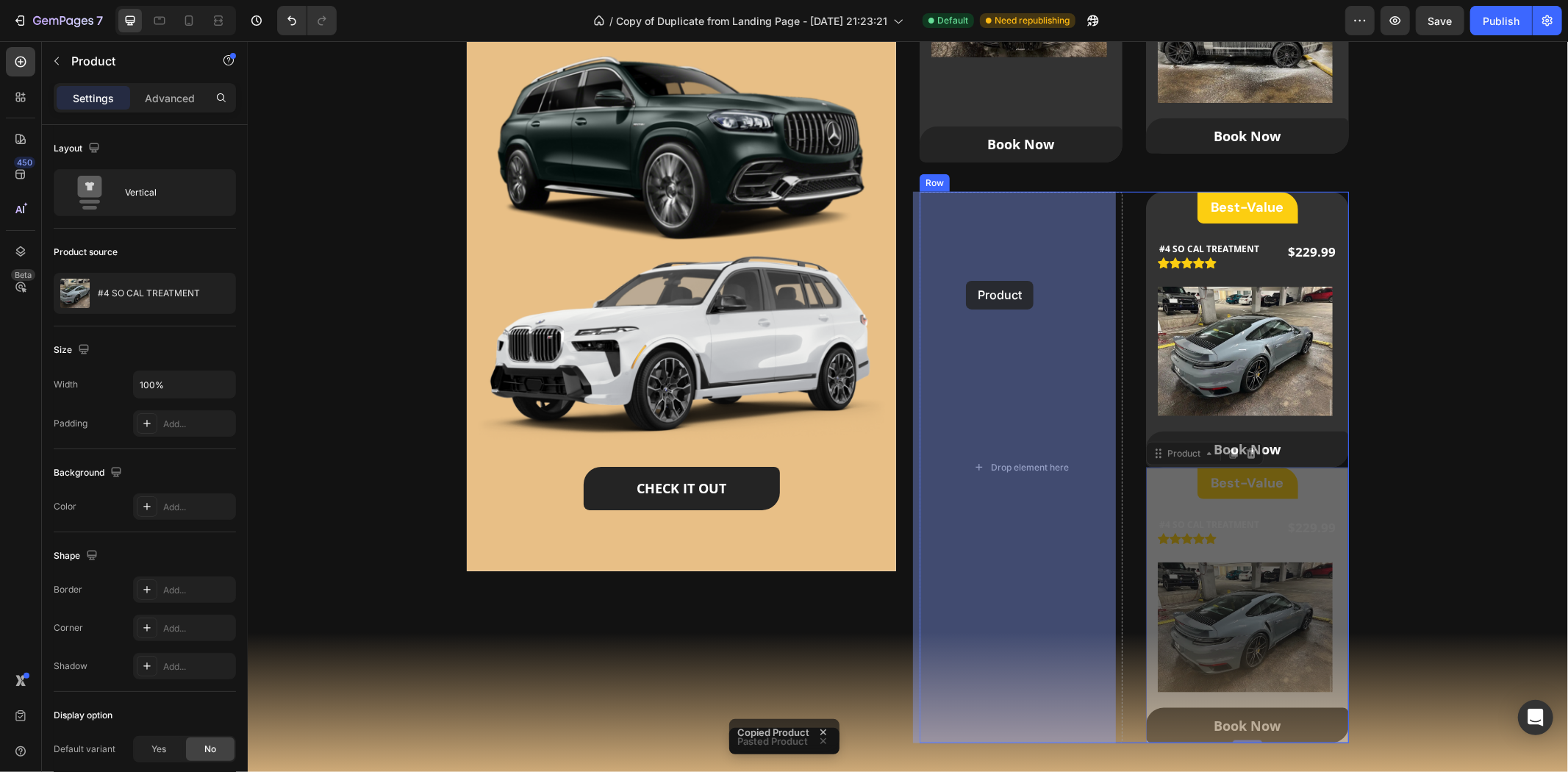
drag, startPoint x: 1182, startPoint y: 454, endPoint x: 965, endPoint y: 279, distance: 278.8
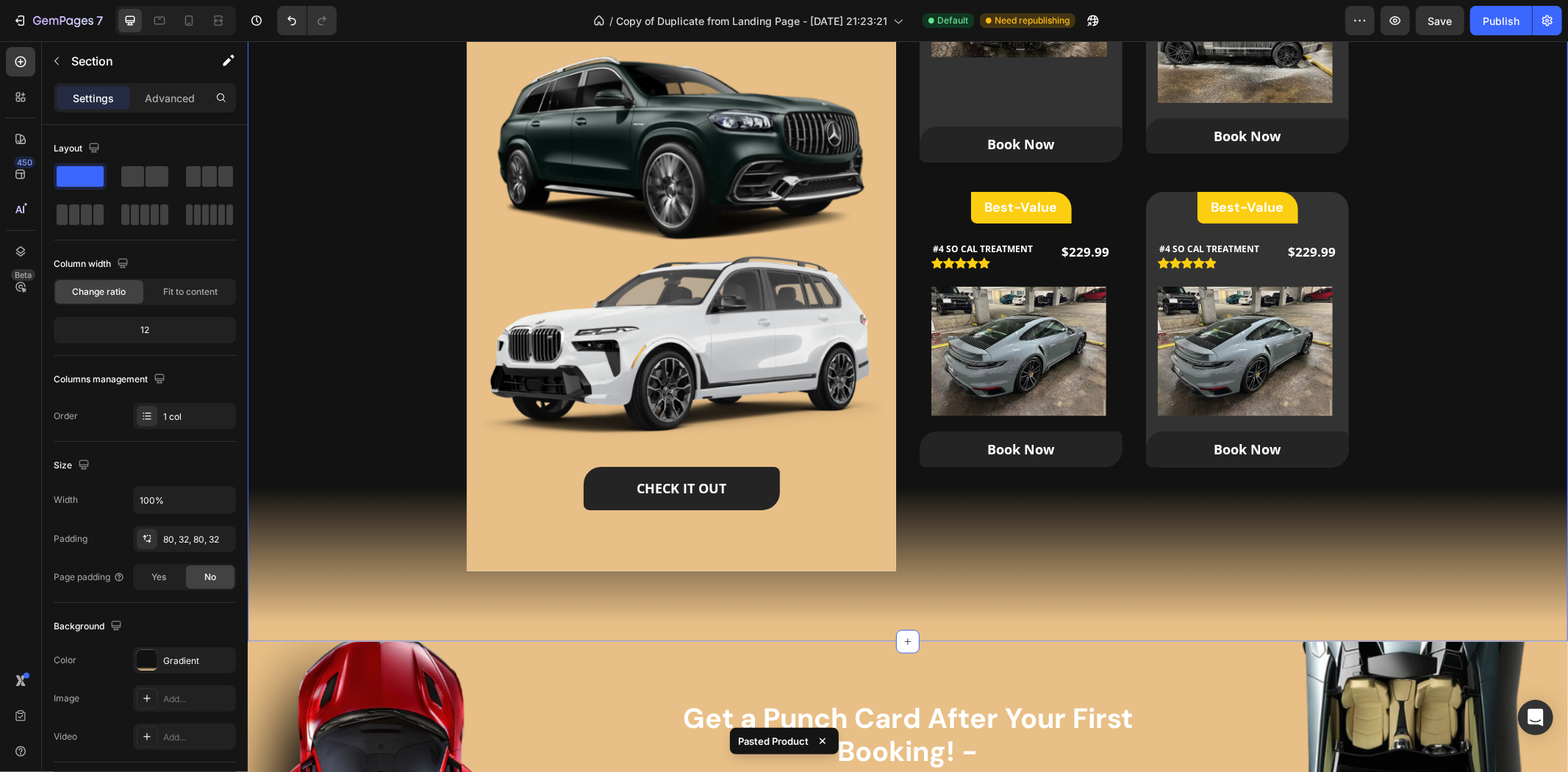
click at [1482, 304] on div "Our Packages Heading Our Custom Packages Tailored for All Your Needs Text block…" at bounding box center [907, 161] width 1274 height 840
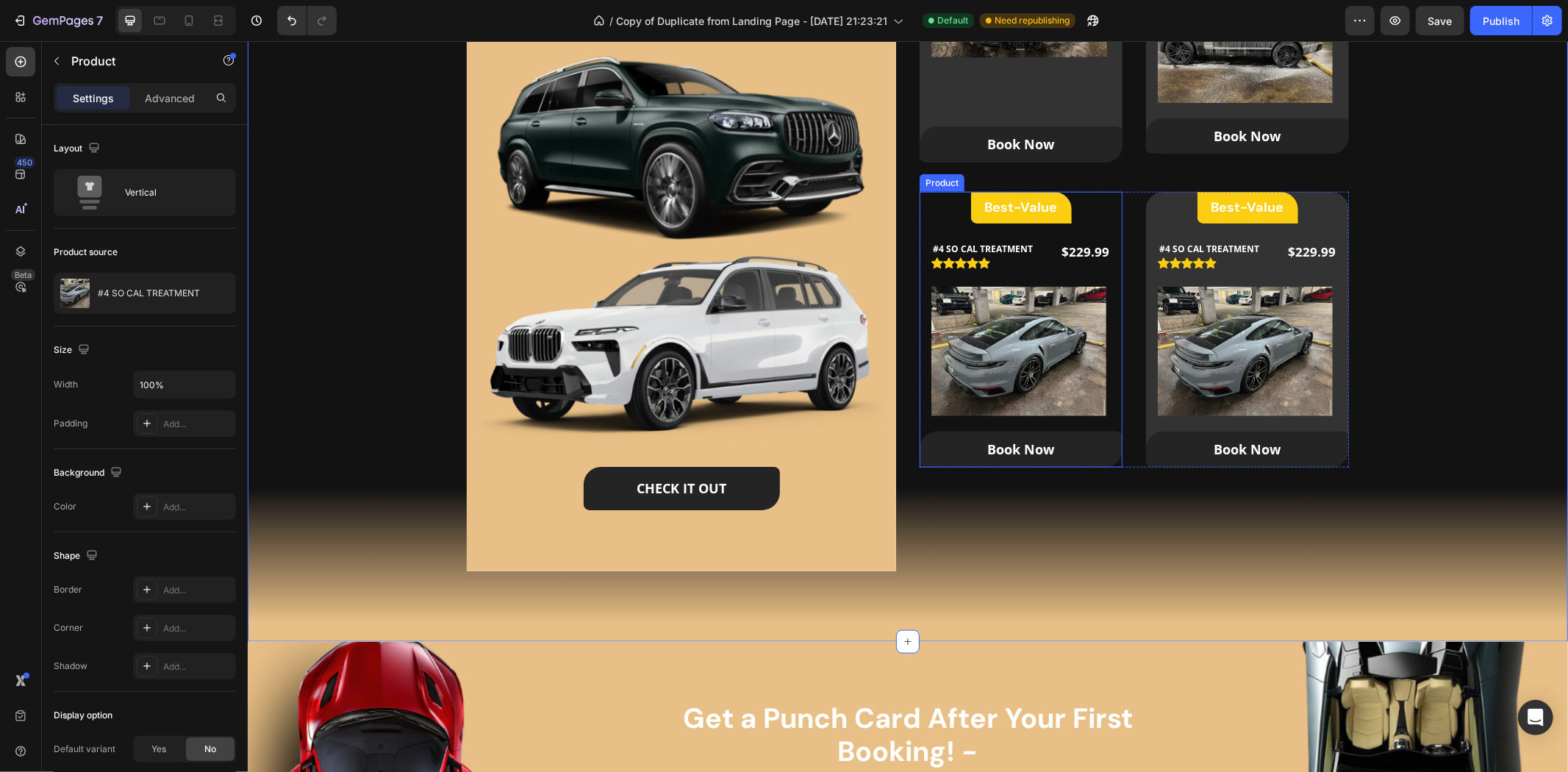
click at [929, 222] on div "Best-Value Heading Row #4 SO CAL TREATMENT (P) Title Icon Icon Icon Icon Icon I…" at bounding box center [1020, 329] width 203 height 276
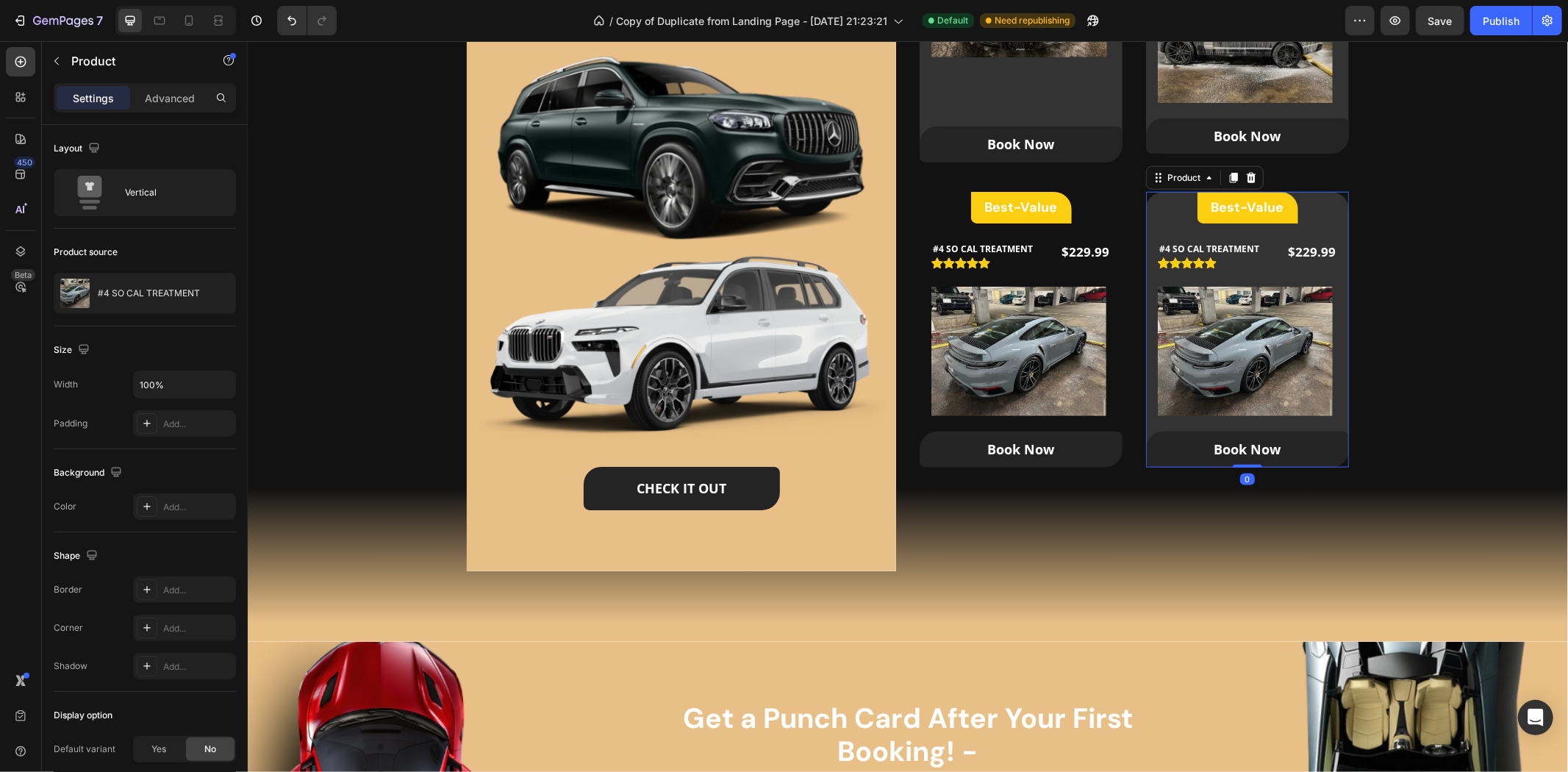
click at [1327, 221] on div "Best-Value Heading Row #4 SO CAL TREATMENT (P) Title Icon Icon Icon Icon Icon I…" at bounding box center [1247, 329] width 203 height 276
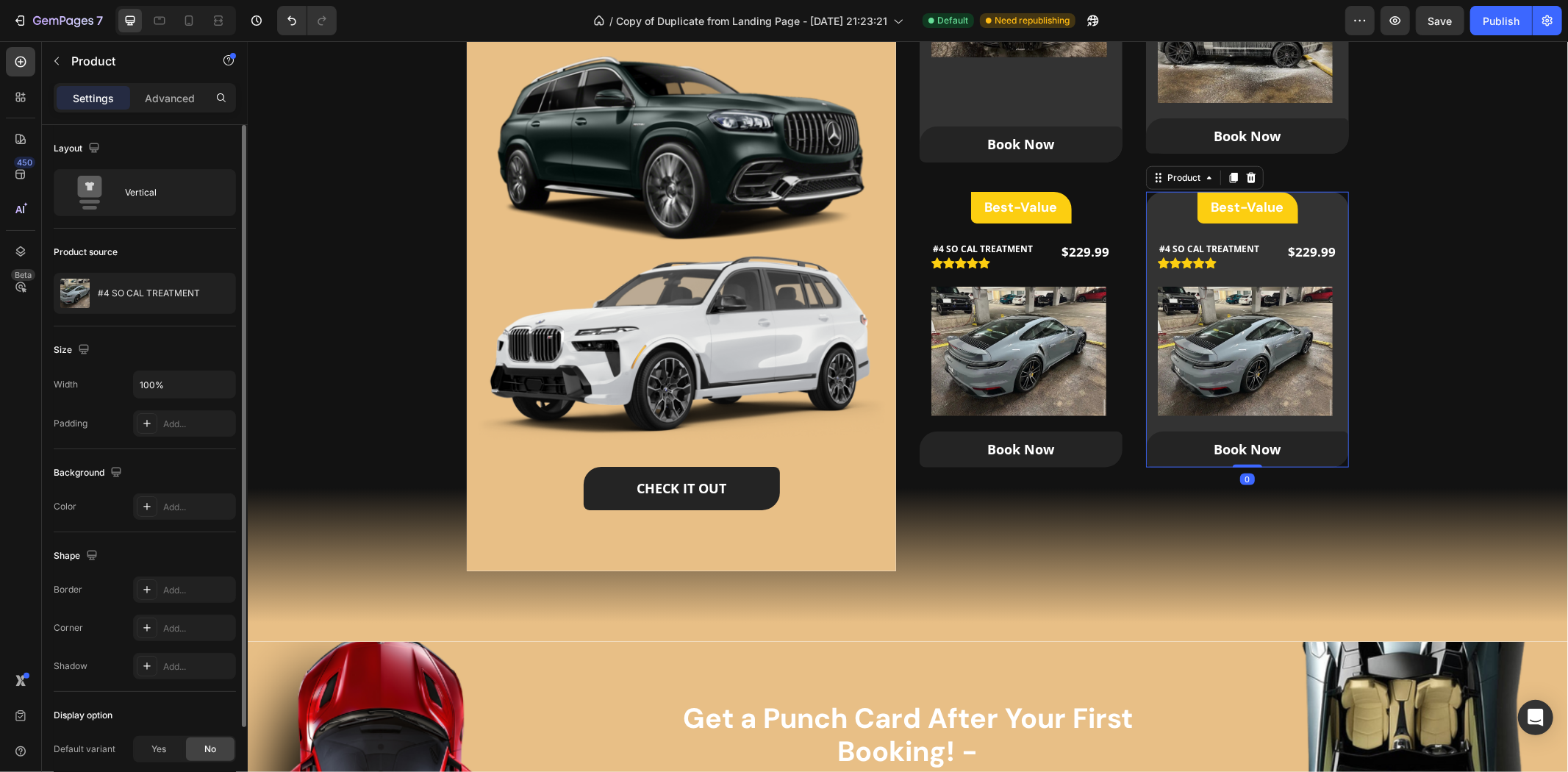
scroll to position [99, 0]
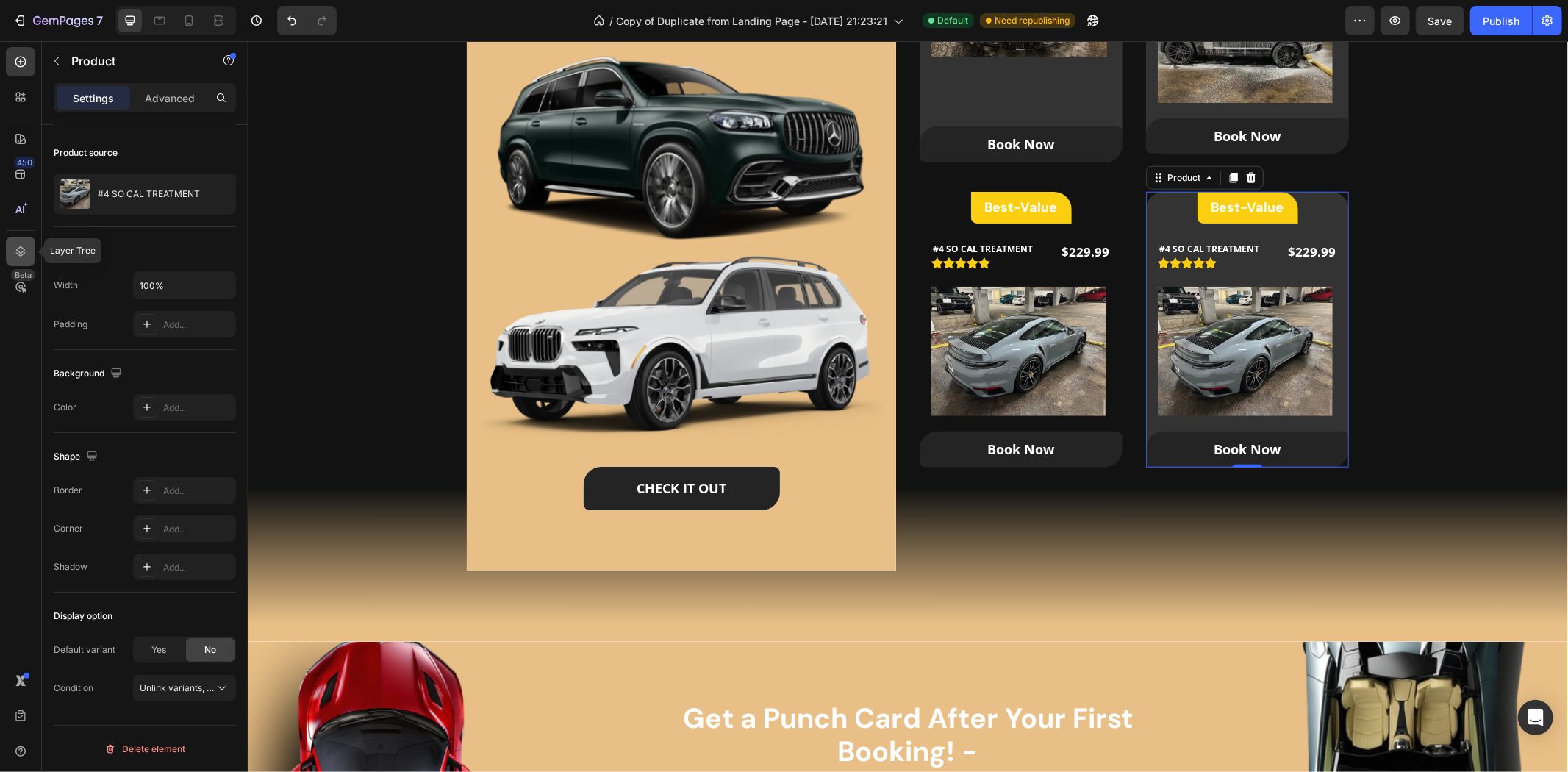
click at [12, 251] on div at bounding box center [20, 251] width 29 height 29
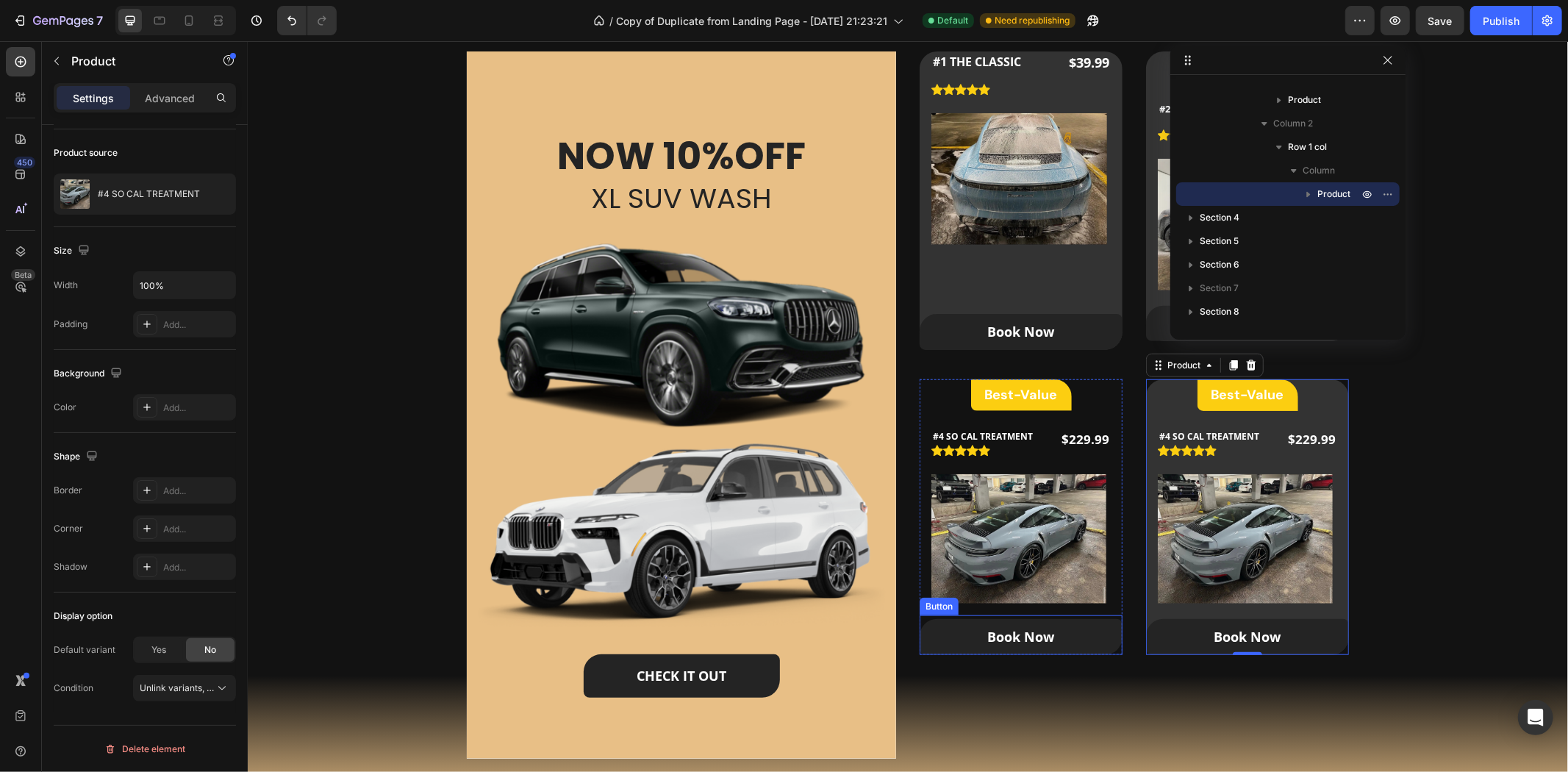
scroll to position [899, 0]
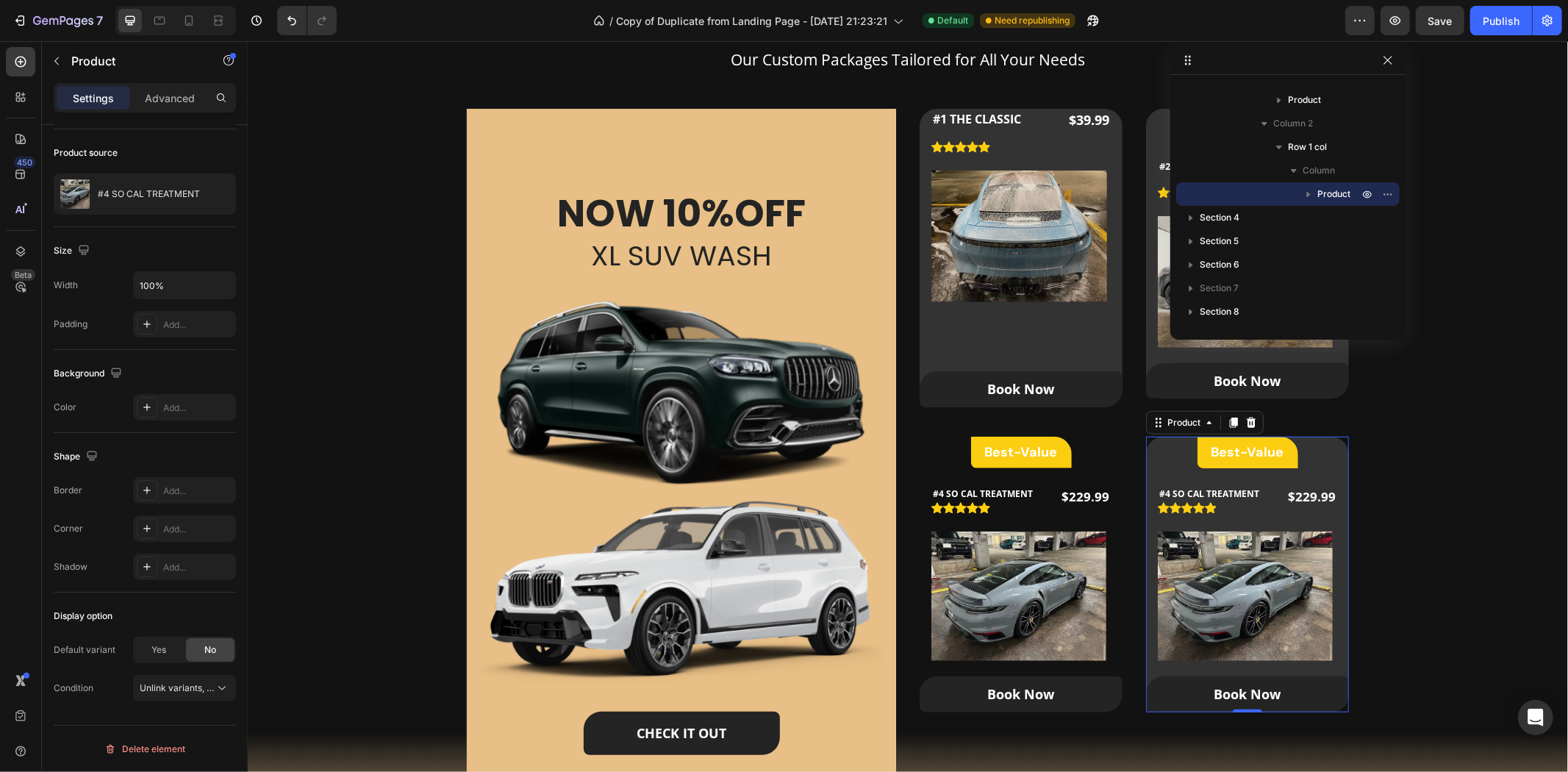
click at [1148, 455] on div "Best-Value Heading Row #4 SO CAL TREATMENT (P) Title Icon Icon Icon Icon Icon I…" at bounding box center [1247, 574] width 203 height 276
click at [187, 98] on p "Advanced" at bounding box center [170, 98] width 50 height 15
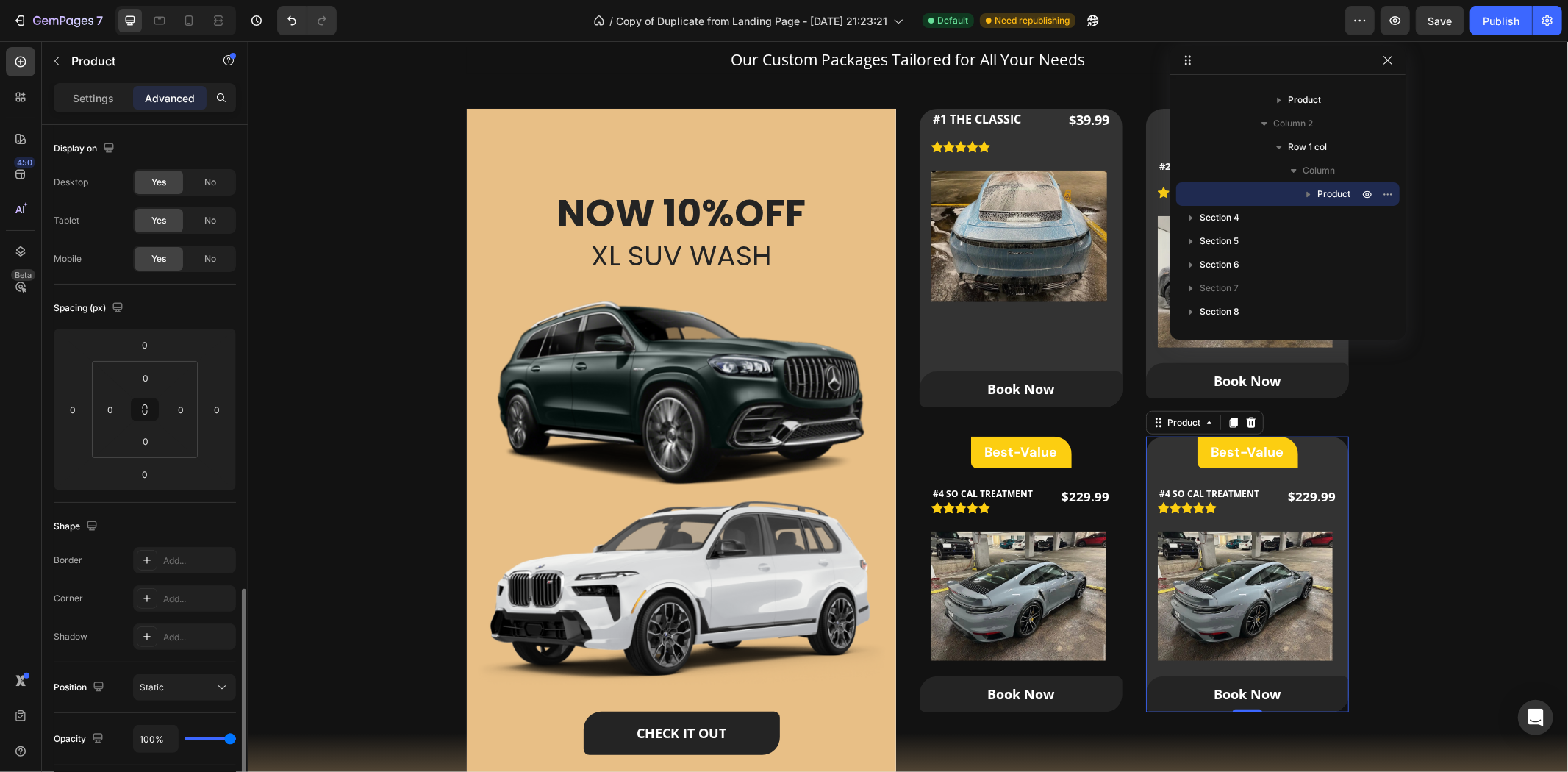
scroll to position [270, 0]
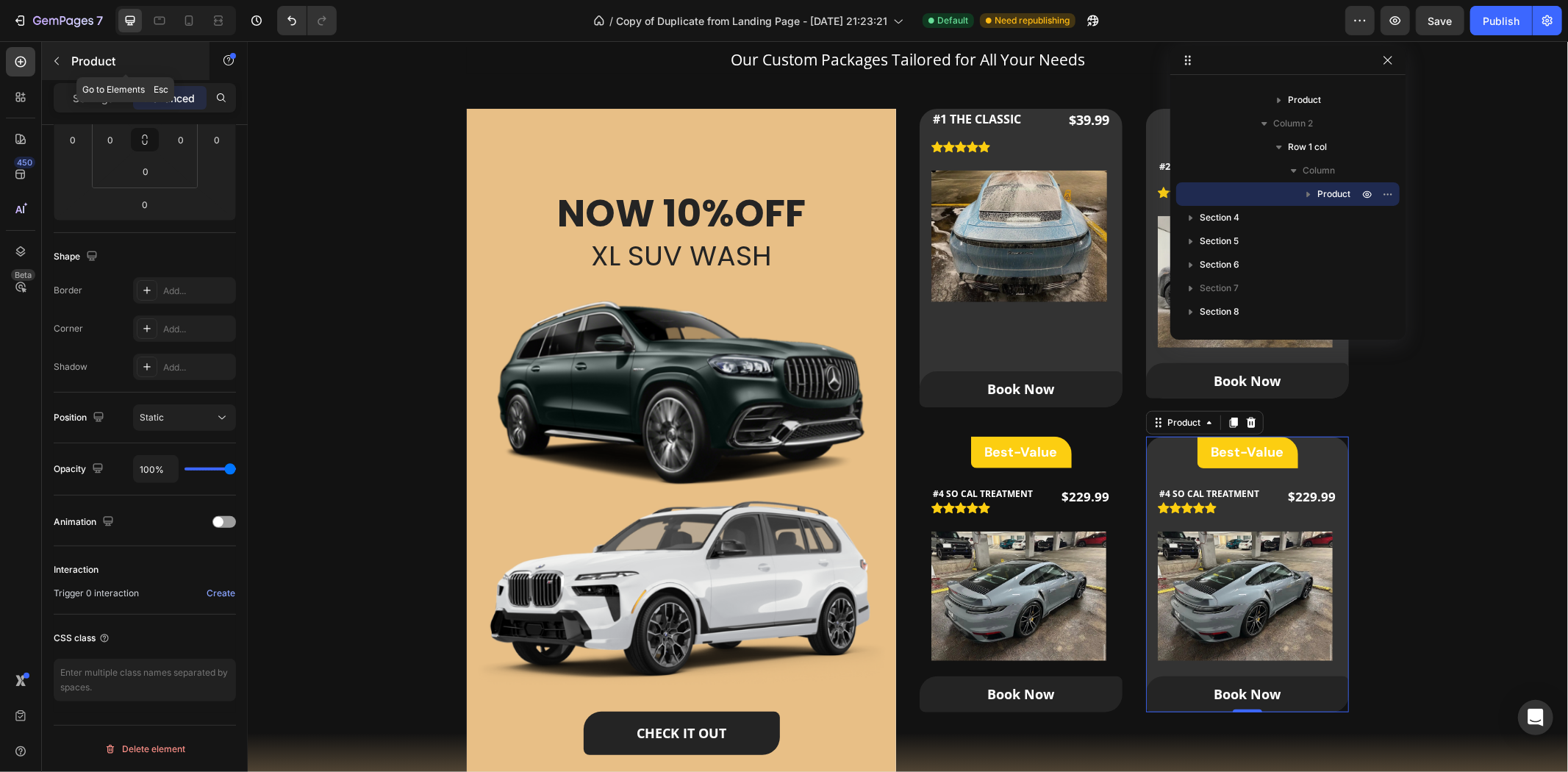
click at [71, 56] on p "Product" at bounding box center [133, 60] width 125 height 18
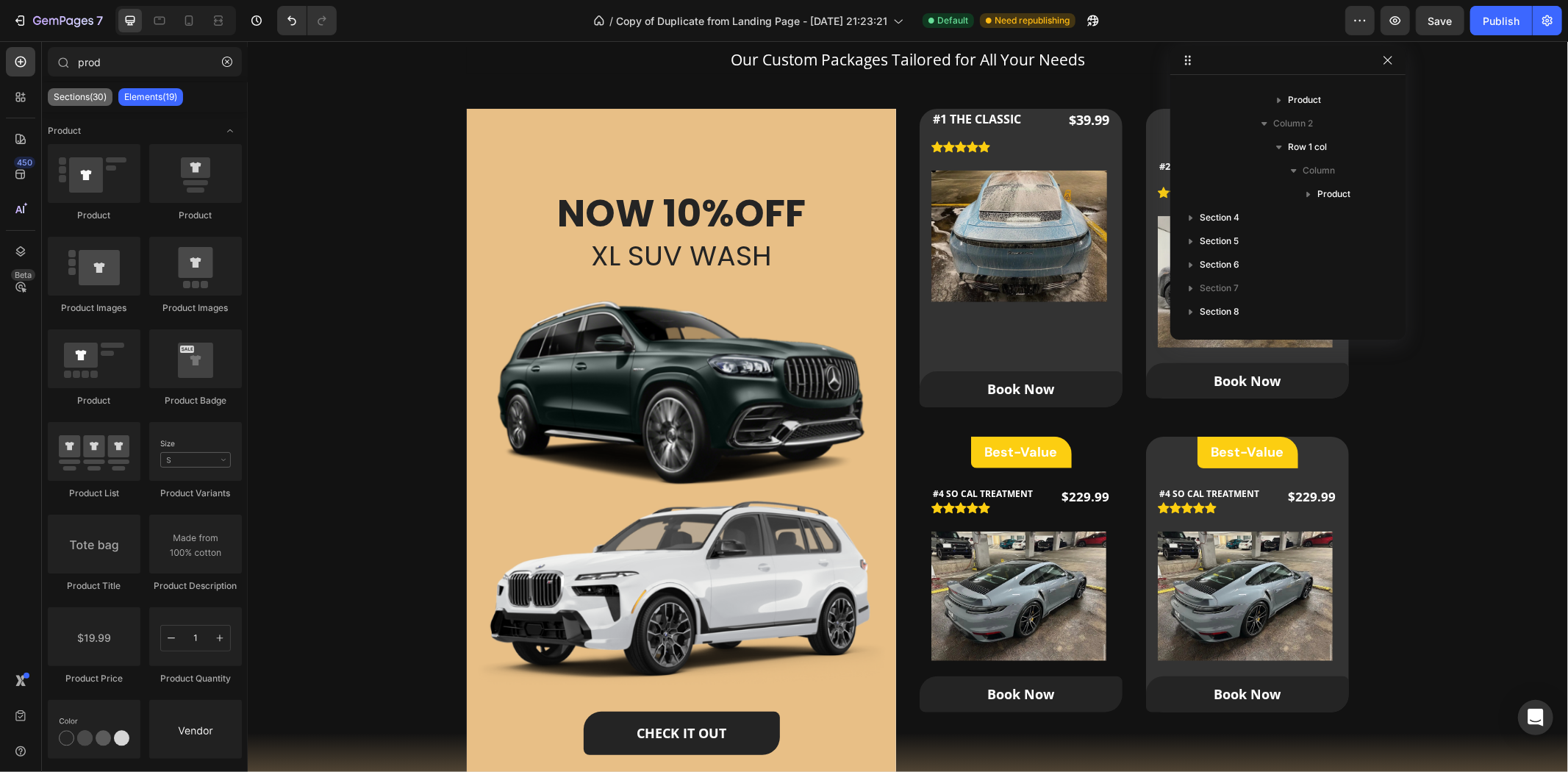
click at [90, 92] on p "Sections(30)" at bounding box center [80, 97] width 53 height 12
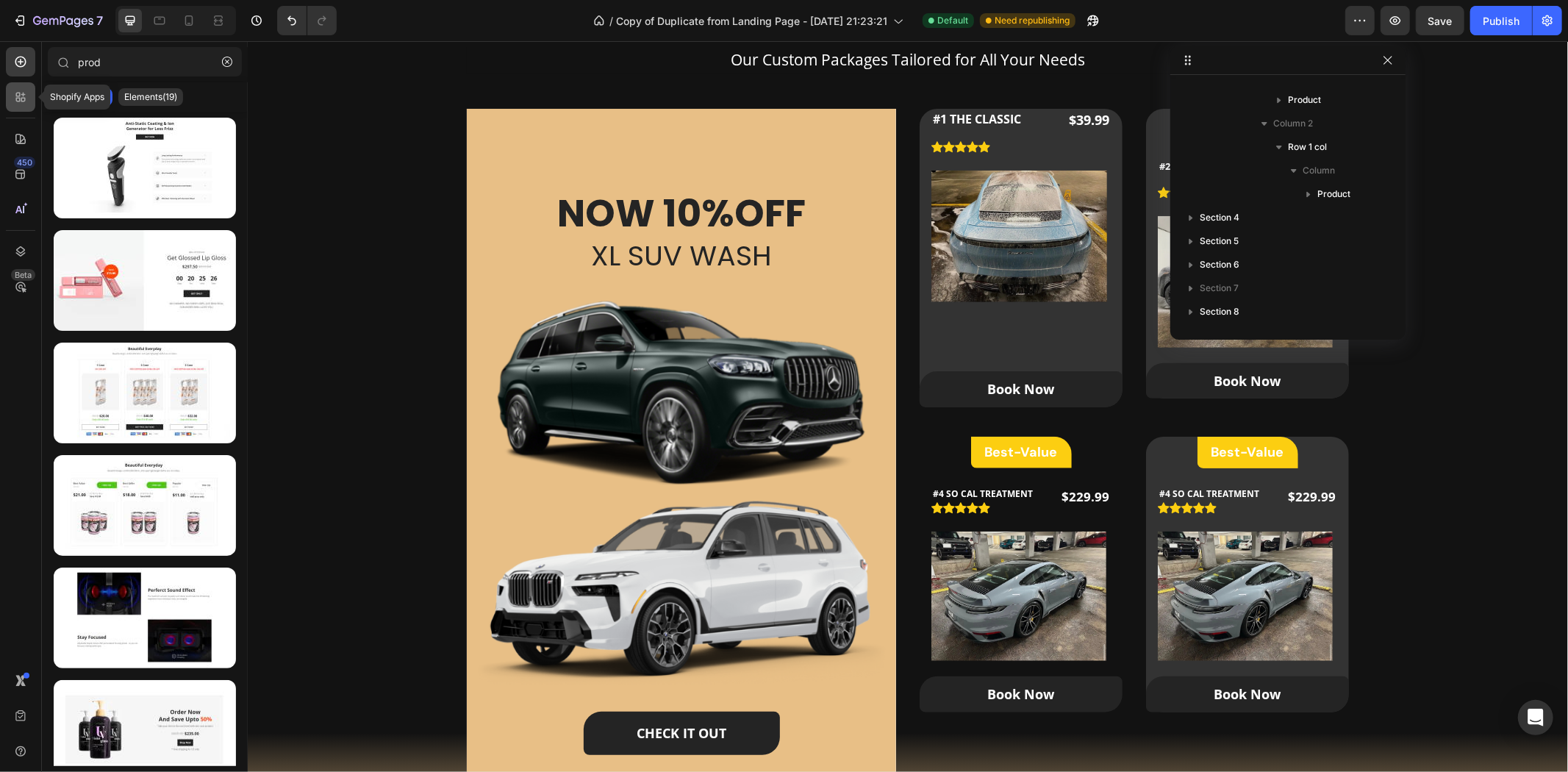
click at [23, 105] on div at bounding box center [20, 96] width 29 height 29
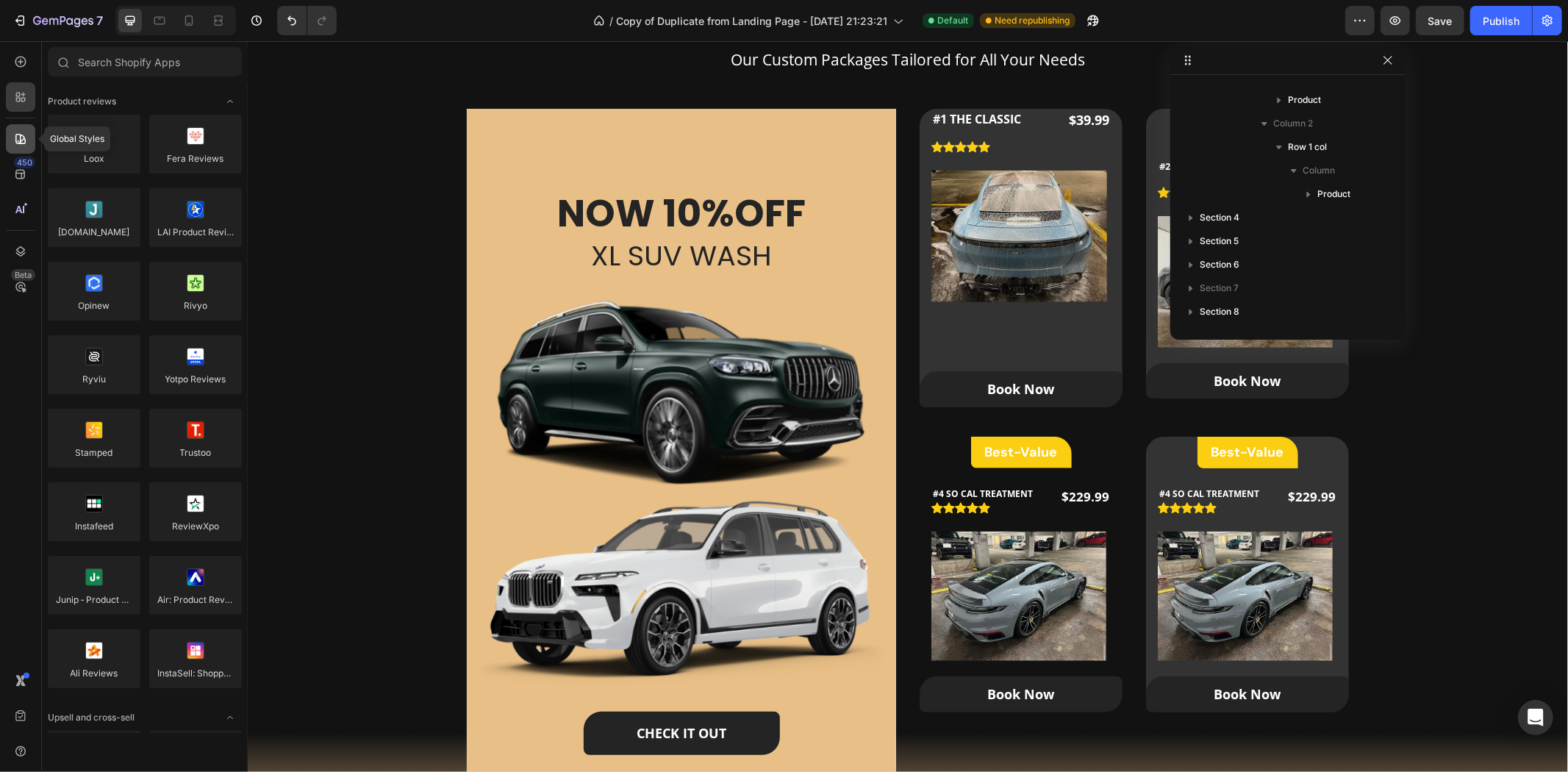
click at [15, 132] on icon at bounding box center [21, 139] width 15 height 15
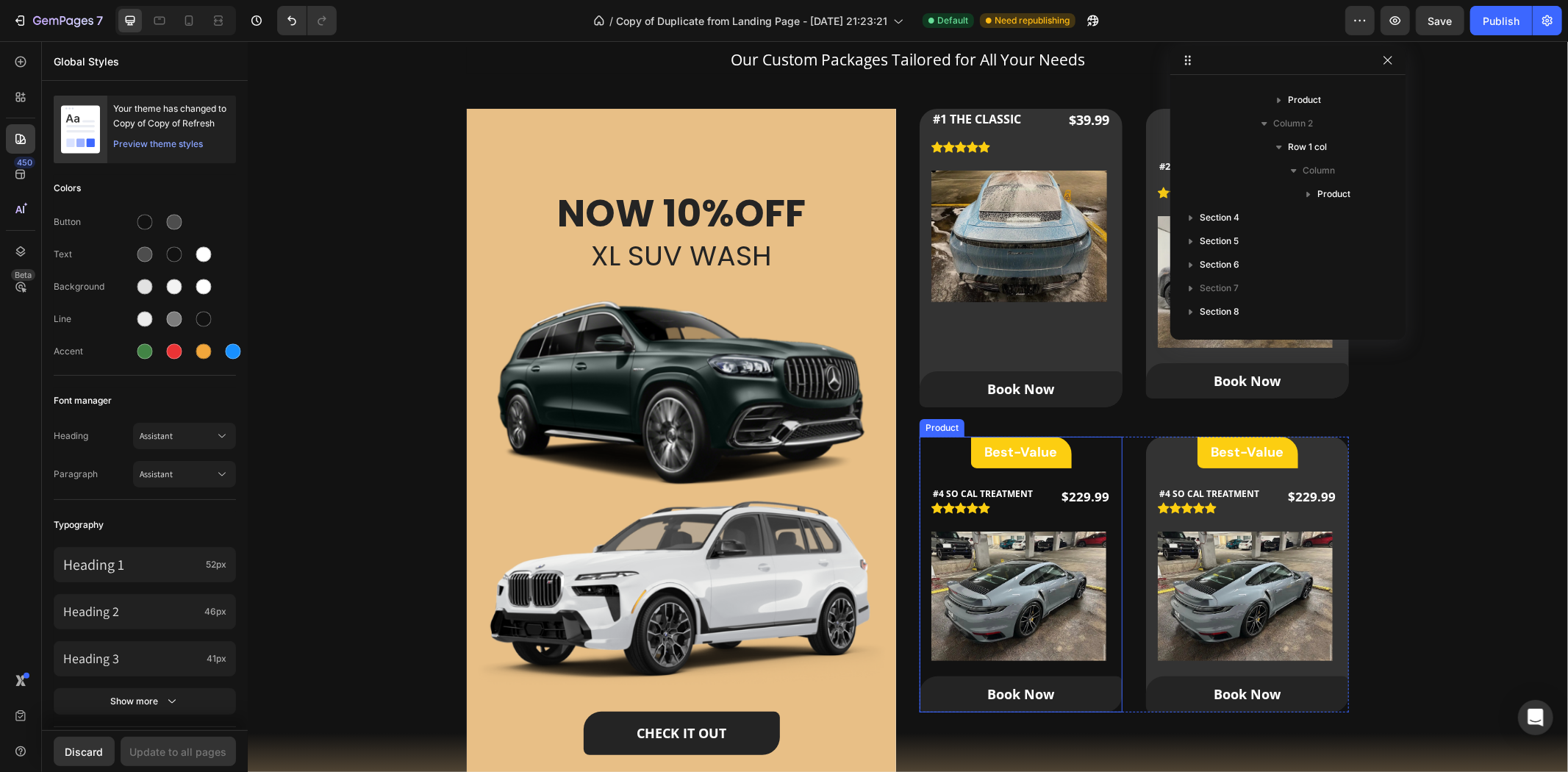
click at [1099, 460] on div "Best-Value Heading Row #4 SO CAL TREATMENT (P) Title Icon Icon Icon Icon Icon I…" at bounding box center [1020, 574] width 203 height 276
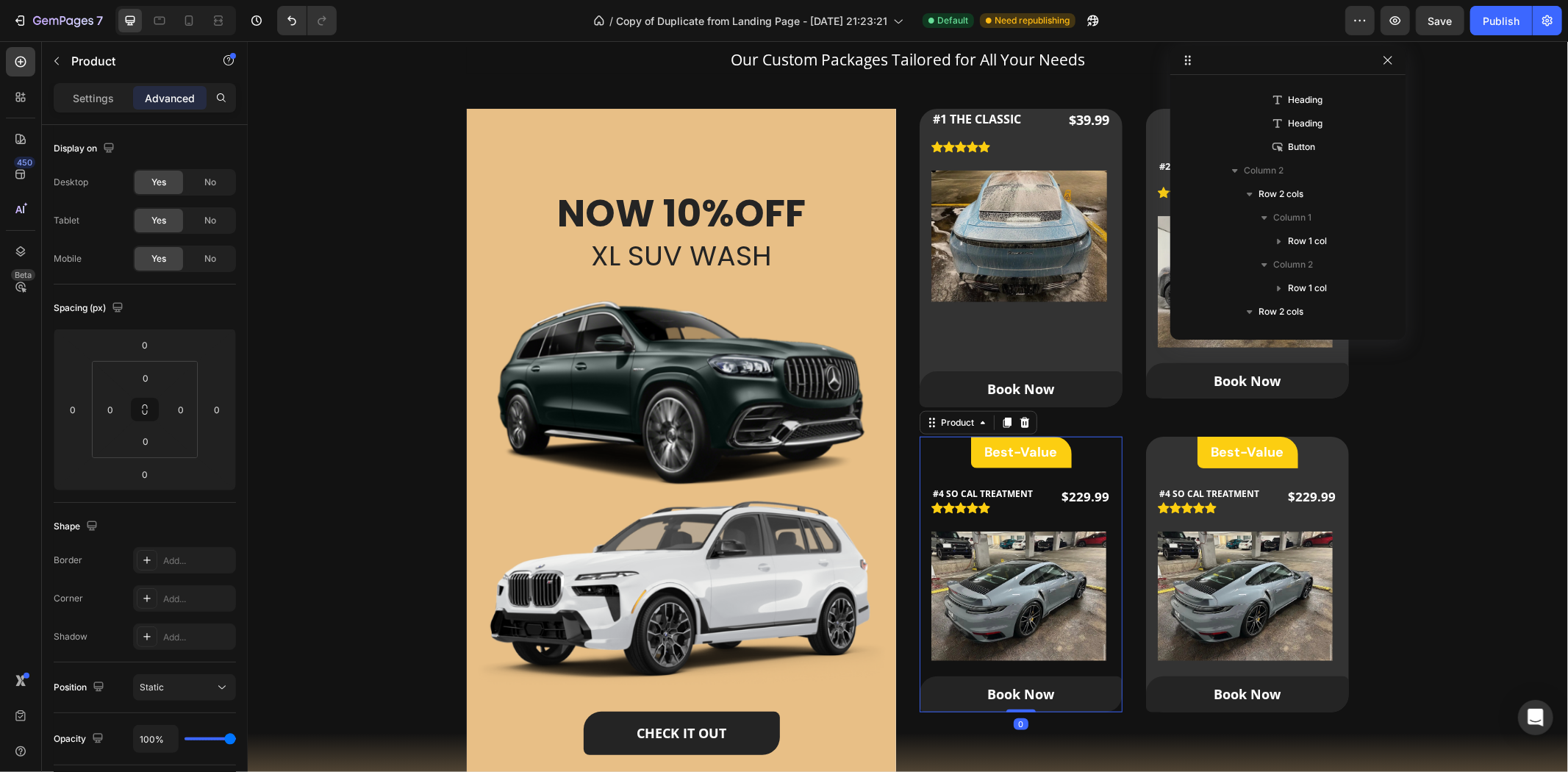
scroll to position [442, 0]
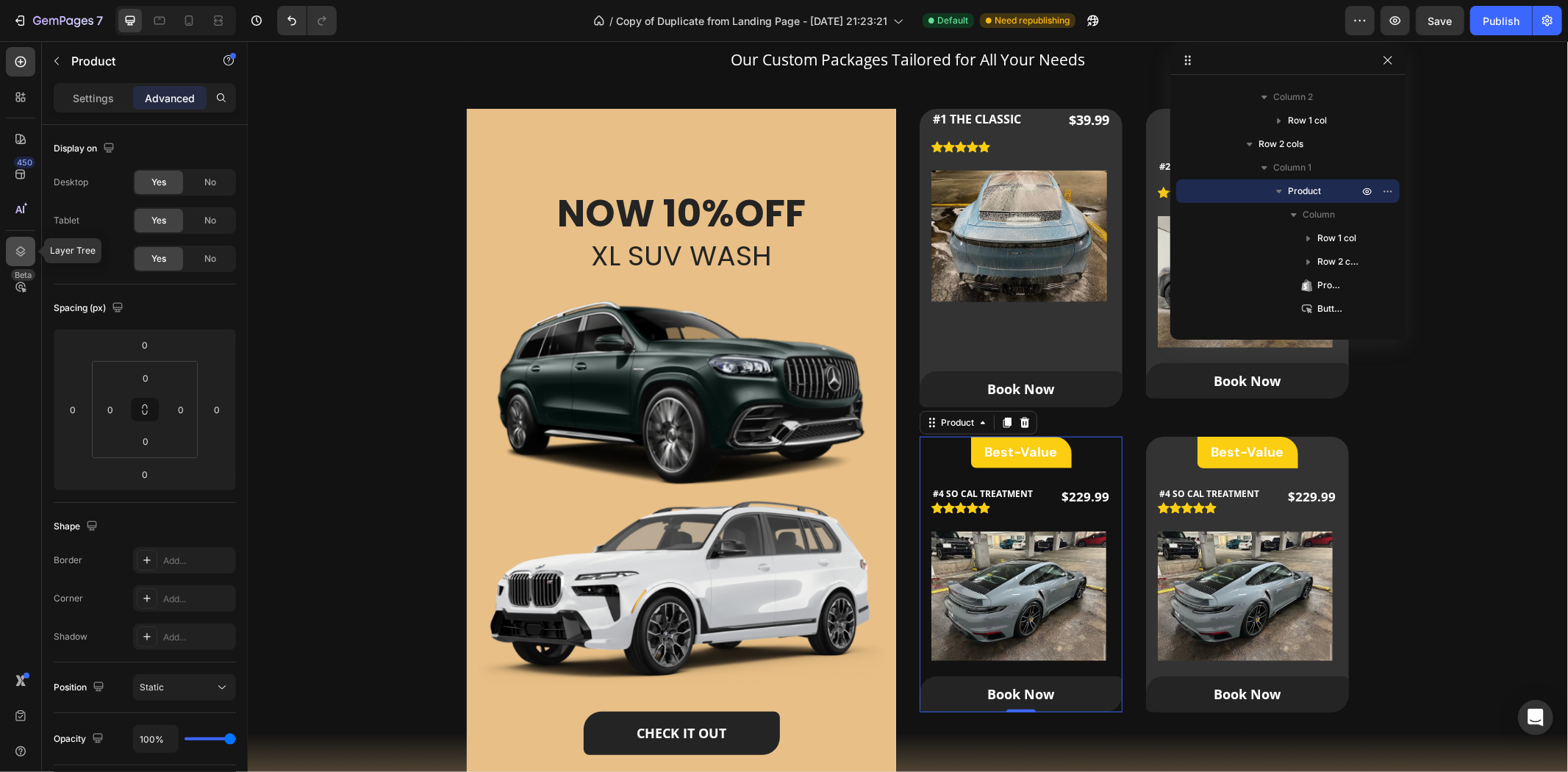
click at [18, 253] on icon at bounding box center [21, 252] width 15 height 15
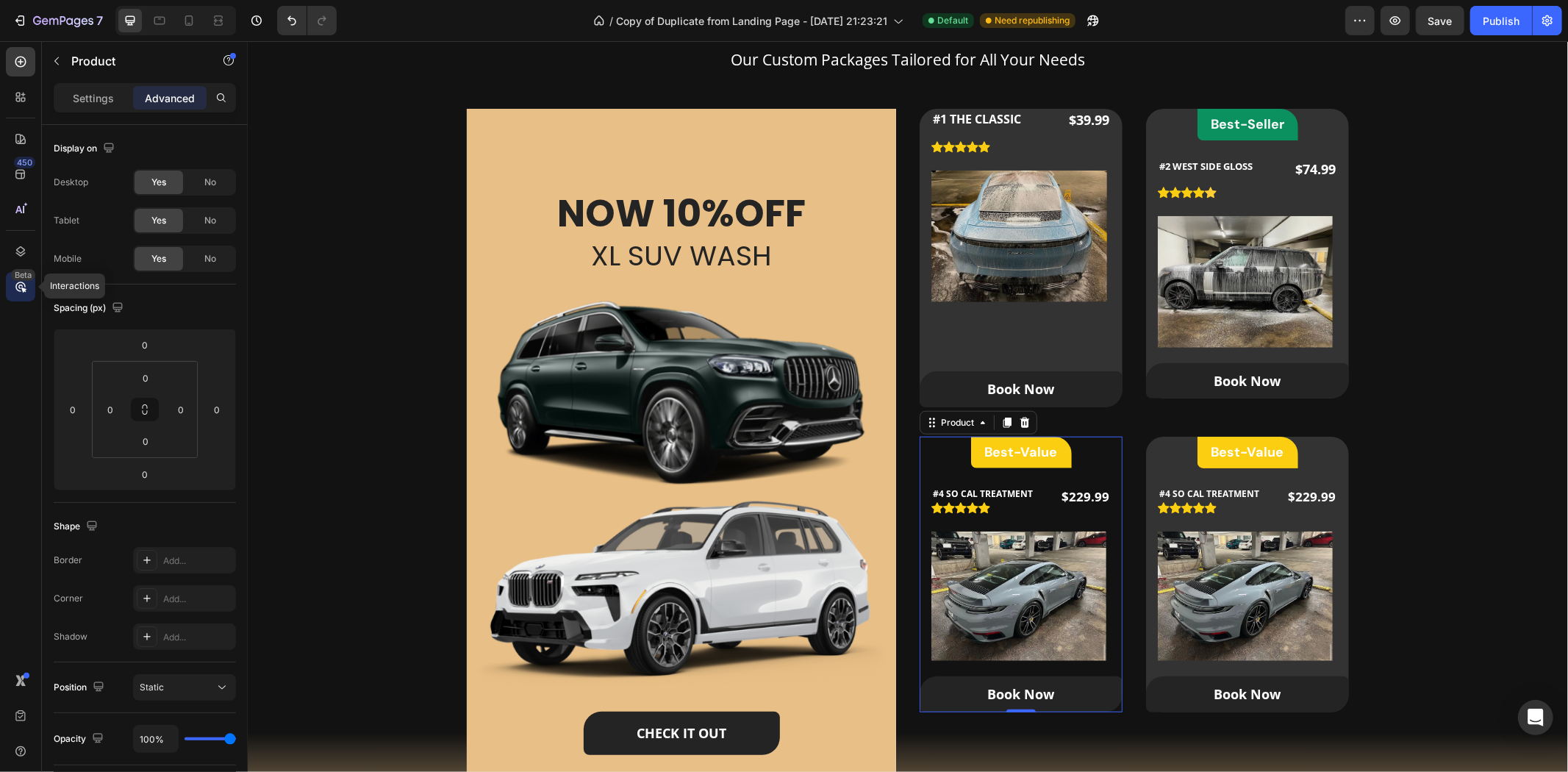
click at [16, 285] on icon at bounding box center [20, 287] width 10 height 10
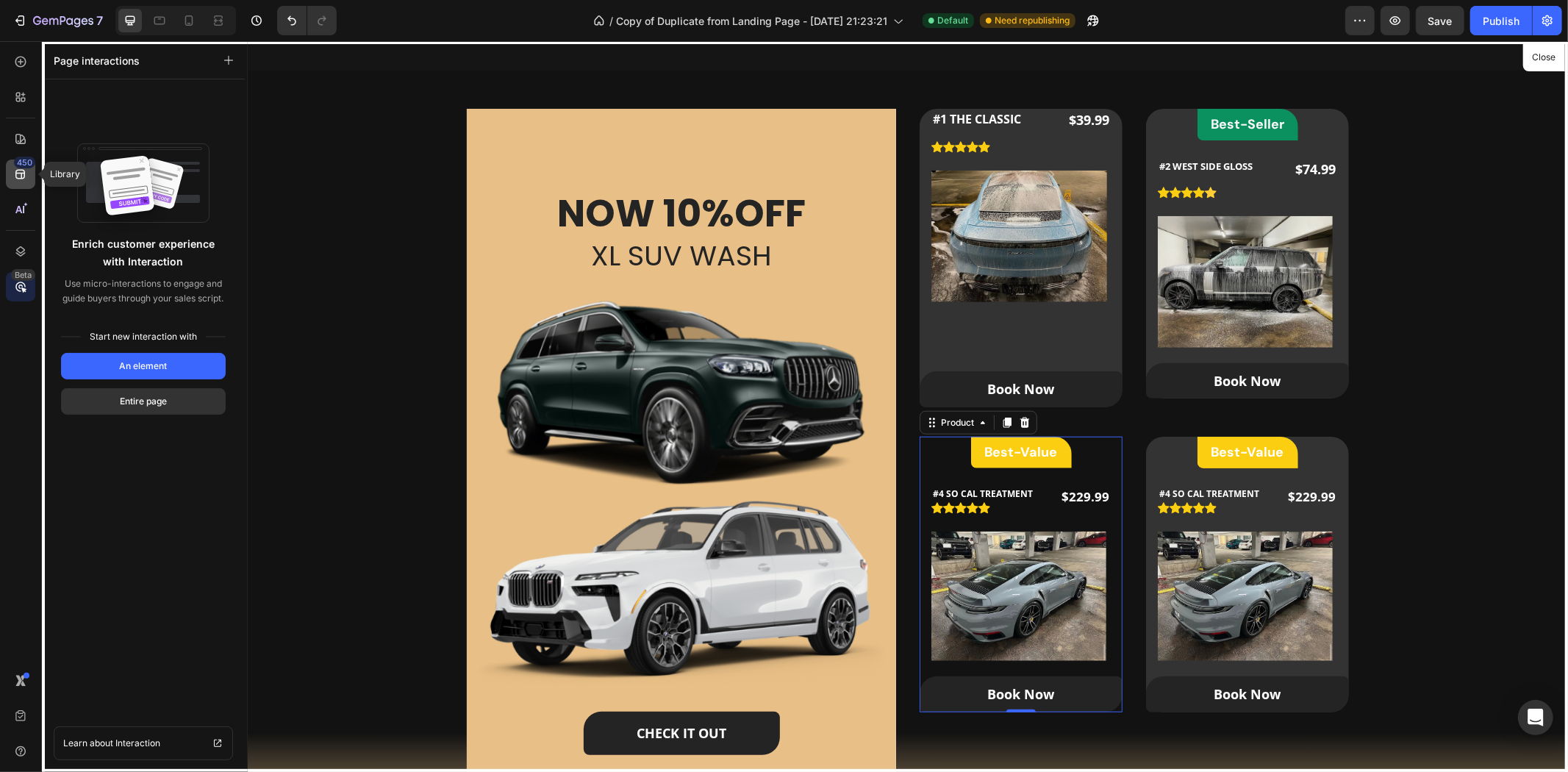
click at [18, 170] on icon at bounding box center [19, 174] width 9 height 9
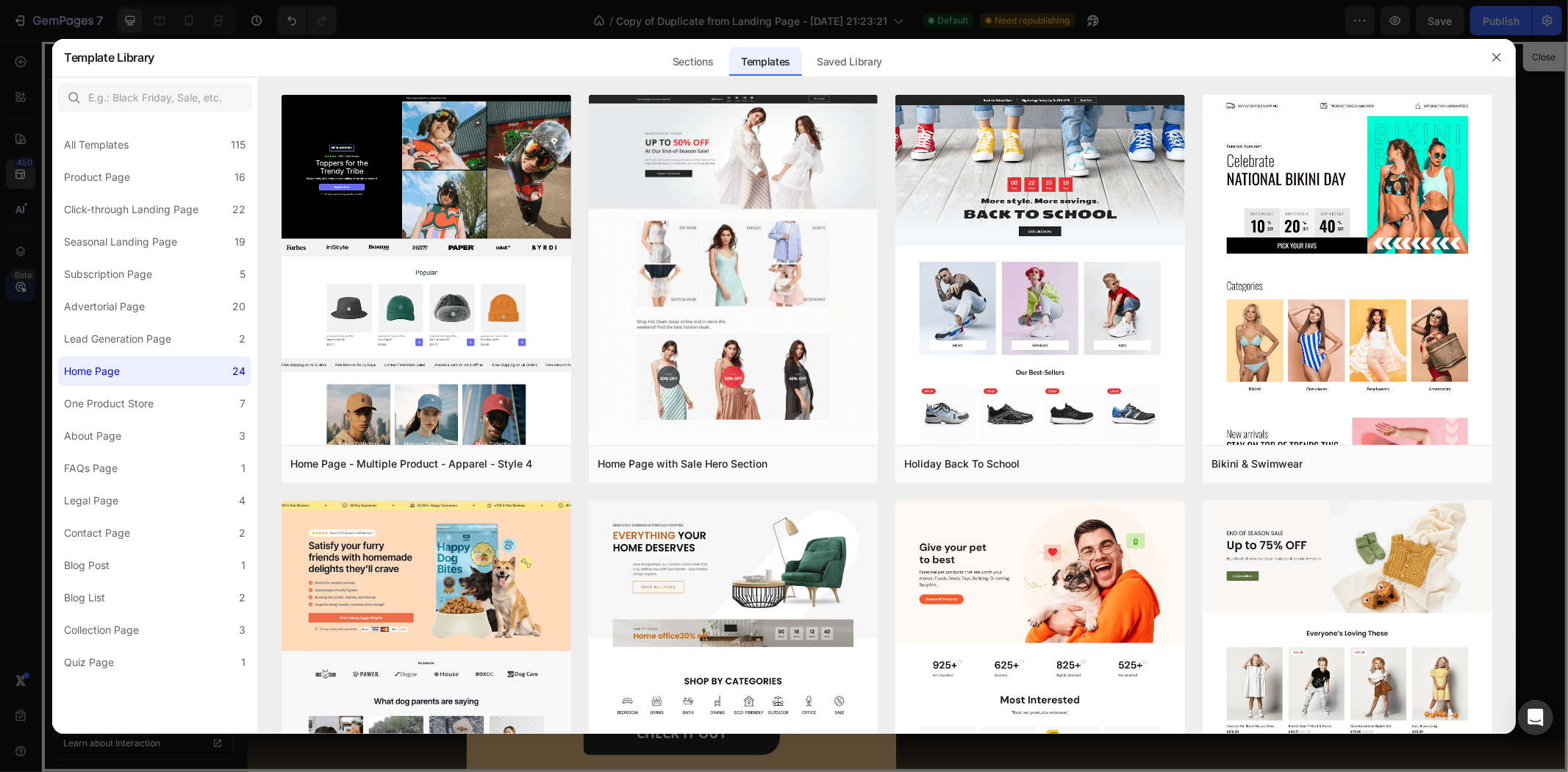
click at [22, 150] on div at bounding box center [784, 386] width 1568 height 772
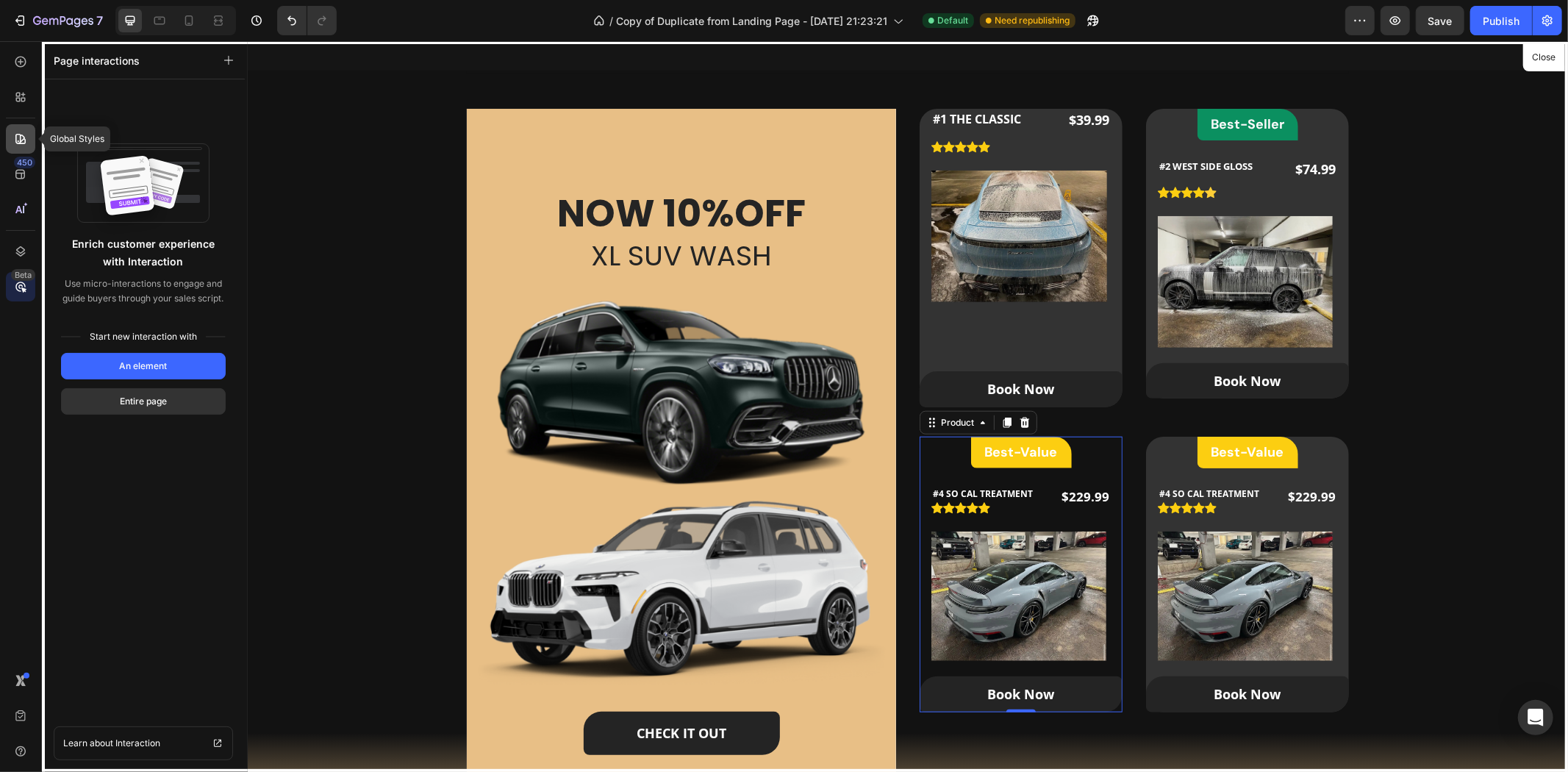
click at [22, 149] on div at bounding box center [20, 138] width 29 height 29
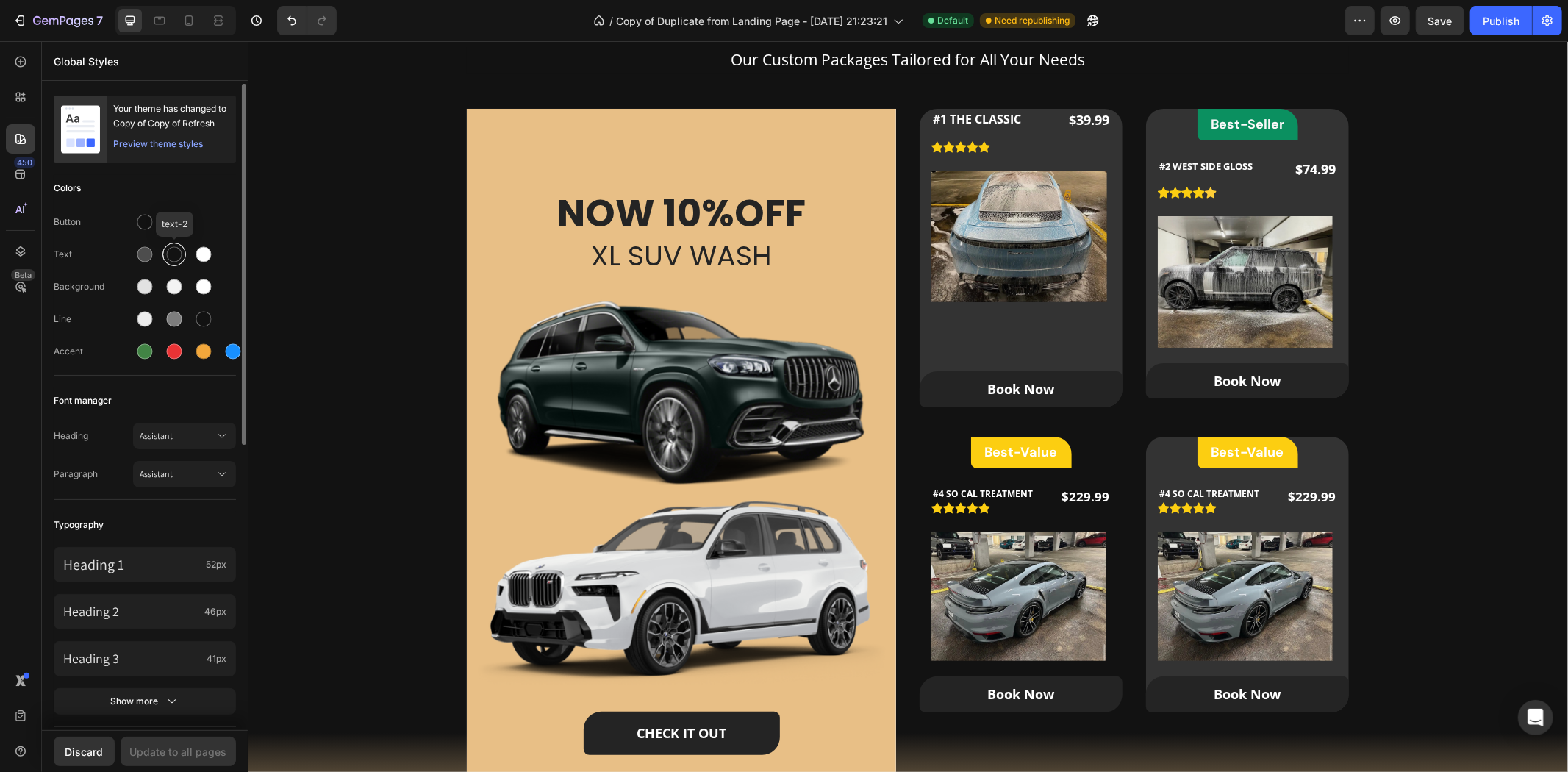
click at [179, 258] on div at bounding box center [175, 254] width 15 height 15
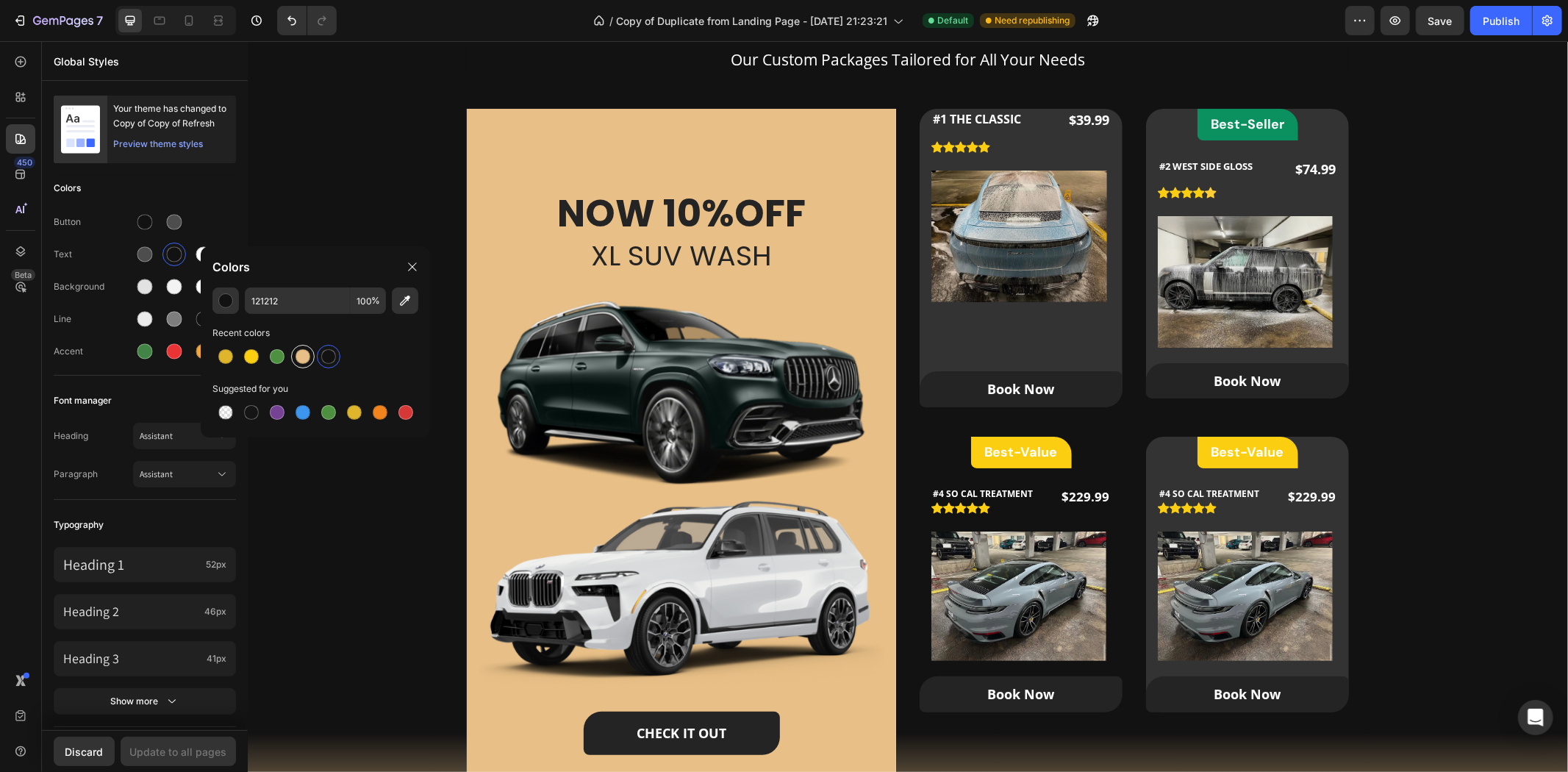
click at [297, 362] on div at bounding box center [303, 357] width 15 height 15
click at [332, 358] on div at bounding box center [329, 357] width 15 height 15
type input "121212"
click at [399, 527] on div "Our Packages Heading Our Custom Packages Tailored for All Your Needs Text block…" at bounding box center [907, 406] width 1274 height 840
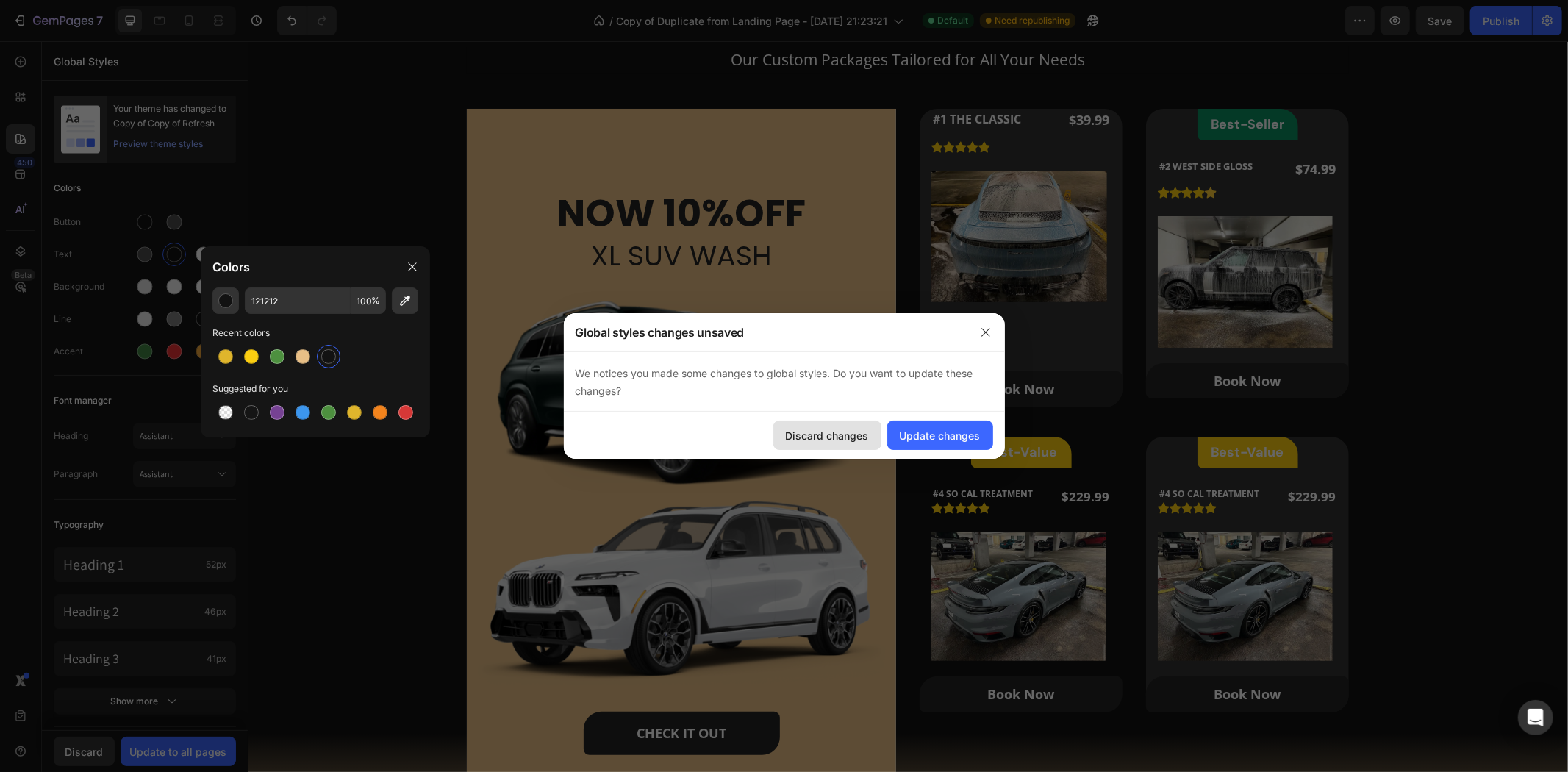
click at [858, 437] on div "Discard changes" at bounding box center [827, 436] width 83 height 15
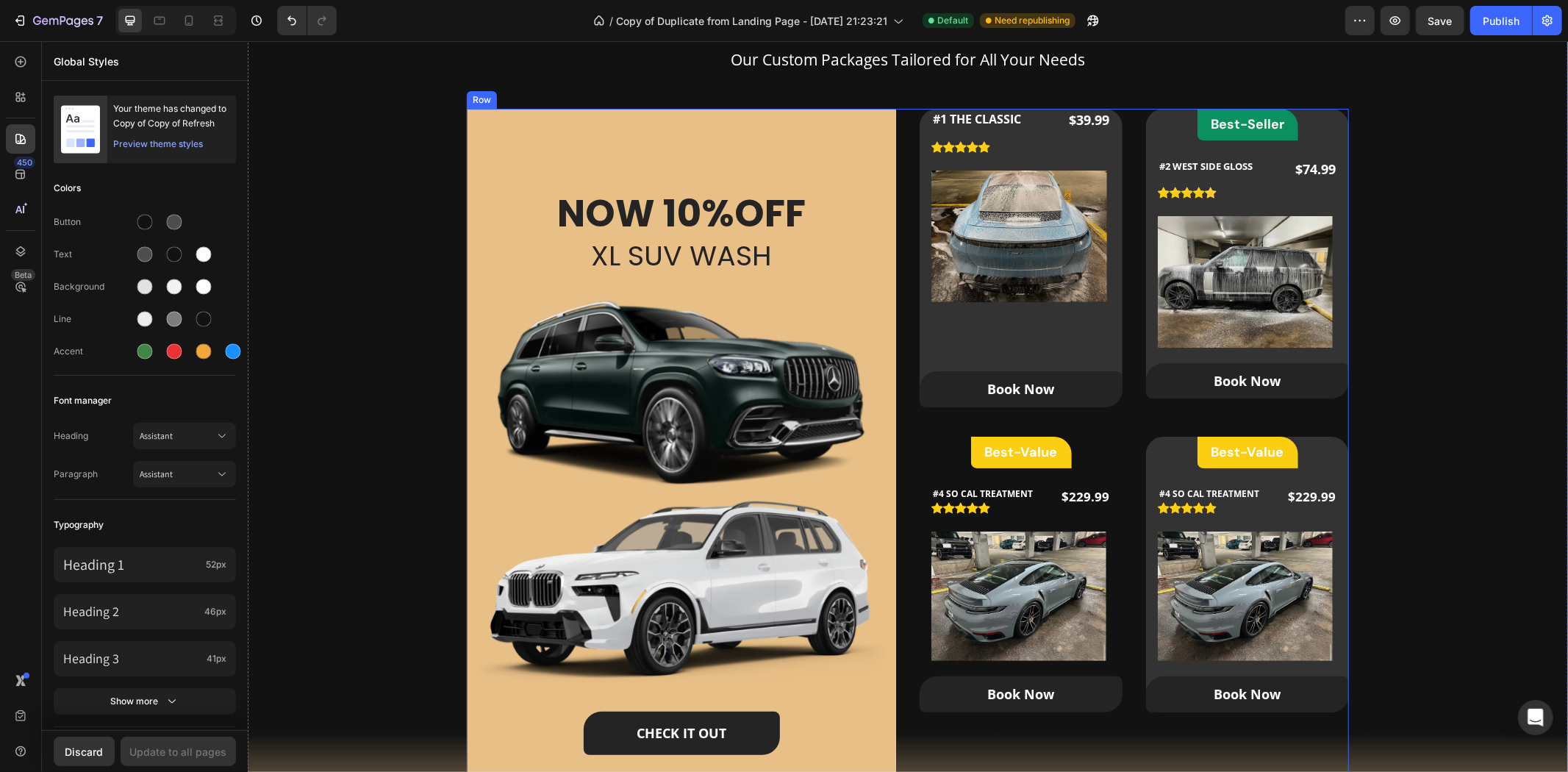
click at [1488, 482] on div "Our Packages Heading Our Custom Packages Tailored for All Your Needs Text block…" at bounding box center [907, 406] width 1274 height 840
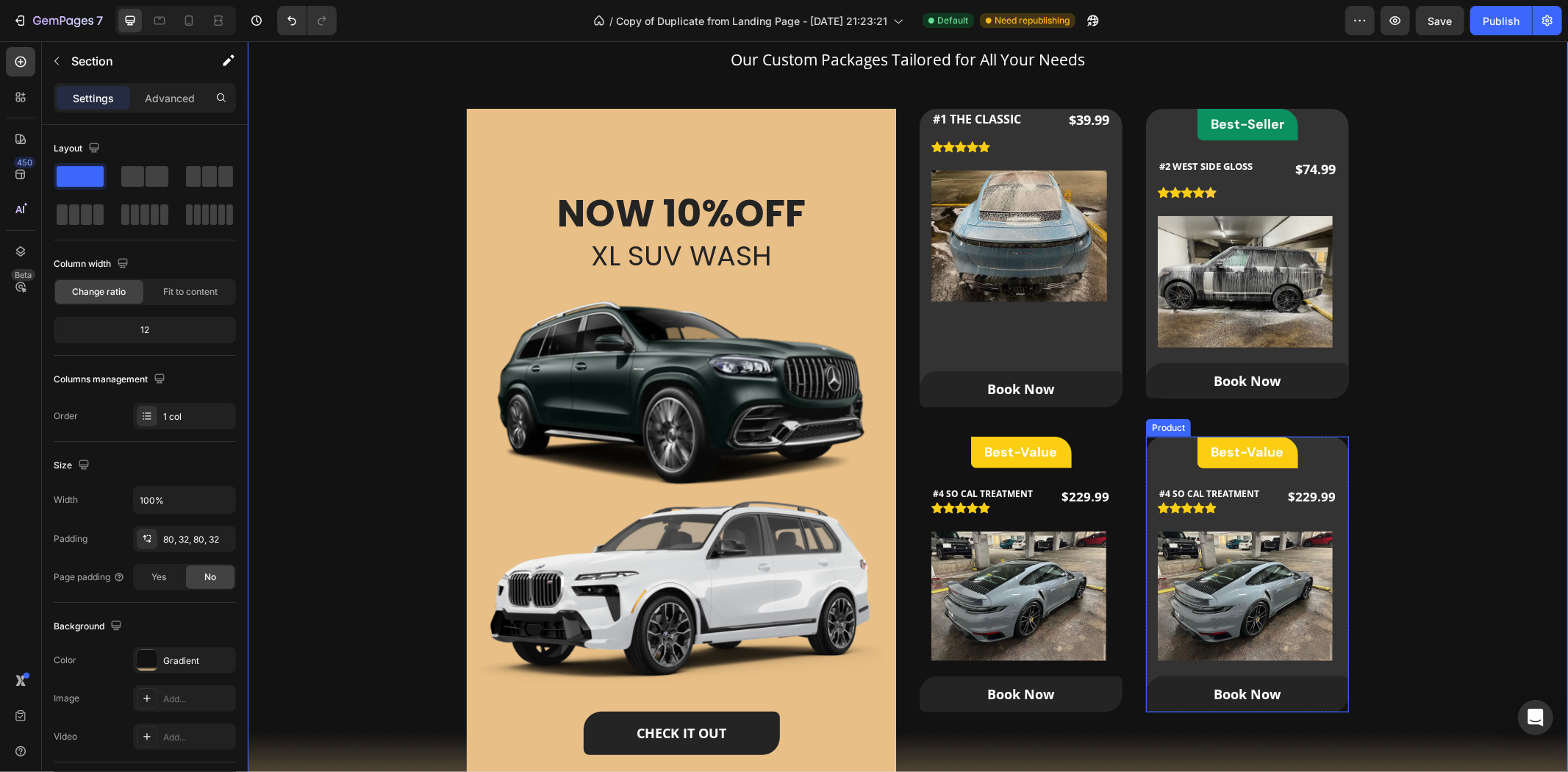
click at [1316, 453] on div "Best-Value Heading Row #4 SO CAL TREATMENT (P) Title Icon Icon Icon Icon Icon I…" at bounding box center [1247, 574] width 203 height 276
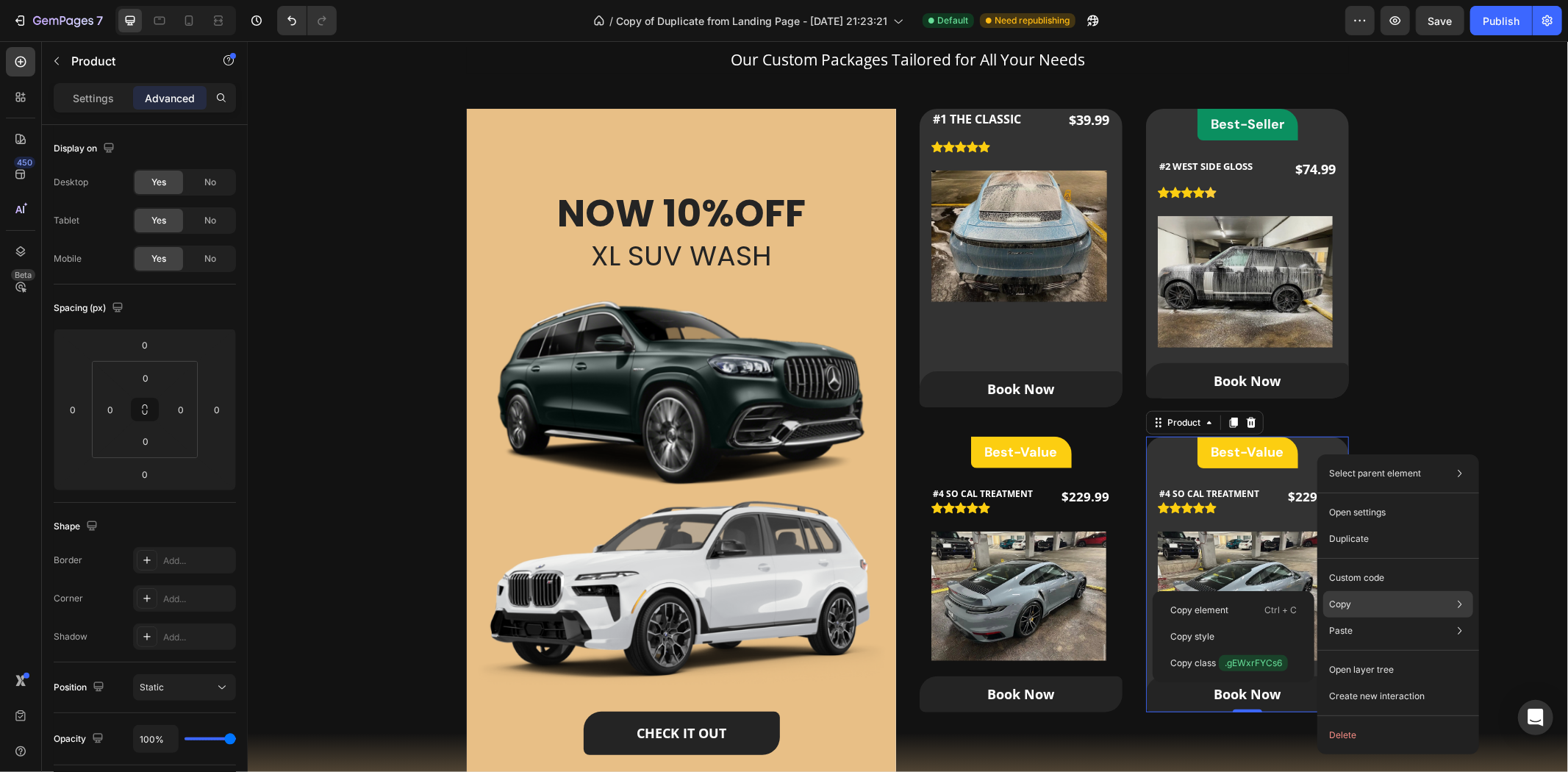
click at [1422, 605] on div "Copy Copy element Ctrl + C Copy style Copy class .gEWxrFYCs6" at bounding box center [1398, 604] width 150 height 27
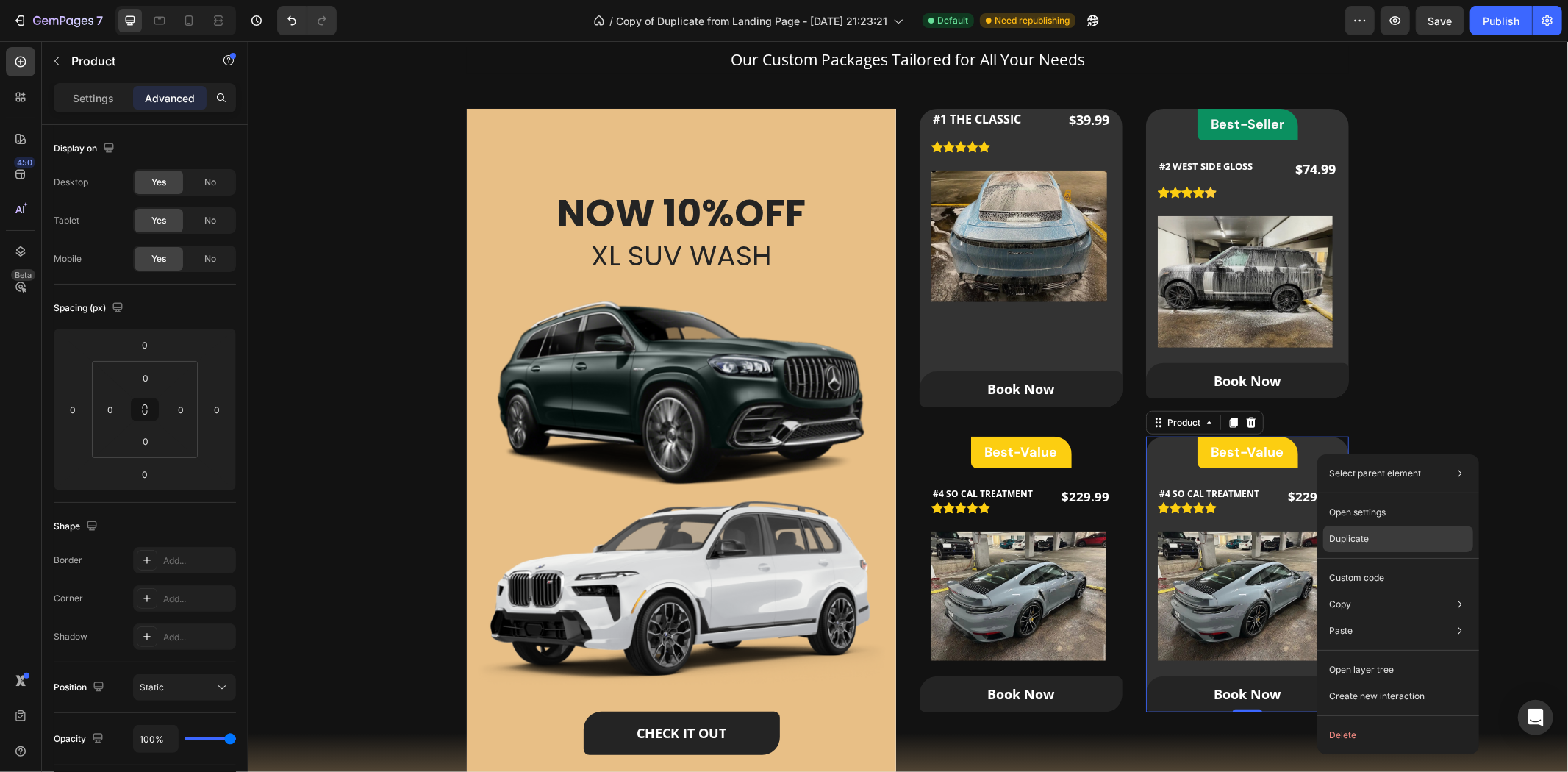
click at [1383, 537] on div "Duplicate" at bounding box center [1398, 539] width 150 height 27
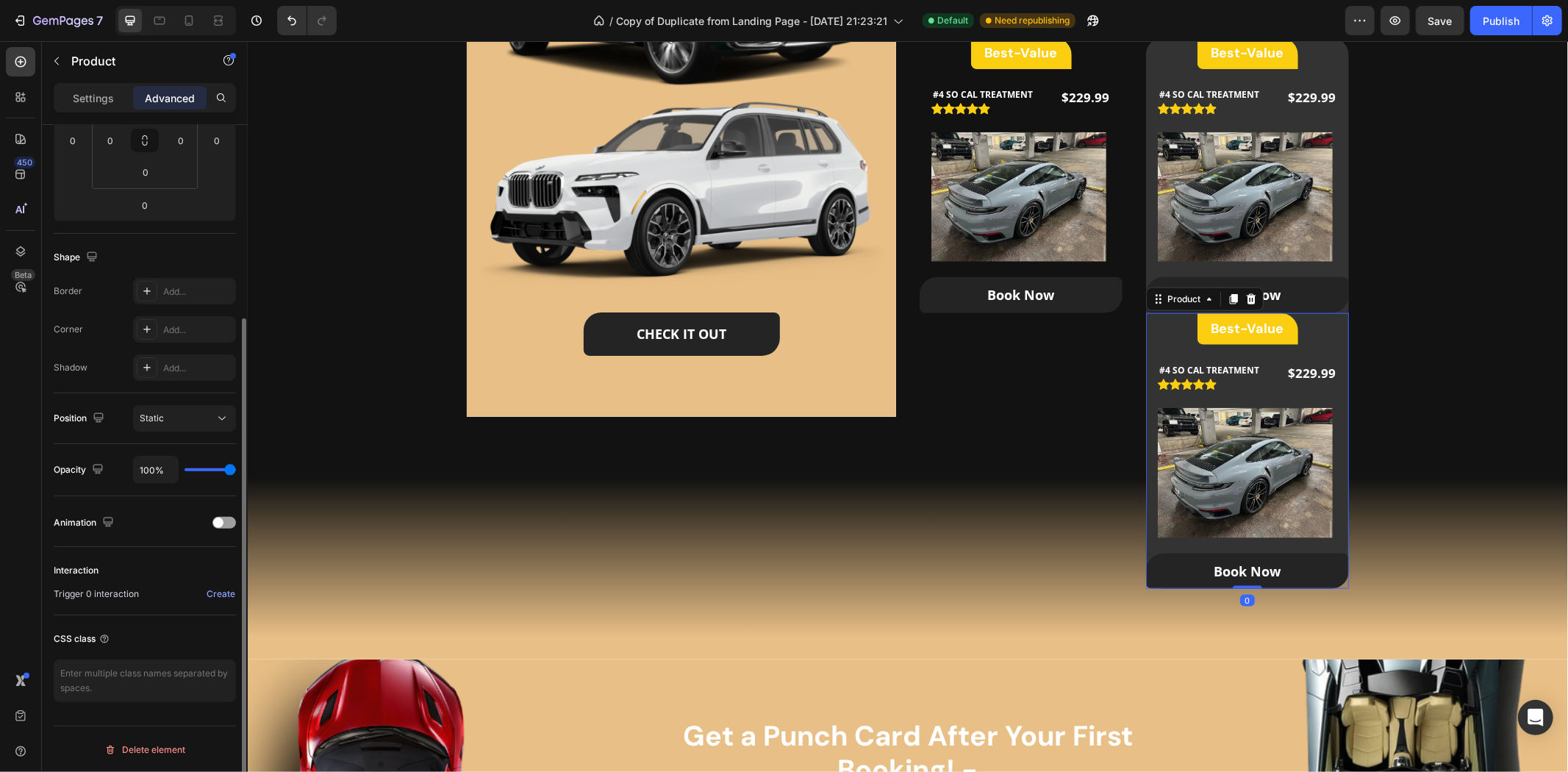
scroll to position [1253, 0]
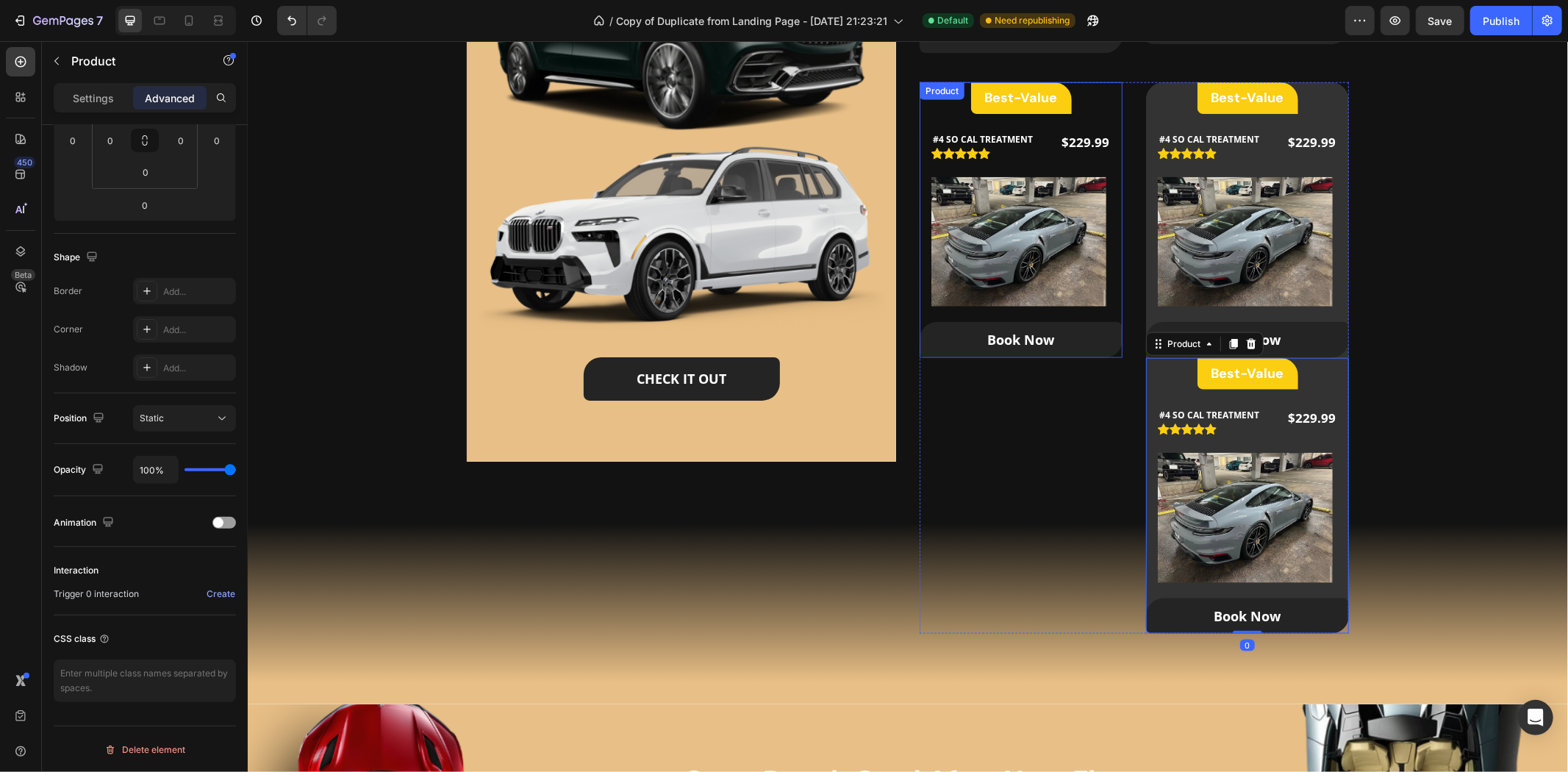
click at [1099, 99] on div "Best-Value Heading Row #4 SO CAL TREATMENT (P) Title Icon Icon Icon Icon Icon I…" at bounding box center [1020, 219] width 203 height 276
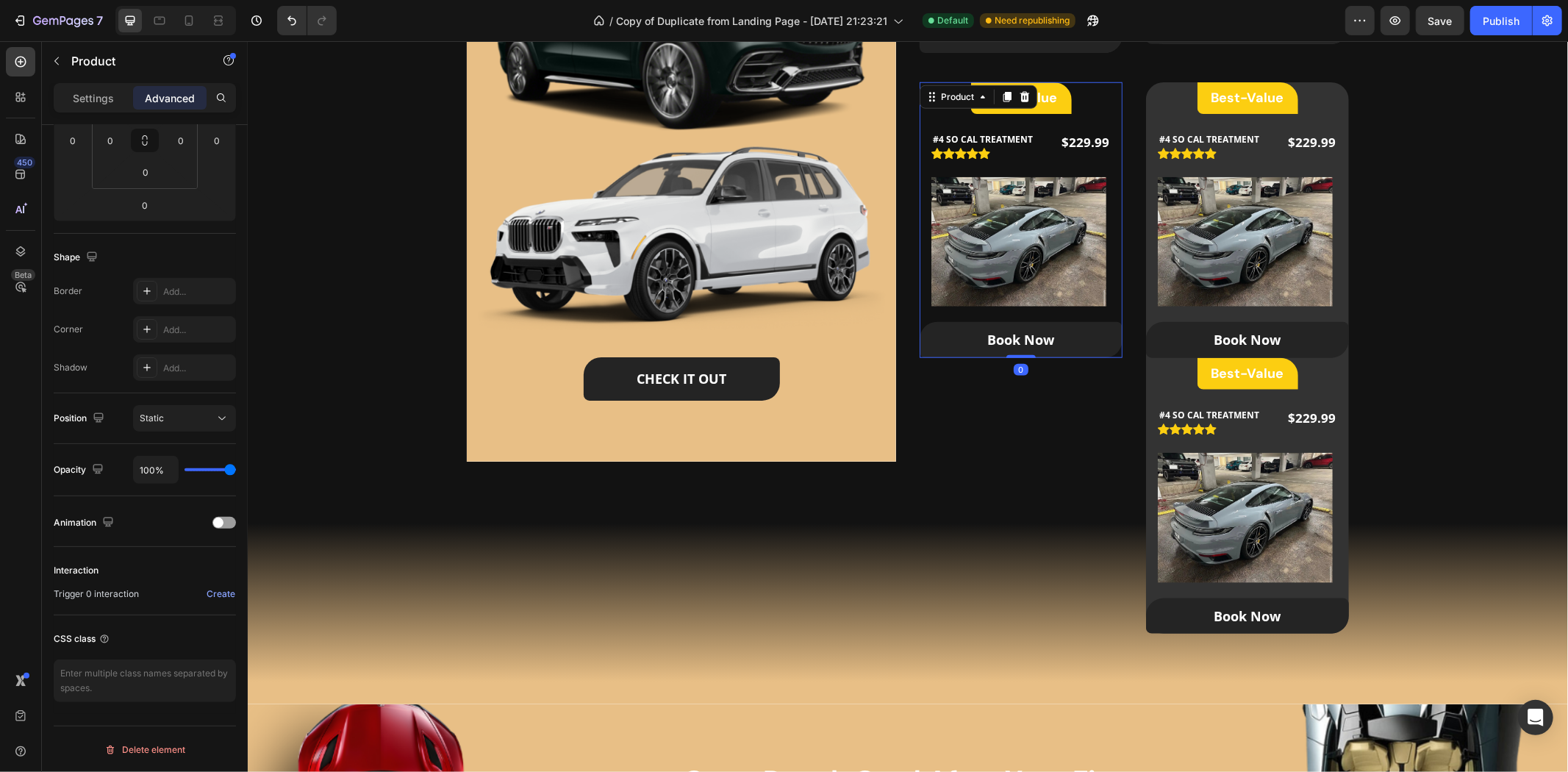
scroll to position [269, 0]
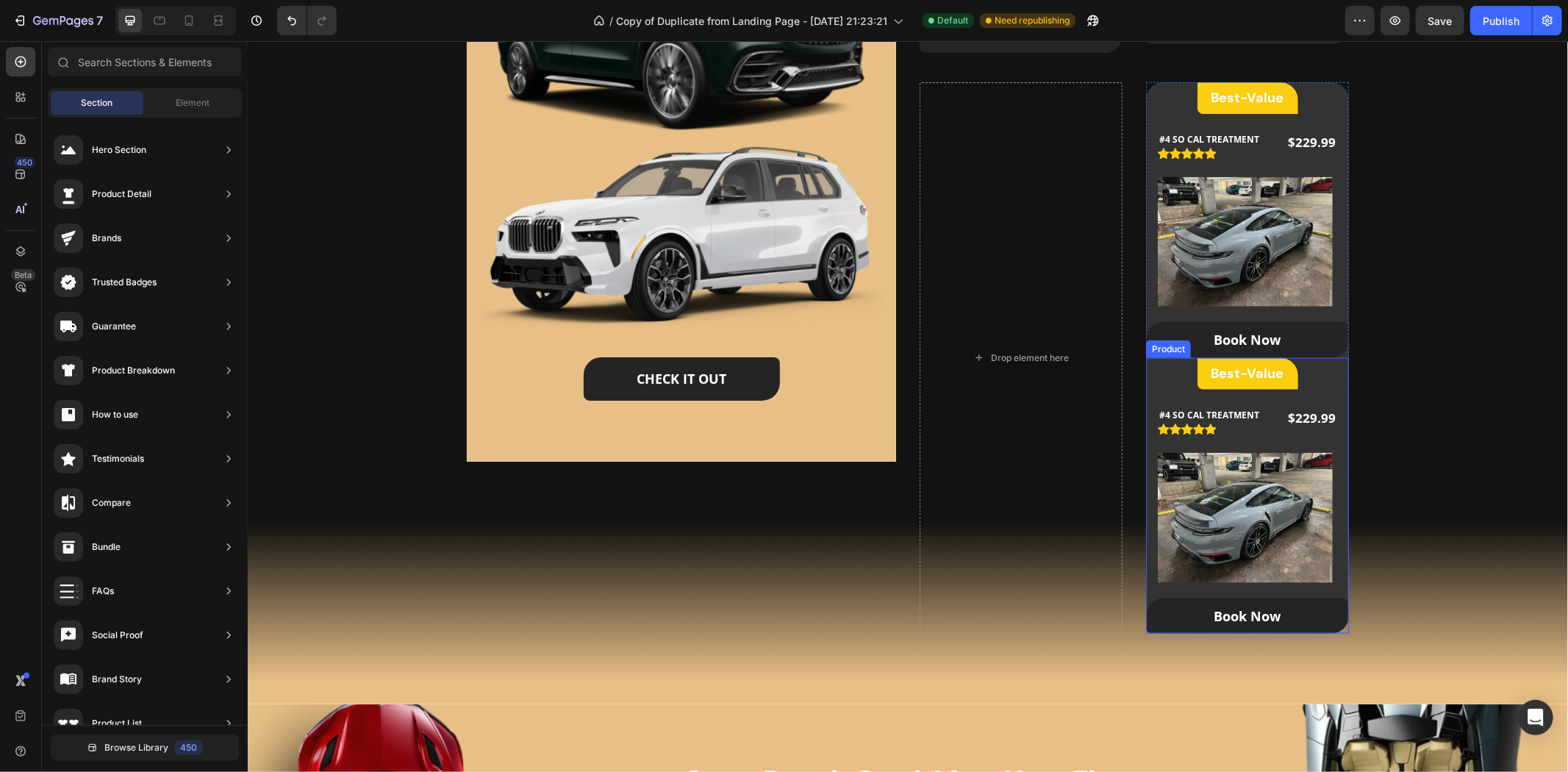
click at [1332, 380] on div "Best-Value Heading Row #4 SO CAL TREATMENT (P) Title Icon Icon Icon Icon Icon I…" at bounding box center [1247, 495] width 203 height 276
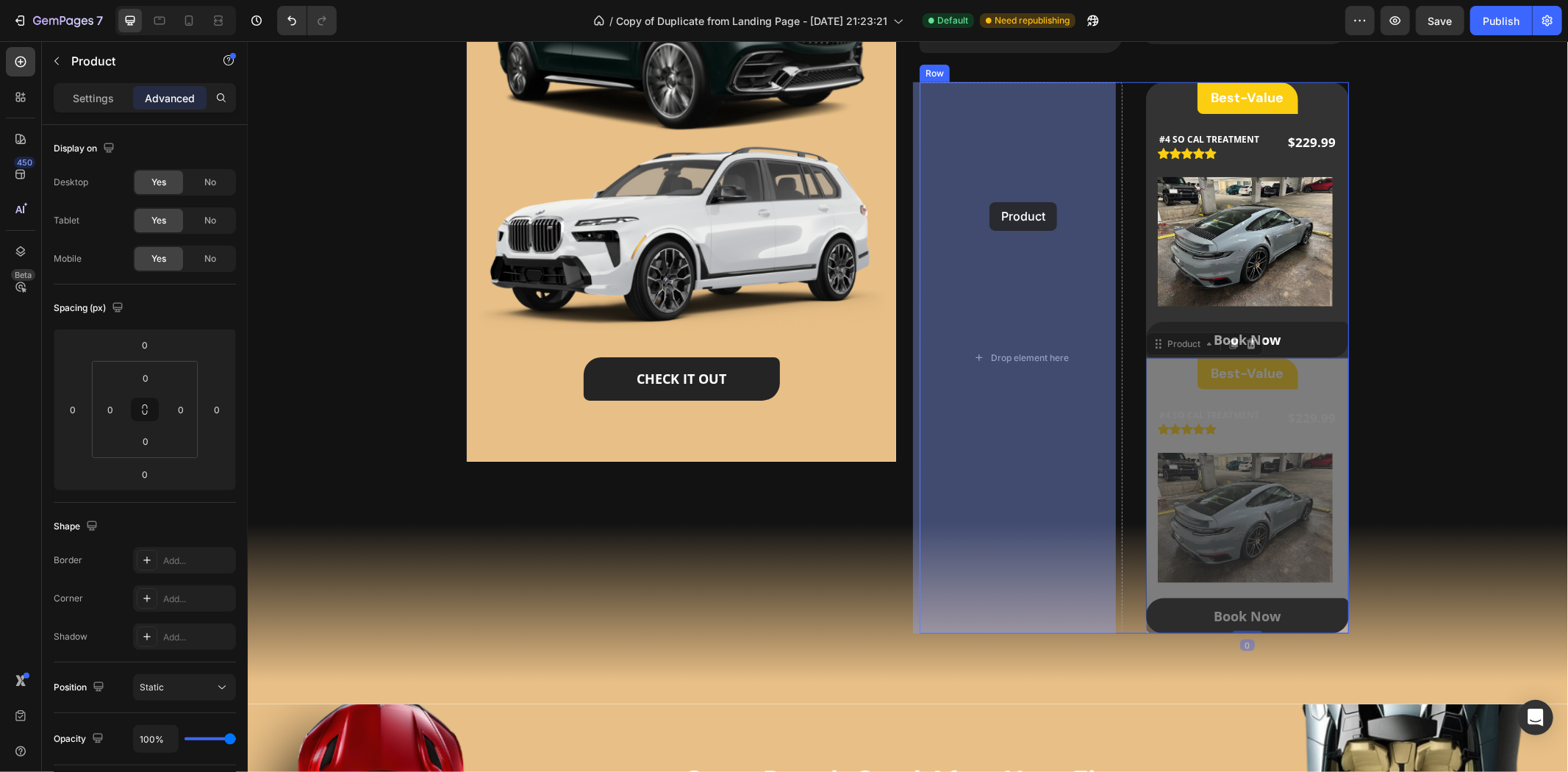
drag, startPoint x: 1178, startPoint y: 340, endPoint x: 988, endPoint y: 201, distance: 235.4
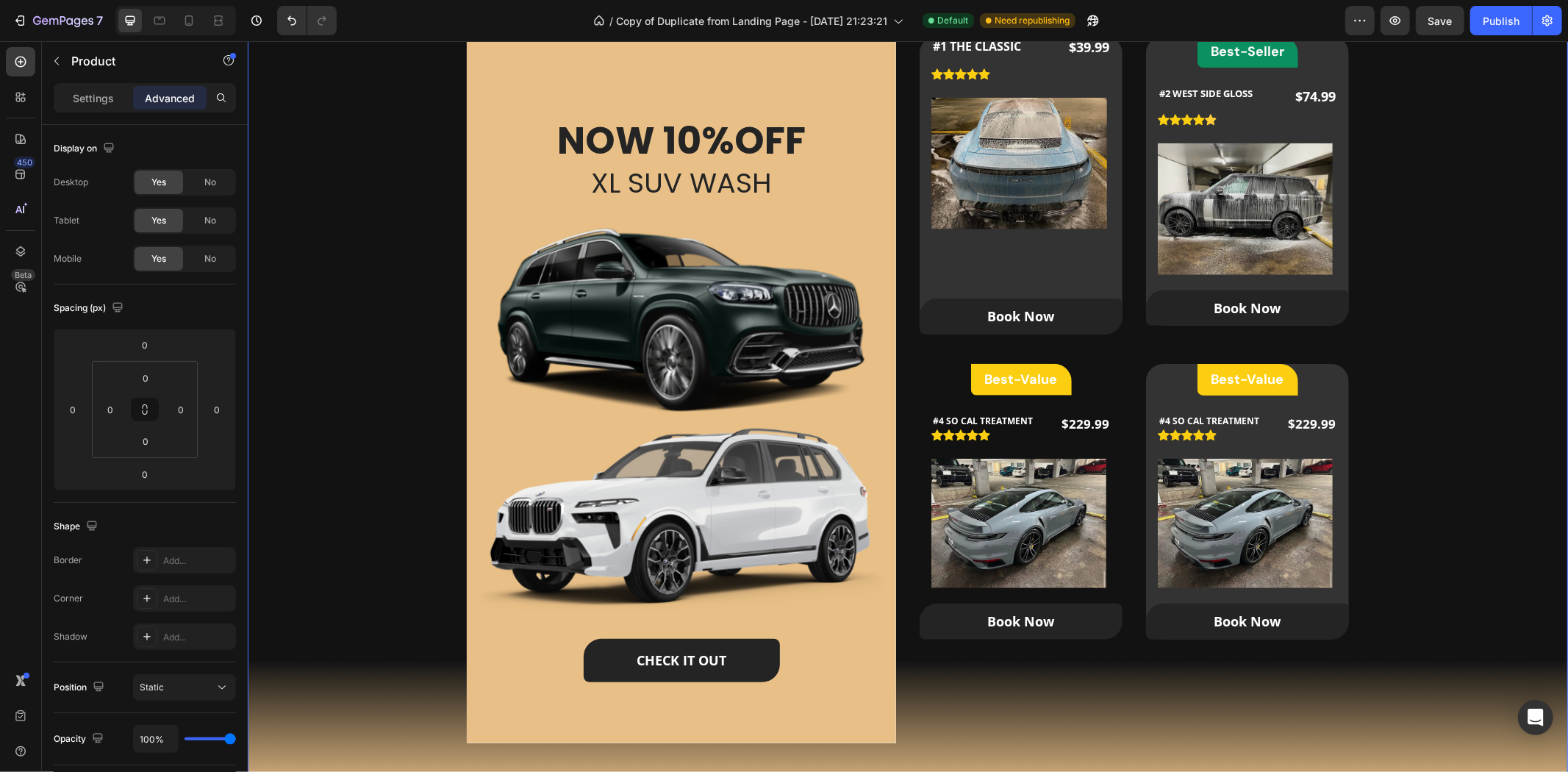
scroll to position [1008, 0]
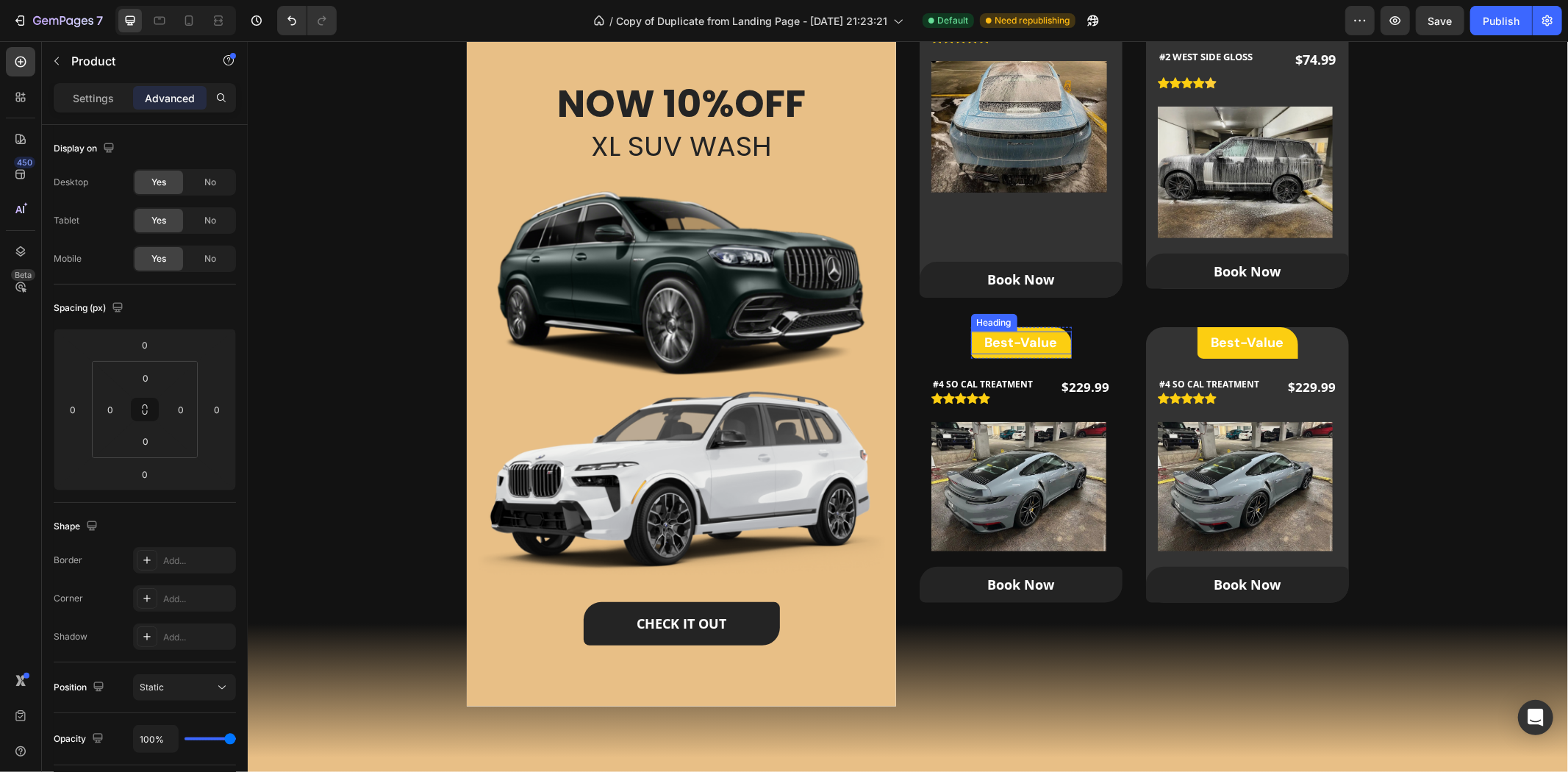
click at [1010, 341] on span "Best-Value" at bounding box center [1020, 342] width 73 height 18
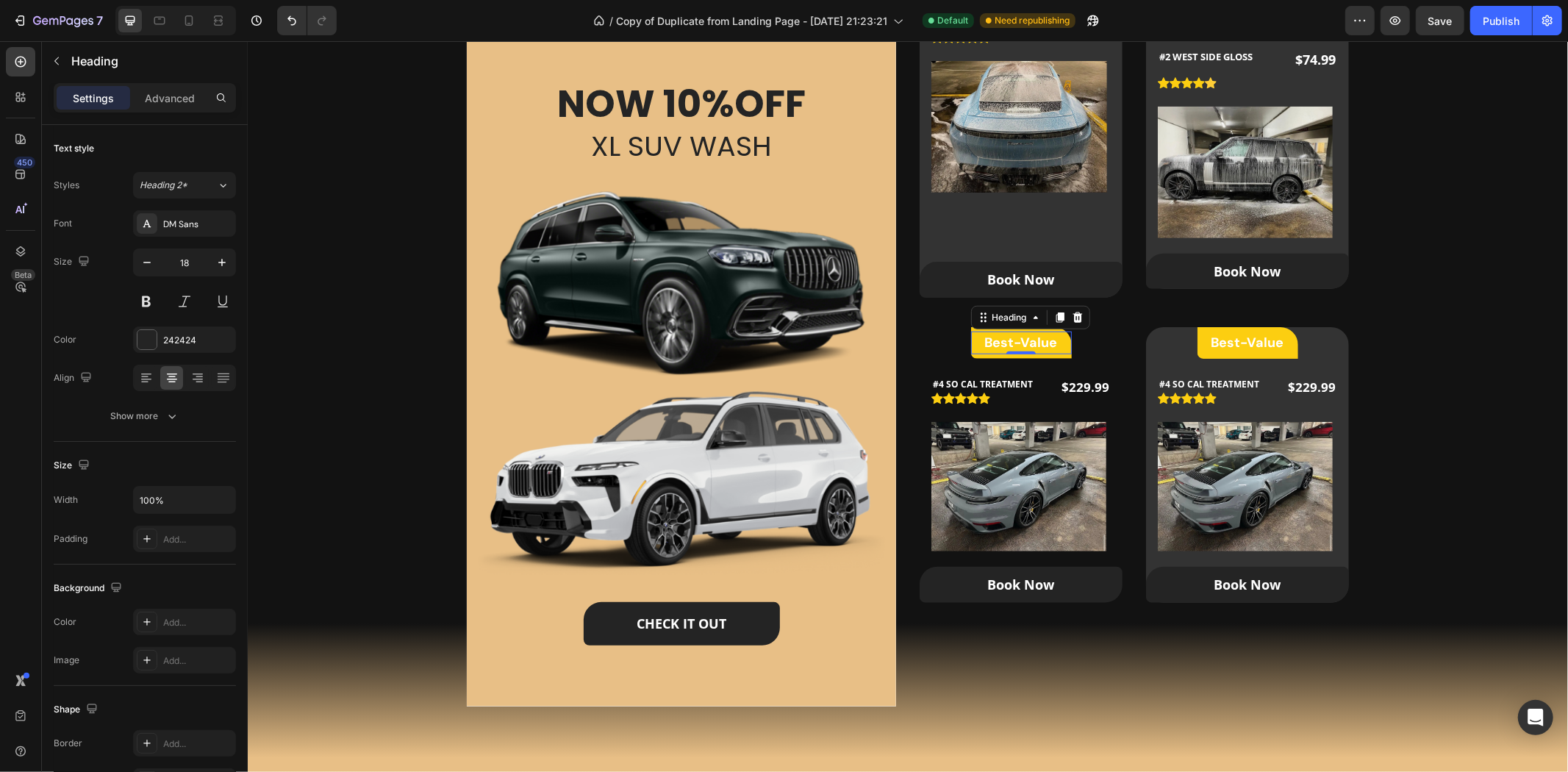
click at [1042, 351] on h2 "Best-Value" at bounding box center [1021, 342] width 101 height 23
click at [135, 106] on div "Advanced" at bounding box center [170, 98] width 74 height 23
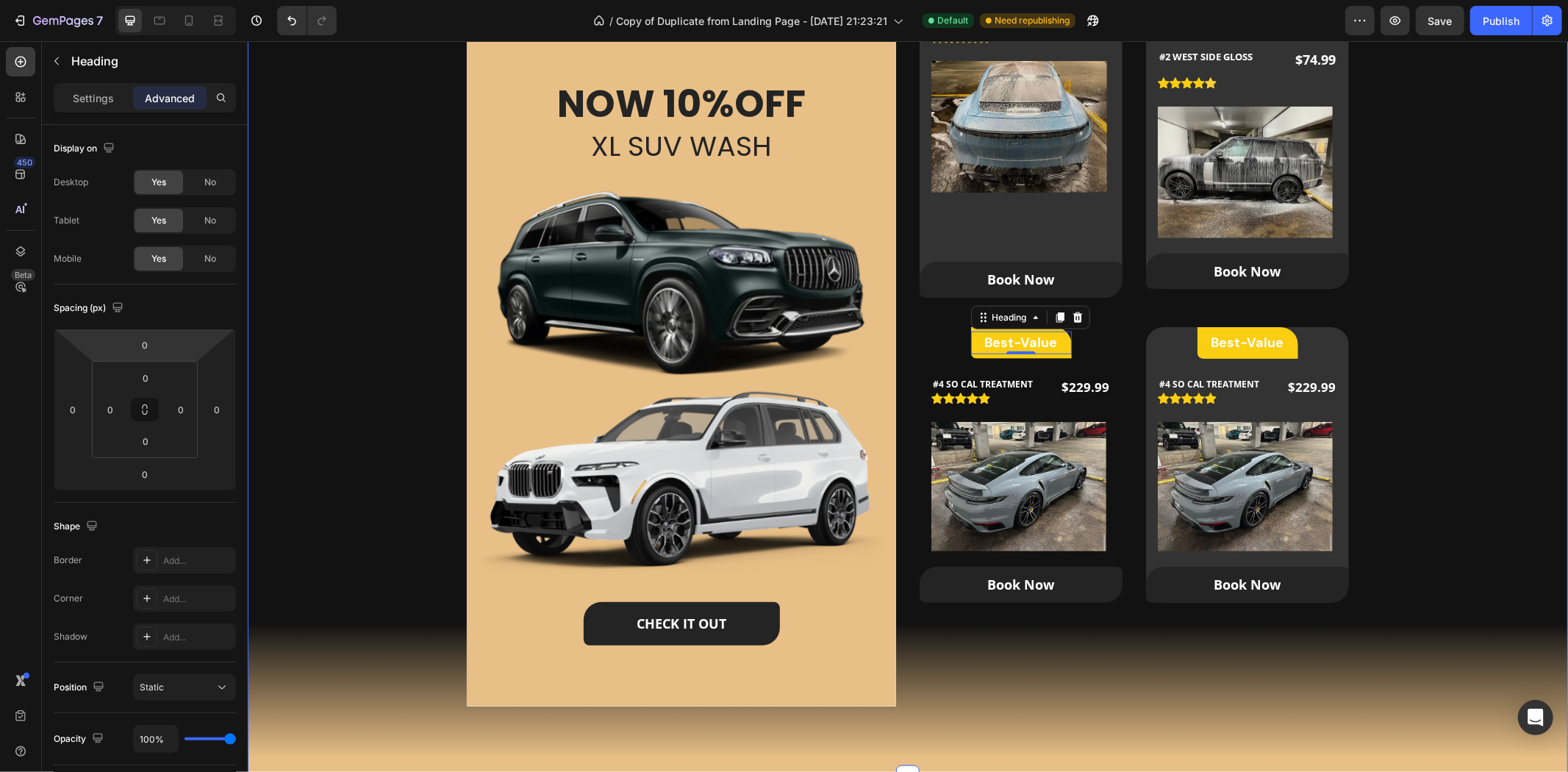
click at [1460, 276] on div "Our Packages Heading Our Custom Packages Tailored for All Your Needs Text block…" at bounding box center [907, 297] width 1274 height 840
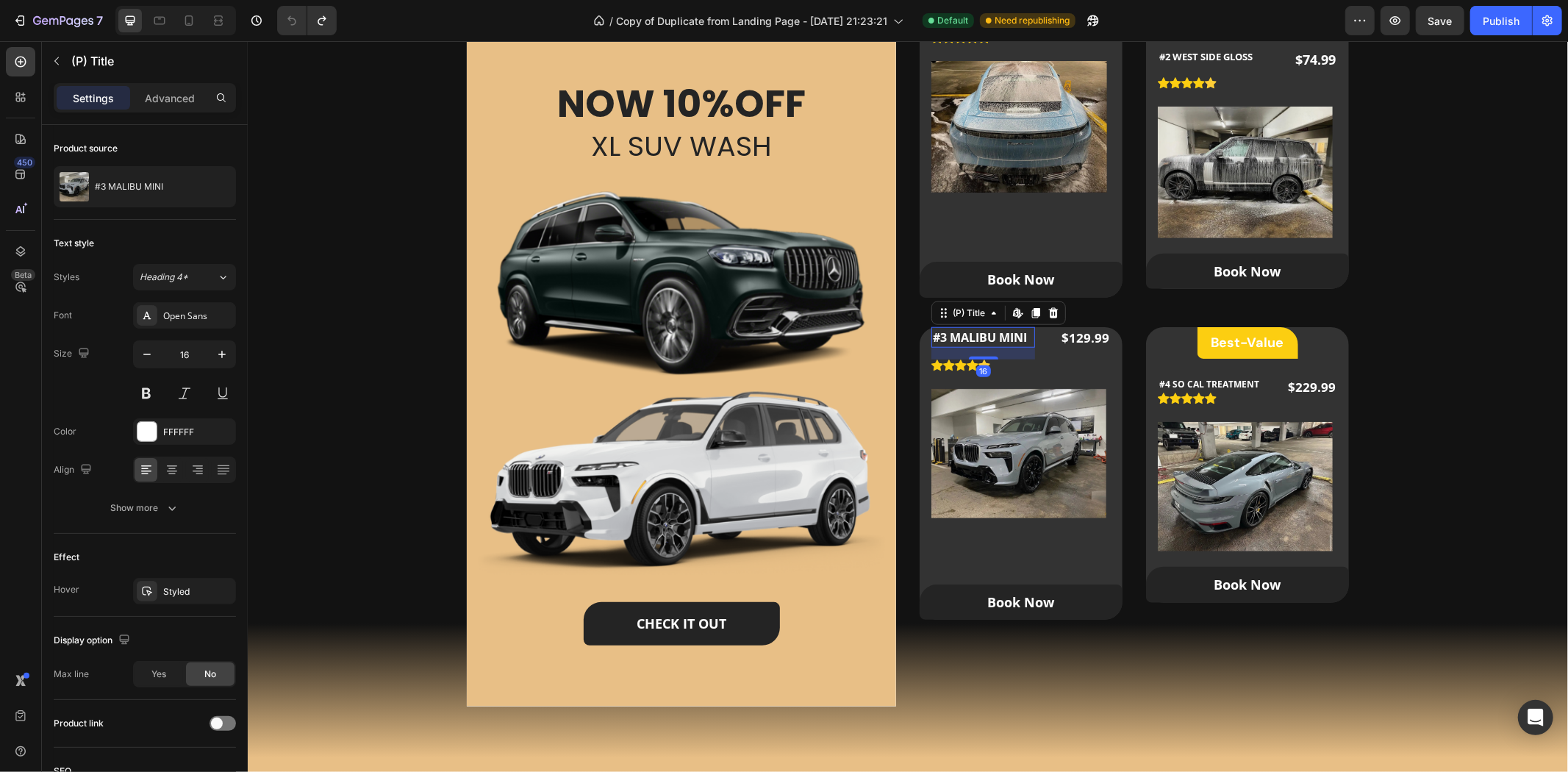
click at [998, 334] on h2 "#3 MALIBU MINI" at bounding box center [982, 336] width 104 height 21
drag, startPoint x: 966, startPoint y: 317, endPoint x: 964, endPoint y: 331, distance: 14.1
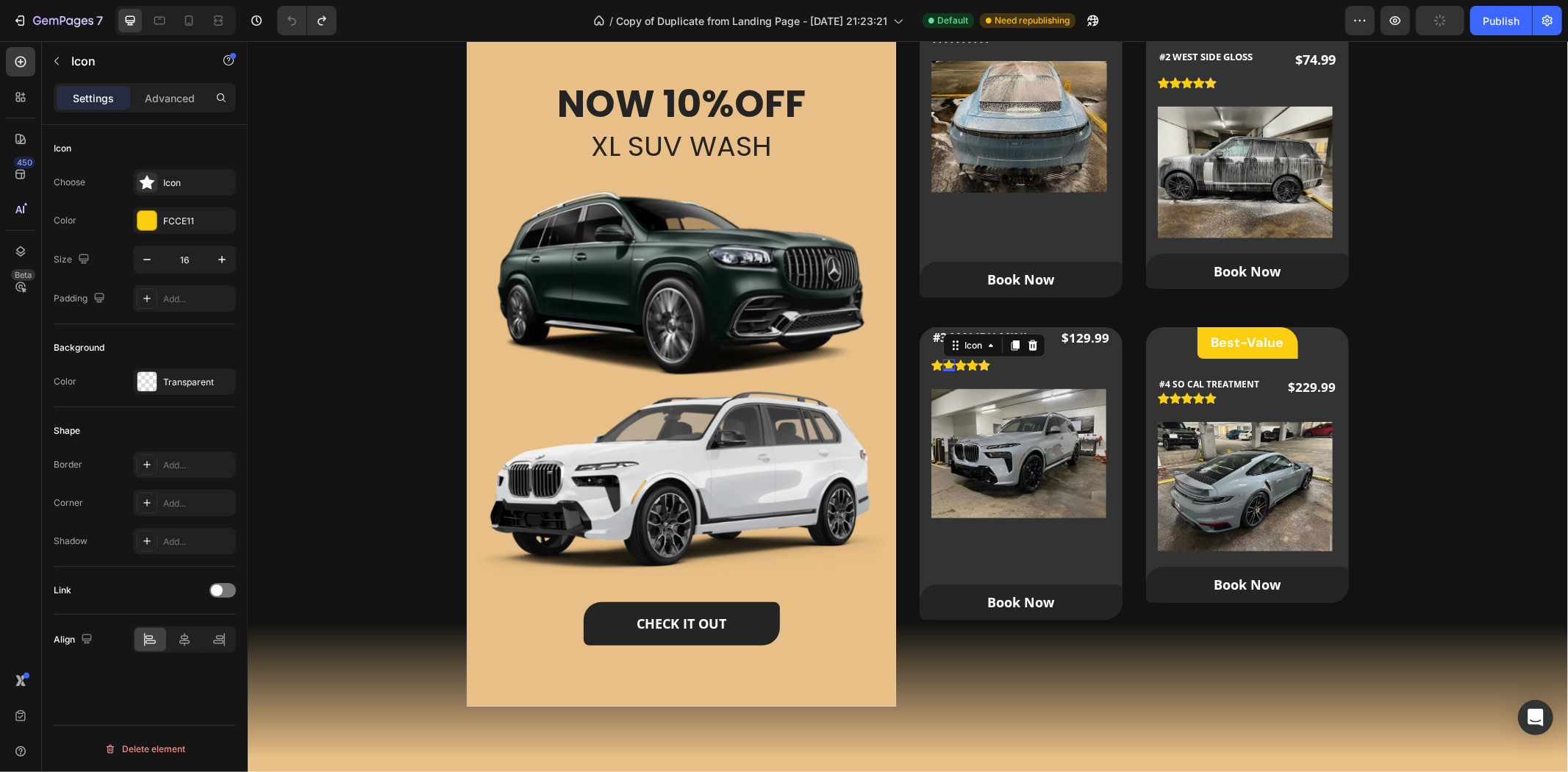
click at [943, 361] on icon at bounding box center [948, 364] width 12 height 11
click at [982, 362] on icon at bounding box center [983, 365] width 12 height 12
click at [941, 335] on h2 "#3 MALIBU MINI" at bounding box center [982, 336] width 104 height 21
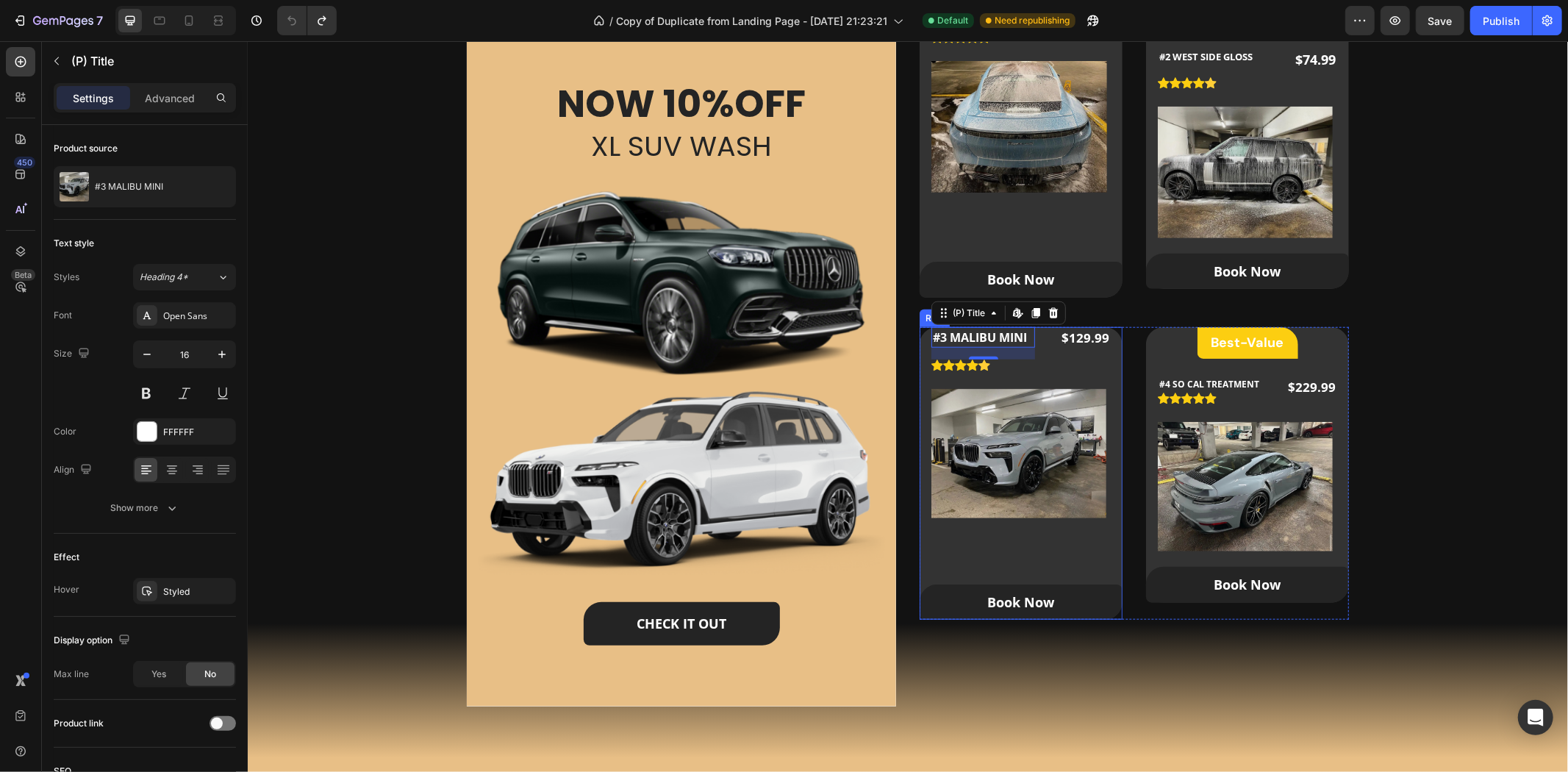
click at [1058, 566] on div "#3 MALIBU MINI (P) Title Edit content in Shopify 16 Icon Icon Icon Icon Icon Ic…" at bounding box center [1020, 473] width 203 height 294
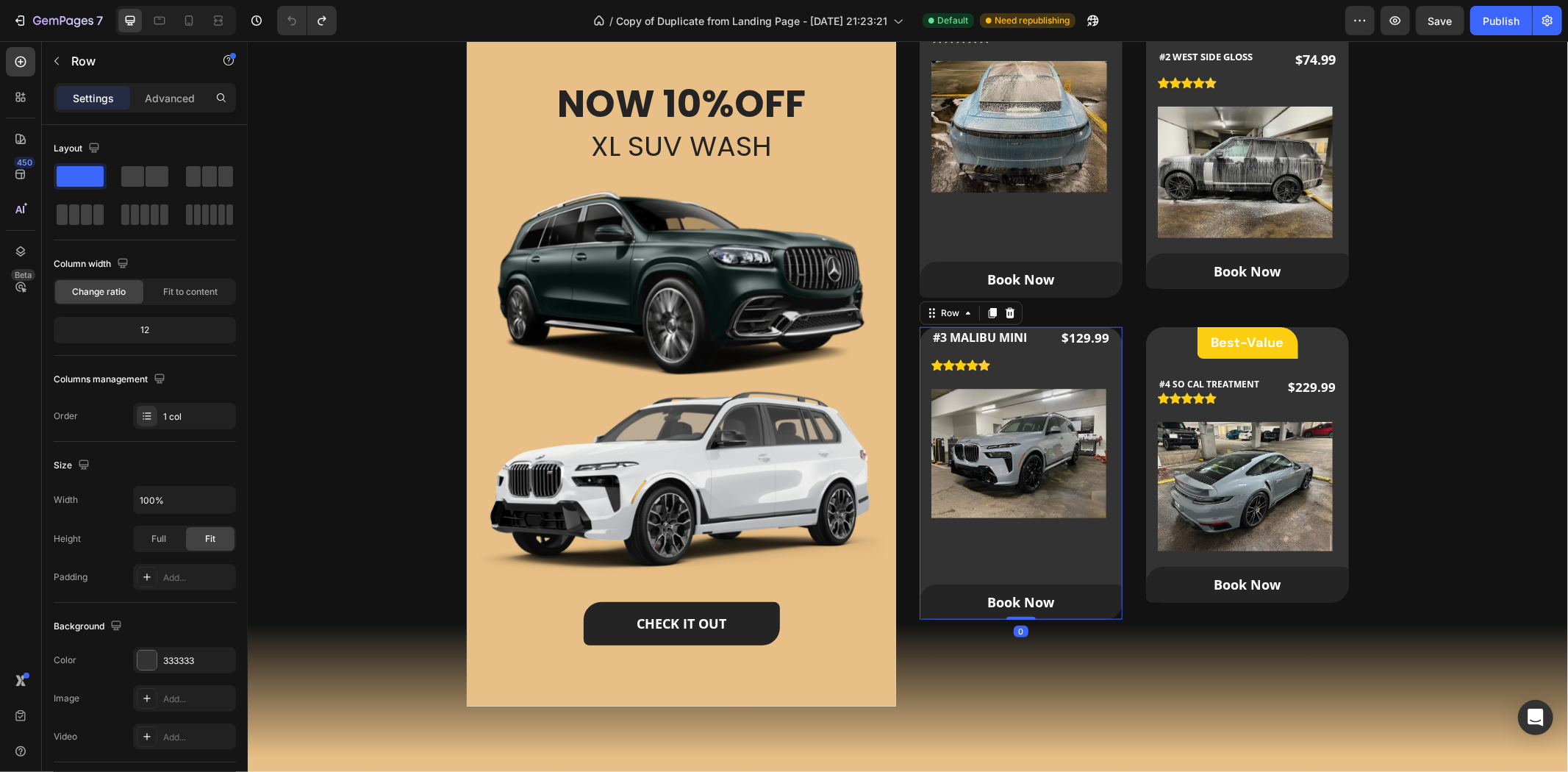
drag, startPoint x: 1015, startPoint y: 614, endPoint x: 1017, endPoint y: 576, distance: 38.1
click at [1017, 576] on div "#3 MALIBU MINI (P) Title Icon Icon Icon Icon Icon Icon List Hoz $129.99 (P) Pri…" at bounding box center [1020, 473] width 203 height 294
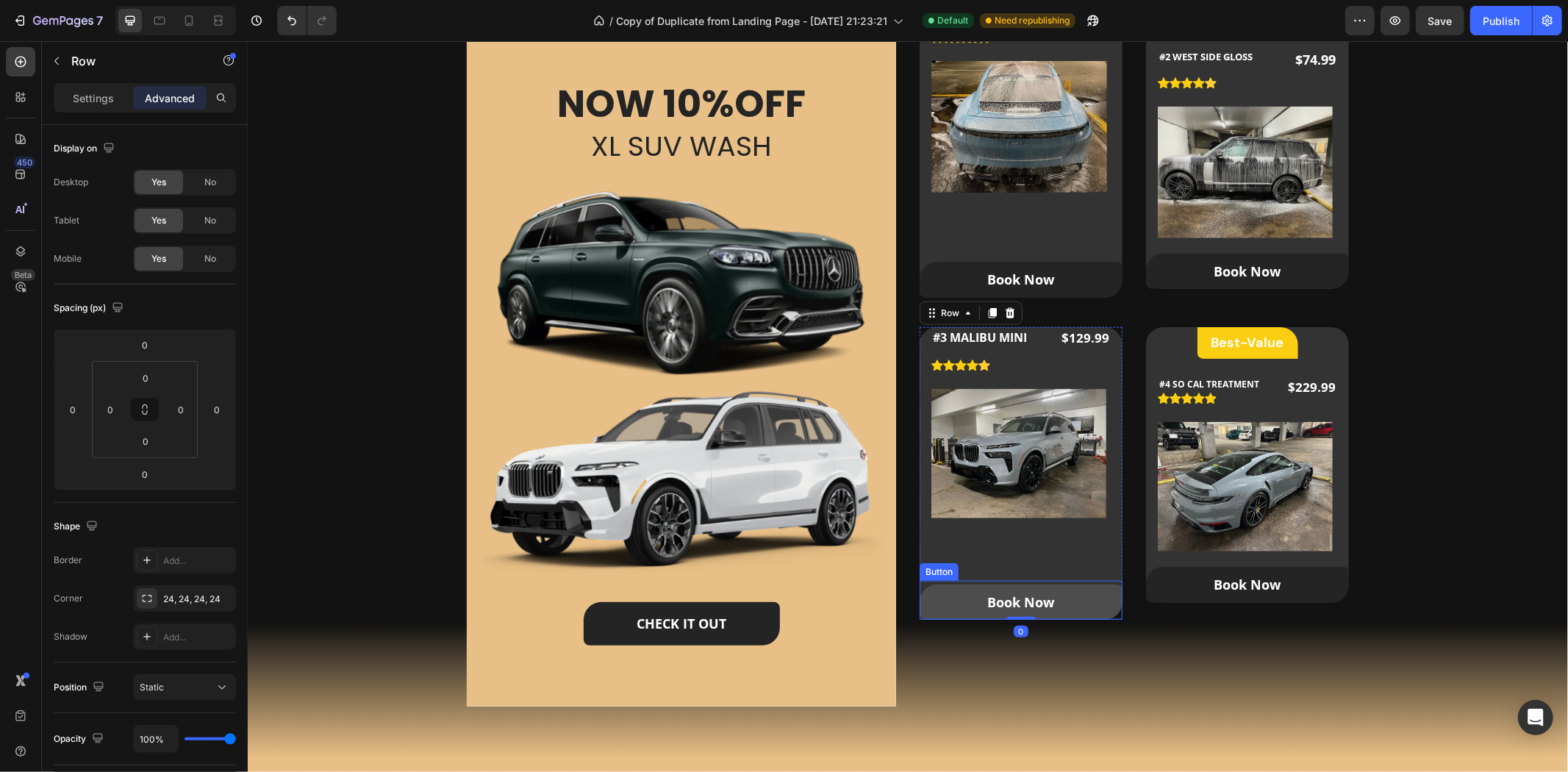
click at [939, 586] on link "Book Now" at bounding box center [1020, 602] width 203 height 35
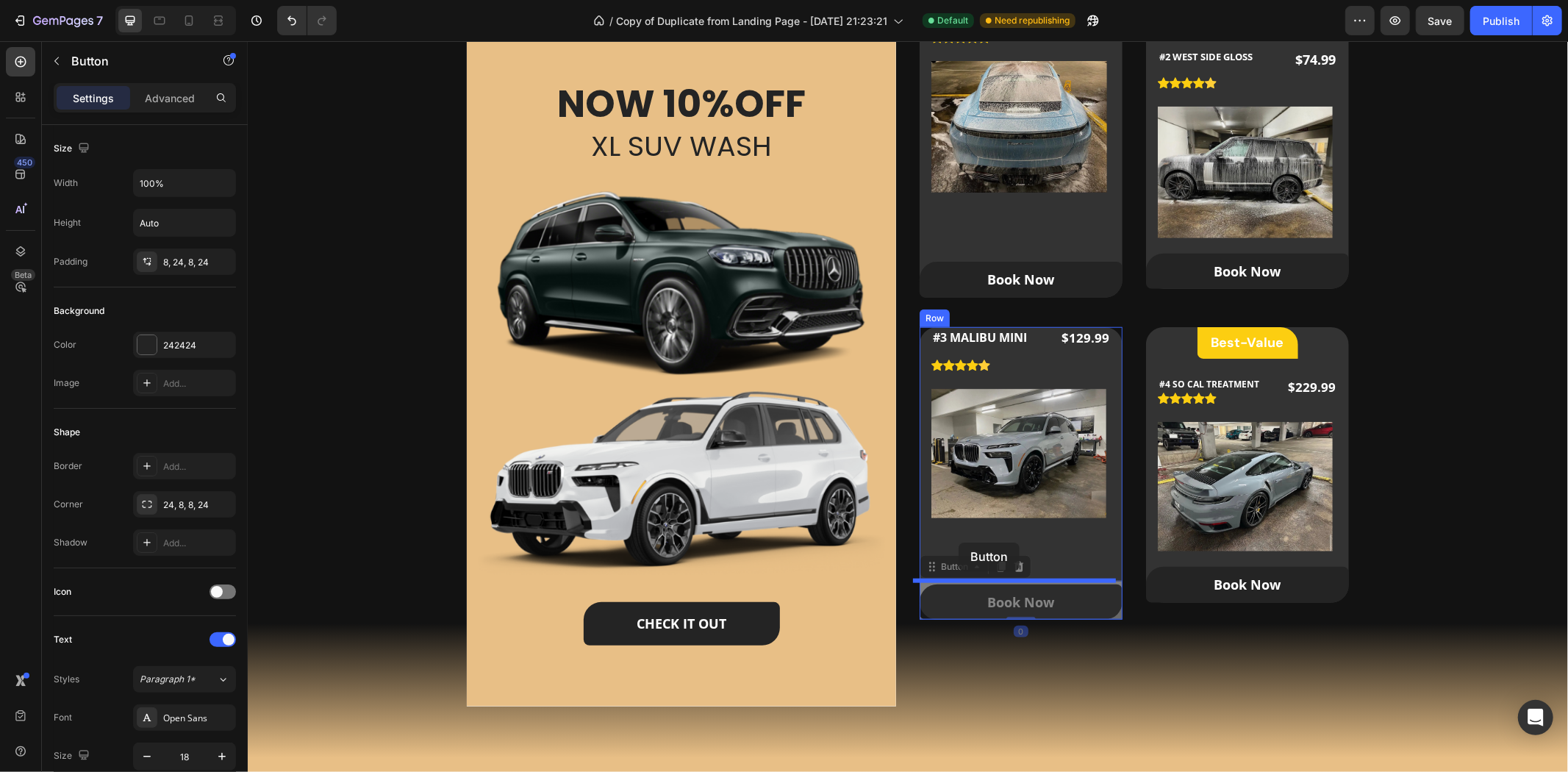
drag, startPoint x: 954, startPoint y: 570, endPoint x: 958, endPoint y: 542, distance: 28.3
click at [958, 542] on div "Header Our Packages Heading Our Custom Packages Tailored for All Your Needs Tex…" at bounding box center [907, 691] width 1321 height 3317
click at [957, 590] on link "Book Now" at bounding box center [1020, 602] width 203 height 35
drag, startPoint x: 940, startPoint y: 568, endPoint x: 974, endPoint y: 561, distance: 34.7
click at [974, 561] on div "Header Our Packages Heading Our Custom Packages Tailored for All Your Needs Tex…" at bounding box center [907, 691] width 1321 height 3317
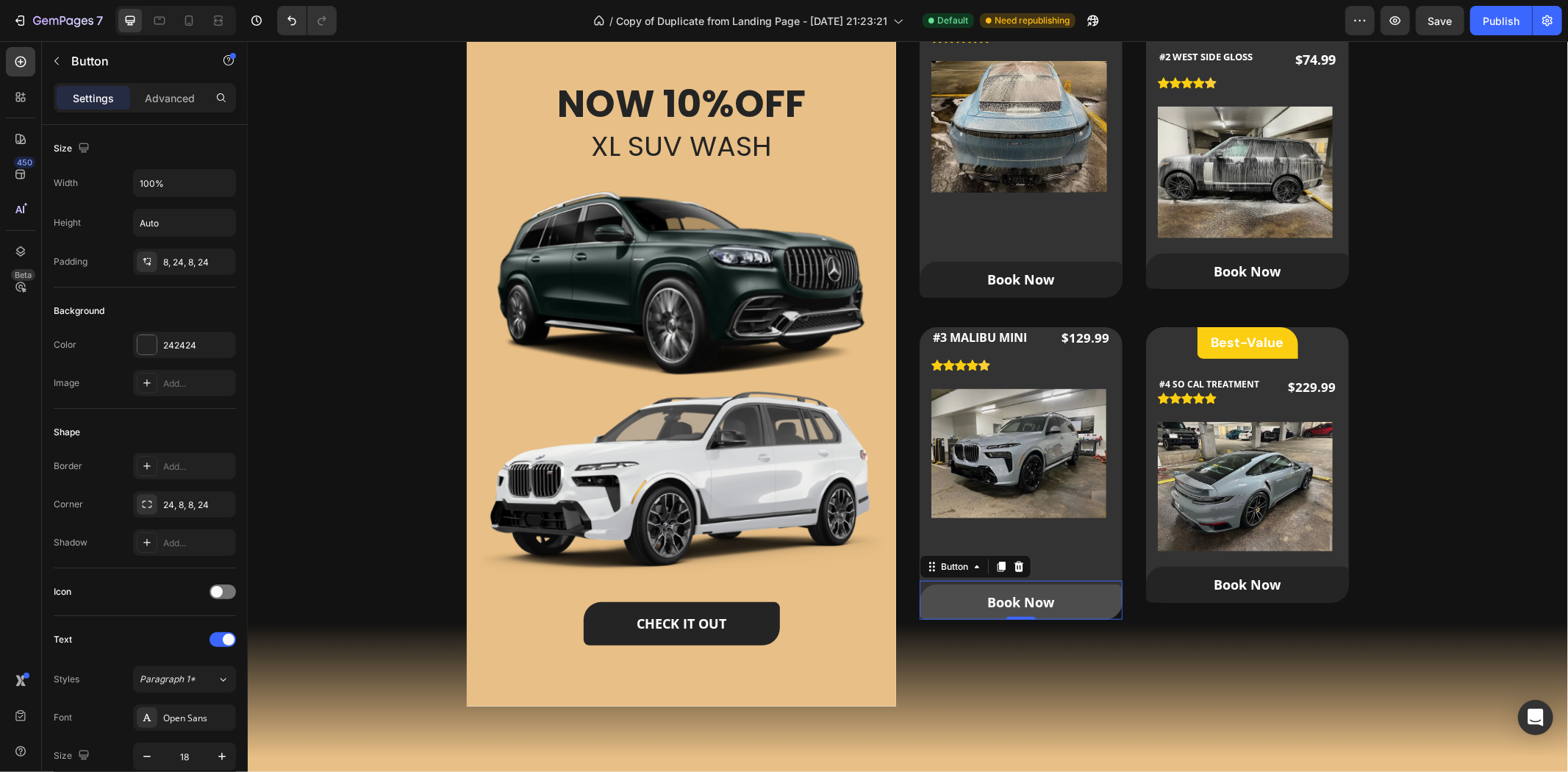
click at [945, 595] on link "Book Now" at bounding box center [1020, 602] width 203 height 35
drag, startPoint x: 935, startPoint y: 571, endPoint x: 1060, endPoint y: 514, distance: 137.4
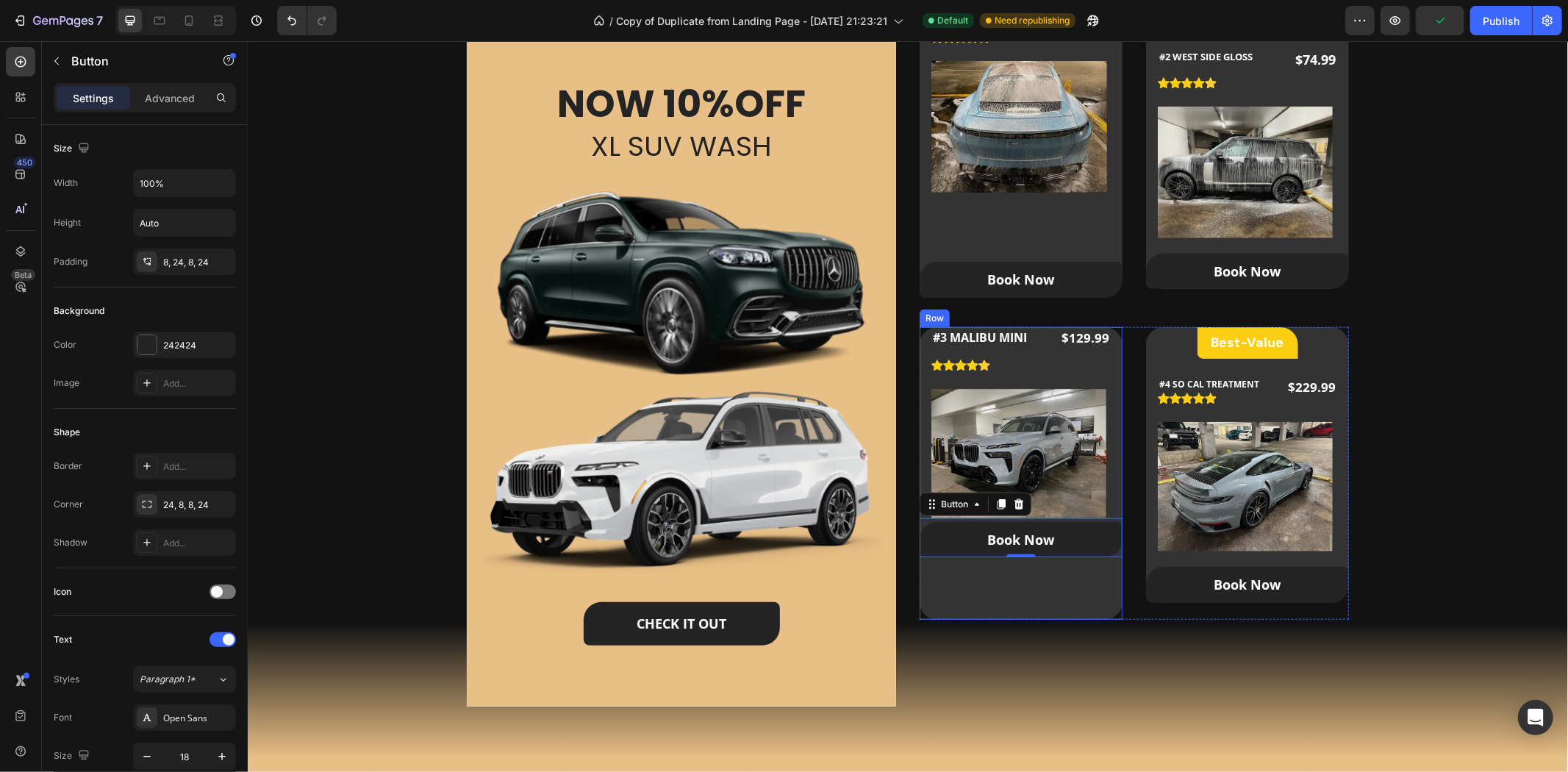
click at [998, 599] on div "#3 MALIBU MINI (P) Title Icon Icon Icon Icon Icon Icon List Hoz $129.99 (P) Pri…" at bounding box center [1020, 473] width 203 height 294
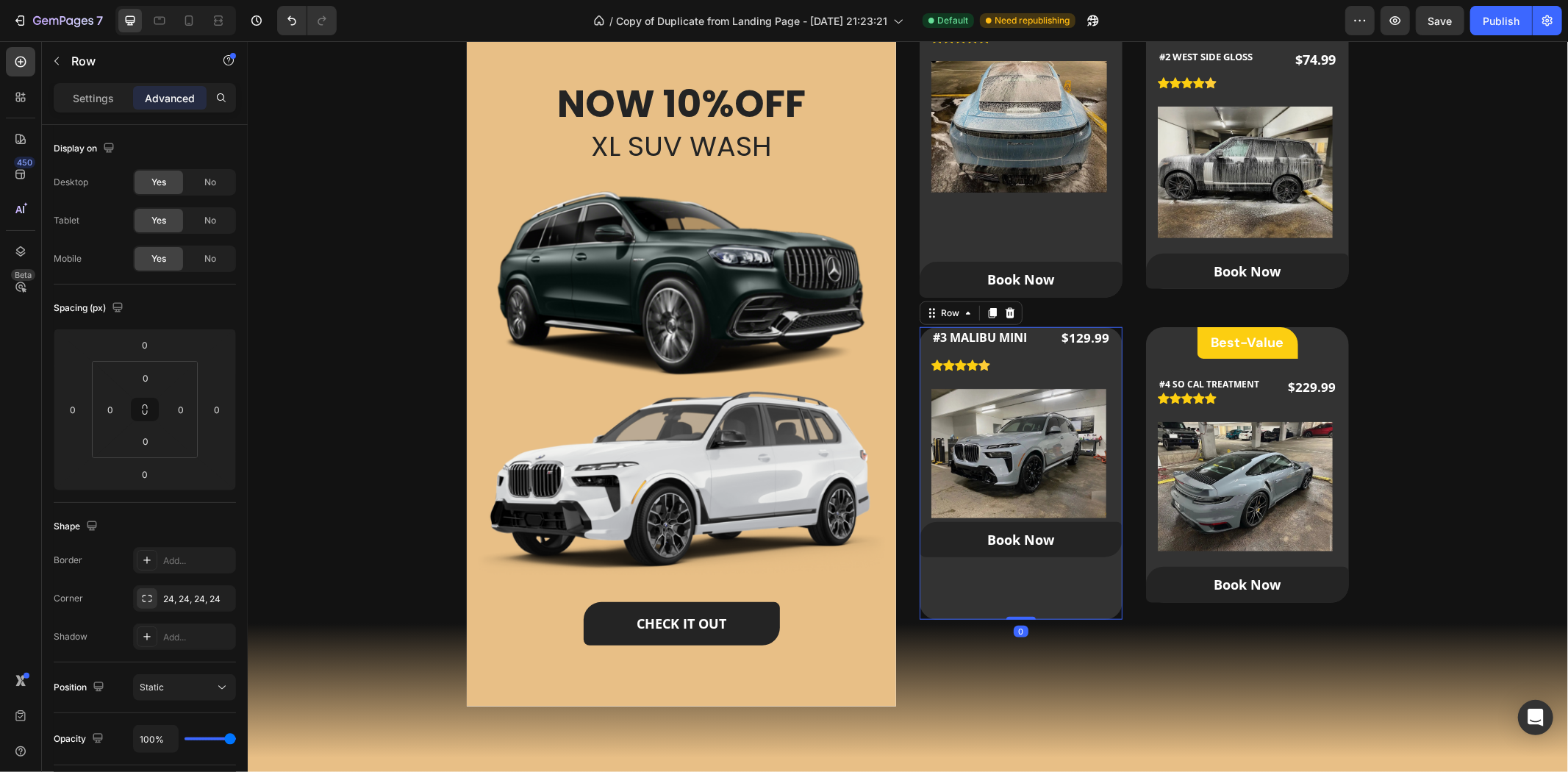
drag, startPoint x: 1012, startPoint y: 615, endPoint x: 1018, endPoint y: 596, distance: 19.9
click at [1018, 596] on div "#3 MALIBU MINI (P) Title Icon Icon Icon Icon Icon Icon List Hoz $129.99 (P) Pri…" at bounding box center [1020, 473] width 203 height 294
click at [1013, 628] on div "0" at bounding box center [1020, 631] width 15 height 12
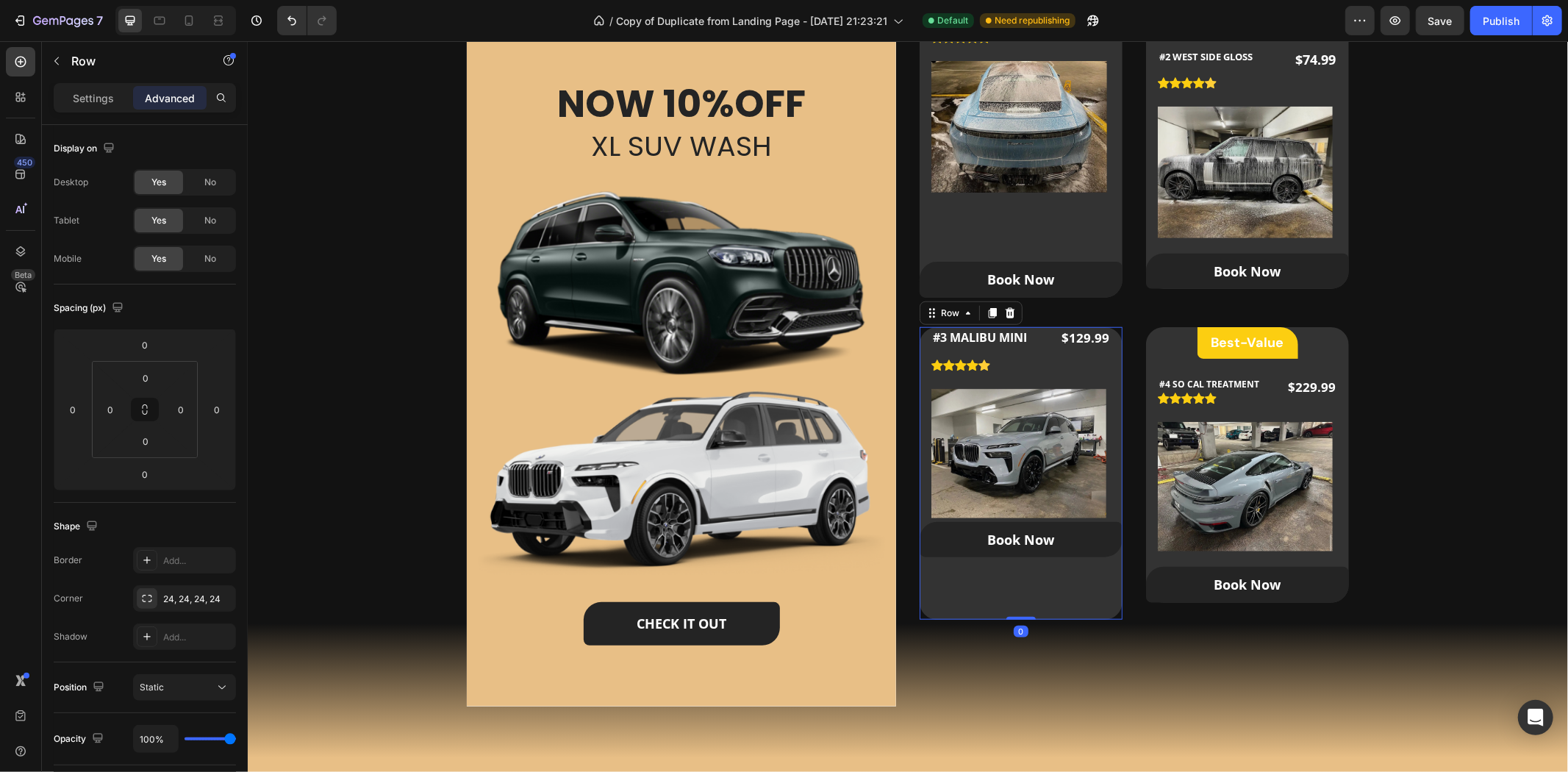
click at [1021, 608] on div "#3 MALIBU MINI (P) Title Icon Icon Icon Icon Icon Icon List Hoz $129.99 (P) Pri…" at bounding box center [1020, 473] width 203 height 294
click at [1481, 415] on div "Our Packages Heading Our Custom Packages Tailored for All Your Needs Text block…" at bounding box center [907, 297] width 1274 height 840
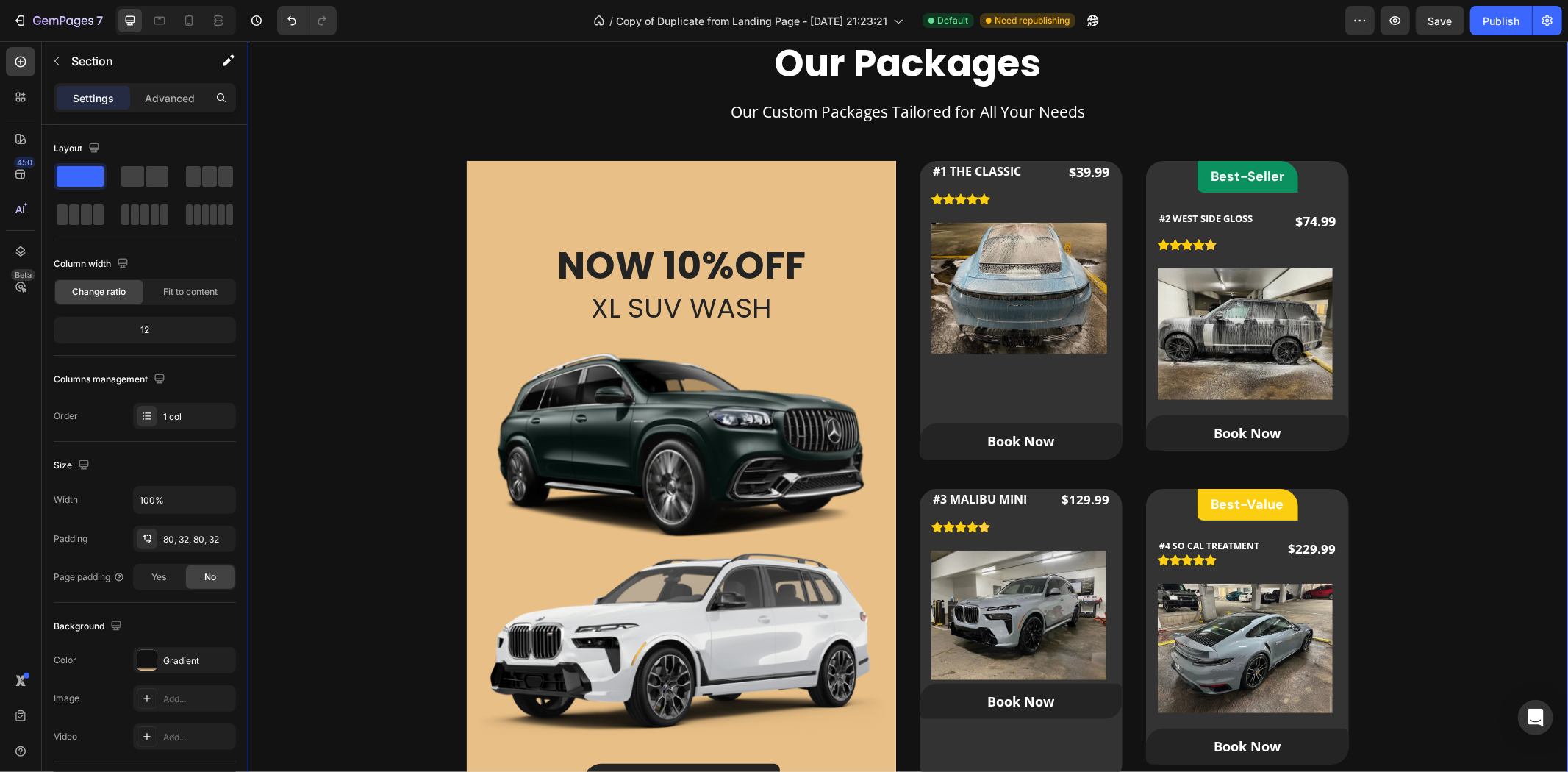
scroll to position [844, 0]
